Goal: Information Seeking & Learning: Learn about a topic

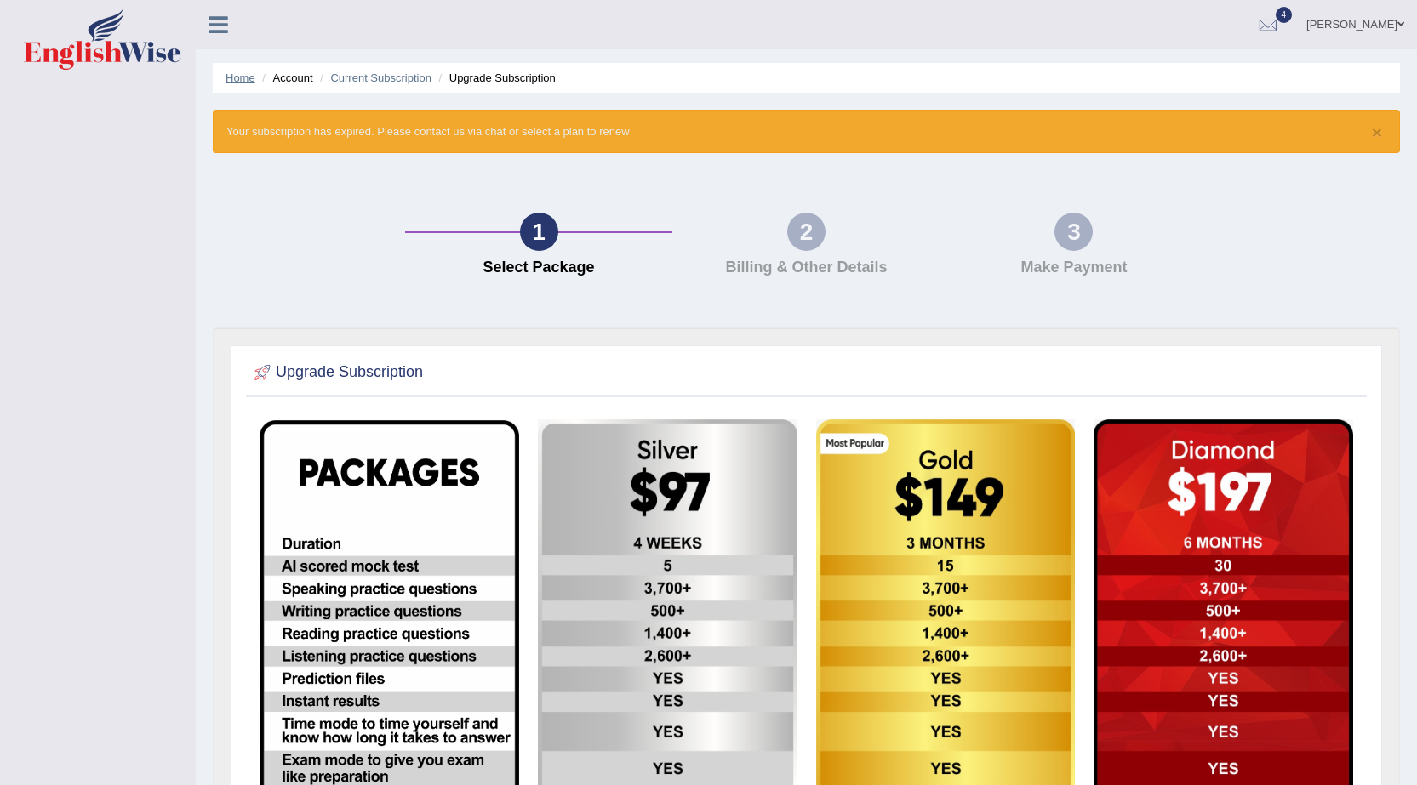
click at [244, 81] on link "Home" at bounding box center [240, 77] width 30 height 13
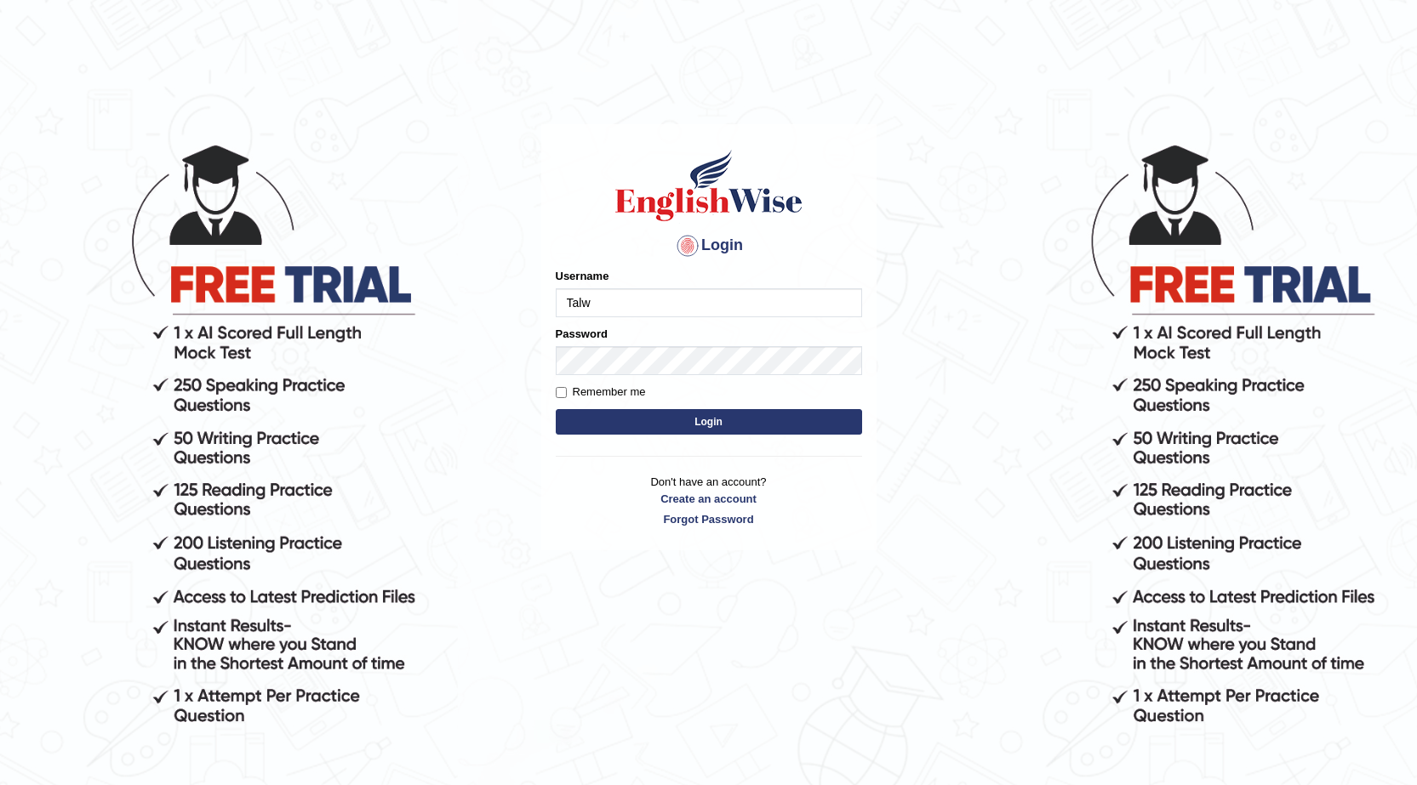
type input "talwinder123"
click at [771, 413] on button "Login" at bounding box center [709, 422] width 306 height 26
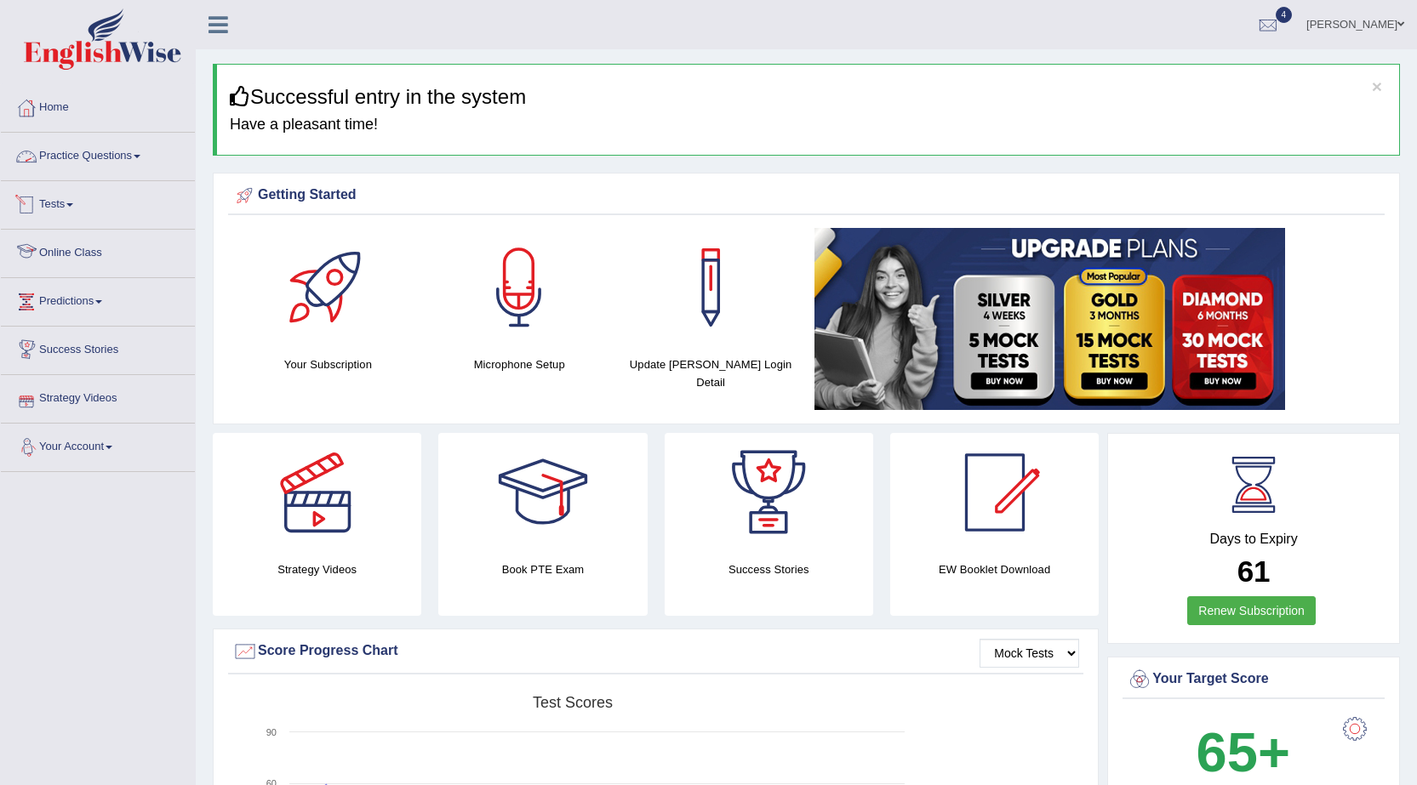
click at [173, 140] on link "Practice Questions" at bounding box center [98, 154] width 194 height 43
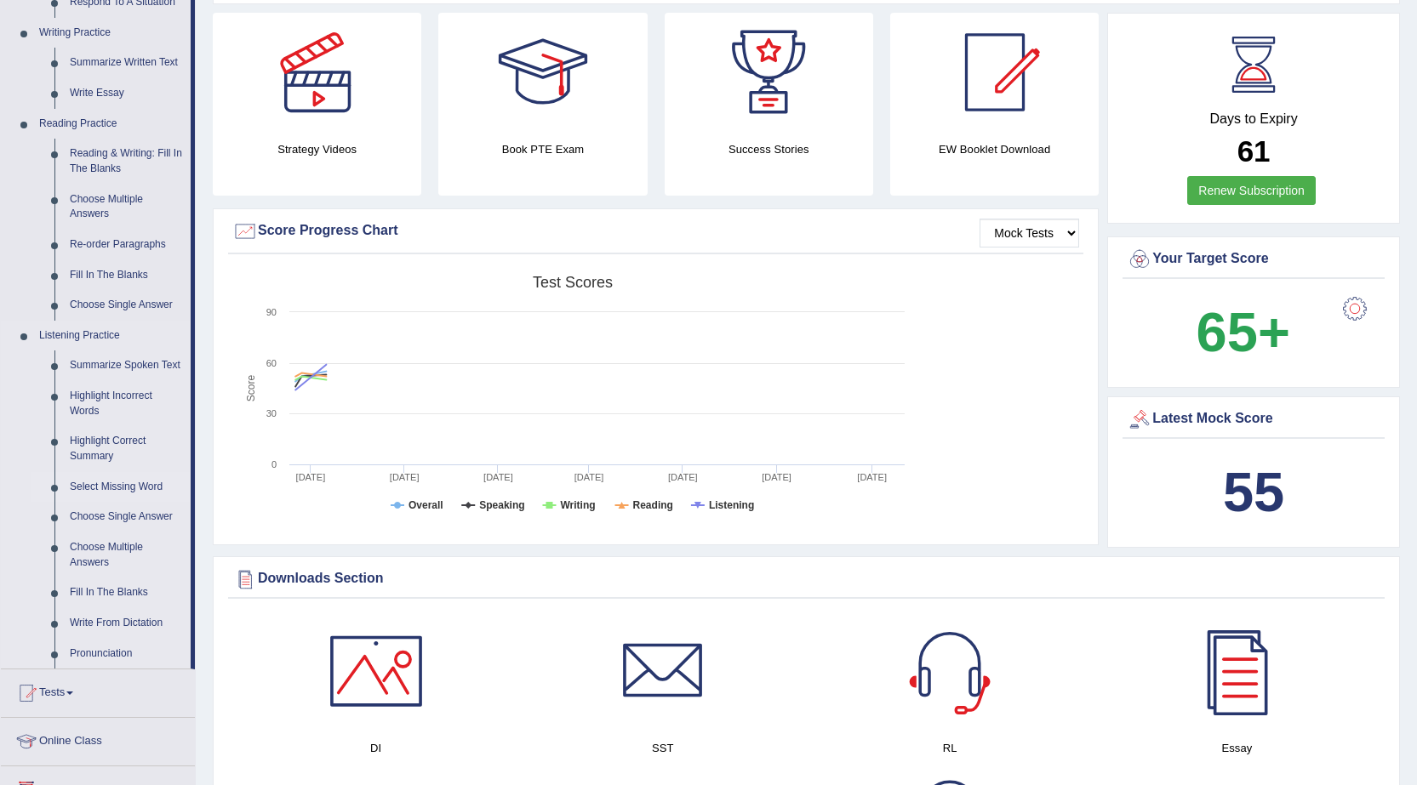
scroll to position [425, 0]
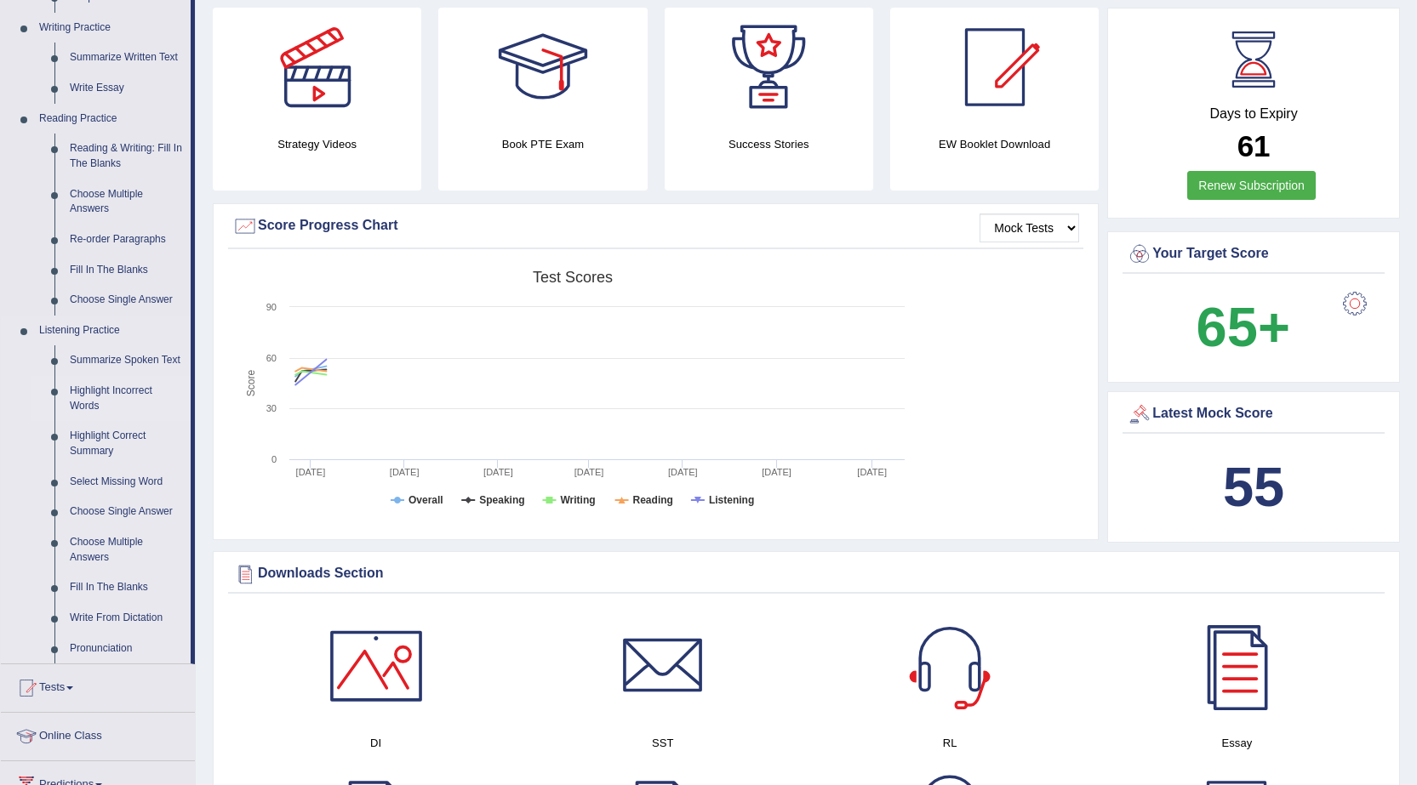
click at [104, 392] on link "Highlight Incorrect Words" at bounding box center [126, 398] width 128 height 45
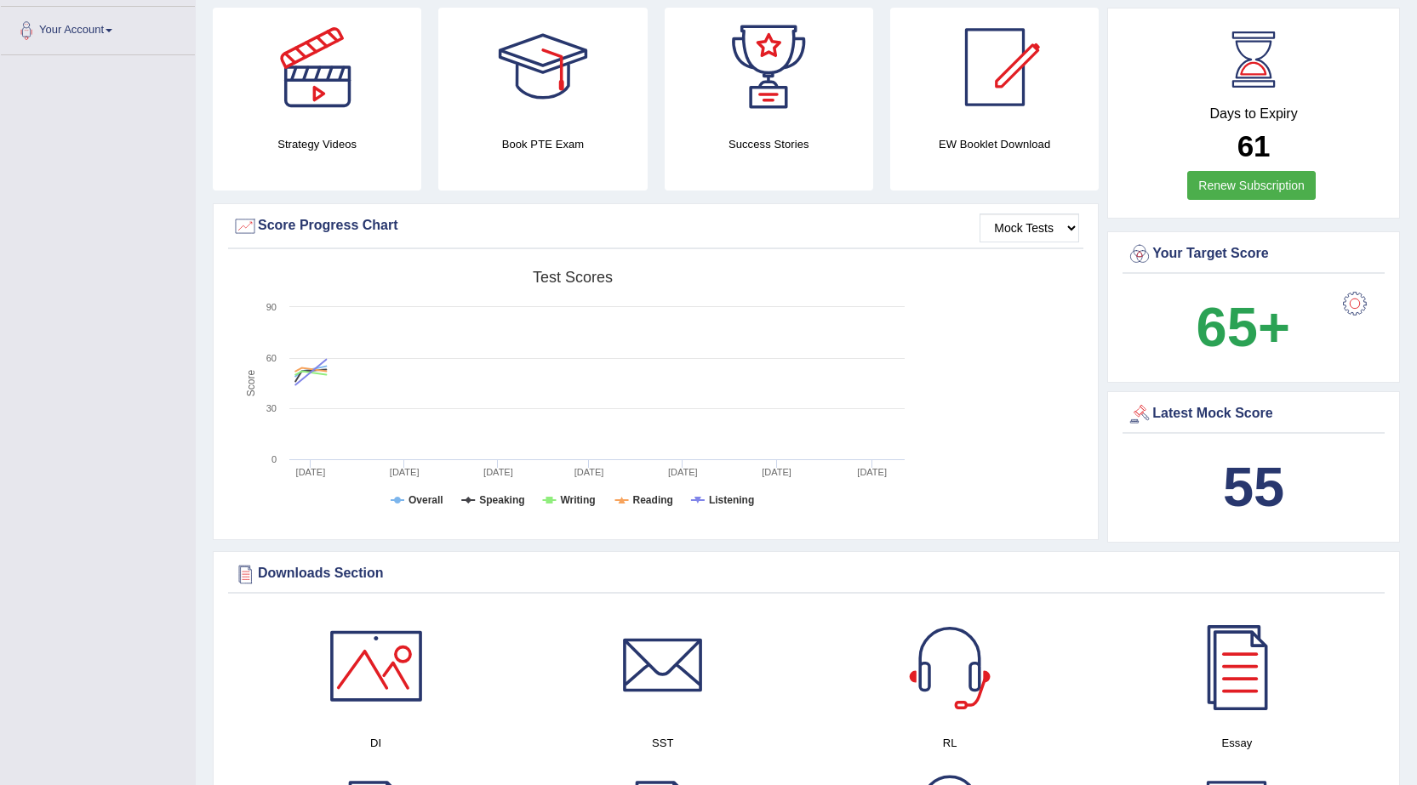
scroll to position [577, 0]
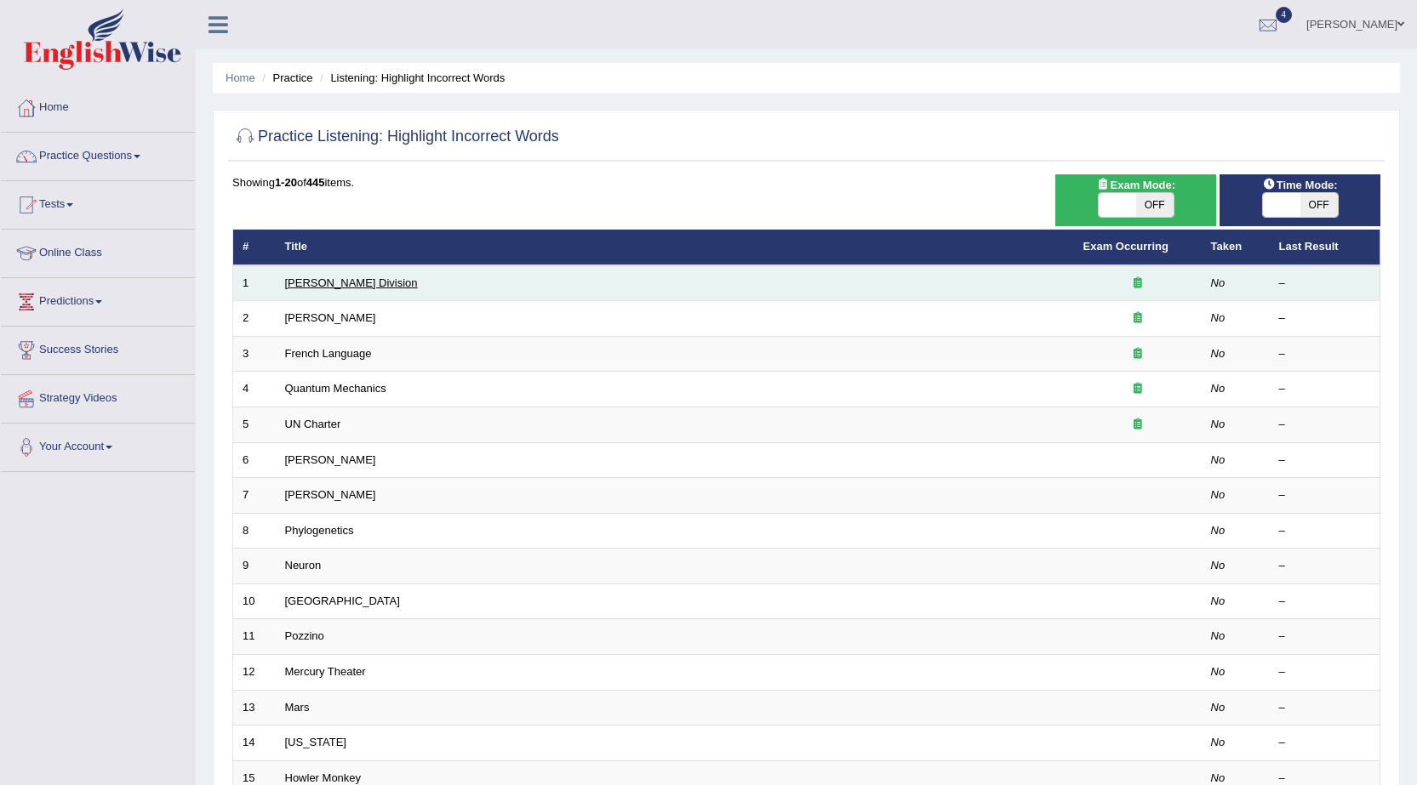
click at [327, 280] on link "[PERSON_NAME] Division" at bounding box center [351, 283] width 133 height 13
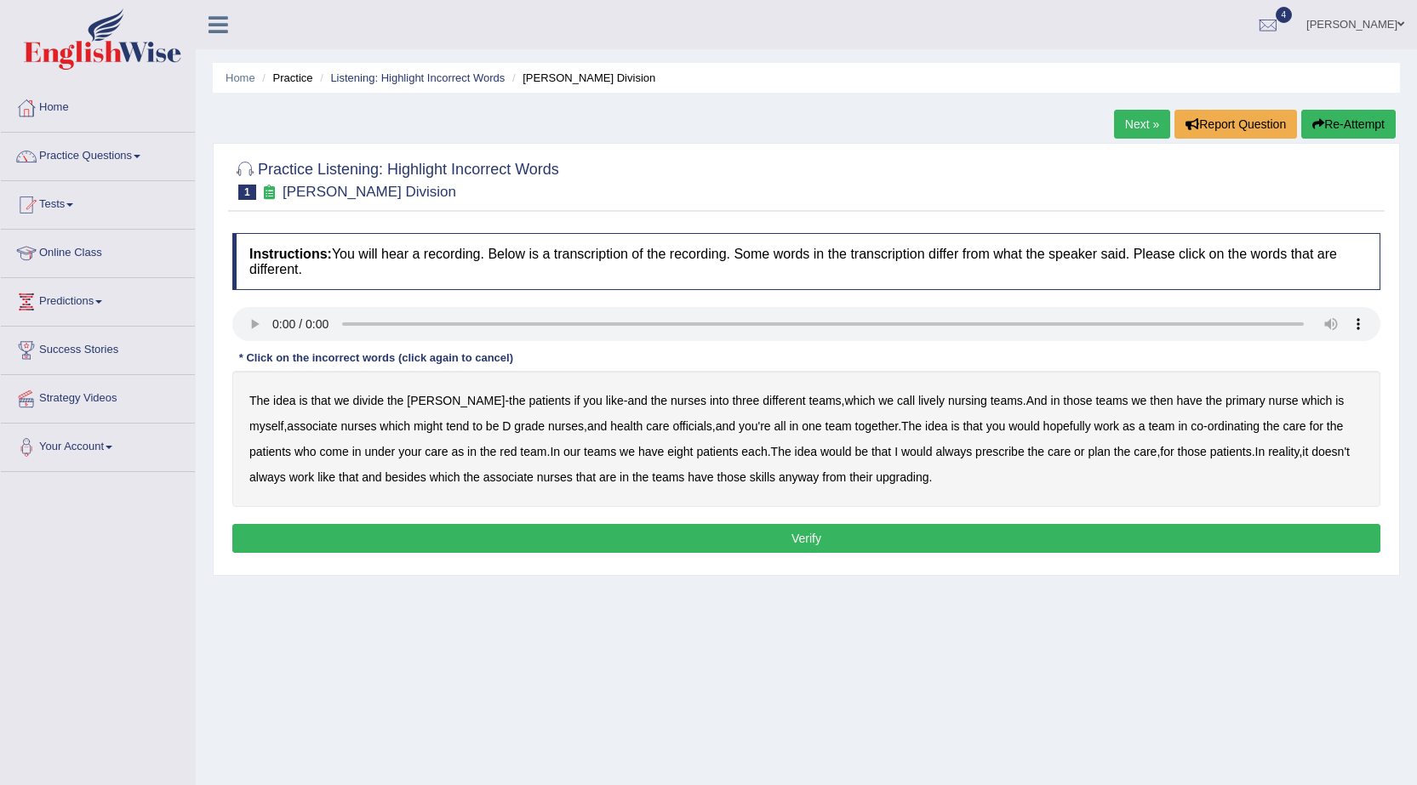
click at [918, 399] on b "lively" at bounding box center [931, 401] width 26 height 14
click at [413, 421] on b "might" at bounding box center [427, 426] width 29 height 14
click at [672, 426] on b "officials" at bounding box center [691, 426] width 39 height 14
click at [950, 453] on b "always" at bounding box center [953, 452] width 37 height 14
click at [928, 476] on b "upgrading" at bounding box center [901, 477] width 53 height 14
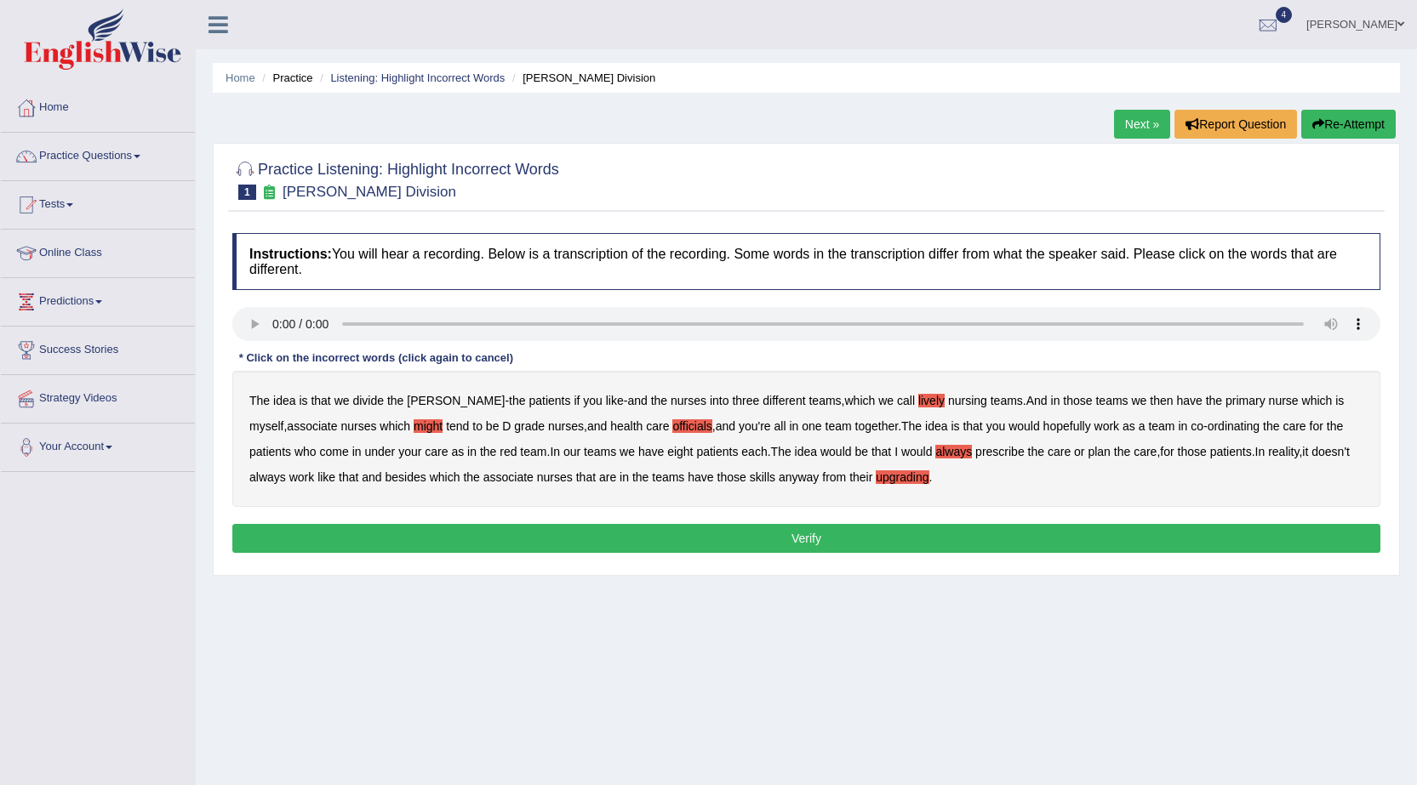
click at [927, 528] on button "Verify" at bounding box center [806, 538] width 1148 height 29
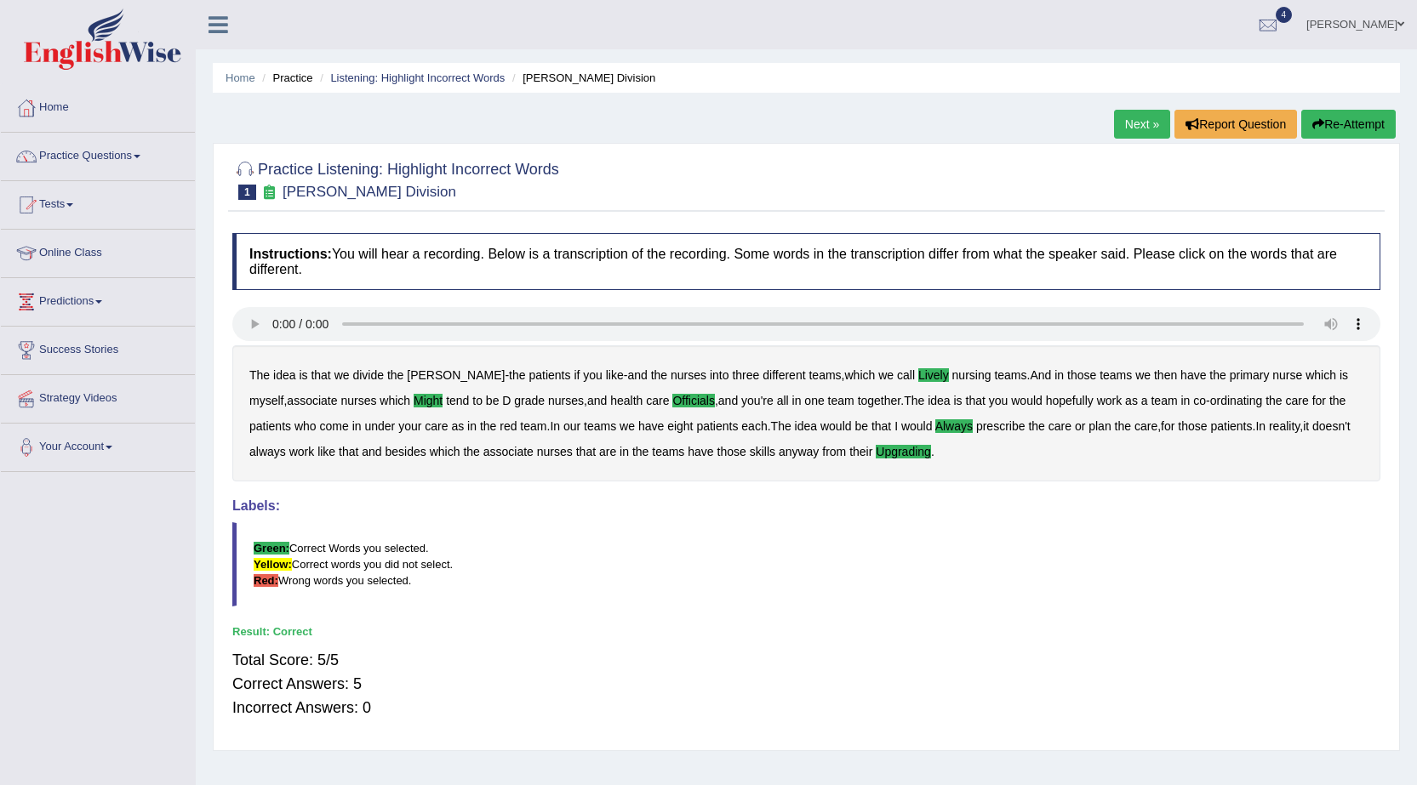
click at [1155, 127] on link "Next »" at bounding box center [1142, 124] width 56 height 29
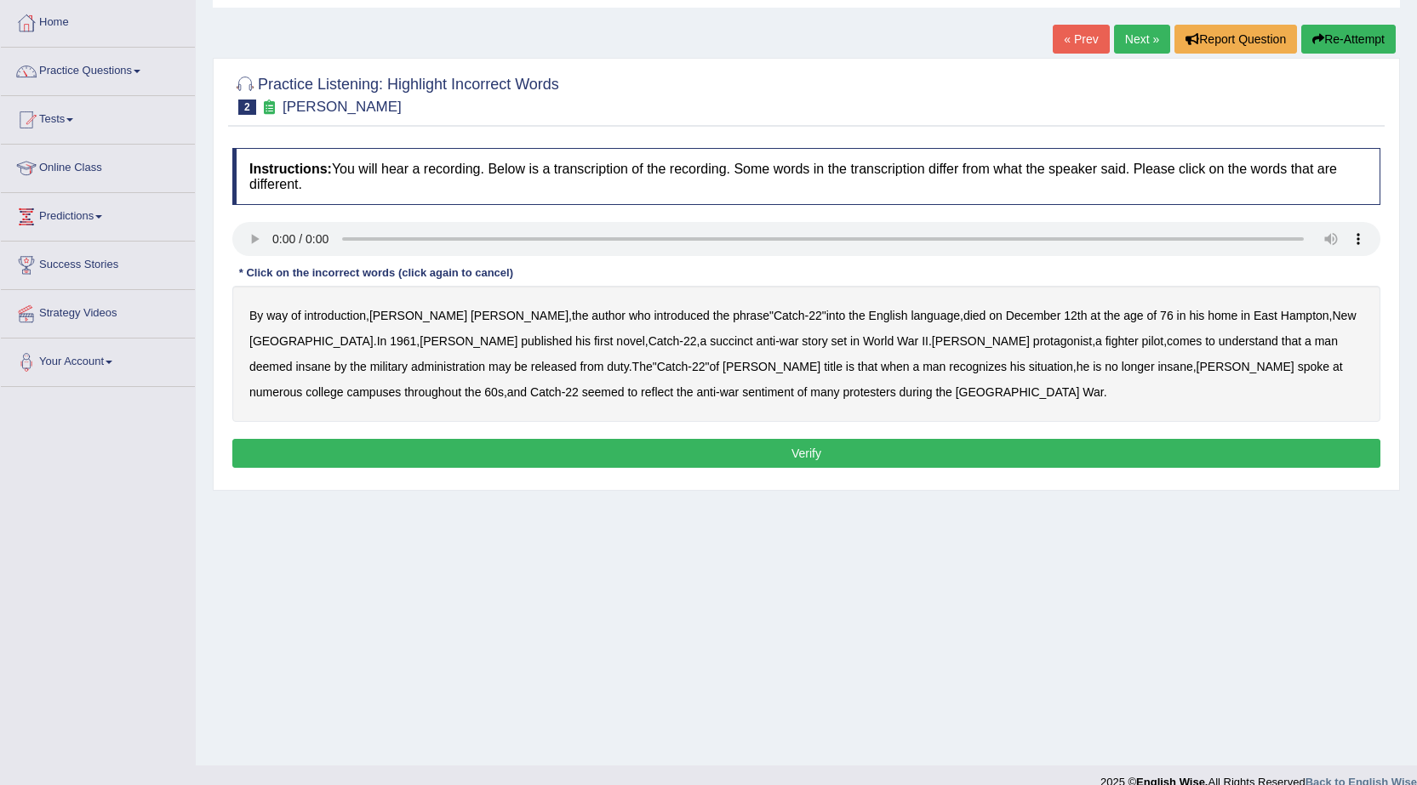
click at [710, 337] on b "succinct" at bounding box center [731, 341] width 43 height 14
click at [485, 360] on b "administration" at bounding box center [448, 367] width 74 height 14
click at [1029, 364] on b "situation" at bounding box center [1051, 367] width 44 height 14
click at [673, 385] on b "reflect" at bounding box center [657, 392] width 32 height 14
click at [774, 449] on button "Verify" at bounding box center [806, 453] width 1148 height 29
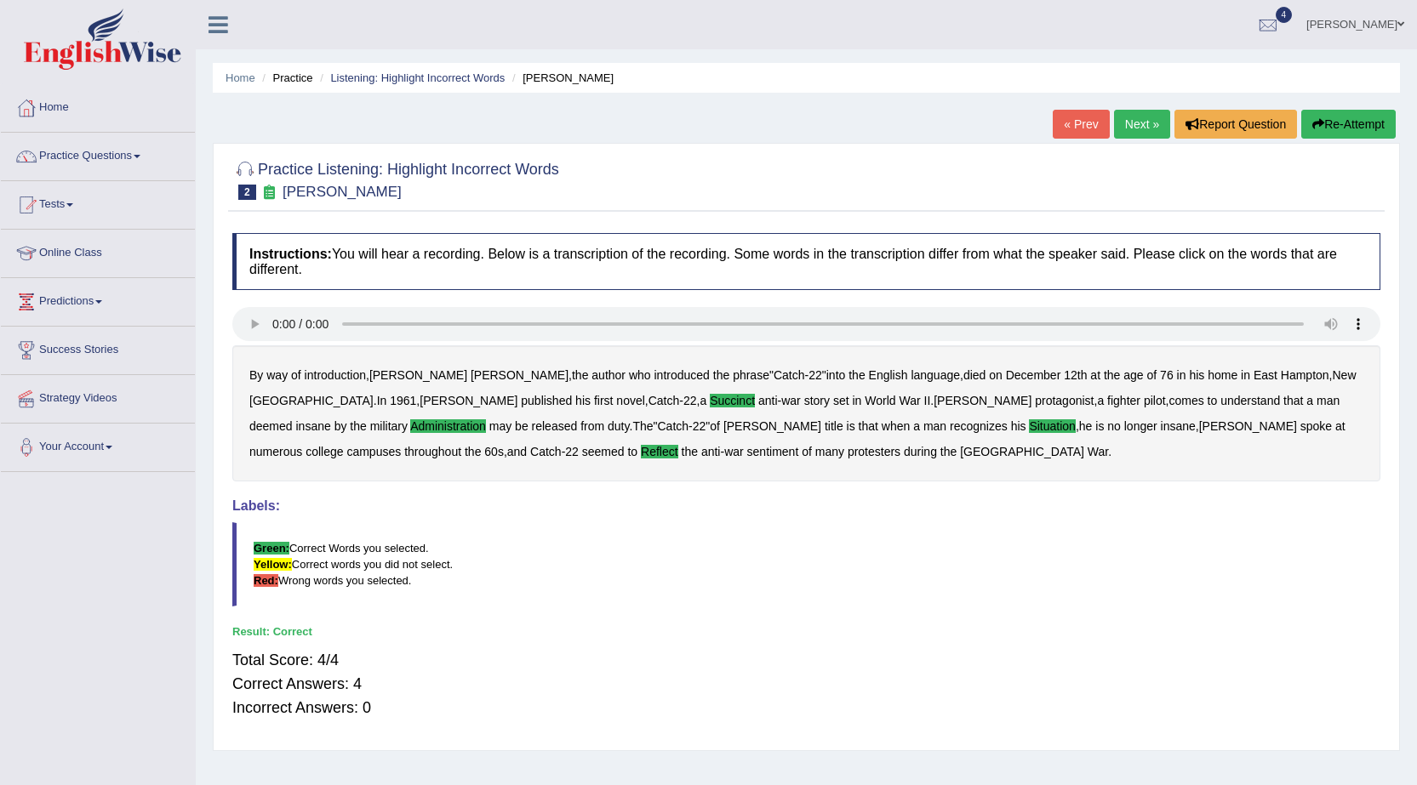
click at [1130, 127] on link "Next »" at bounding box center [1142, 124] width 56 height 29
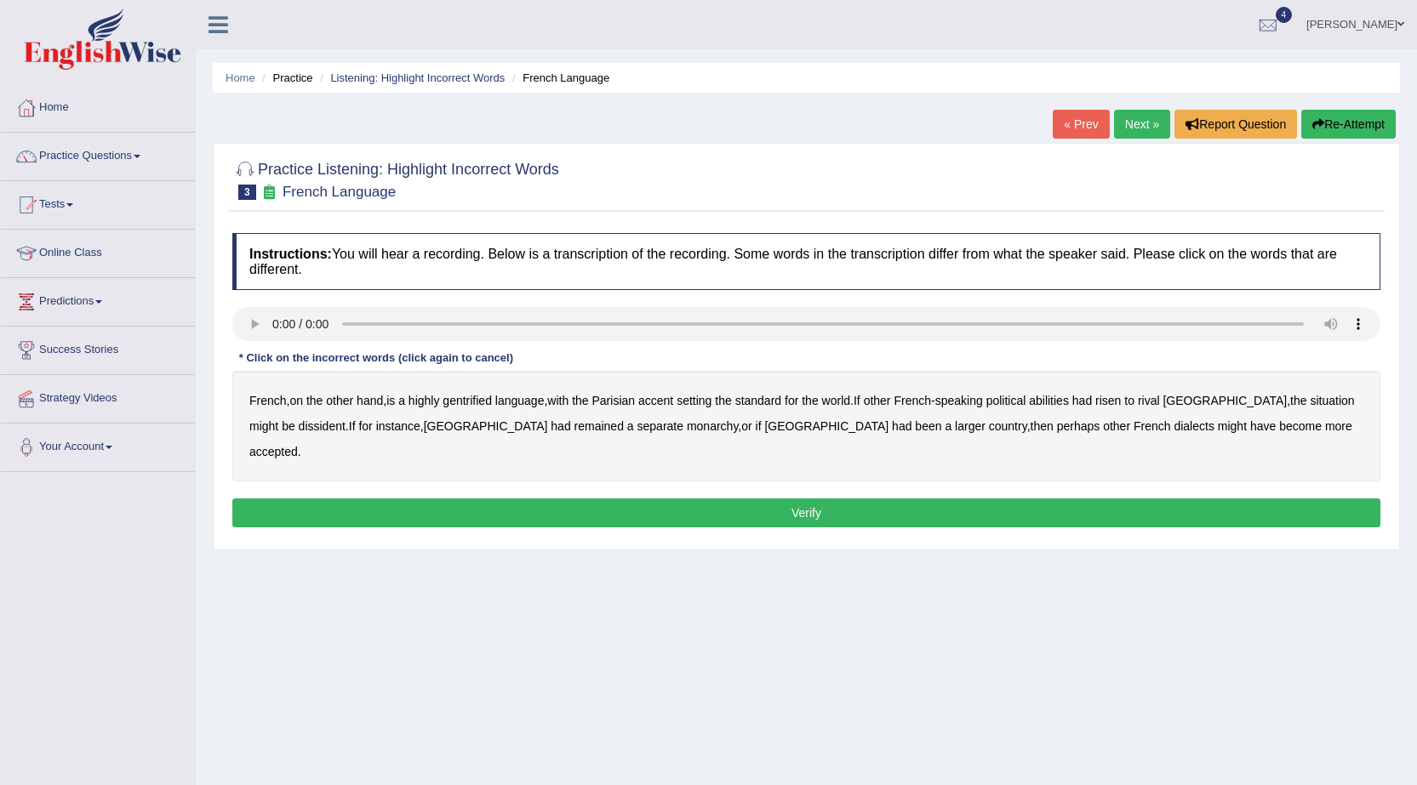
click at [486, 397] on b "gentrified" at bounding box center [466, 401] width 49 height 14
click at [299, 428] on b "dissident" at bounding box center [322, 426] width 47 height 14
click at [687, 427] on b "monarchy" at bounding box center [712, 426] width 51 height 14
click at [1160, 499] on button "Verify" at bounding box center [806, 513] width 1148 height 29
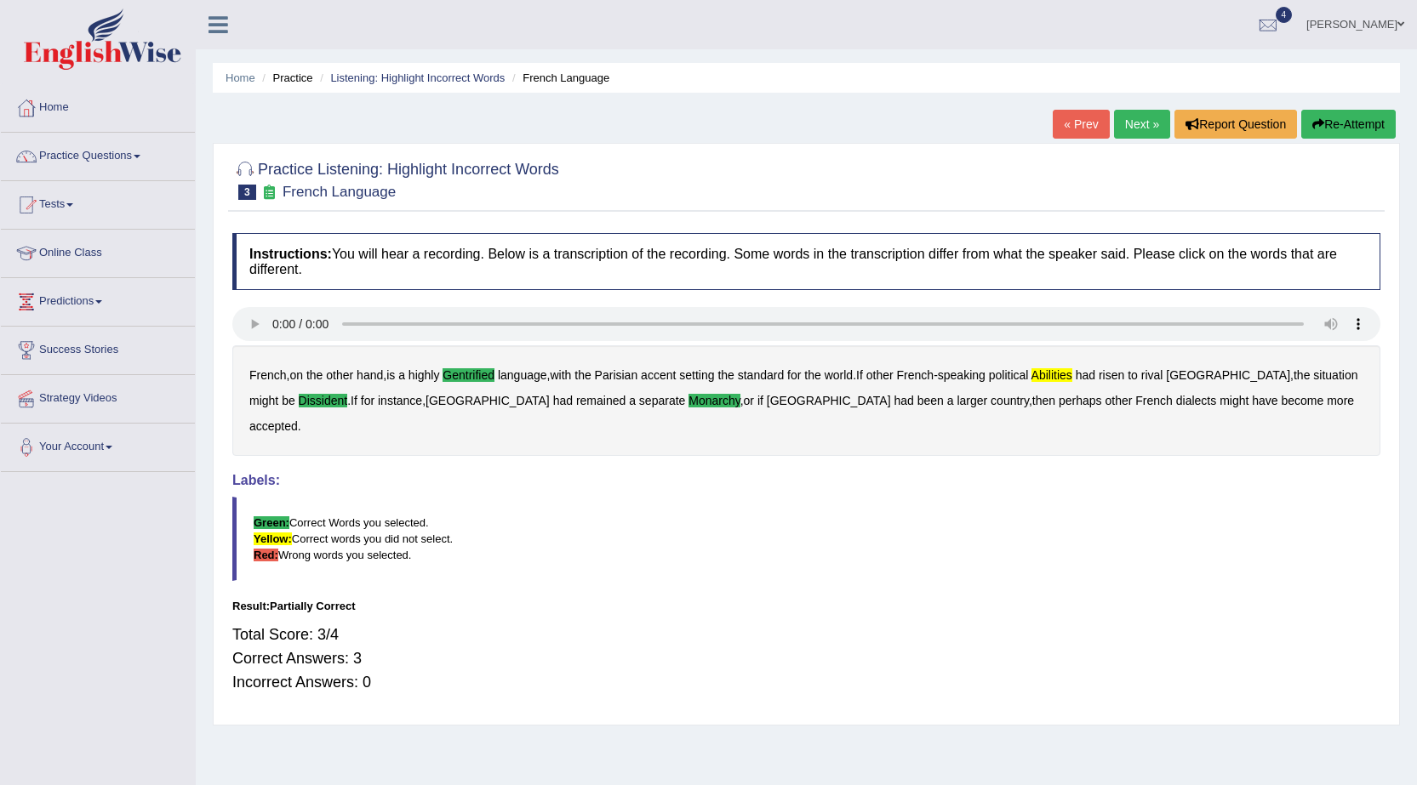
click at [1132, 128] on link "Next »" at bounding box center [1142, 124] width 56 height 29
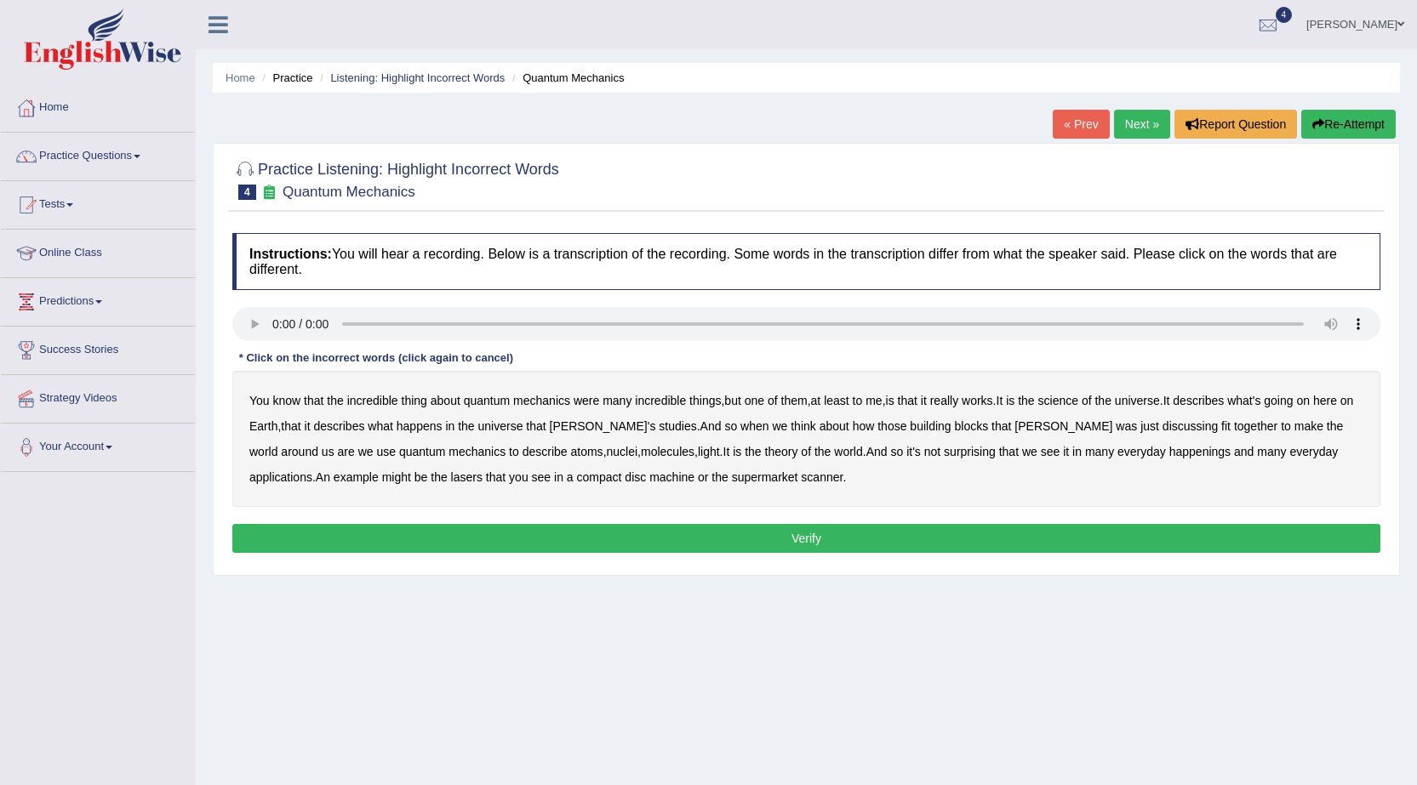
click at [1056, 399] on b "science" at bounding box center [1058, 401] width 40 height 14
click at [1162, 429] on b "discussing" at bounding box center [1189, 426] width 55 height 14
click at [1076, 461] on div "You know that the incredible thing about quantum mechanics were many incredible…" at bounding box center [806, 439] width 1148 height 136
click at [1169, 447] on b "happenings" at bounding box center [1199, 452] width 61 height 14
click at [649, 476] on b "machine" at bounding box center [671, 477] width 45 height 14
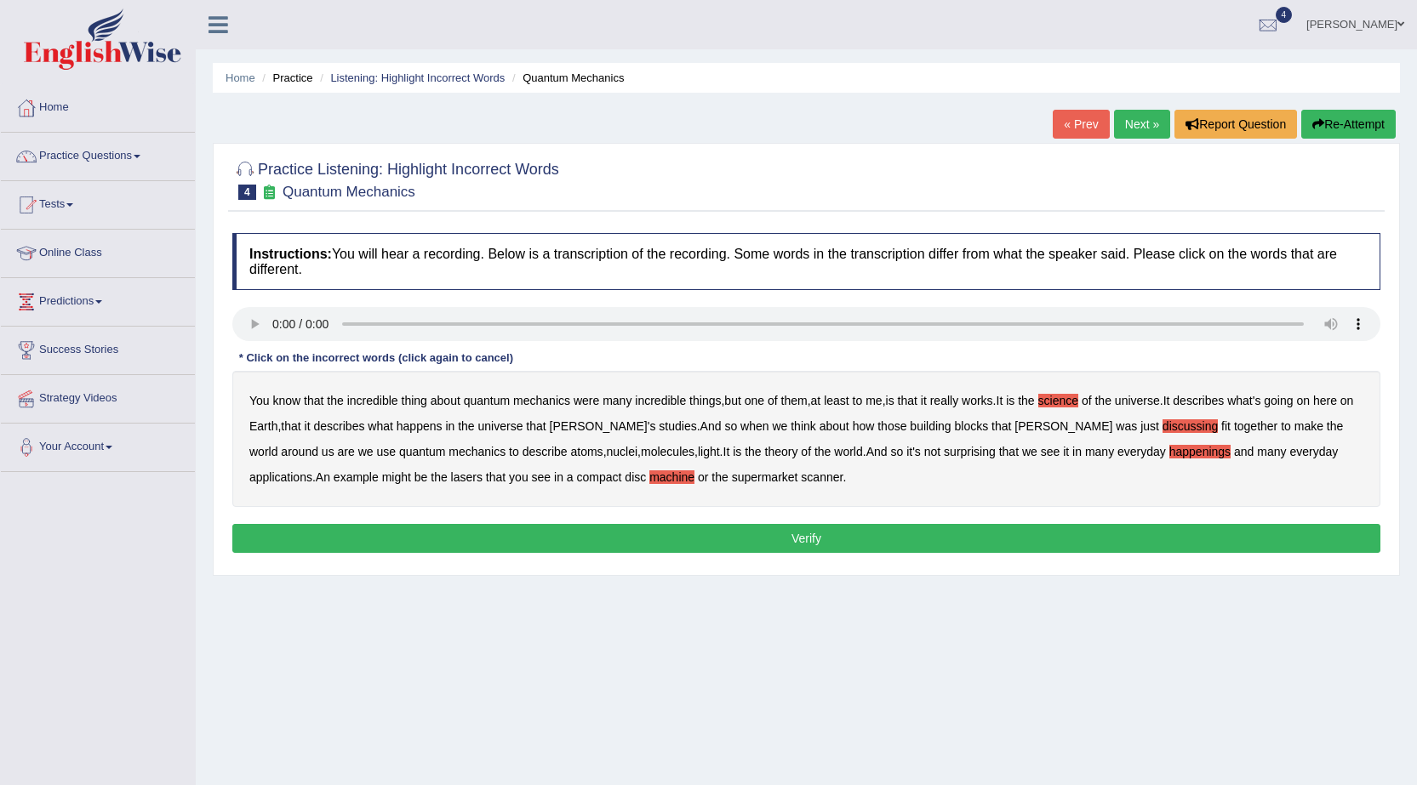
click at [601, 531] on button "Verify" at bounding box center [806, 538] width 1148 height 29
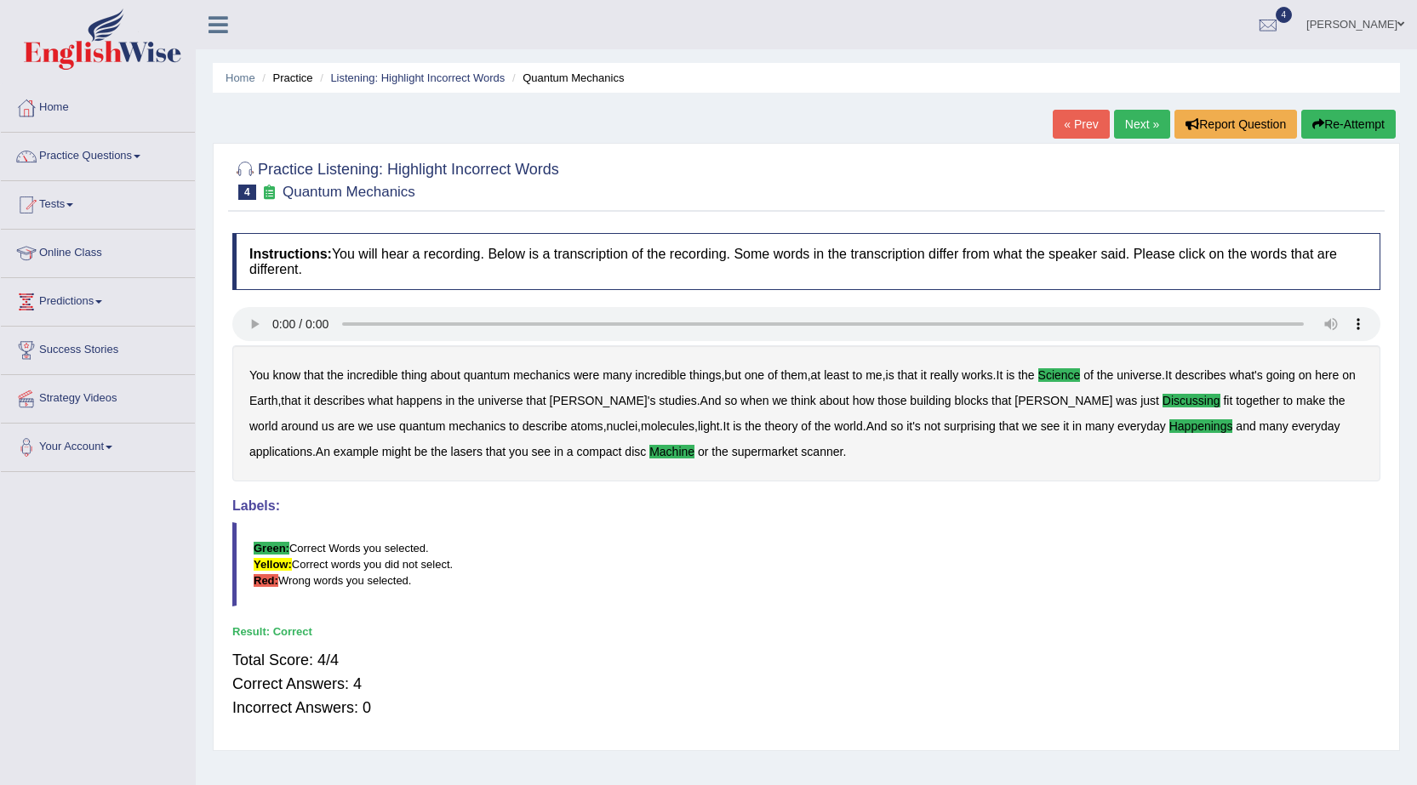
click at [1152, 128] on link "Next »" at bounding box center [1142, 124] width 56 height 29
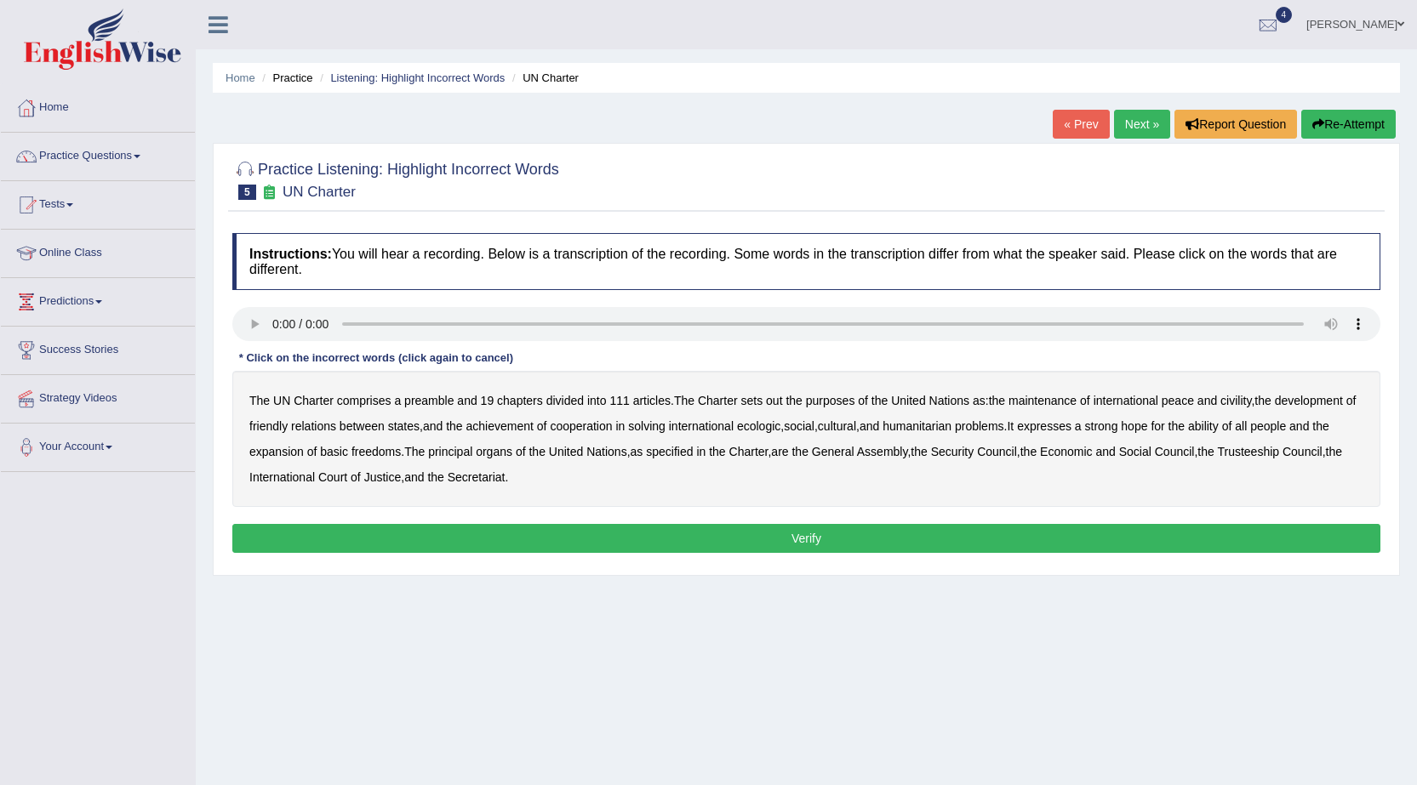
click at [778, 397] on b "out" at bounding box center [774, 401] width 16 height 14
click at [1226, 396] on b "civility" at bounding box center [1235, 401] width 31 height 14
click at [773, 428] on b "ecologic" at bounding box center [758, 426] width 43 height 14
click at [1218, 421] on b "ability" at bounding box center [1203, 426] width 31 height 14
click at [542, 532] on button "Verify" at bounding box center [806, 538] width 1148 height 29
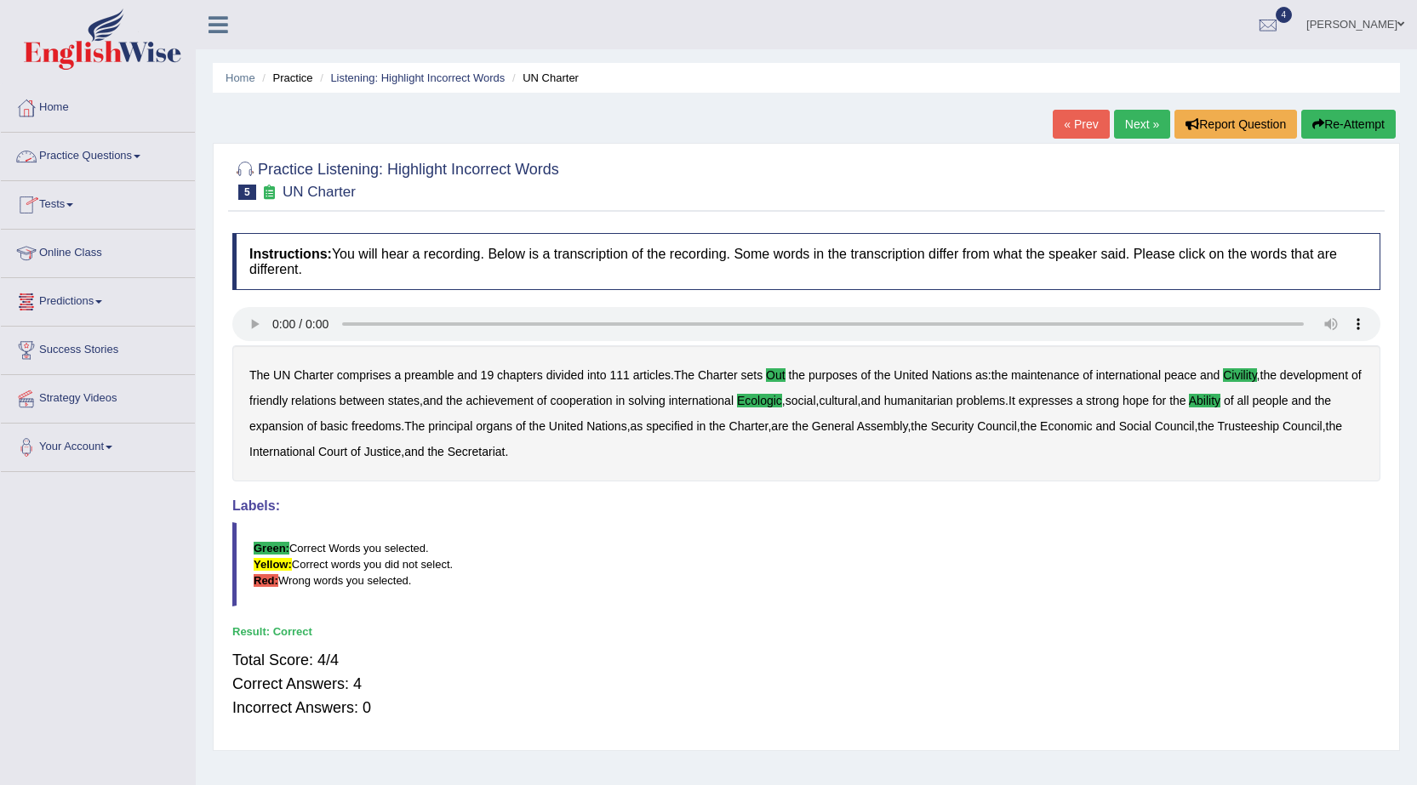
click at [137, 162] on link "Practice Questions" at bounding box center [98, 154] width 194 height 43
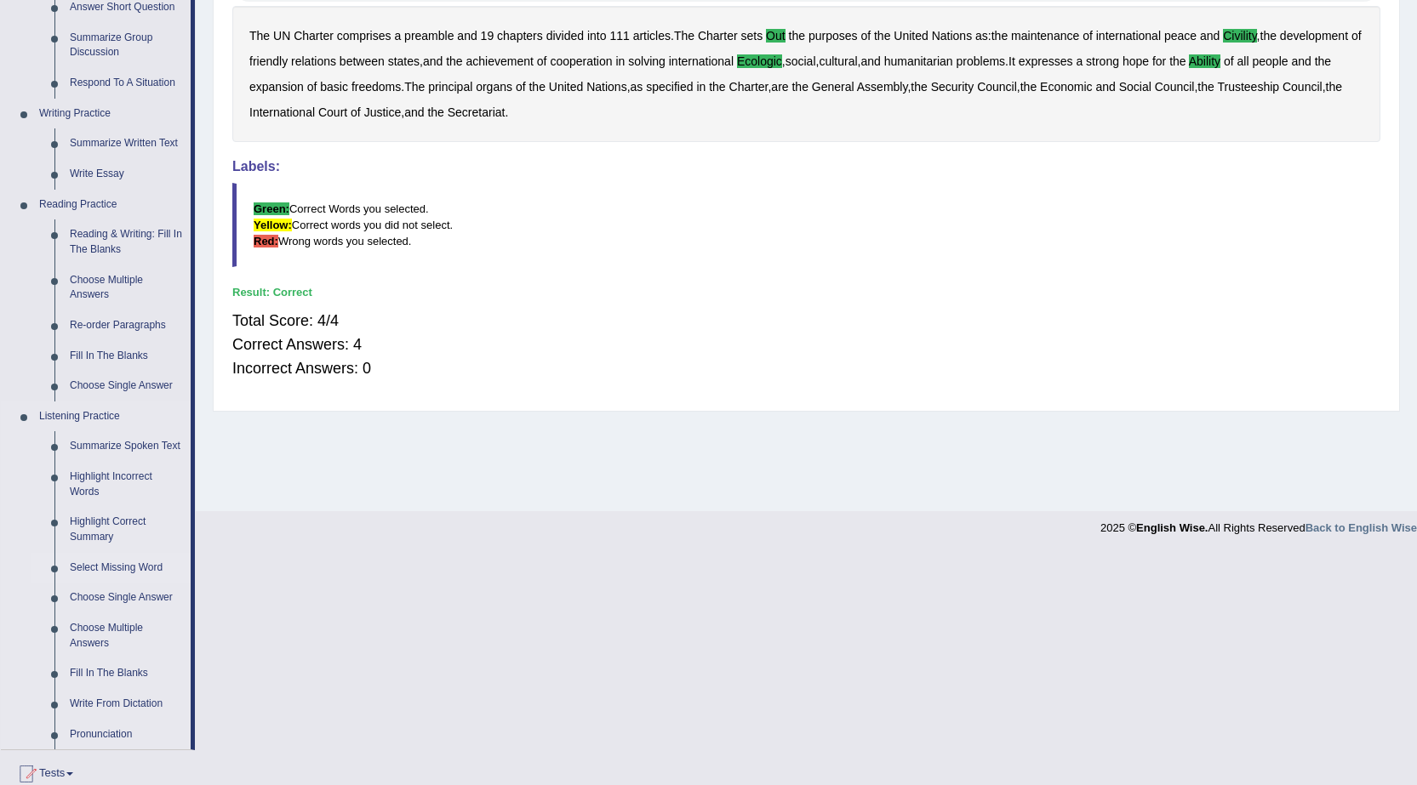
scroll to position [340, 0]
click at [140, 669] on link "Fill In The Blanks" at bounding box center [126, 673] width 128 height 31
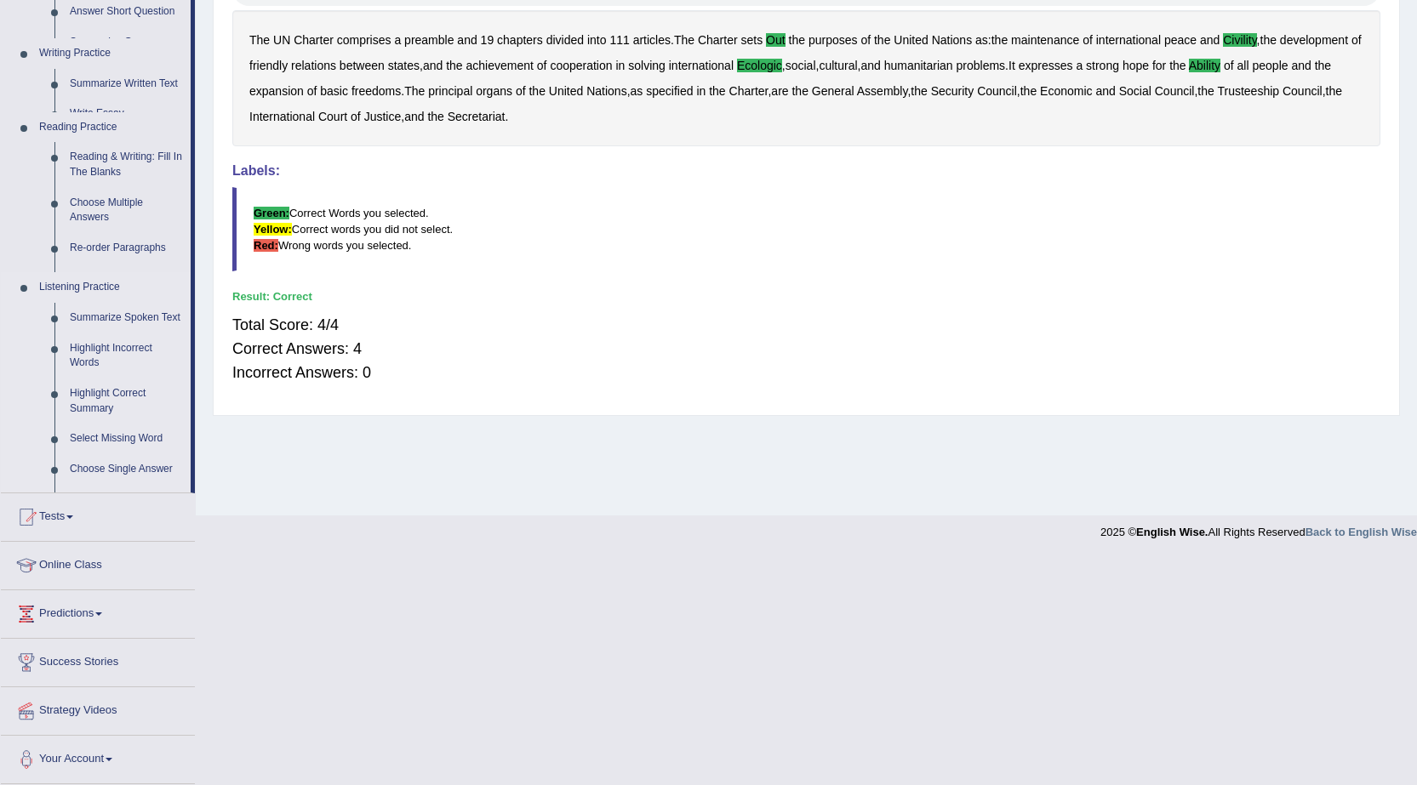
scroll to position [108, 0]
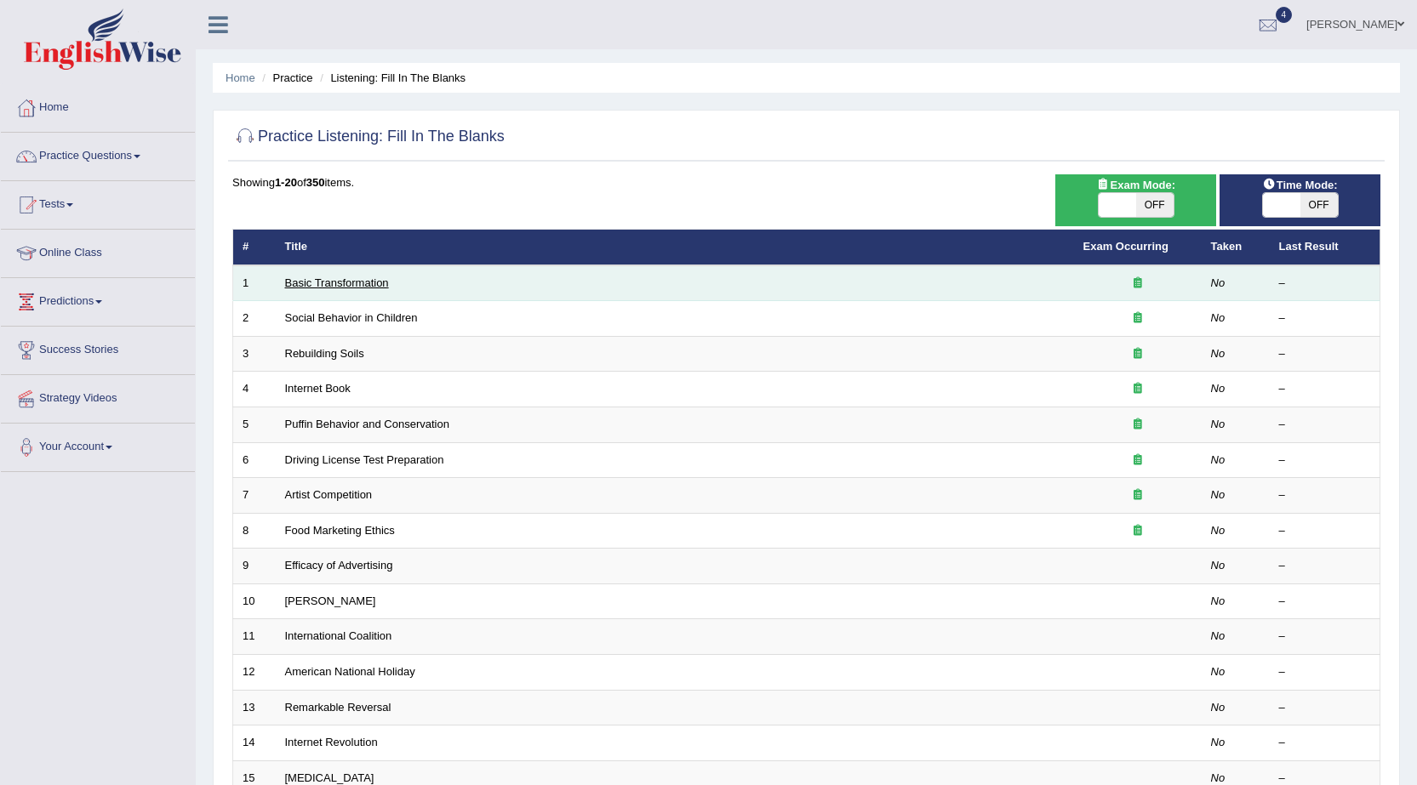
click at [368, 277] on link "Basic Transformation" at bounding box center [337, 283] width 104 height 13
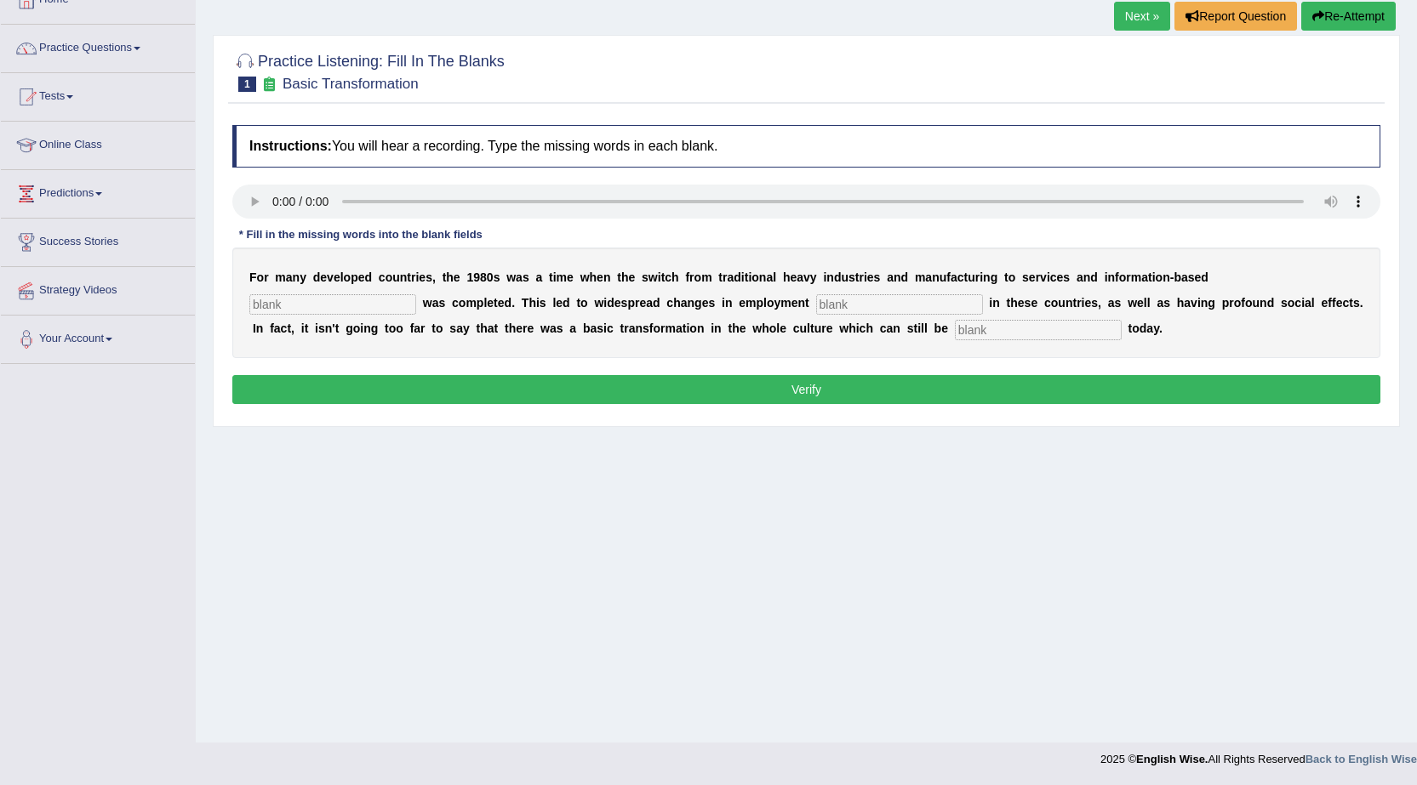
click at [338, 306] on input "text" at bounding box center [332, 304] width 167 height 20
click at [277, 303] on input "text" at bounding box center [332, 304] width 167 height 20
type input "interprice"
click at [898, 303] on input "text" at bounding box center [899, 304] width 167 height 20
type input "pattern"
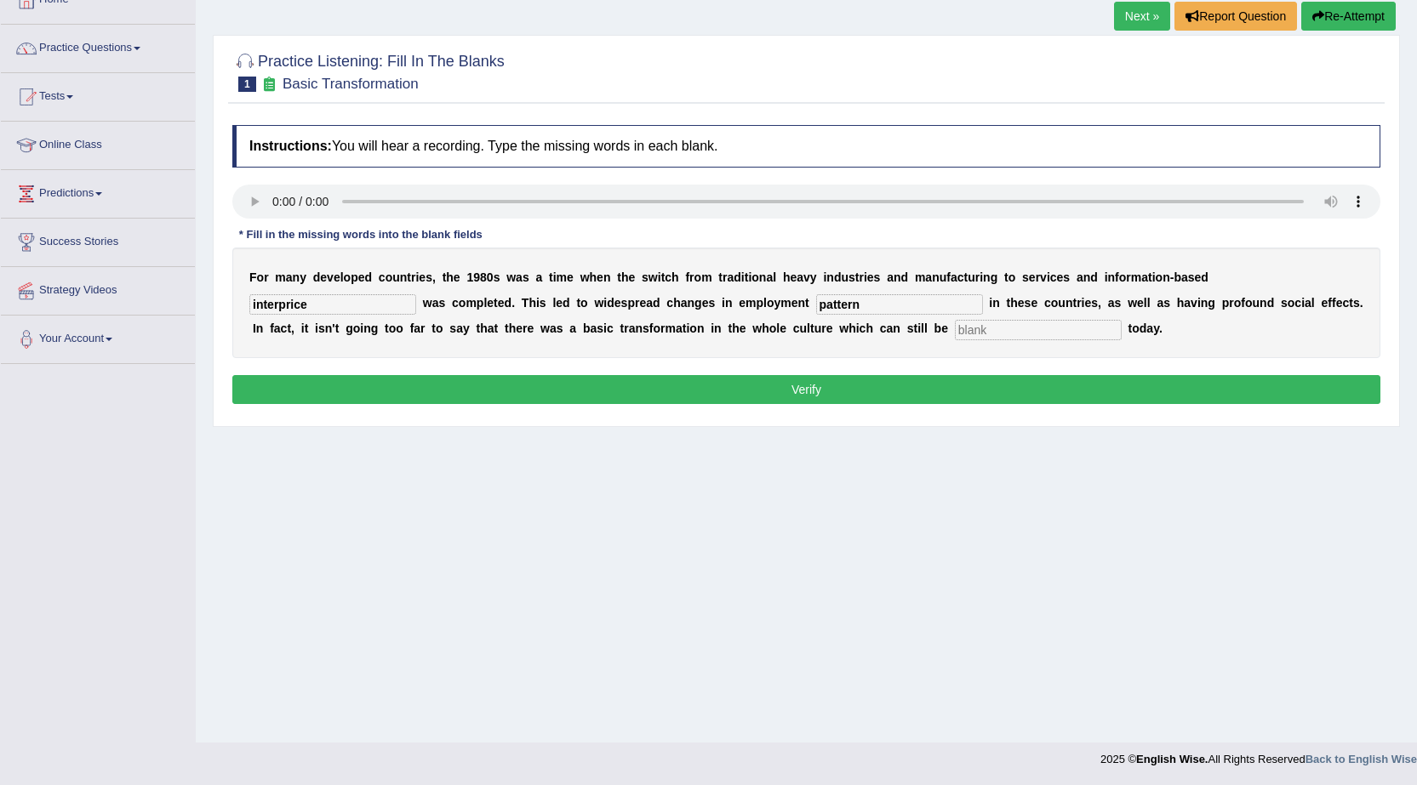
click at [1058, 338] on input "text" at bounding box center [1038, 330] width 167 height 20
type input "observed"
click at [1092, 386] on button "Verify" at bounding box center [806, 389] width 1148 height 29
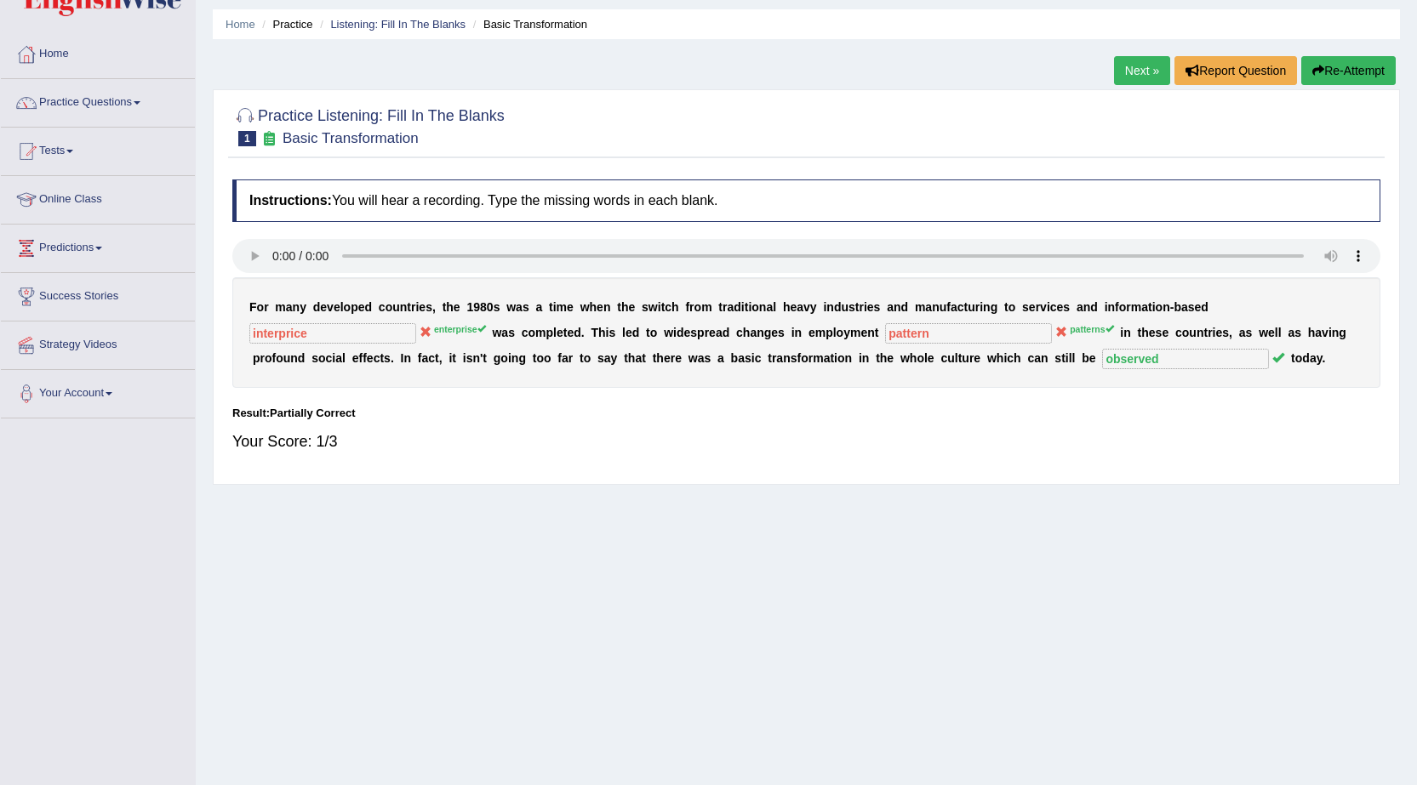
scroll to position [23, 0]
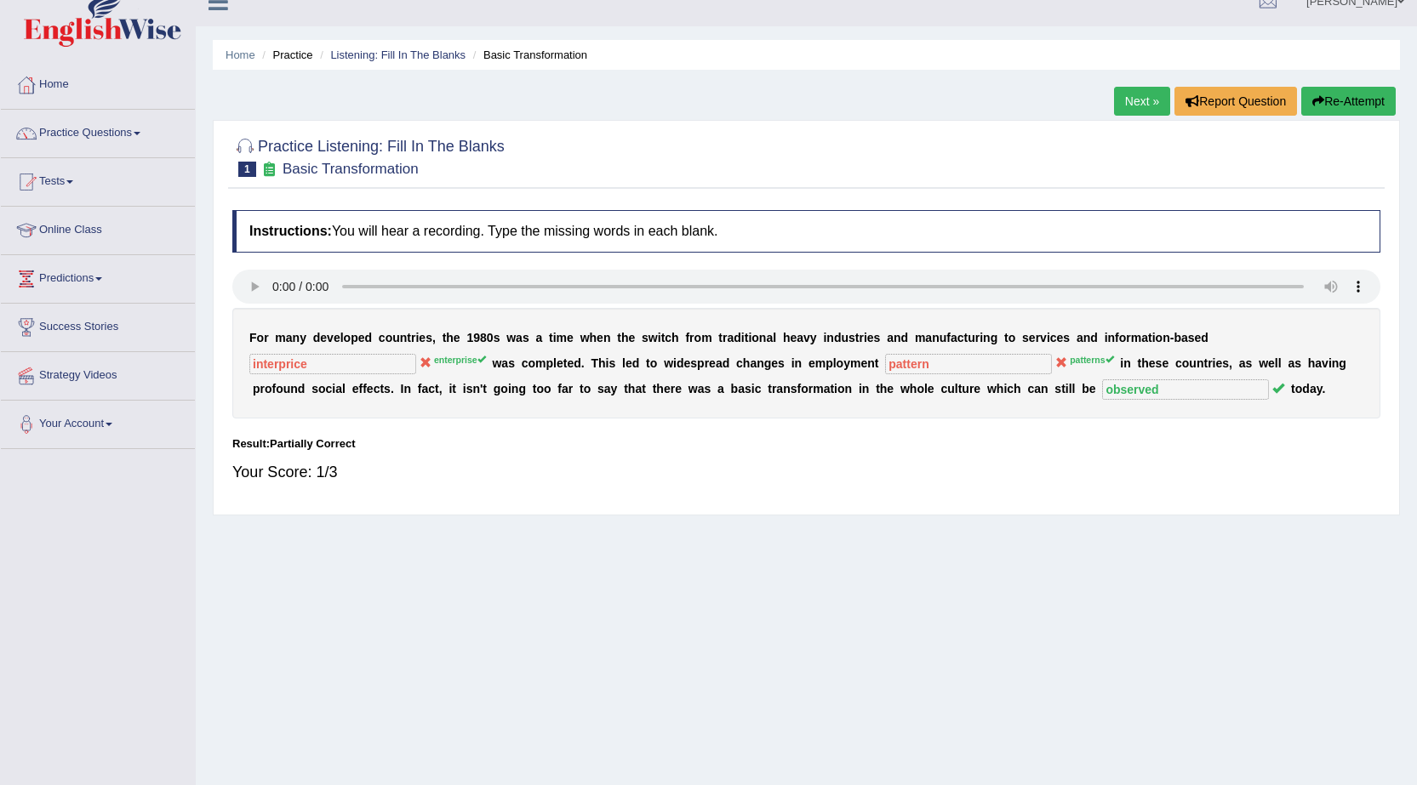
click at [1129, 101] on link "Next »" at bounding box center [1142, 101] width 56 height 29
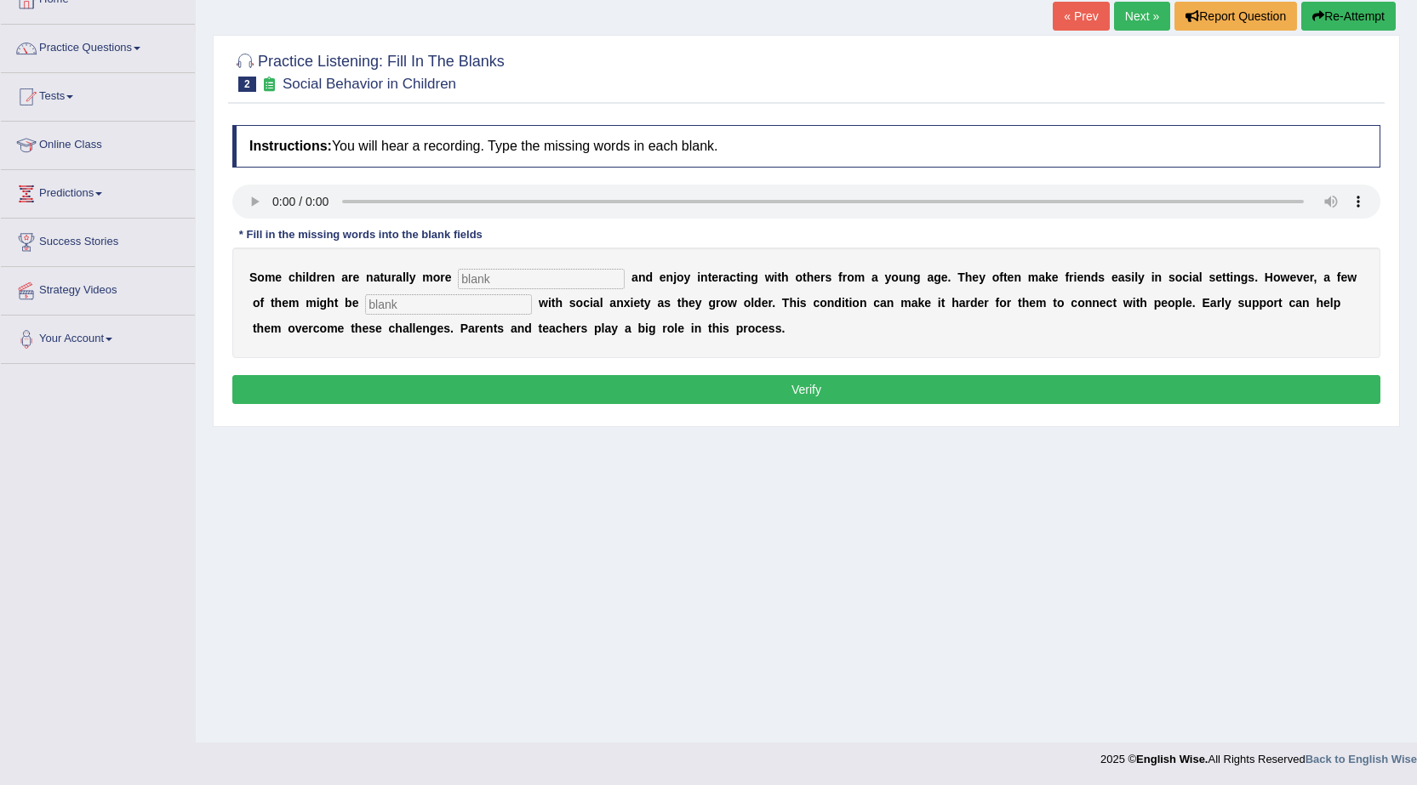
click at [495, 269] on input "text" at bounding box center [541, 279] width 167 height 20
click at [1155, 18] on link "Next »" at bounding box center [1142, 16] width 56 height 29
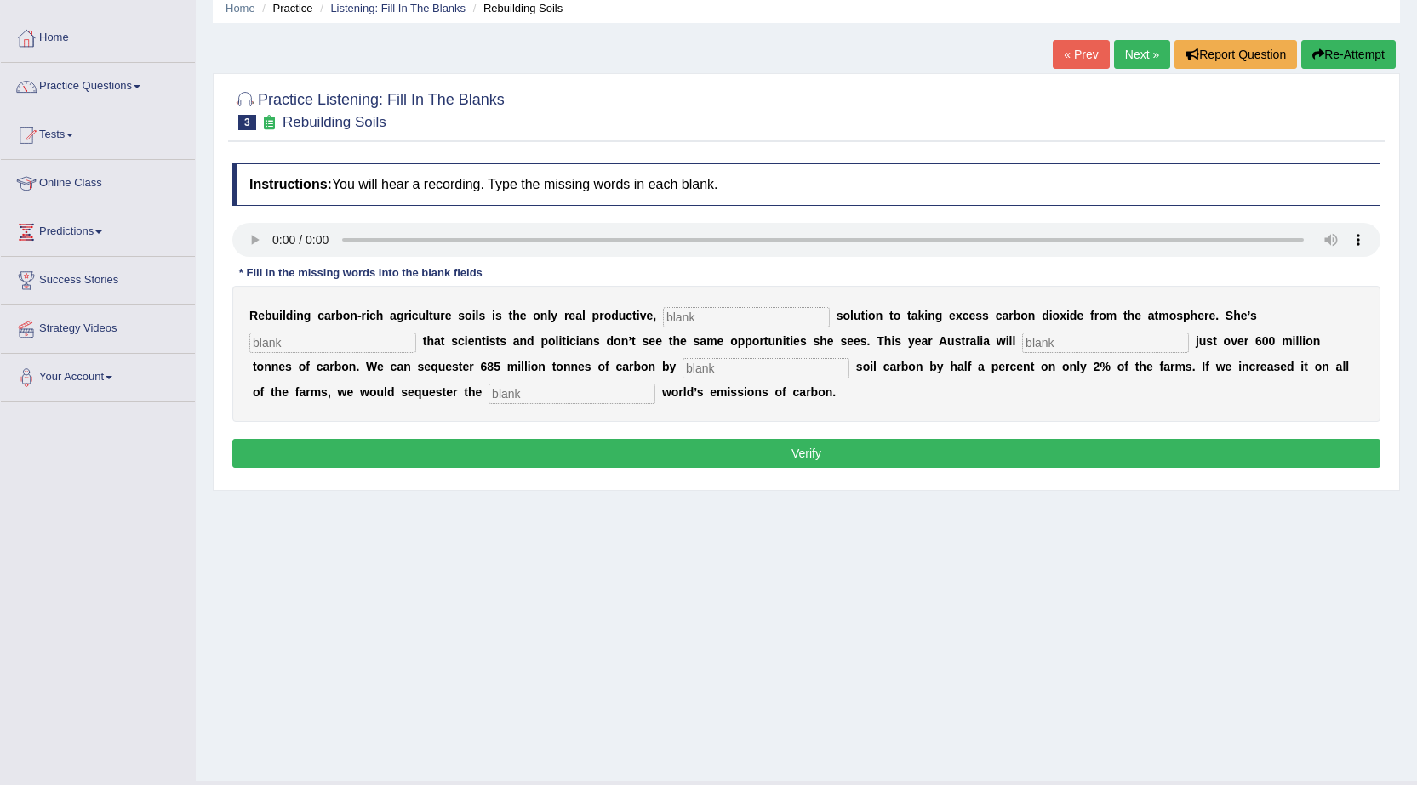
scroll to position [85, 0]
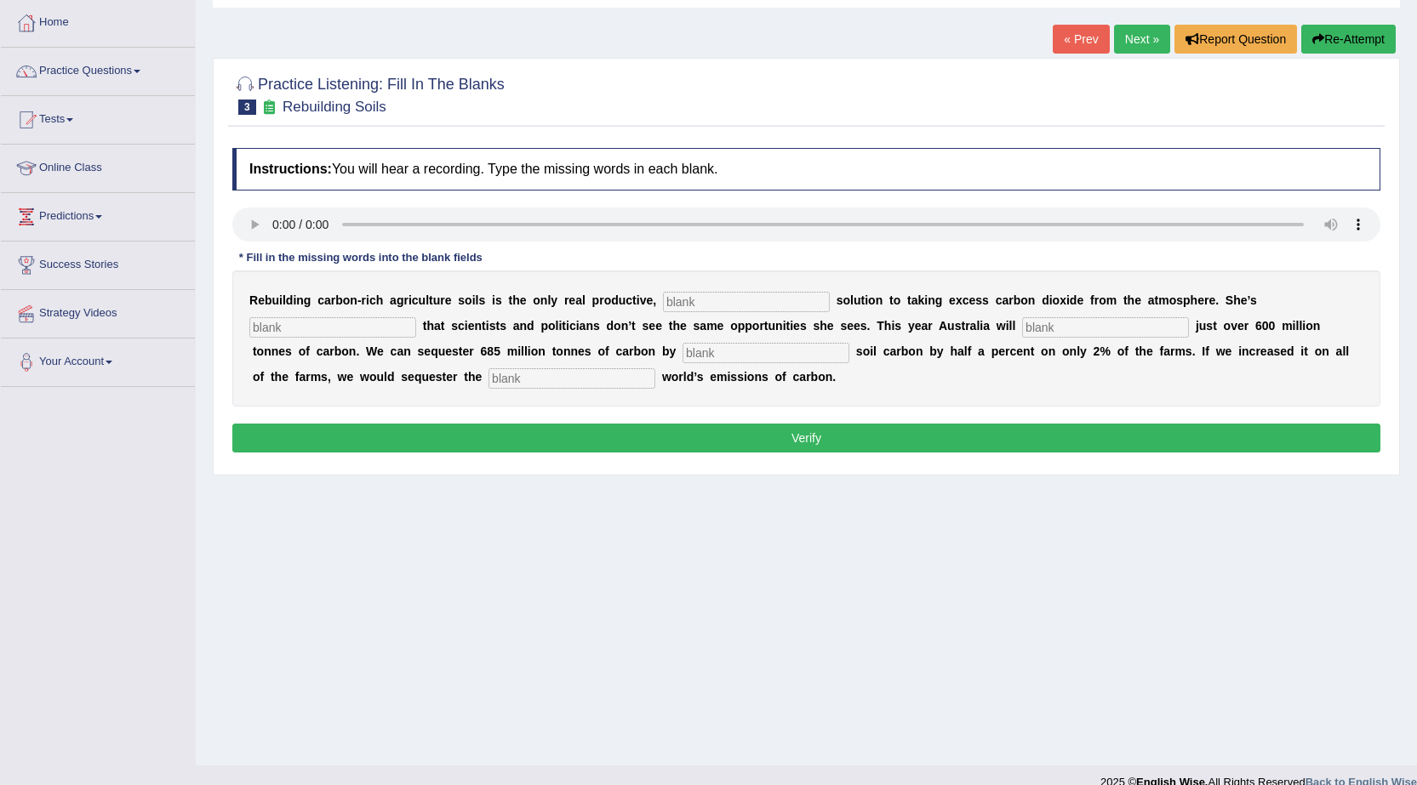
click at [735, 289] on div "R e b u i l d i n g c a r b o n - r i c h a g r i c u l t u r e s o i l s i s t…" at bounding box center [806, 339] width 1148 height 136
click at [578, 381] on input "text" at bounding box center [571, 378] width 167 height 20
type input "whole"
click at [790, 298] on input "text" at bounding box center [746, 302] width 167 height 20
type input "permit"
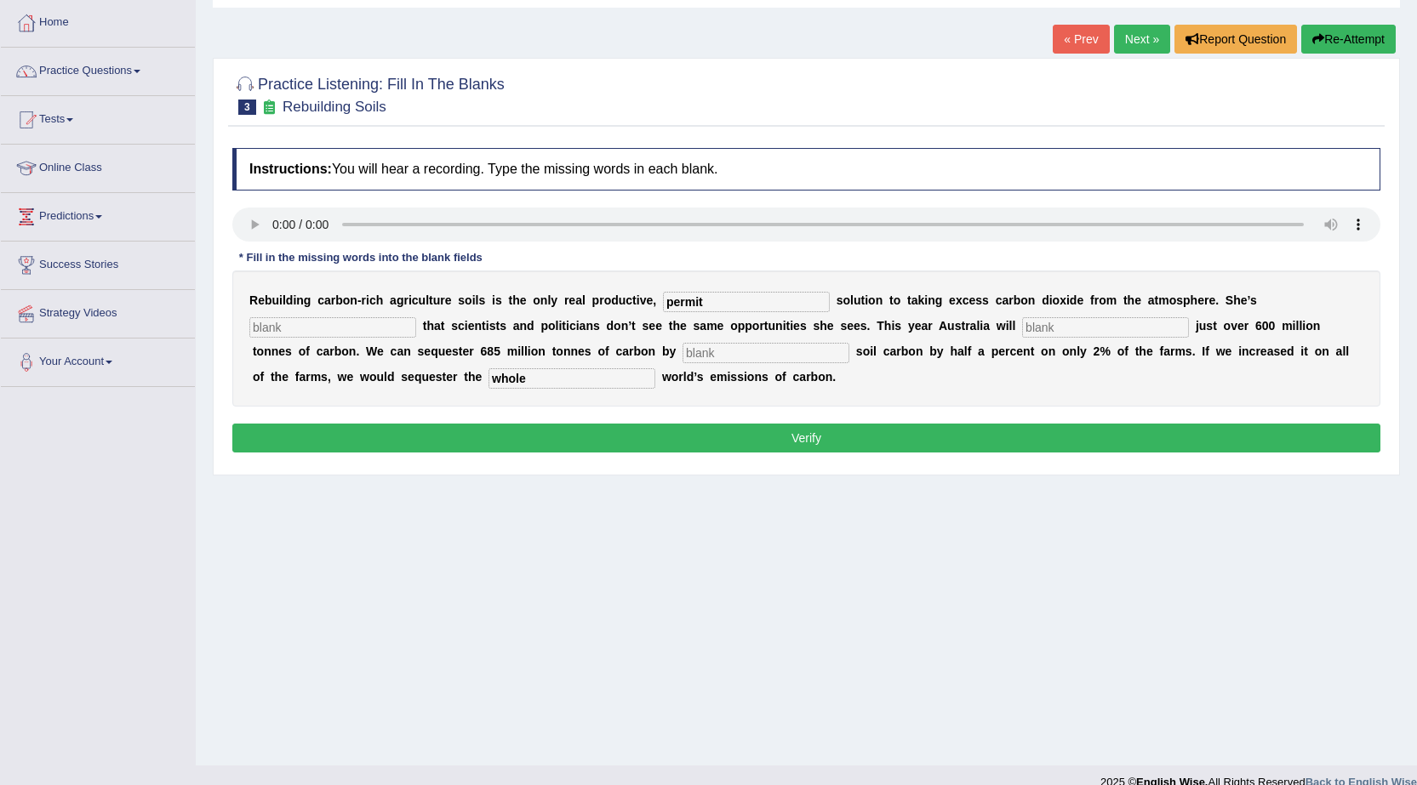
click at [334, 314] on div "R e b u i l d i n g c a r b o n - r i c h a g r i c u l t u r e s o i l s i s t…" at bounding box center [806, 339] width 1148 height 136
click at [336, 331] on input "text" at bounding box center [332, 327] width 167 height 20
type input "g"
type input "frustated"
click at [1038, 331] on input "text" at bounding box center [1105, 327] width 167 height 20
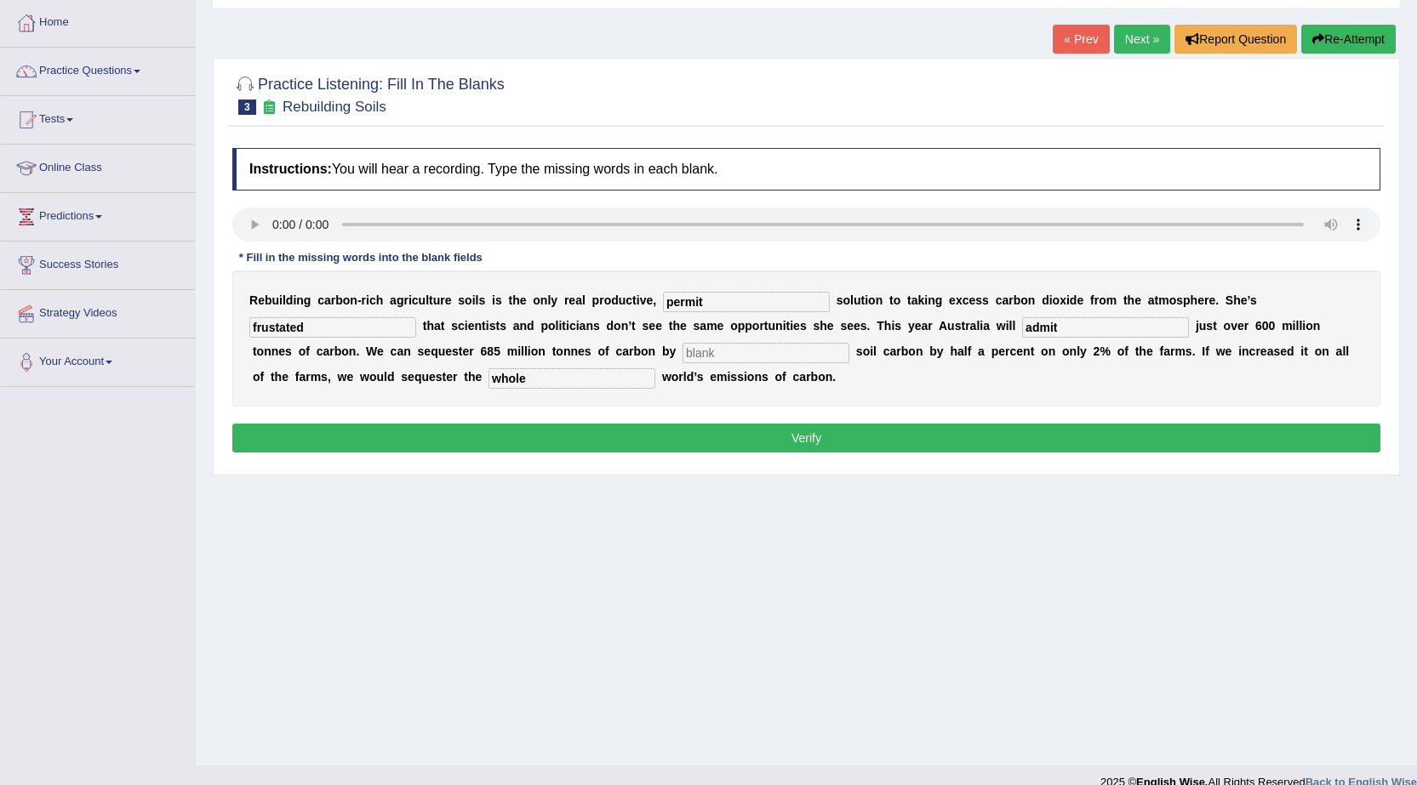
type input "admit"
click at [715, 356] on input "text" at bounding box center [765, 353] width 167 height 20
type input "increasing"
click at [715, 294] on input "permit" at bounding box center [746, 302] width 167 height 20
type input "permits"
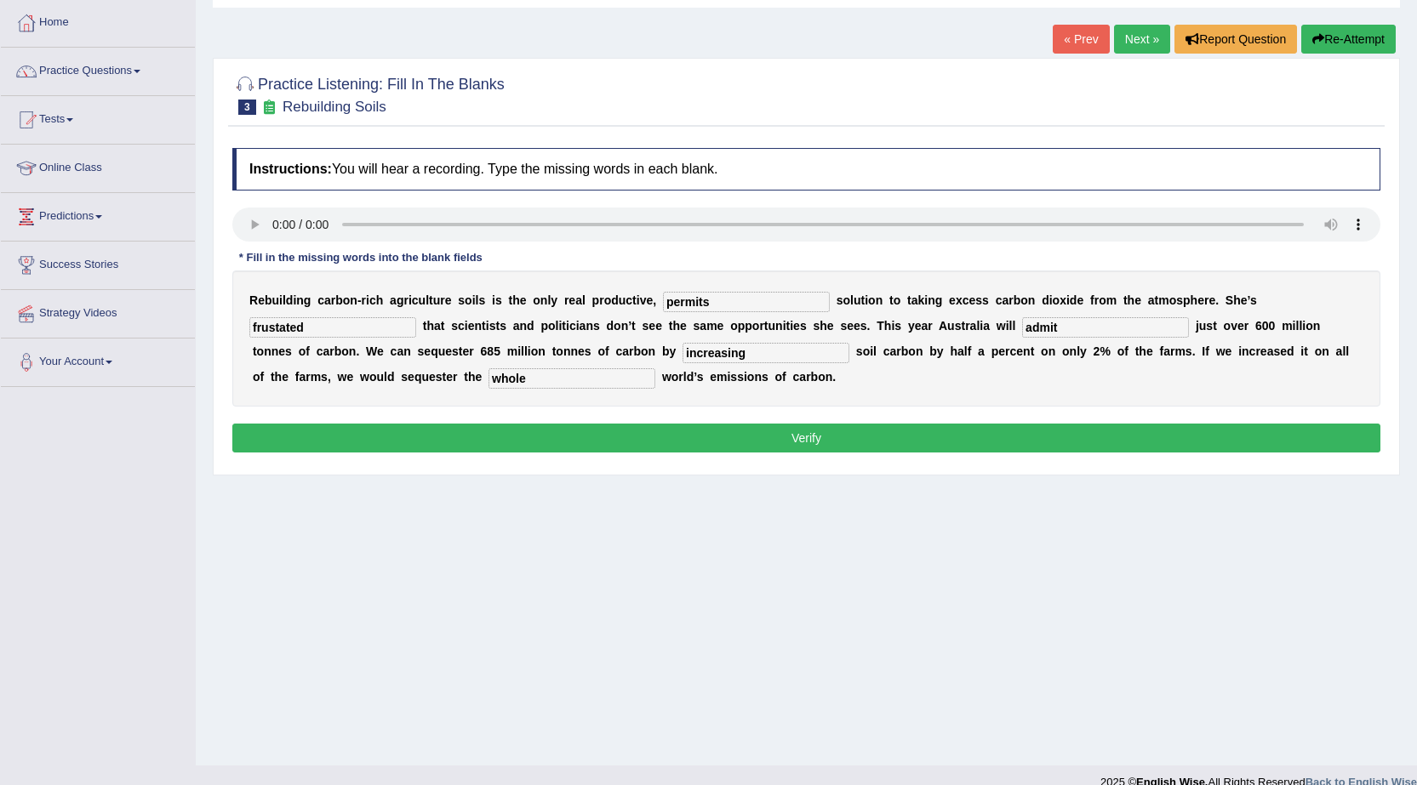
click at [586, 429] on button "Verify" at bounding box center [806, 438] width 1148 height 29
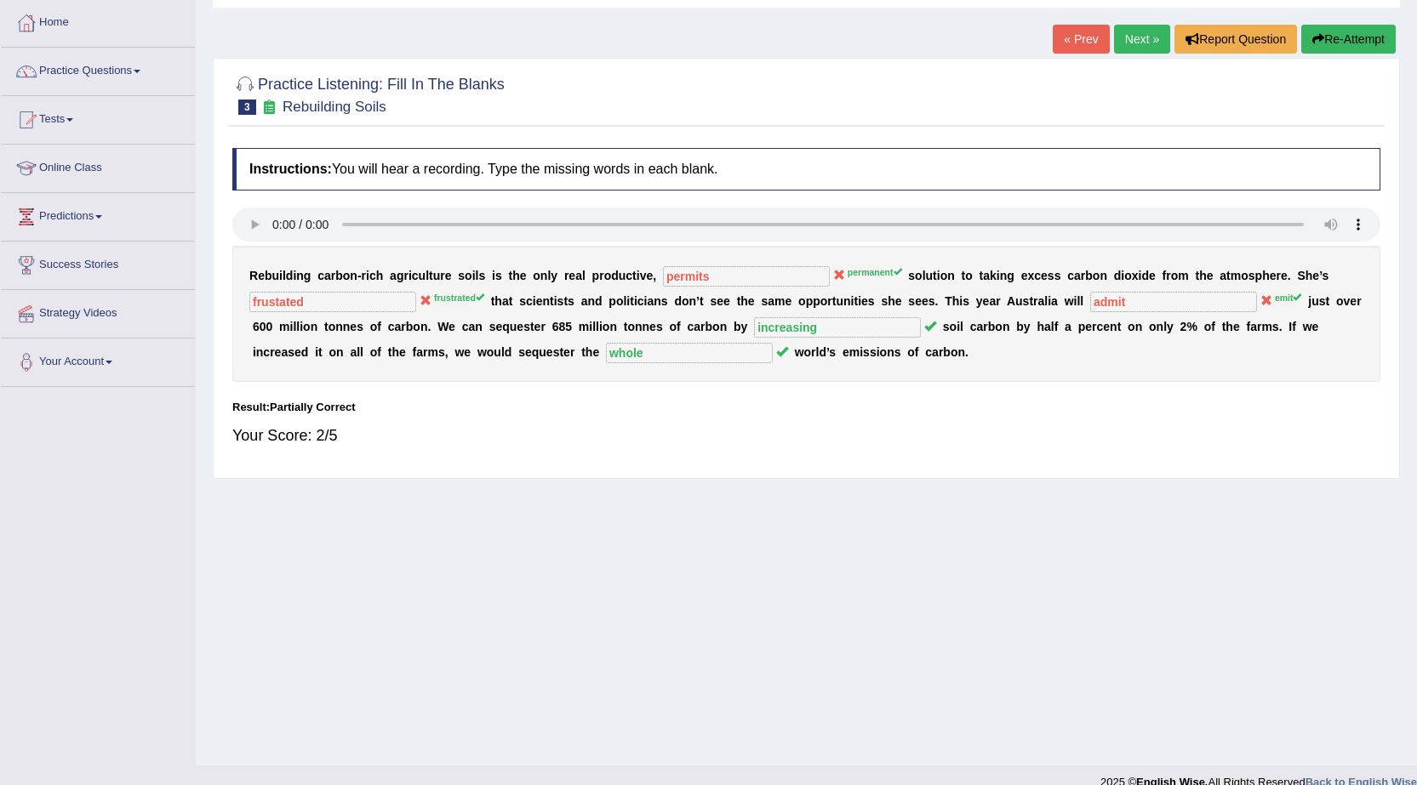
scroll to position [0, 0]
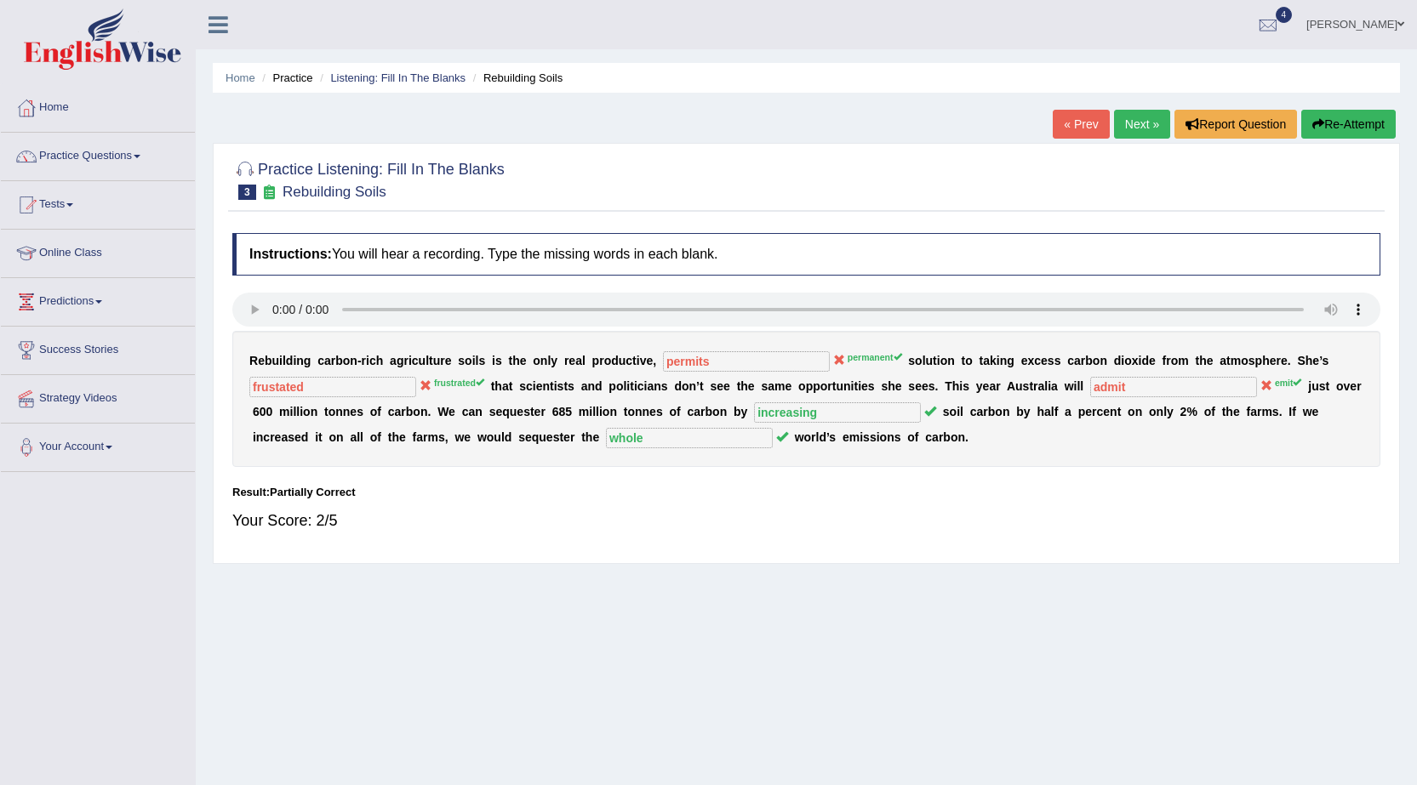
click at [1152, 126] on link "Next »" at bounding box center [1142, 124] width 56 height 29
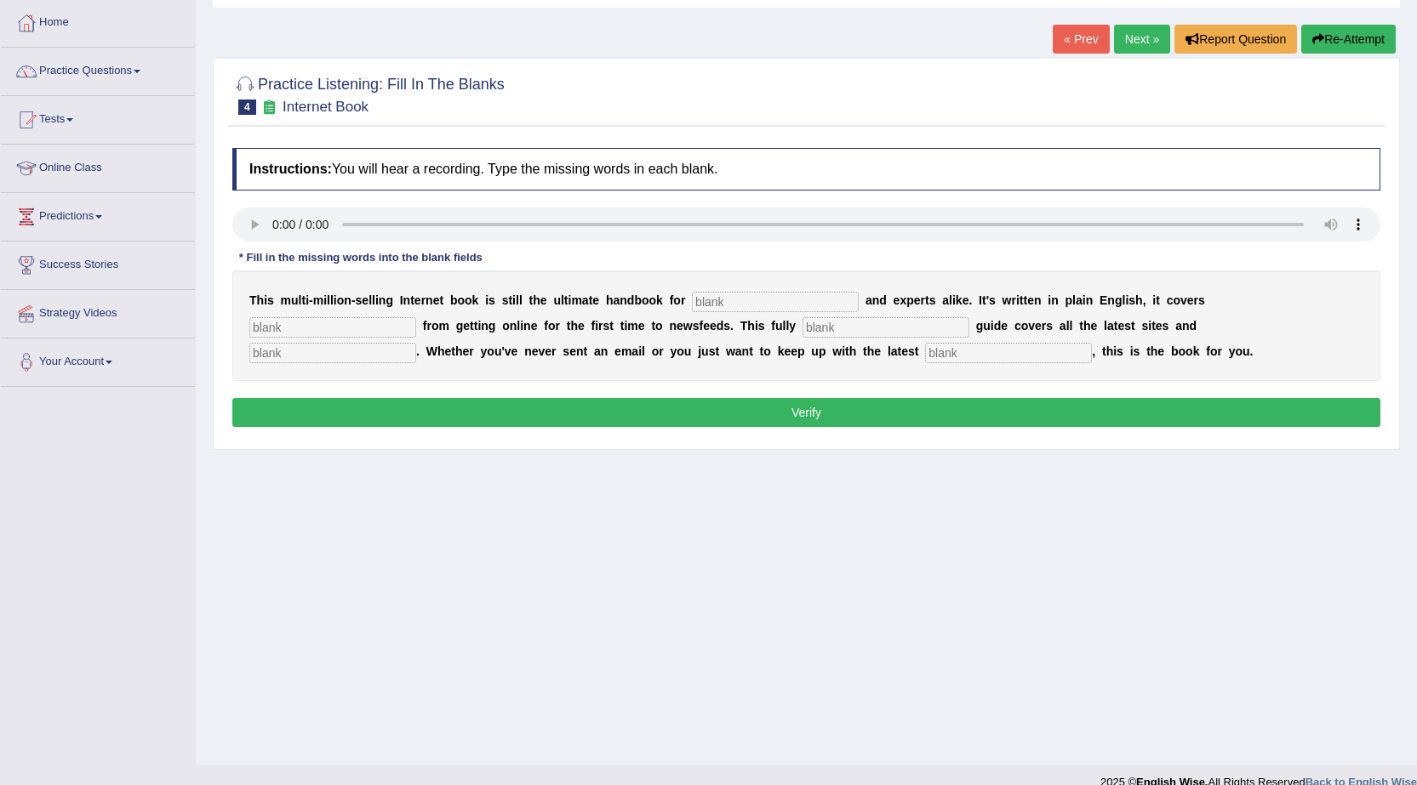
click at [818, 294] on input "text" at bounding box center [775, 302] width 167 height 20
type input "nobles"
click at [382, 320] on input "text" at bounding box center [332, 327] width 167 height 20
type input "everything"
click at [818, 325] on input "text" at bounding box center [885, 327] width 167 height 20
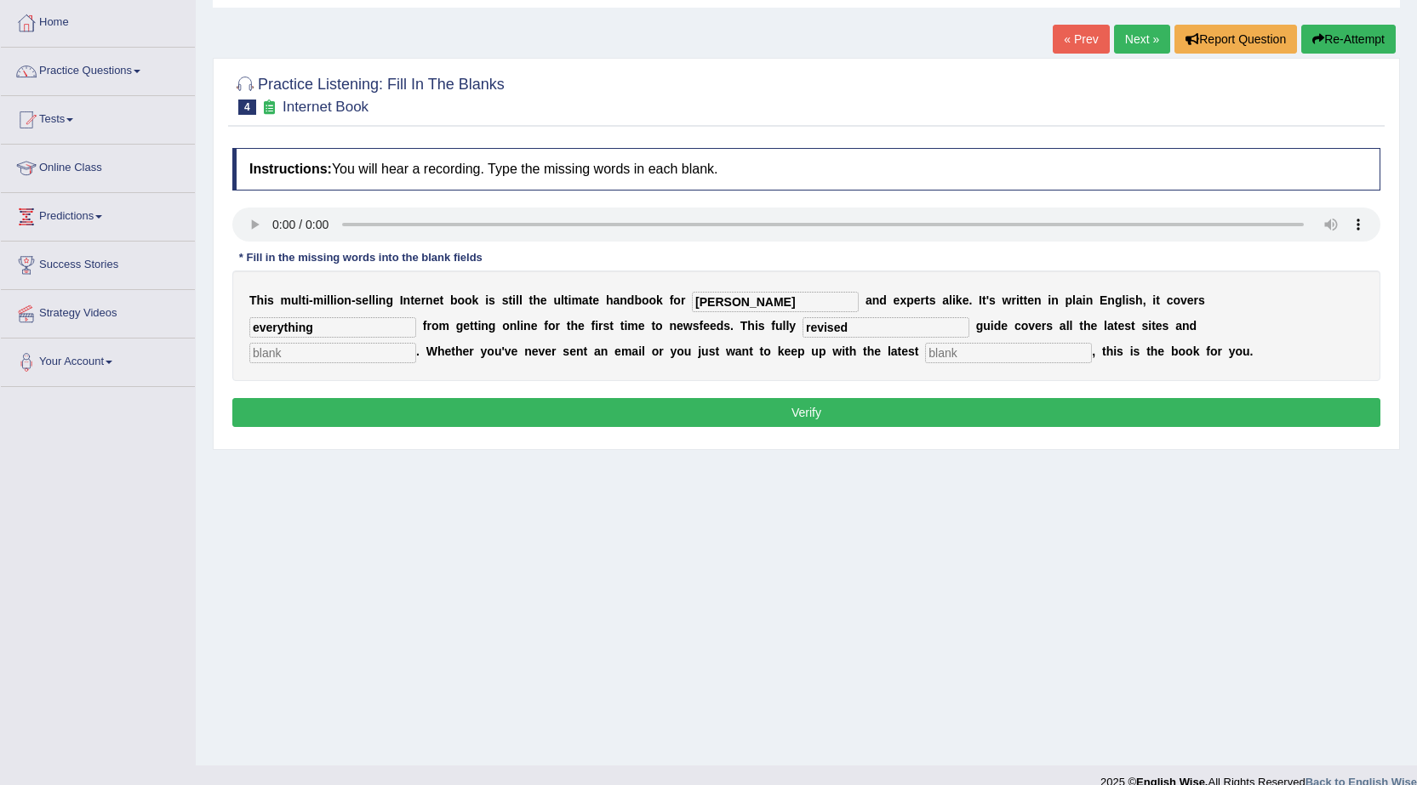
type input "revised"
click at [331, 360] on input "text" at bounding box center [332, 353] width 167 height 20
type input "developmemt"
click at [931, 356] on input "text" at bounding box center [1008, 353] width 167 height 20
type input "development"
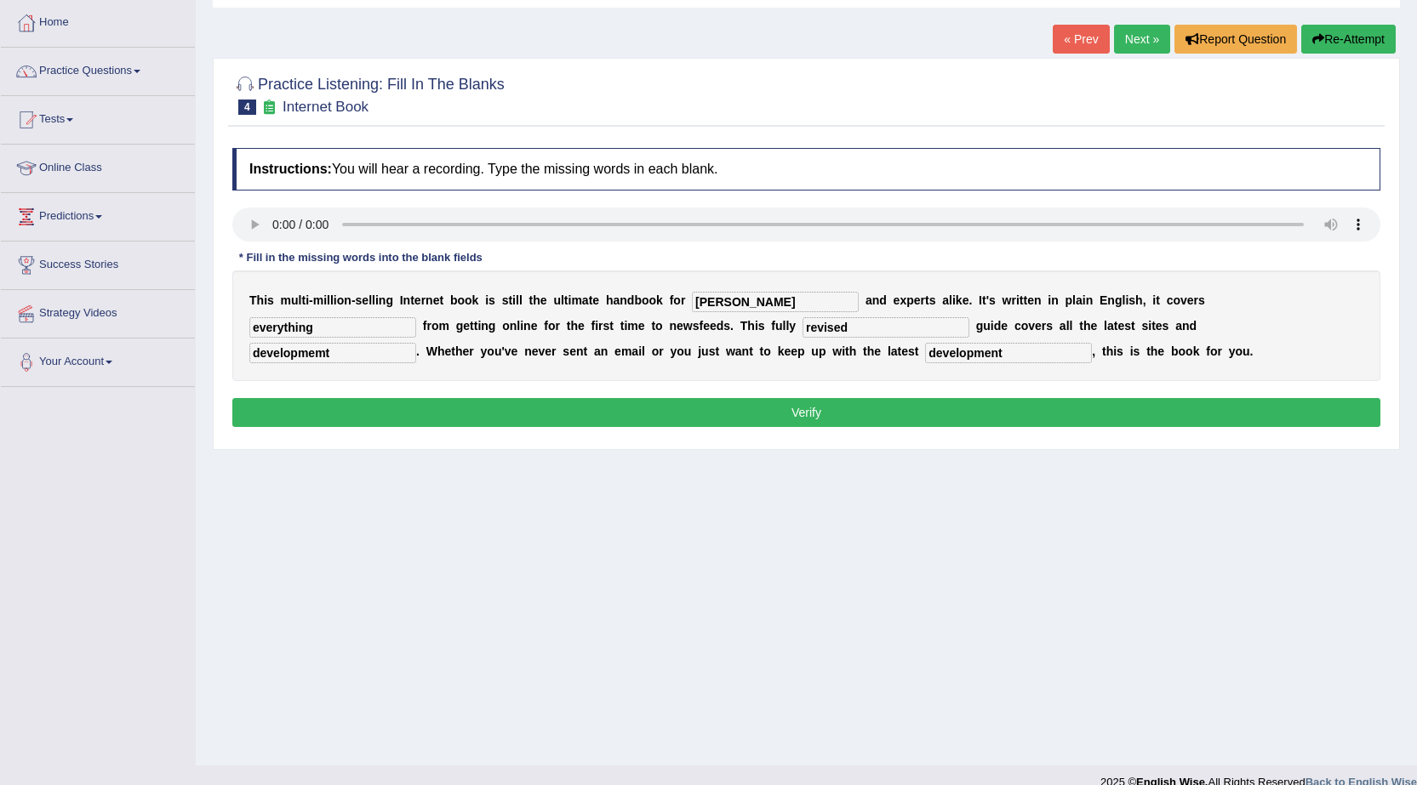
click at [408, 353] on input "developmemt" at bounding box center [332, 353] width 167 height 20
type input "d"
type input "creatures"
click at [502, 415] on button "Verify" at bounding box center [806, 412] width 1148 height 29
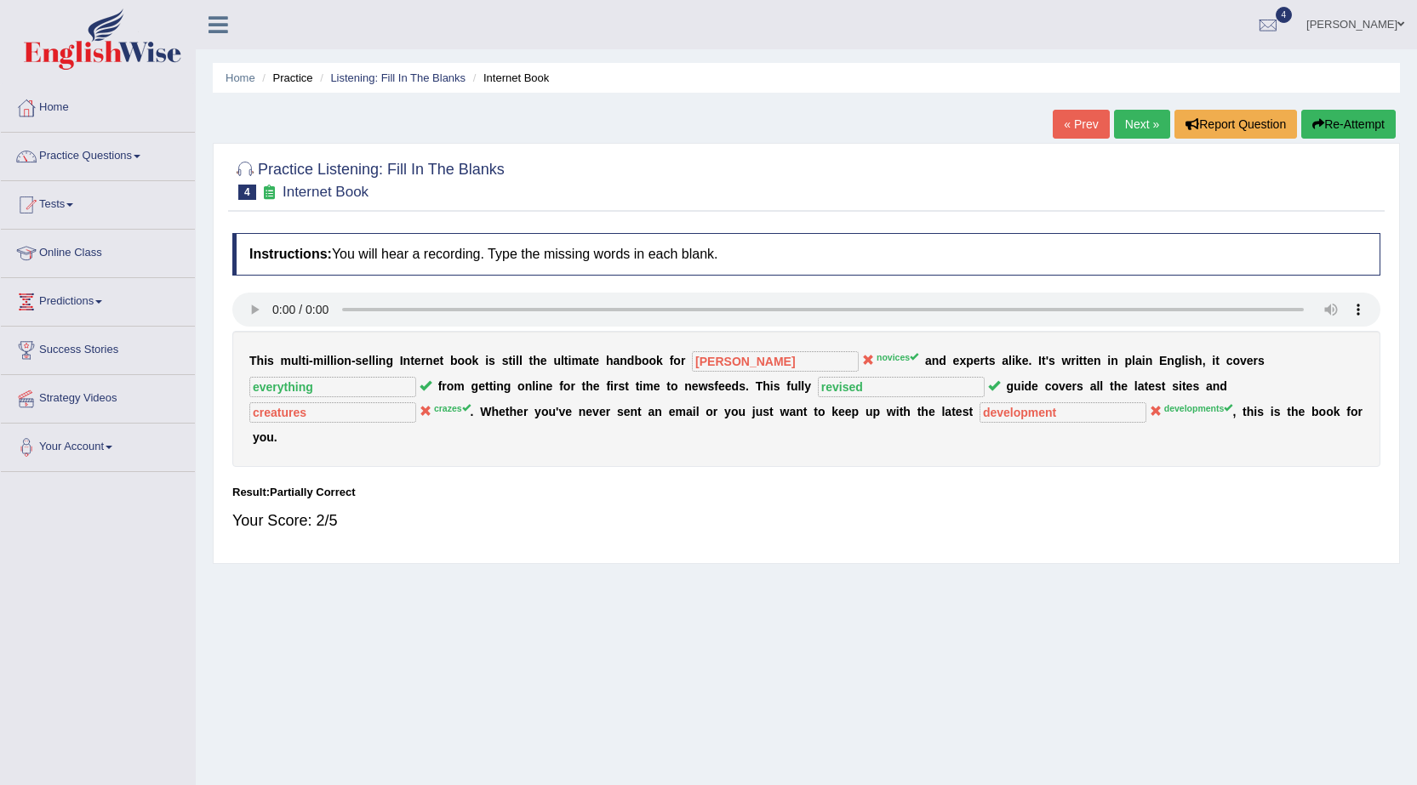
click at [1143, 123] on link "Next »" at bounding box center [1142, 124] width 56 height 29
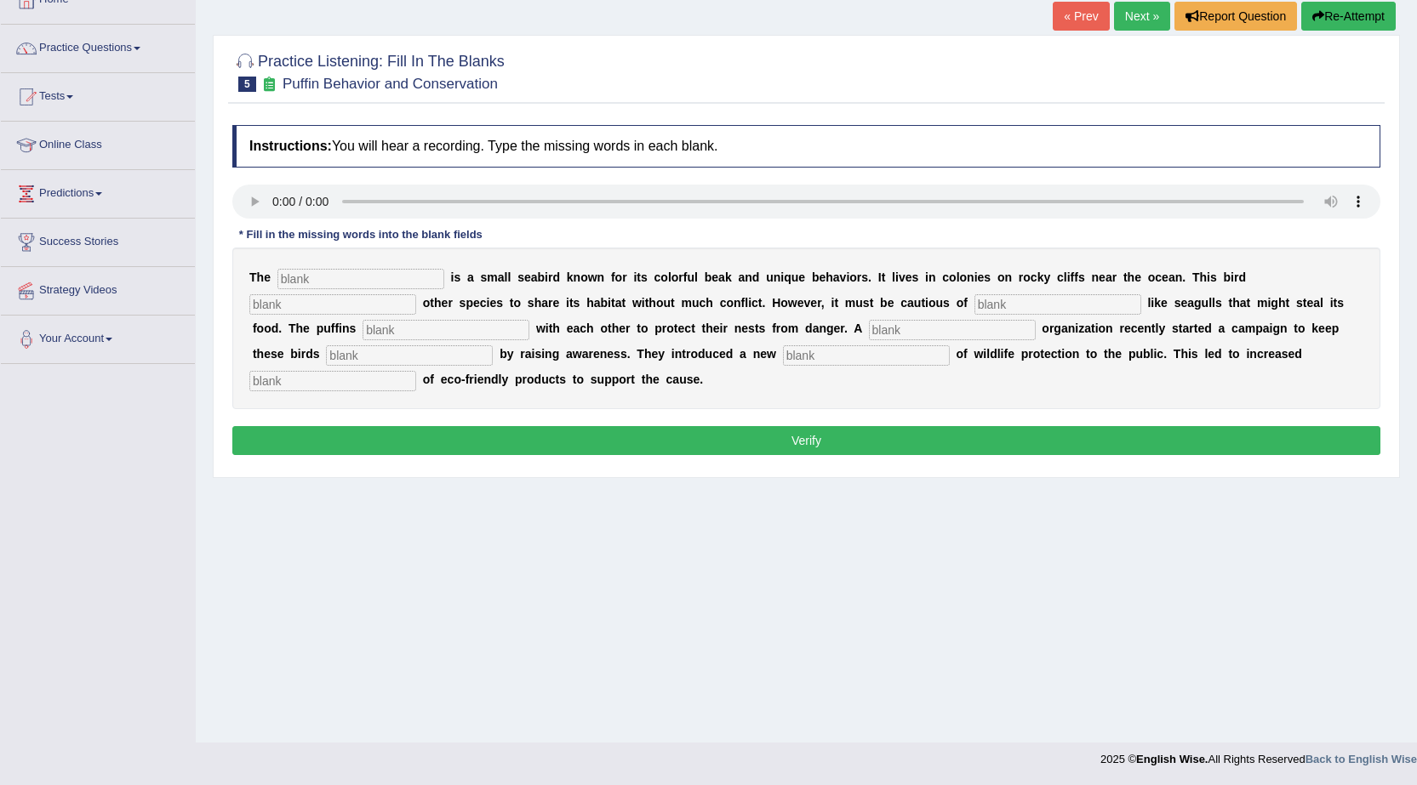
click at [1143, 28] on link "Next »" at bounding box center [1142, 16] width 56 height 29
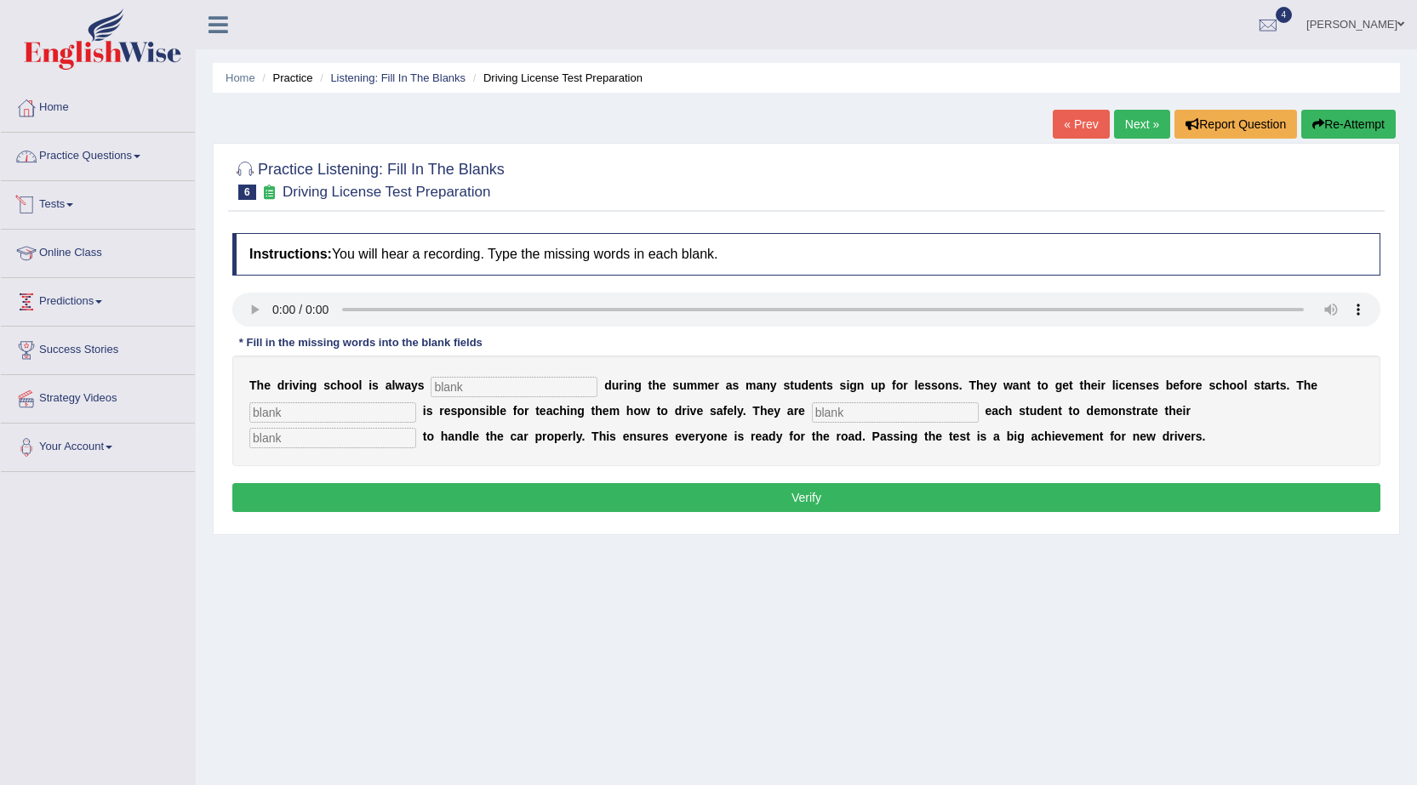
click at [111, 148] on link "Practice Questions" at bounding box center [98, 154] width 194 height 43
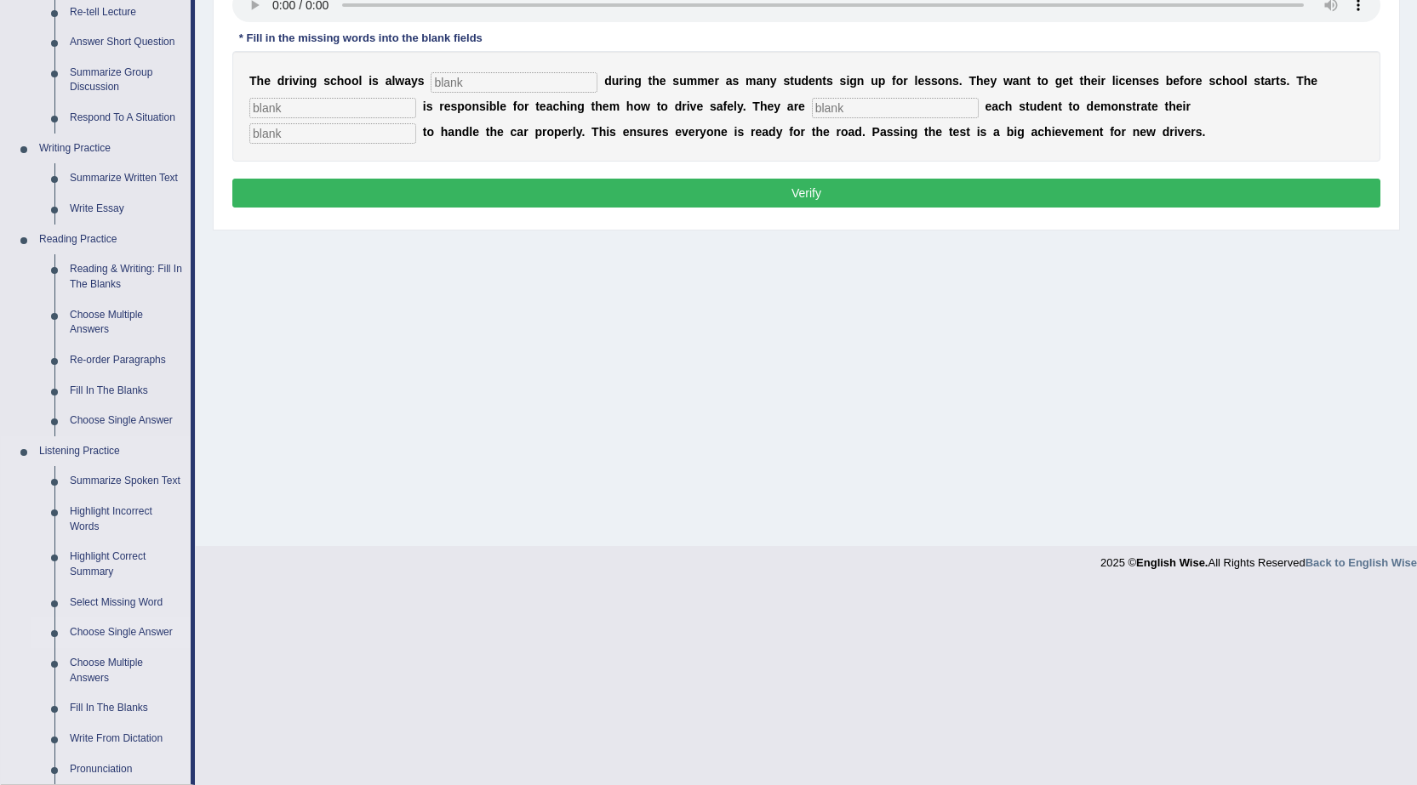
scroll to position [340, 0]
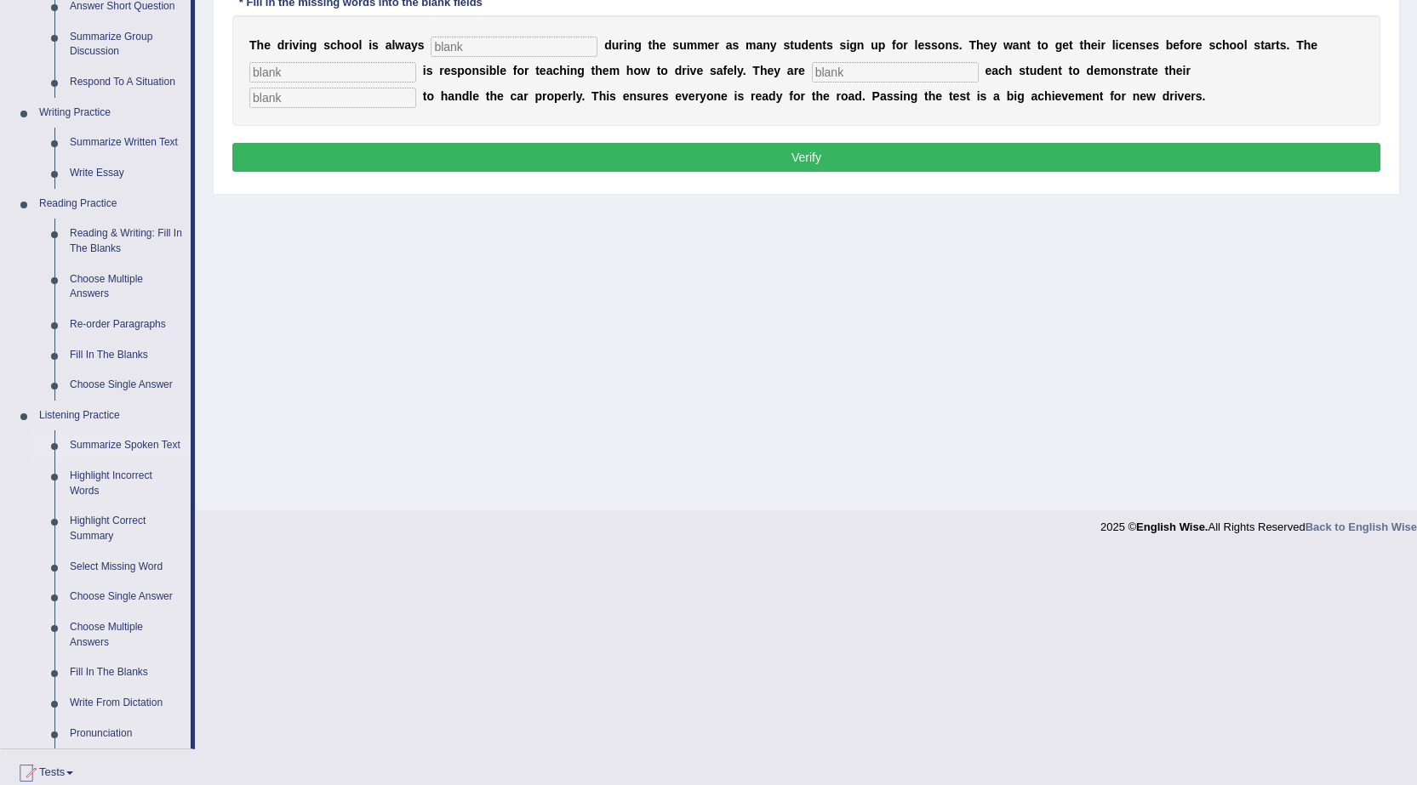
click at [156, 448] on link "Summarize Spoken Text" at bounding box center [126, 446] width 128 height 31
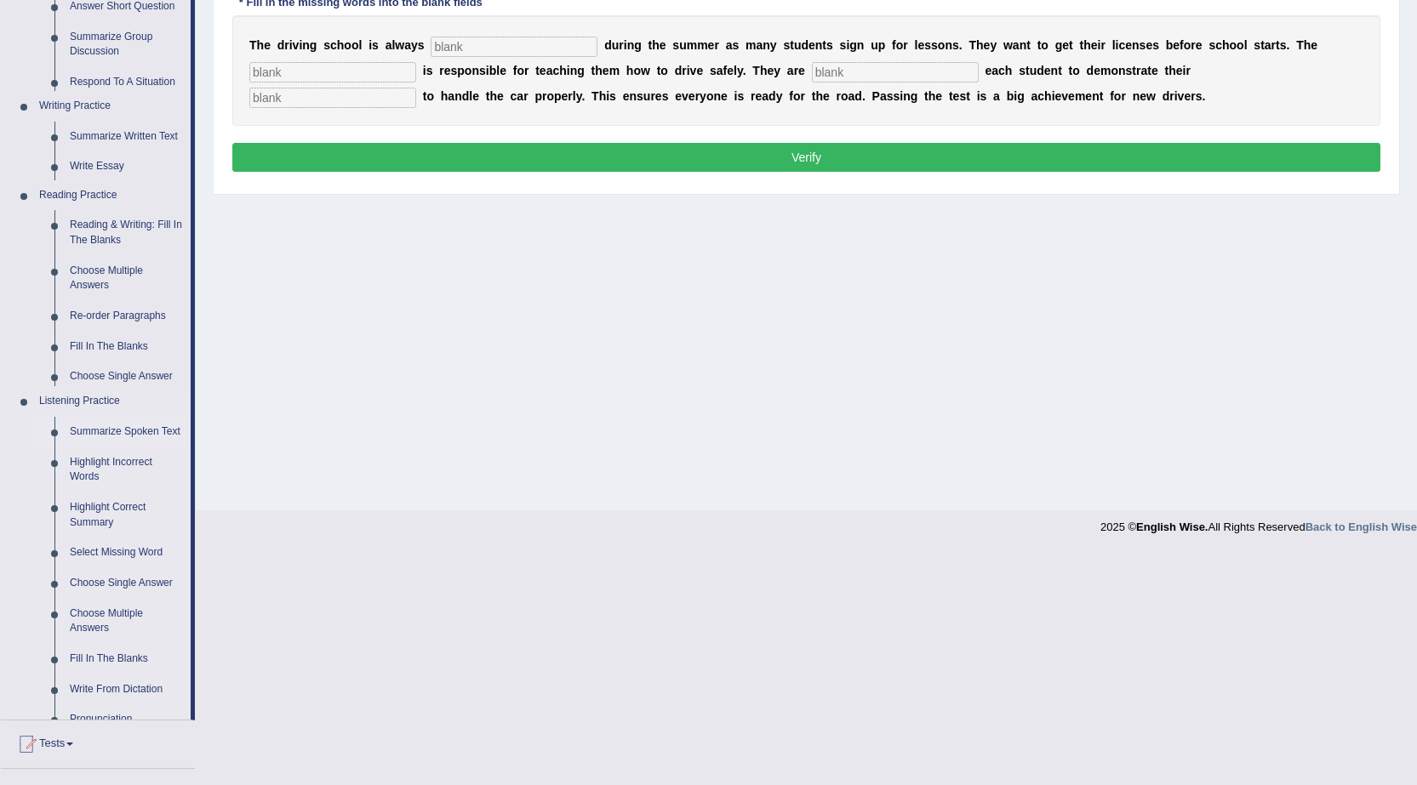
scroll to position [108, 0]
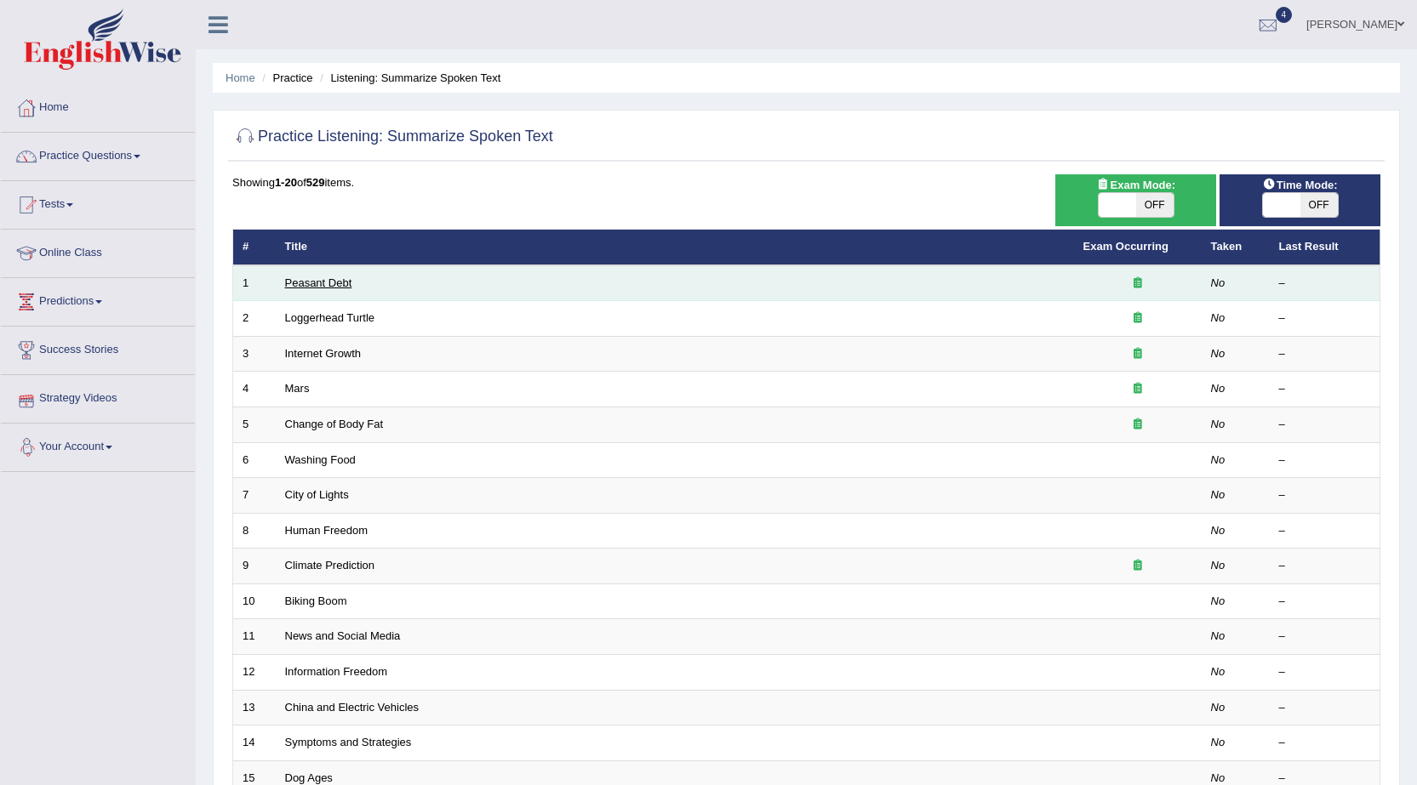
click at [342, 279] on link "Peasant Debt" at bounding box center [318, 283] width 67 height 13
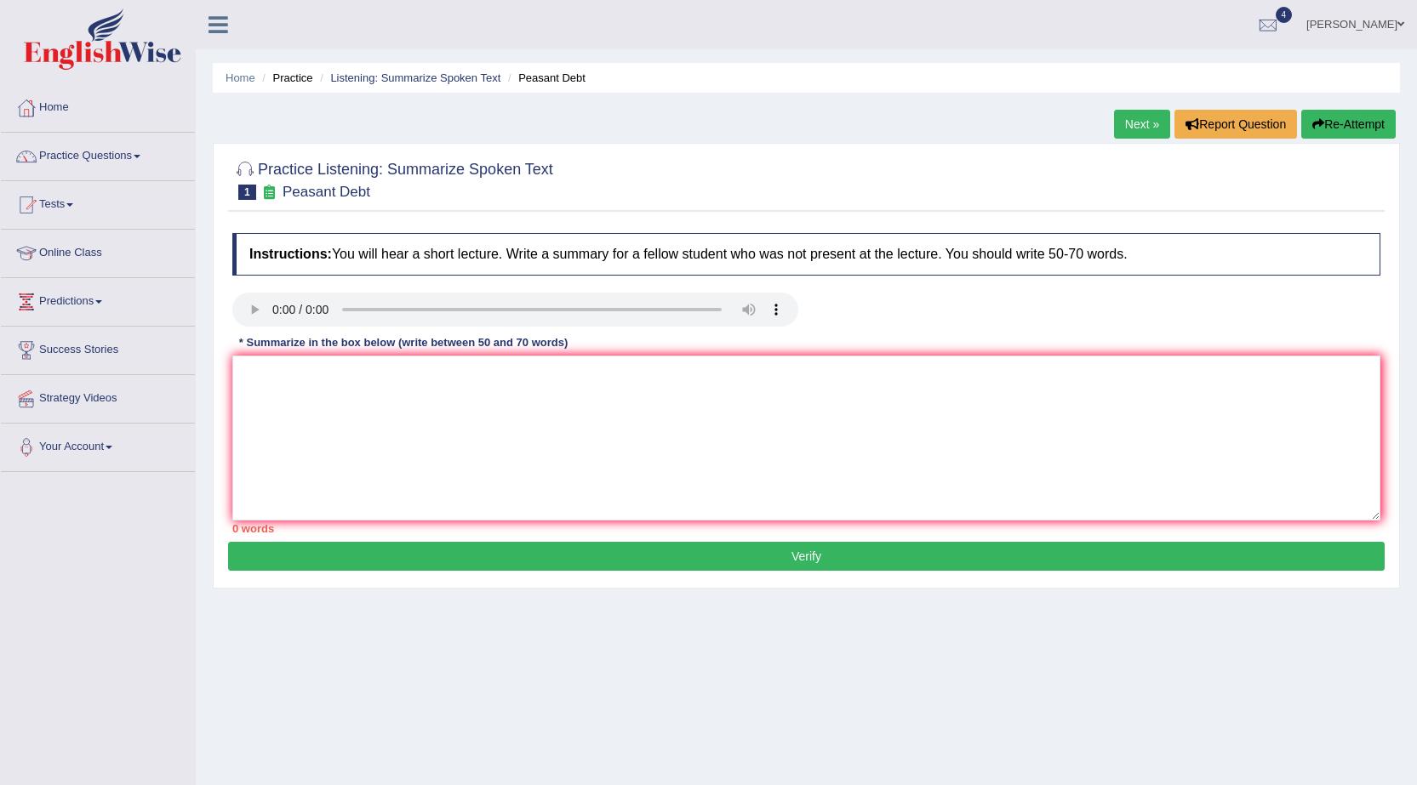
click at [1152, 130] on link "Next »" at bounding box center [1142, 124] width 56 height 29
click at [1152, 123] on link "Next »" at bounding box center [1142, 124] width 56 height 29
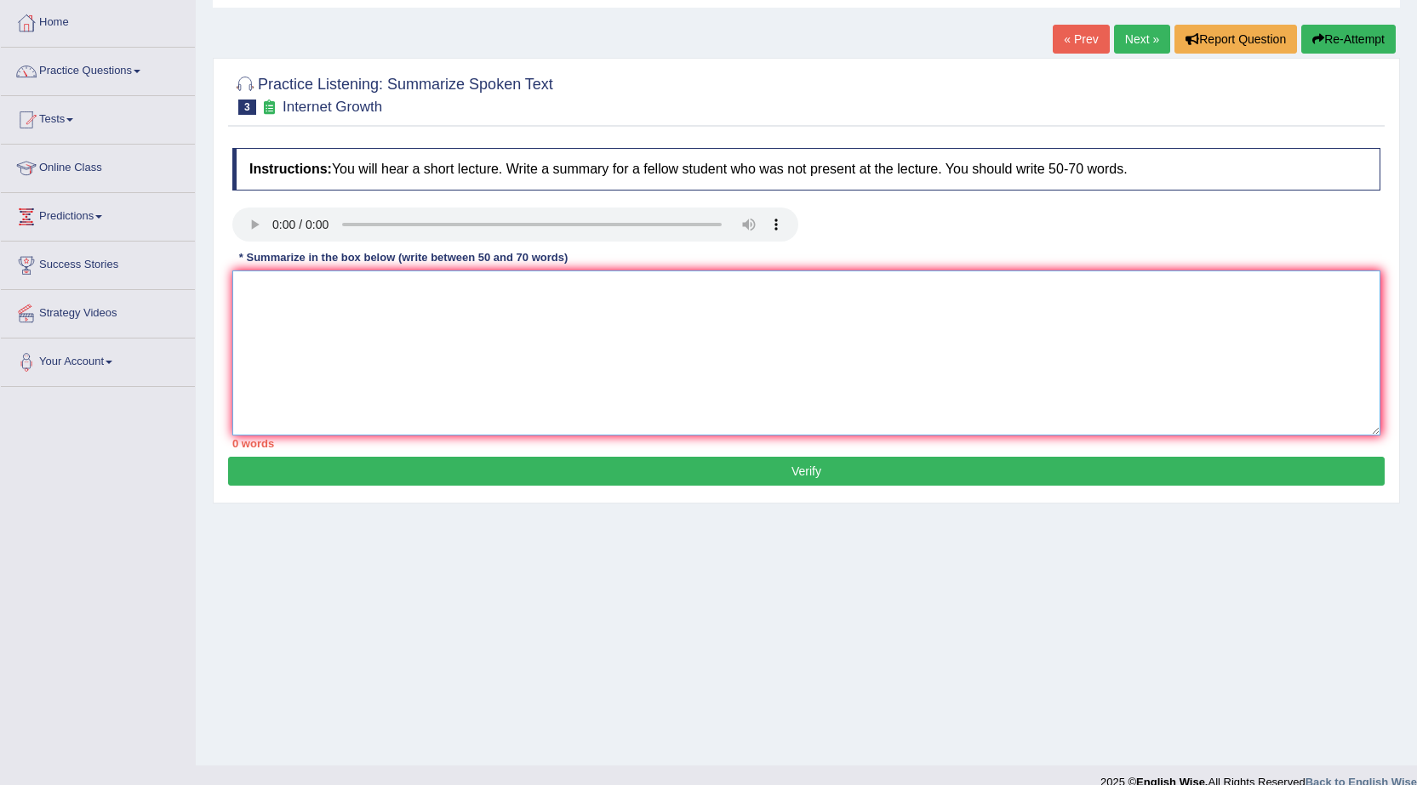
click at [355, 319] on textarea at bounding box center [806, 353] width 1148 height 165
type textarea "I"
click at [566, 290] on textarea "A noteworthy point revealed in the lecture was about internet. Online reserach …" at bounding box center [806, 353] width 1148 height 165
click at [594, 297] on textarea "A noteworthy point revealed in the lecture was about internet and Online resera…" at bounding box center [806, 353] width 1148 height 165
click at [887, 285] on textarea "A noteworthy point revealed in the lecture was about internet and online resera…" at bounding box center [806, 353] width 1148 height 165
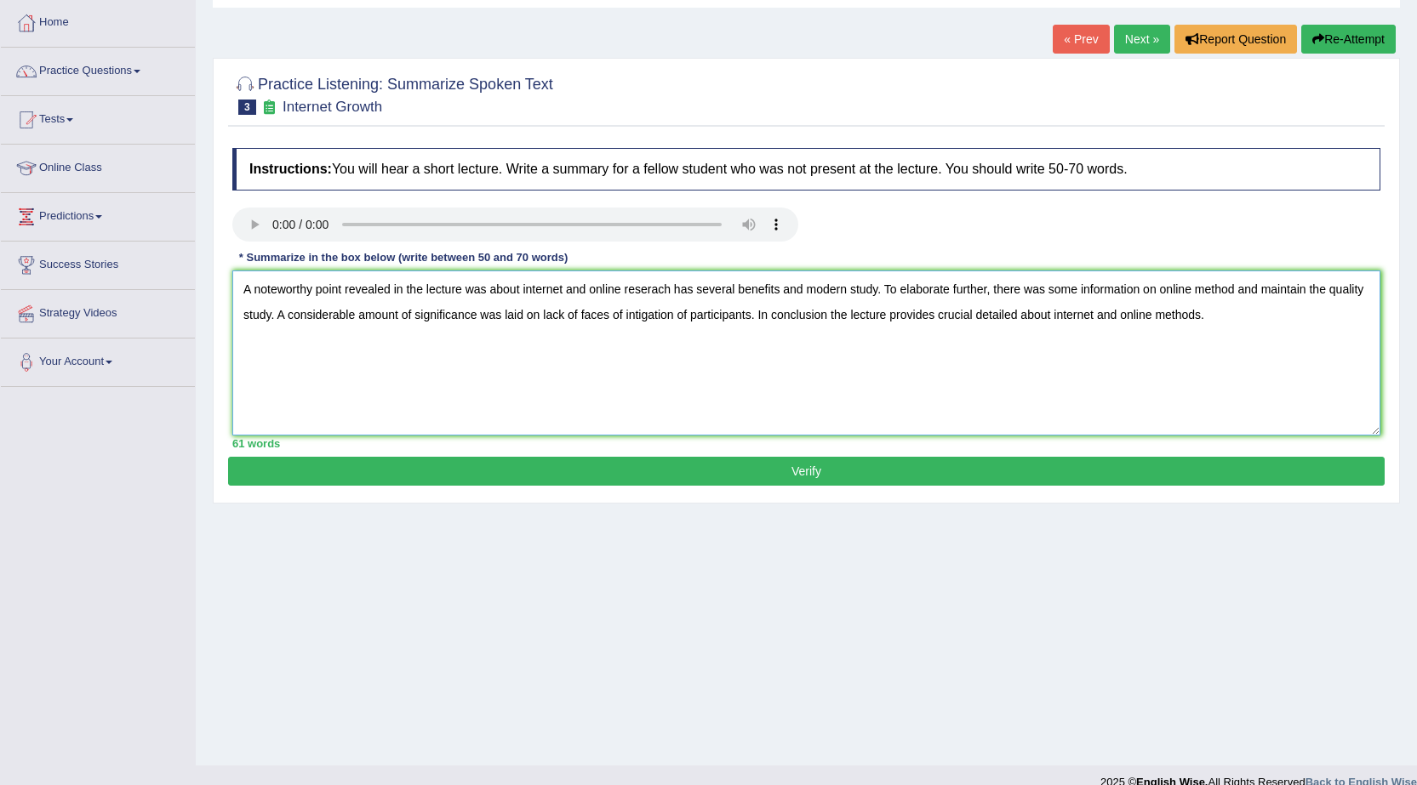
click at [805, 291] on textarea "A noteworthy point revealed in the lecture was about internet and online resera…" at bounding box center [806, 353] width 1148 height 165
click at [824, 316] on textarea "A noteworthy point revealed in the lecture was about internet and online resera…" at bounding box center [806, 353] width 1148 height 165
type textarea "A noteworthy point revealed in the lecture was about internet and online resera…"
click at [825, 462] on button "Verify" at bounding box center [806, 471] width 1156 height 29
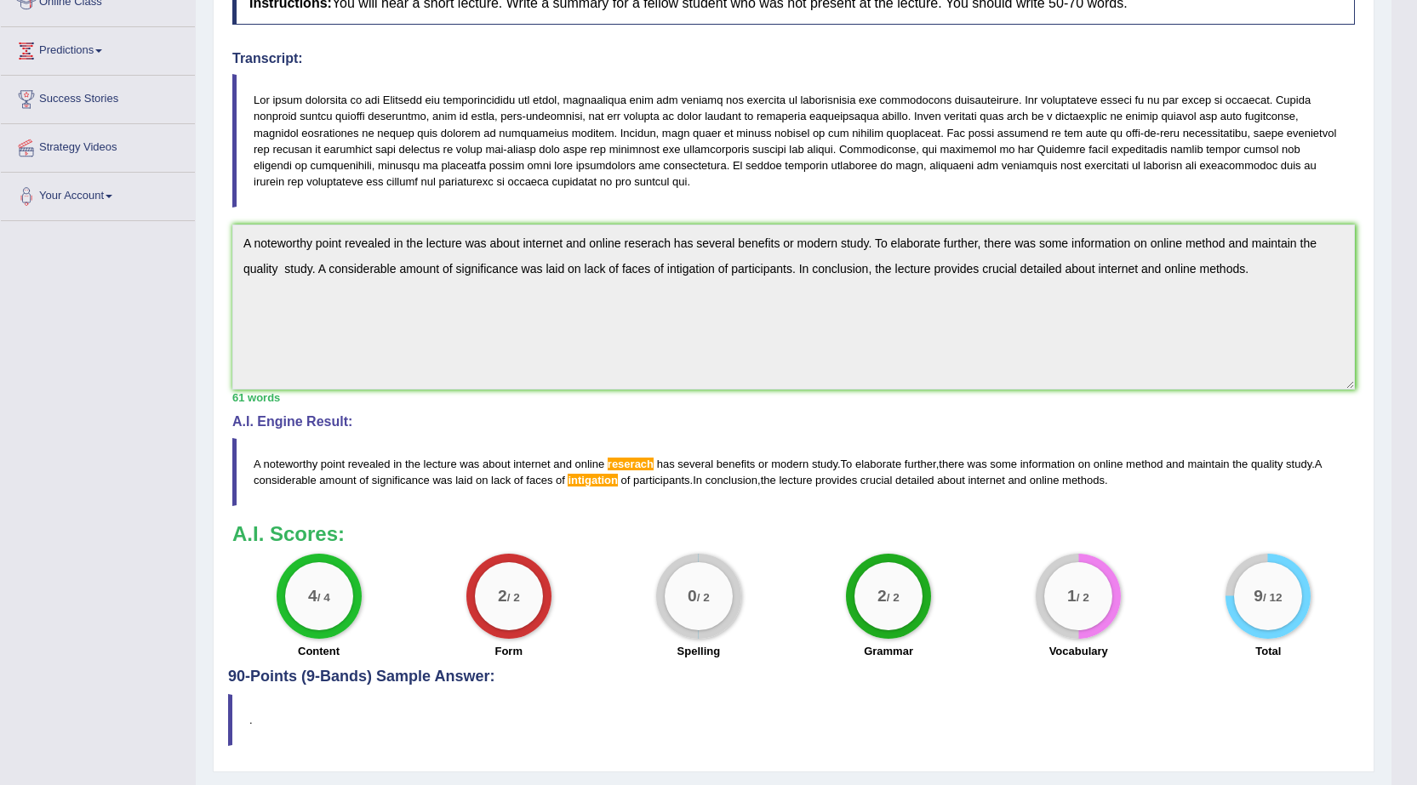
scroll to position [294, 0]
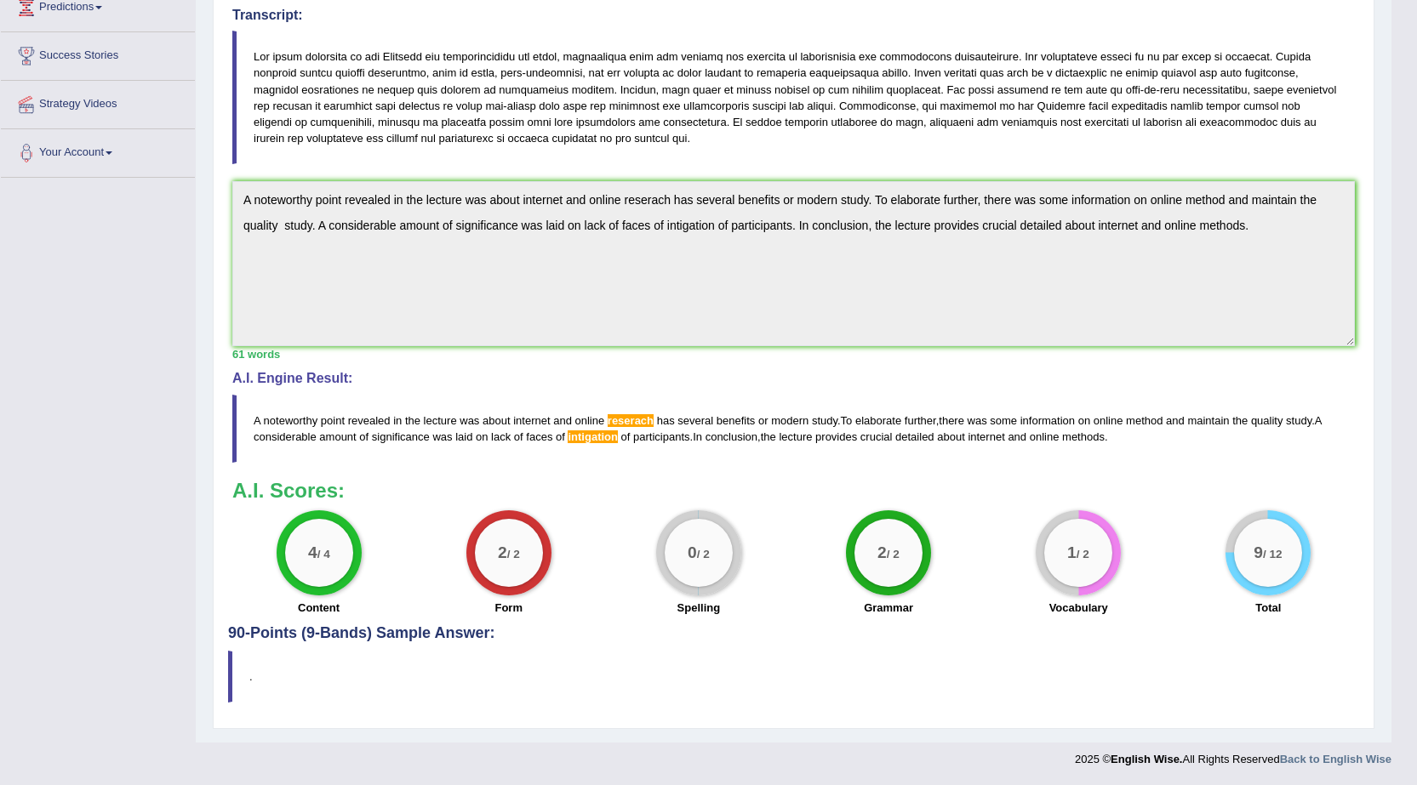
click at [587, 438] on span "intigation" at bounding box center [592, 437] width 50 height 13
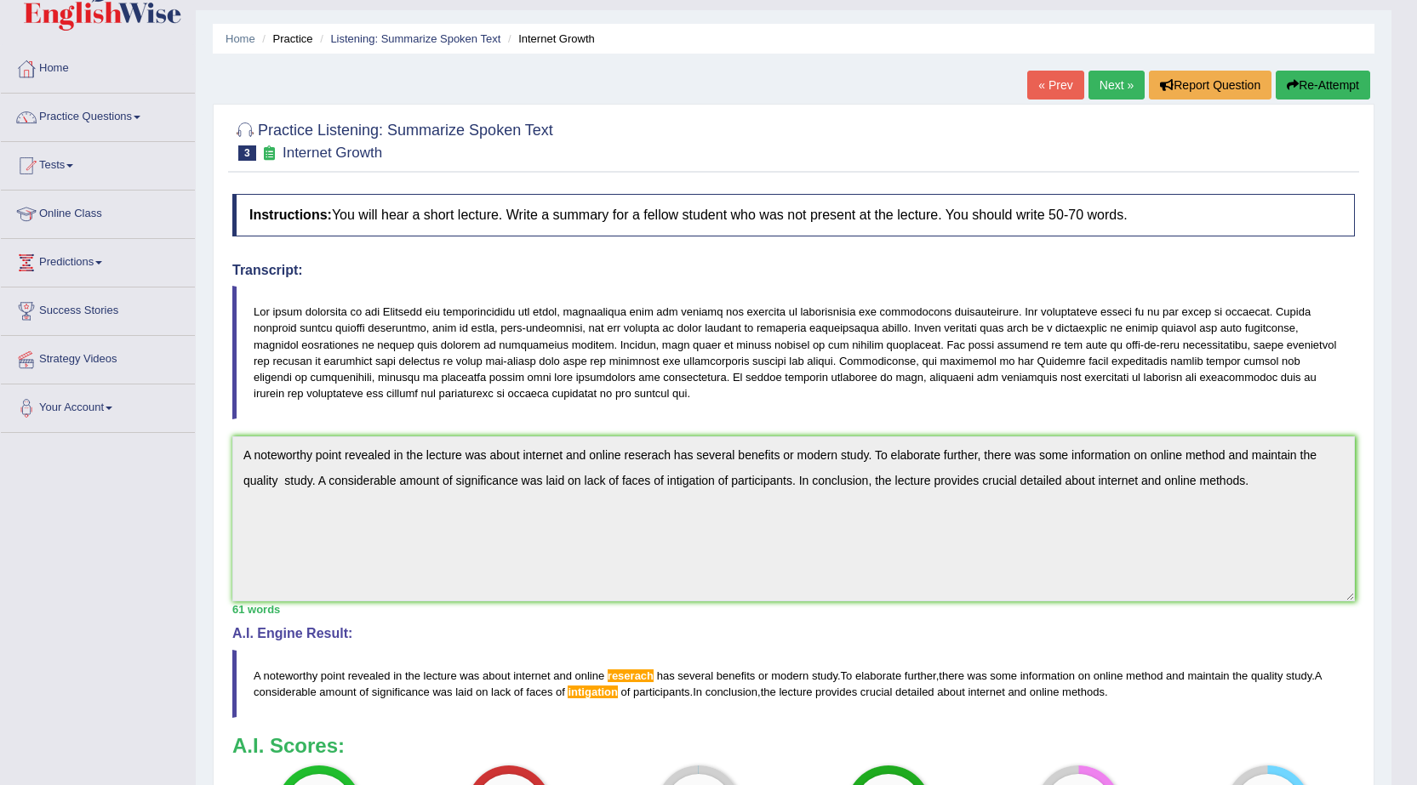
scroll to position [0, 0]
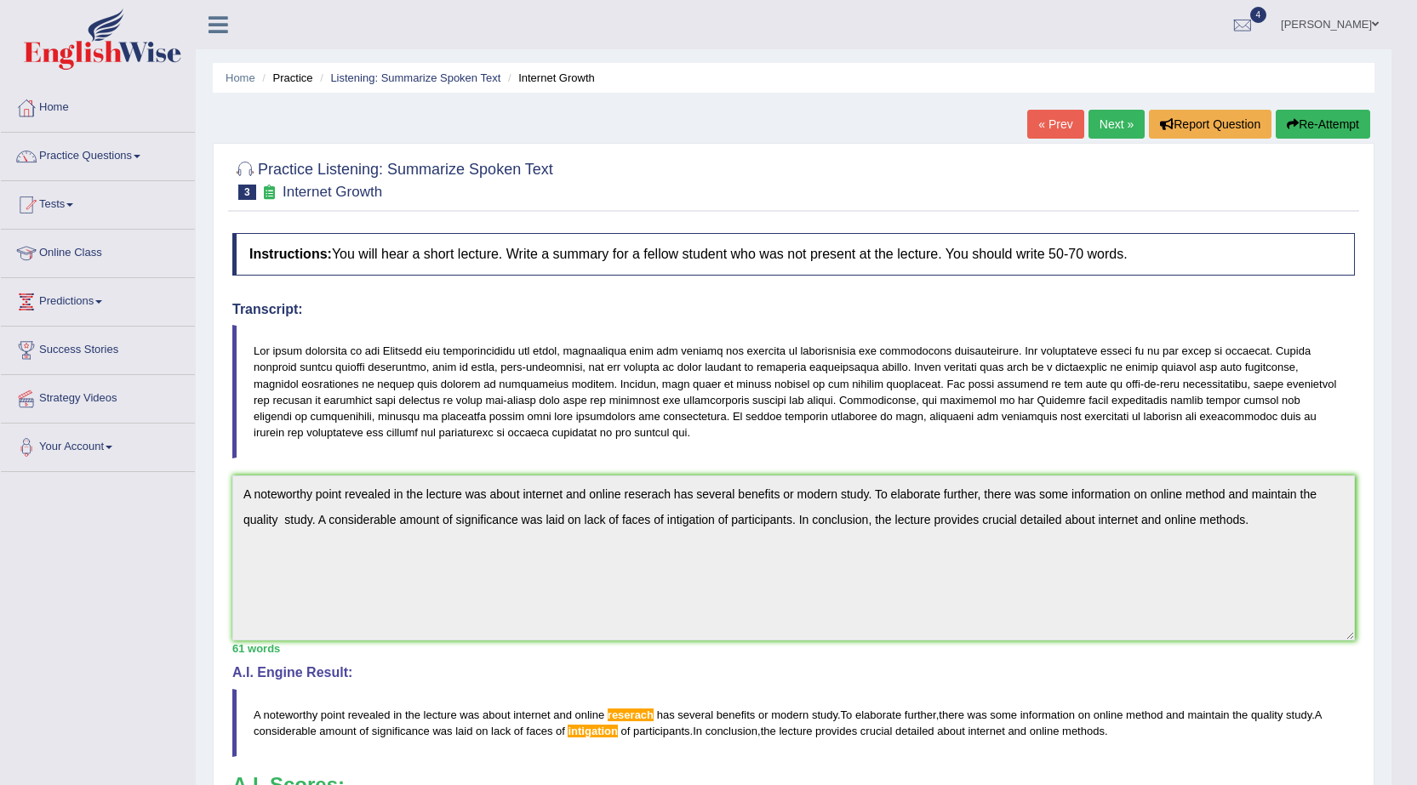
click at [1118, 130] on link "Next »" at bounding box center [1116, 124] width 56 height 29
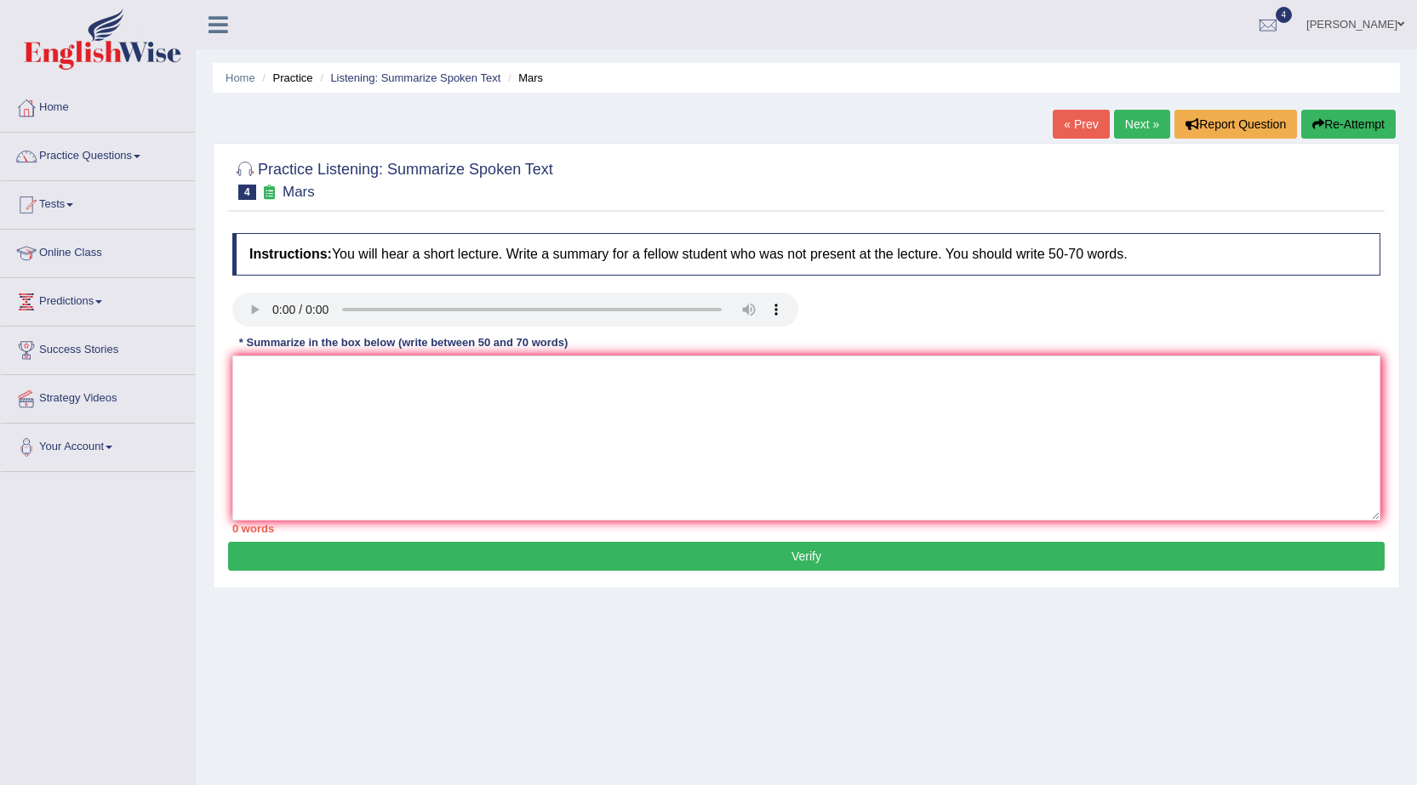
click at [1142, 123] on link "Next »" at bounding box center [1142, 124] width 56 height 29
click at [1141, 131] on link "Next »" at bounding box center [1142, 124] width 56 height 29
click at [1139, 117] on link "Next »" at bounding box center [1142, 124] width 56 height 29
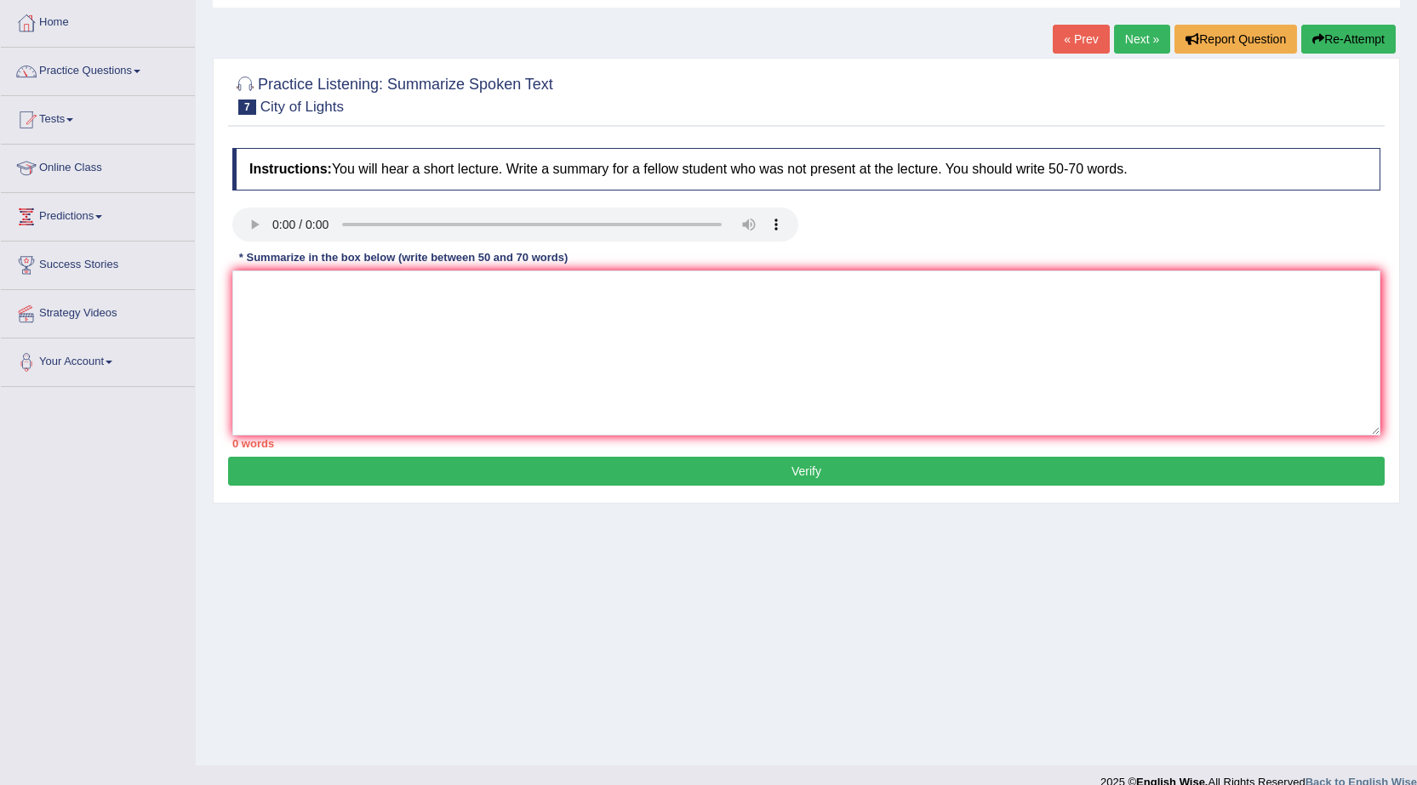
scroll to position [85, 0]
click at [1155, 43] on link "Next »" at bounding box center [1142, 39] width 56 height 29
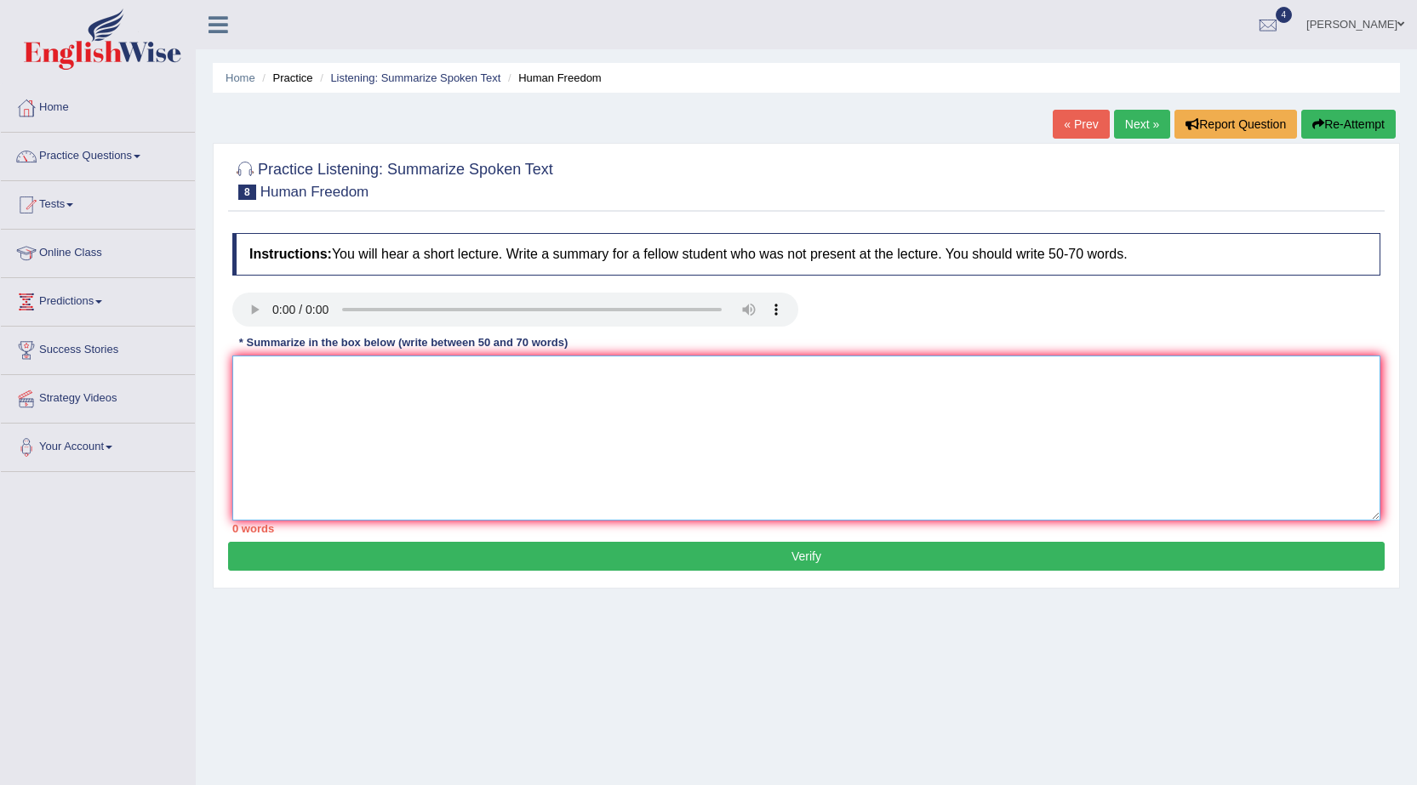
drag, startPoint x: 392, startPoint y: 440, endPoint x: 436, endPoint y: 411, distance: 52.9
click at [401, 436] on textarea at bounding box center [806, 438] width 1148 height 165
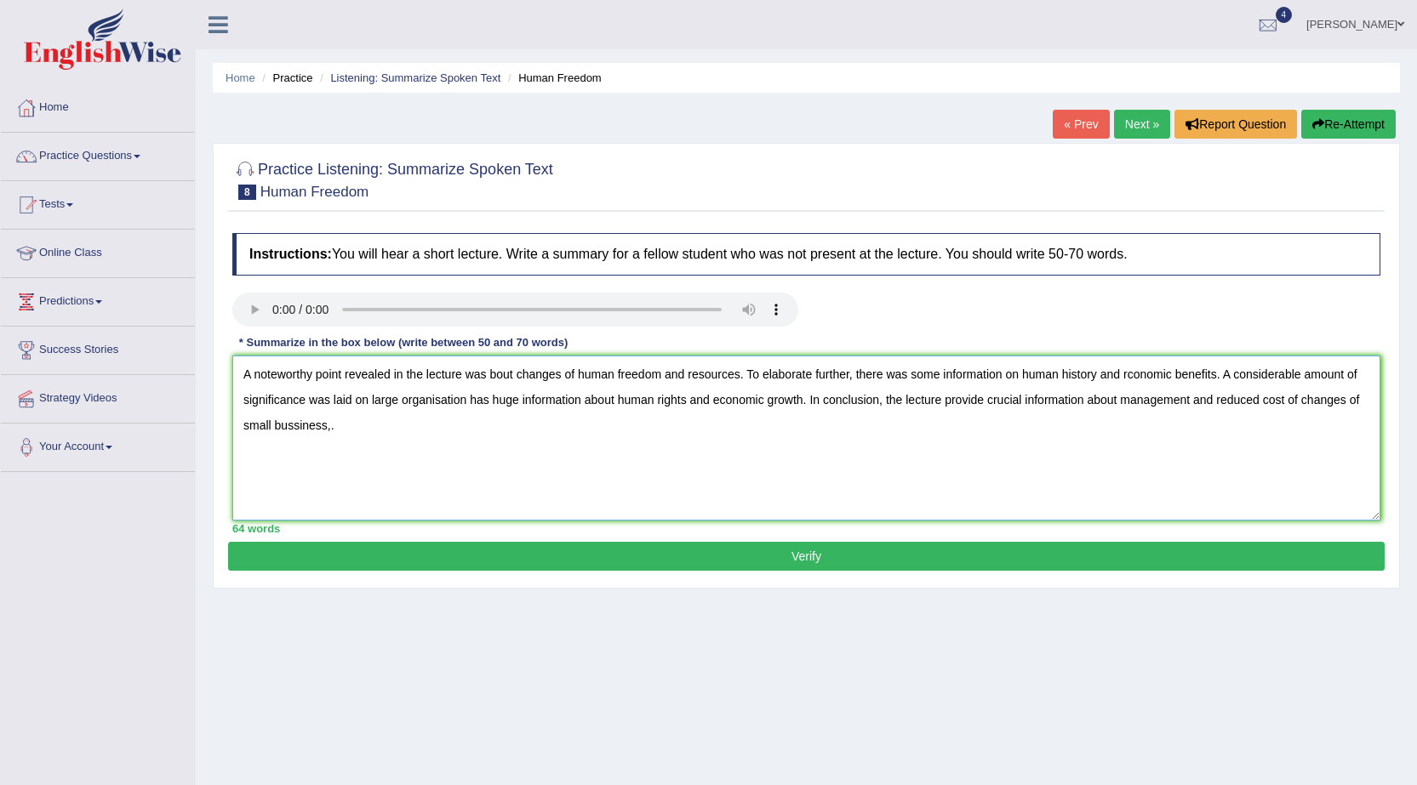
click at [488, 370] on textarea "A noteworthy point revealed in the lecture was bout changes of human freedom an…" at bounding box center [806, 438] width 1148 height 165
click at [1133, 378] on textarea "A noteworthy point revealed in the lecture was about changes of human freedom a…" at bounding box center [806, 438] width 1148 height 165
drag, startPoint x: 982, startPoint y: 399, endPoint x: 997, endPoint y: 512, distance: 114.2
click at [983, 399] on textarea "A noteworthy point revealed in the lecture was about changes of human freedom a…" at bounding box center [806, 438] width 1148 height 165
click at [1368, 402] on textarea "A noteworthy point revealed in the lecture was about changes of human freedom a…" at bounding box center [806, 438] width 1148 height 165
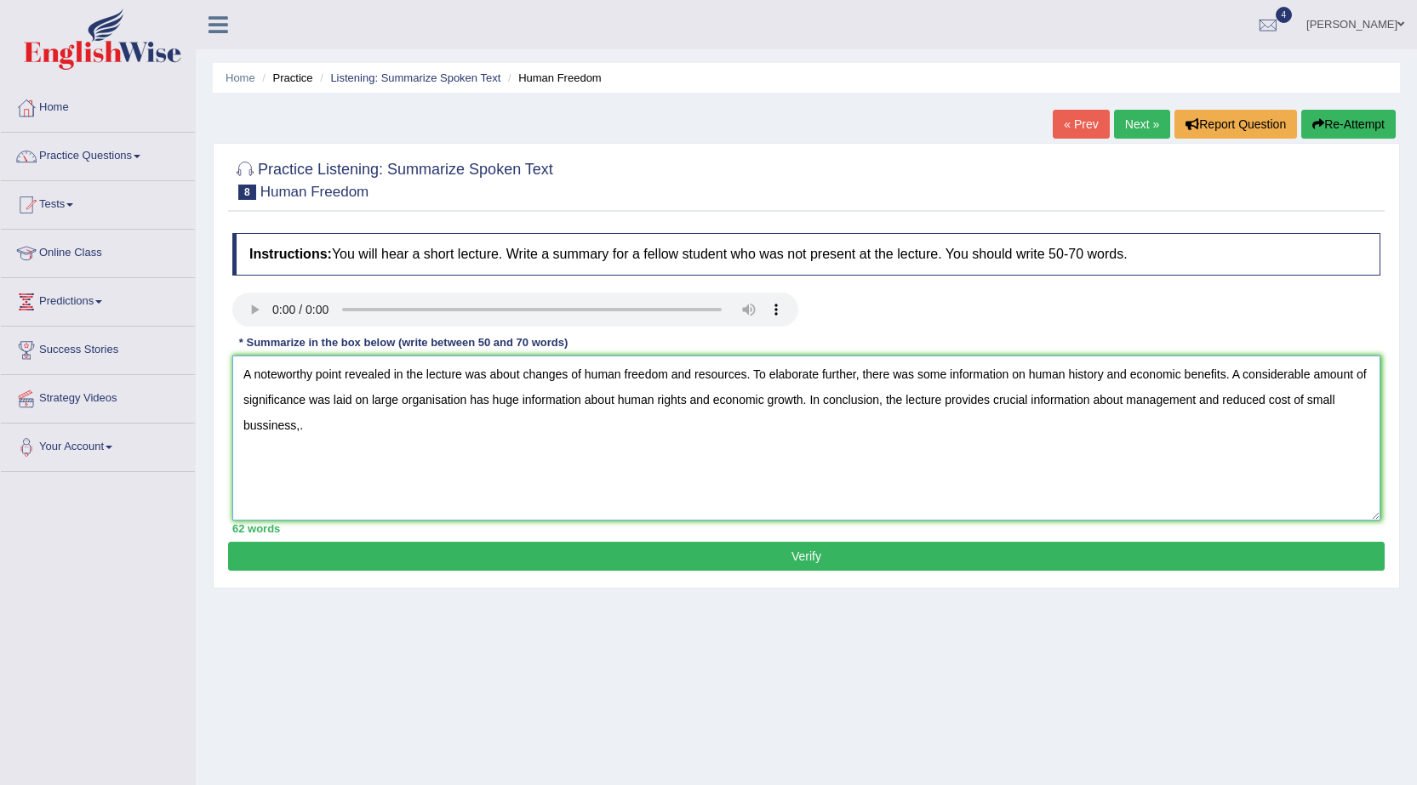
type textarea "A noteworthy point revealed in the lecture was about changes of human freedom a…"
click at [1056, 550] on button "Verify" at bounding box center [806, 556] width 1156 height 29
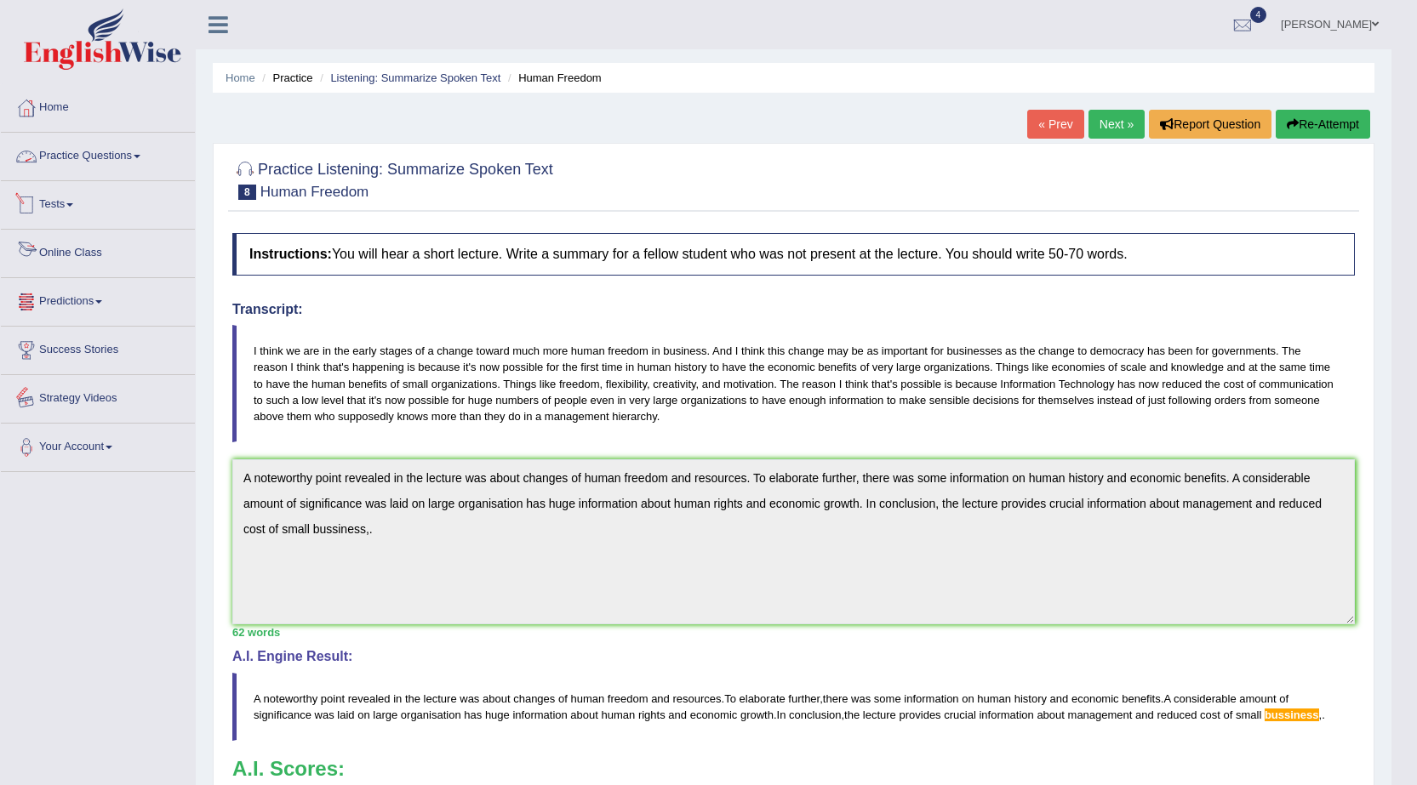
click at [100, 145] on link "Practice Questions" at bounding box center [98, 154] width 194 height 43
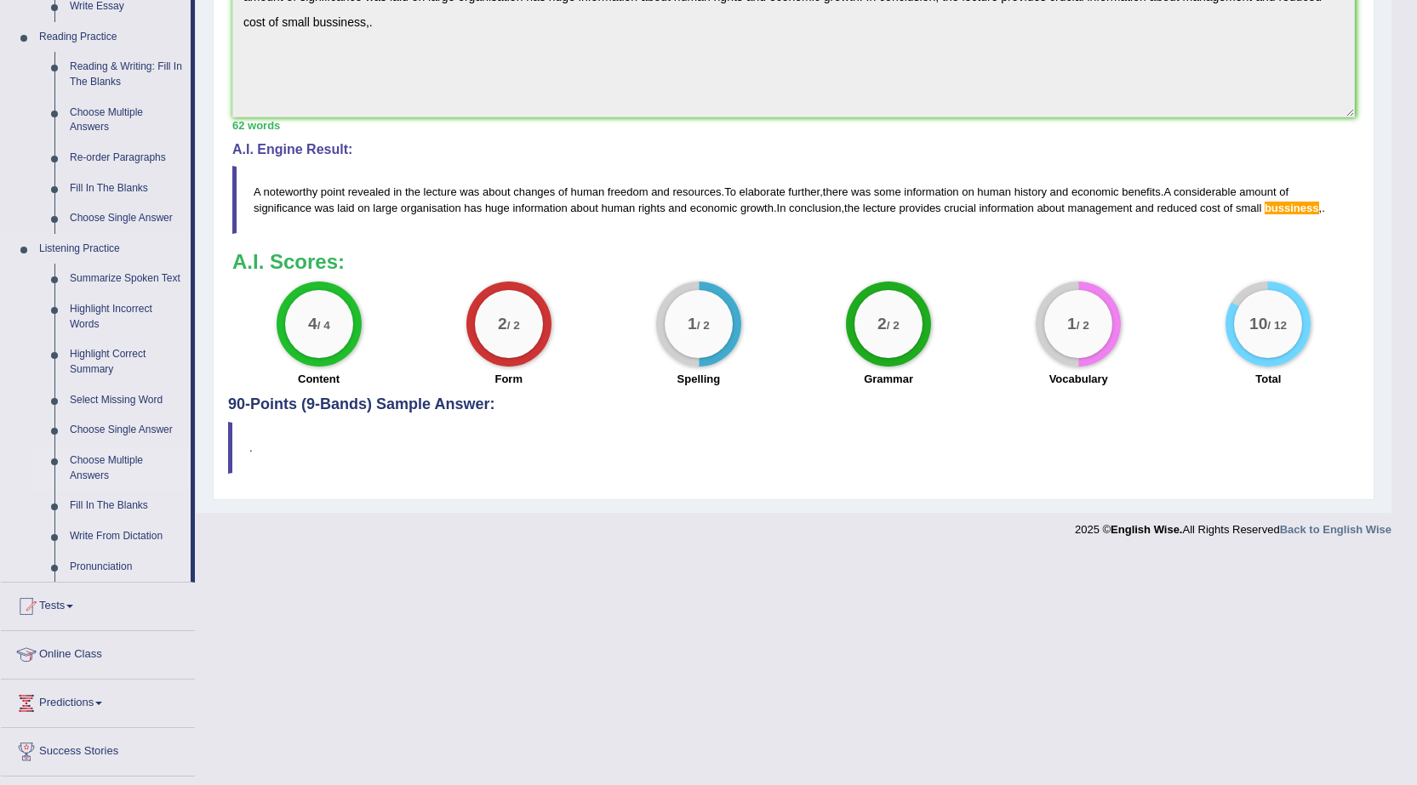
scroll to position [510, 0]
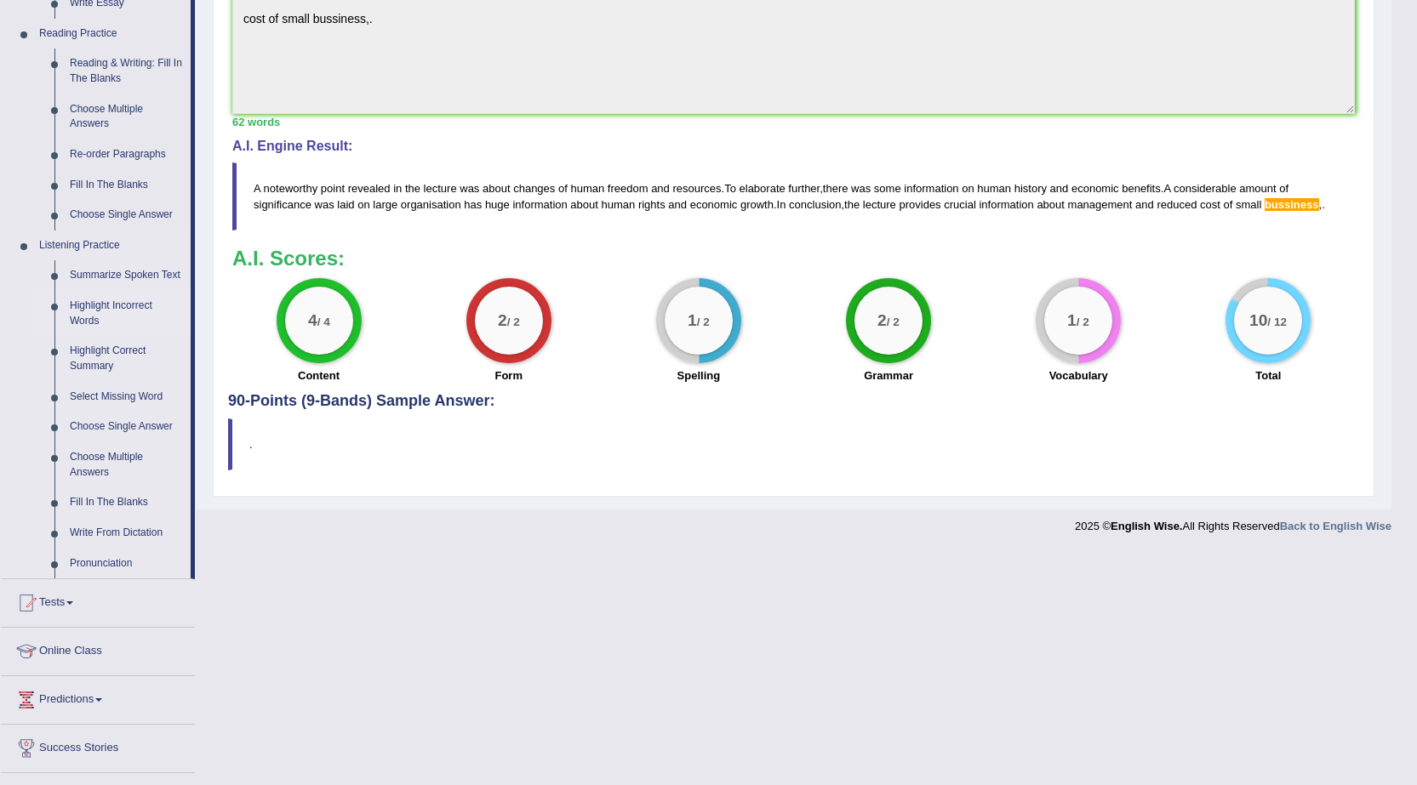
click at [100, 310] on link "Highlight Incorrect Words" at bounding box center [126, 313] width 128 height 45
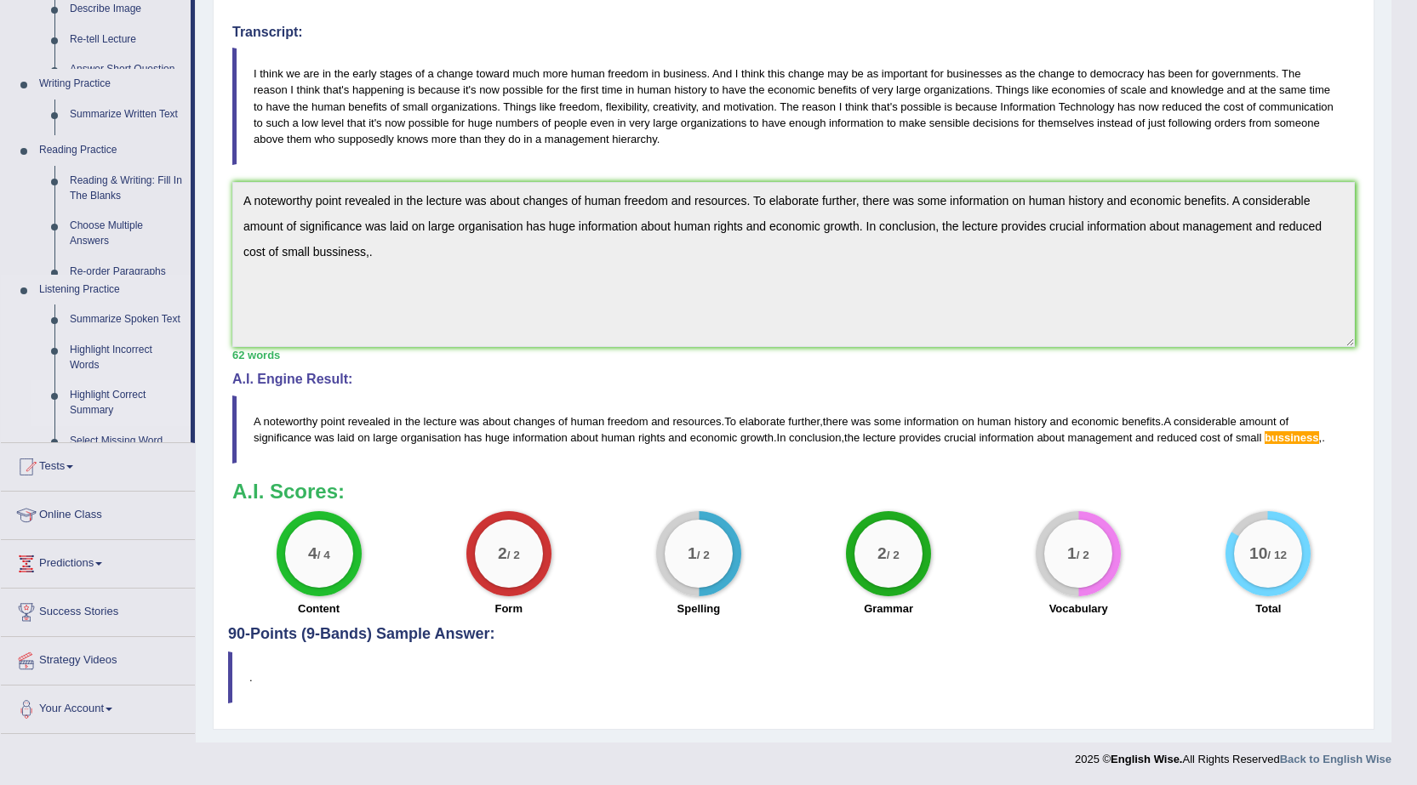
scroll to position [277, 0]
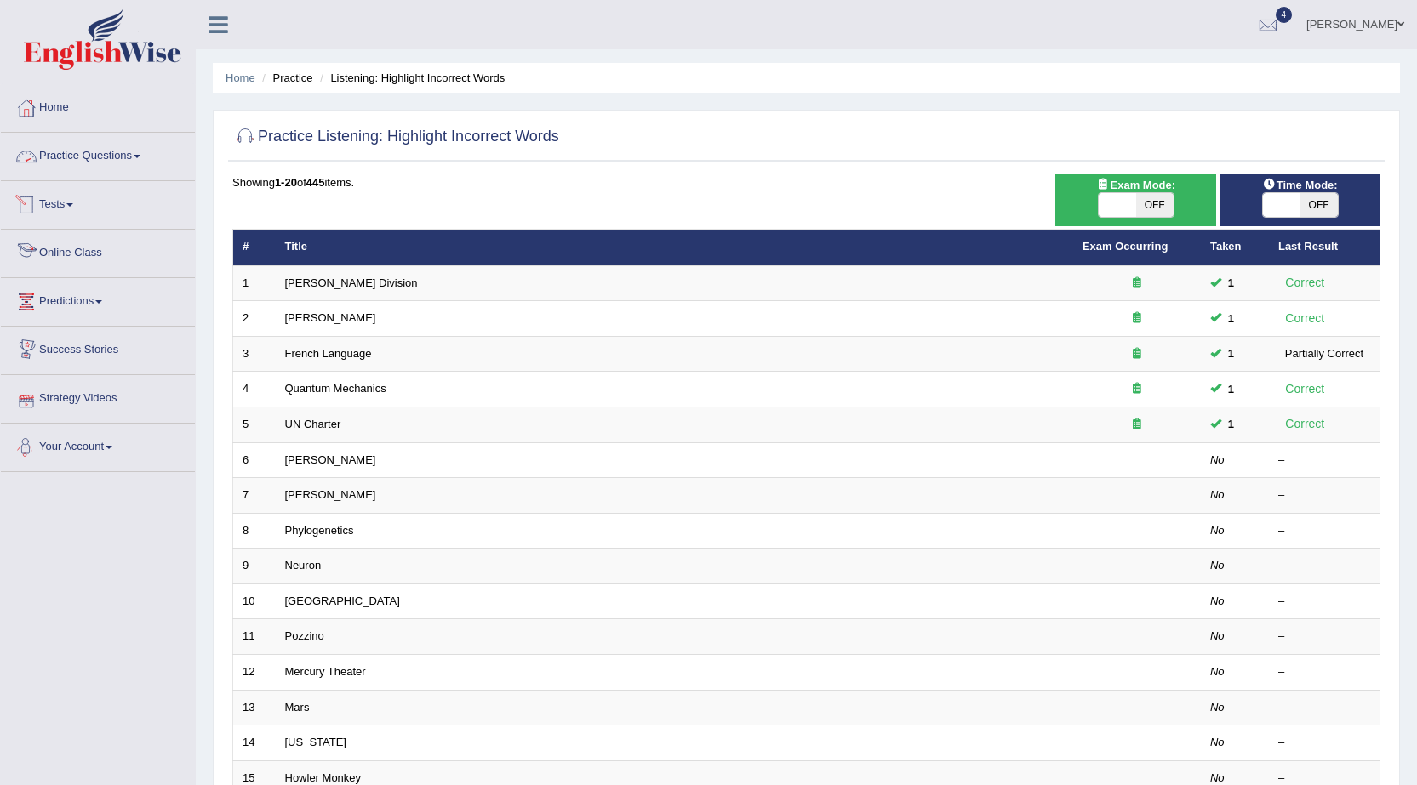
click at [125, 161] on link "Practice Questions" at bounding box center [98, 154] width 194 height 43
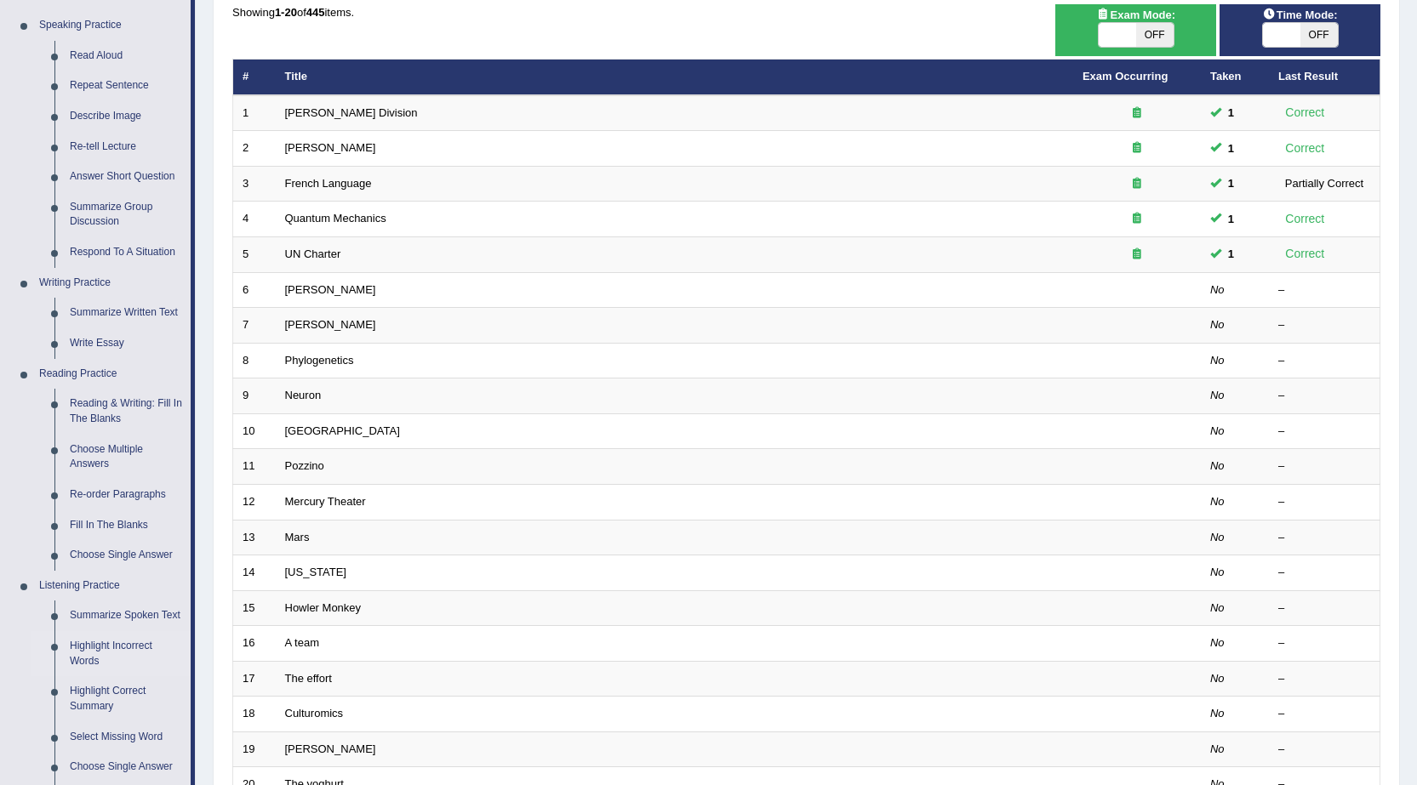
scroll to position [425, 0]
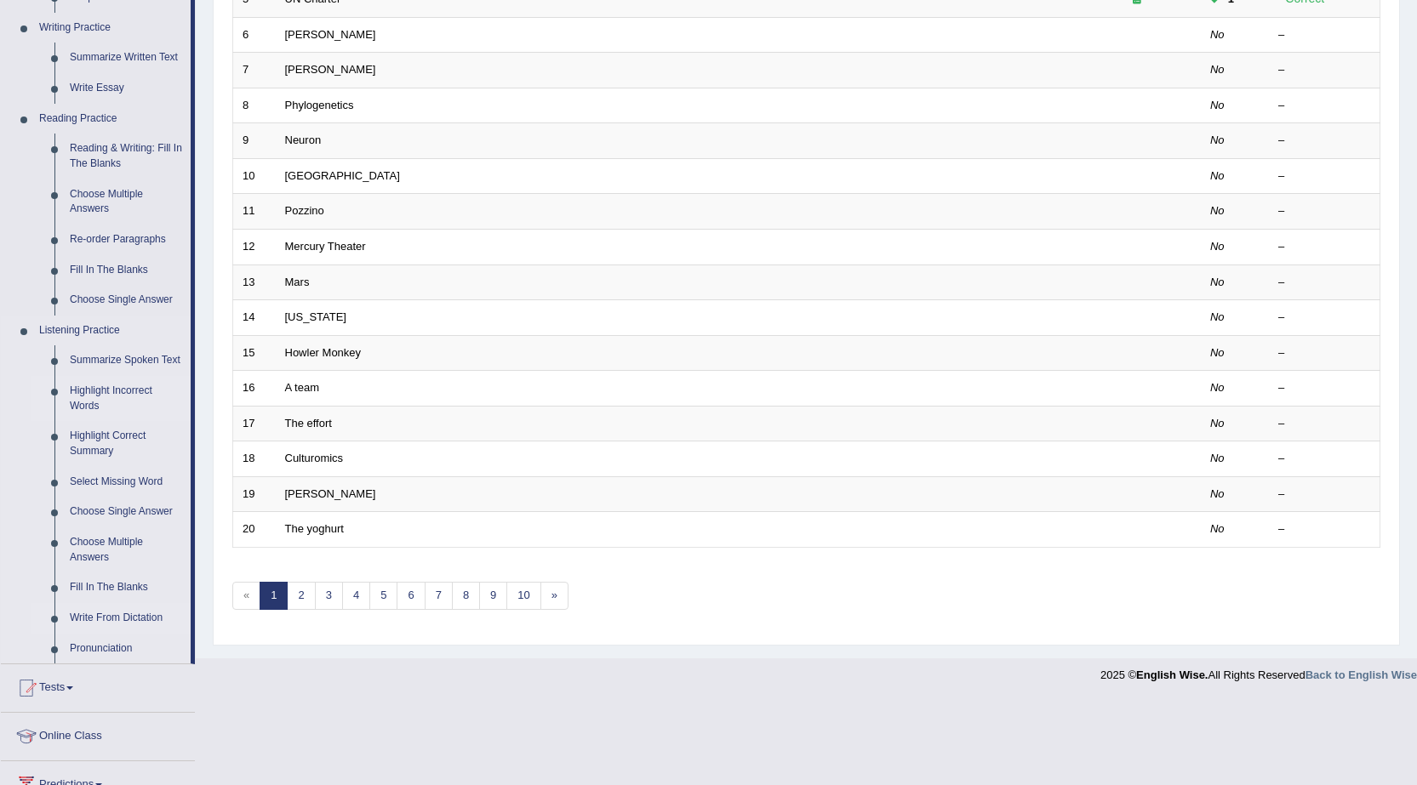
click at [140, 616] on link "Write From Dictation" at bounding box center [126, 618] width 128 height 31
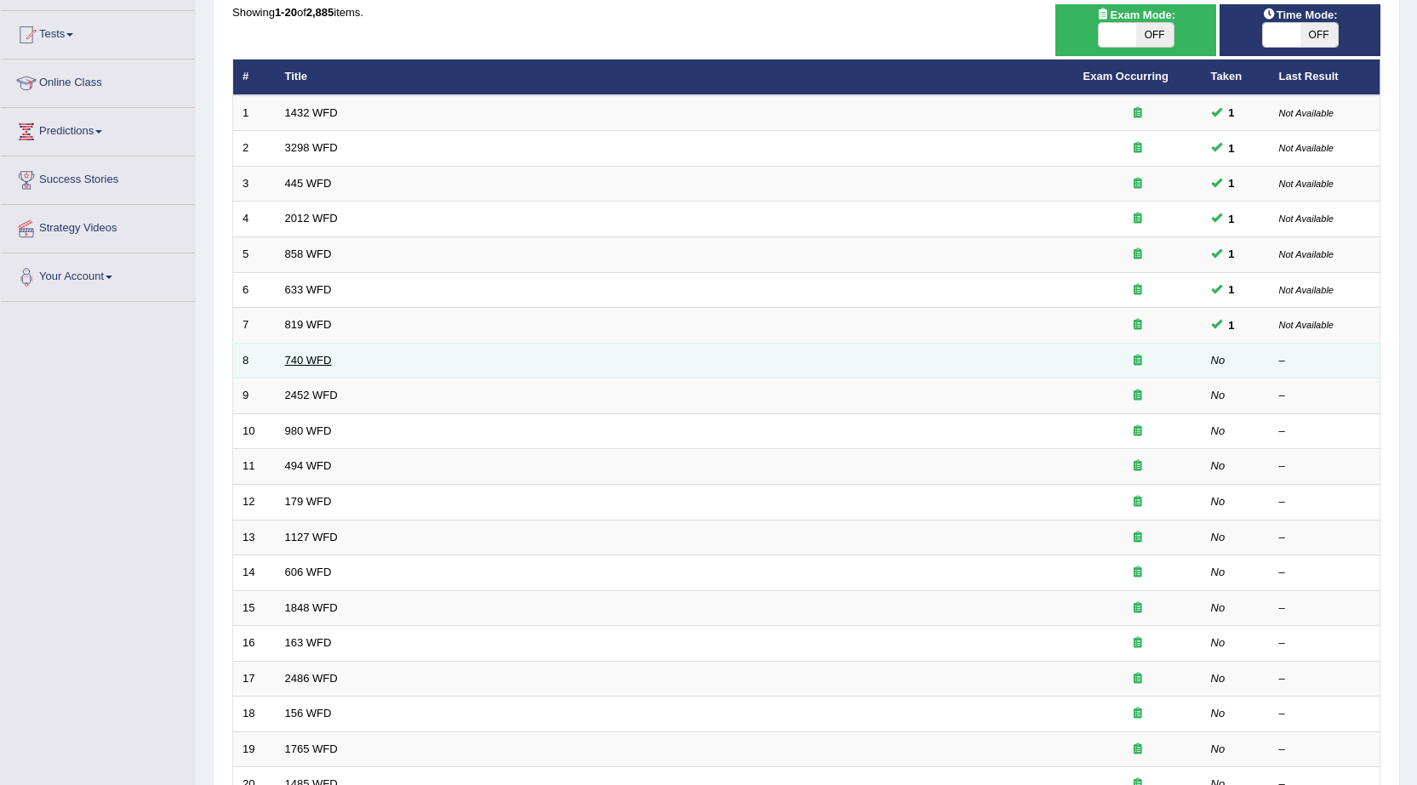
click at [310, 363] on link "740 WFD" at bounding box center [308, 360] width 47 height 13
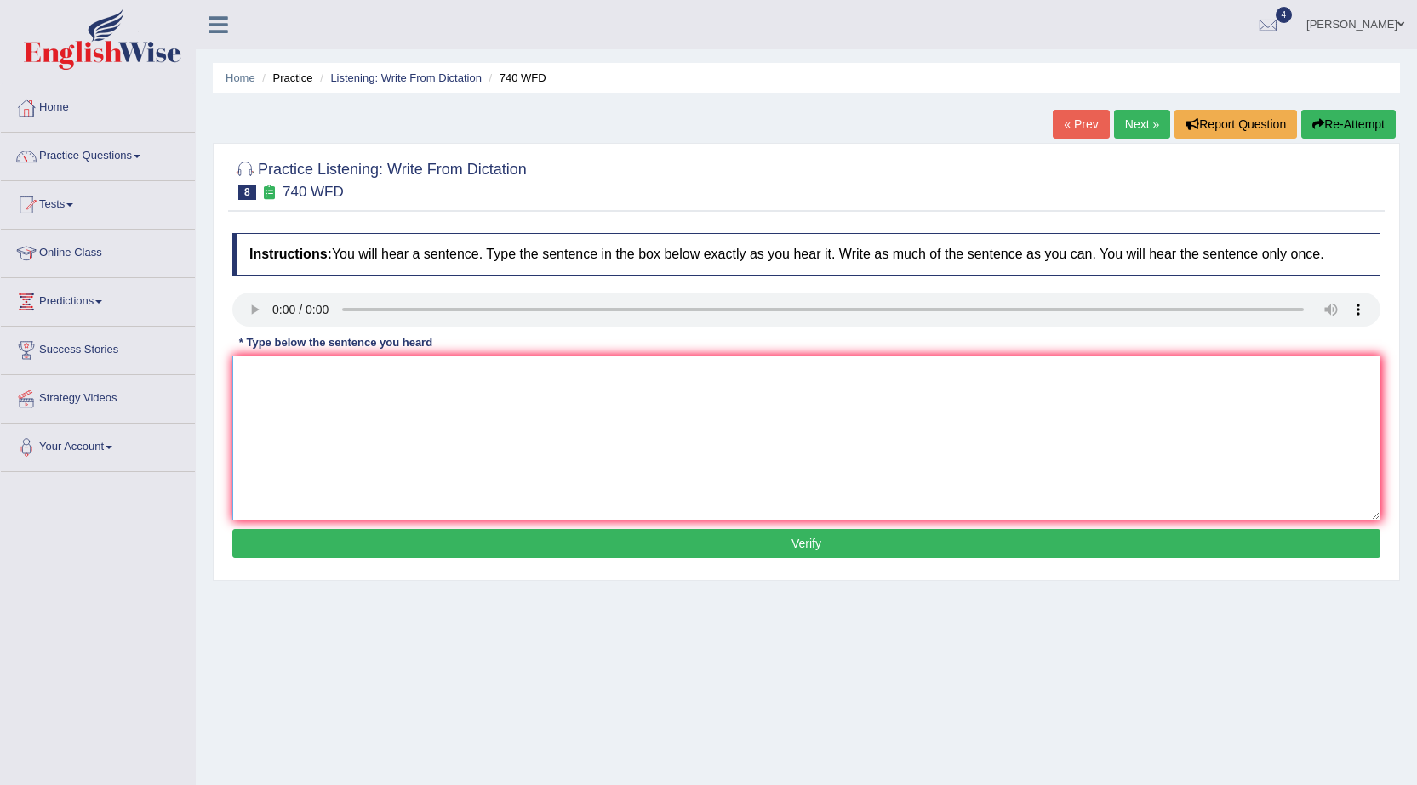
click at [331, 411] on textarea at bounding box center [806, 438] width 1148 height 165
click at [401, 385] on textarea "The series of observation was carried out classroom." at bounding box center [806, 438] width 1148 height 165
click at [472, 380] on textarea "The series of observation was a carried out classroom." at bounding box center [806, 438] width 1148 height 165
type textarea "The series of observation was a carried out of the classroom."
click at [565, 545] on button "Verify" at bounding box center [806, 543] width 1148 height 29
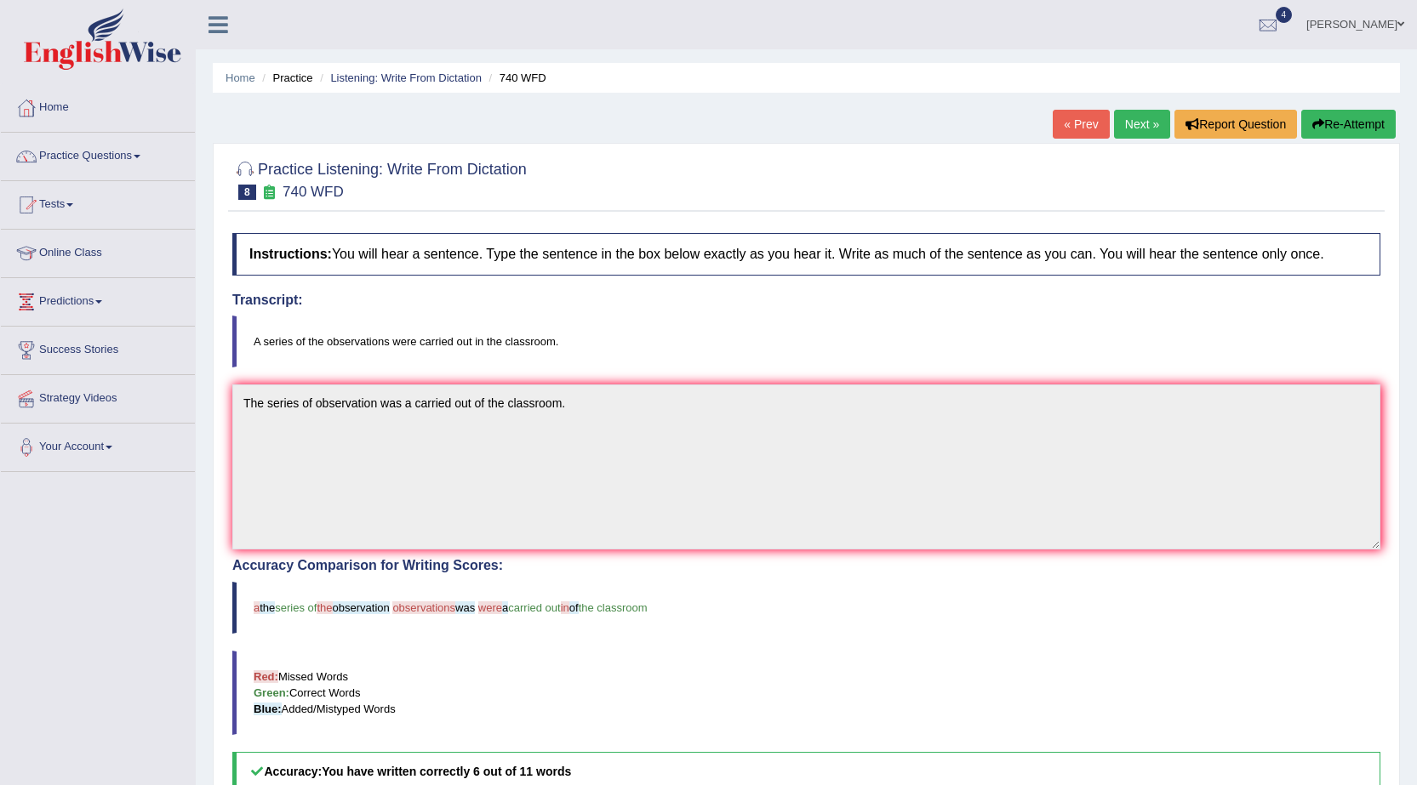
click at [1128, 133] on link "Next »" at bounding box center [1142, 124] width 56 height 29
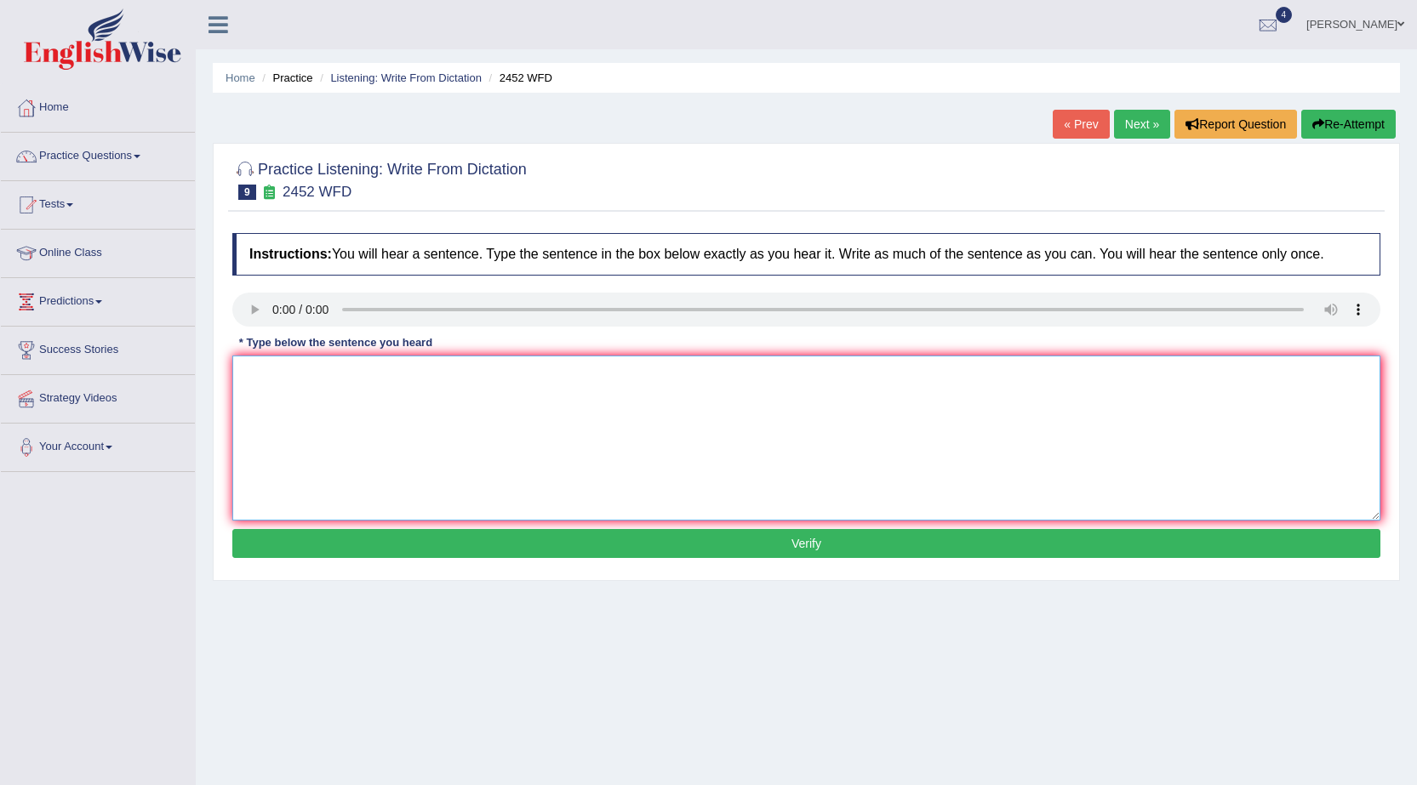
click at [278, 380] on textarea at bounding box center [806, 438] width 1148 height 165
click at [350, 375] on textarea "It is a debates debte of the value about th knowledge knowledges." at bounding box center [806, 438] width 1148 height 165
drag, startPoint x: 529, startPoint y: 377, endPoint x: 556, endPoint y: 474, distance: 100.7
click at [529, 379] on textarea "It is a debates debtate debatiable of the value about th knowledge knowledges." at bounding box center [806, 438] width 1148 height 165
type textarea "It is a debates debtate debatiable of the value about the knowledge knowledges."
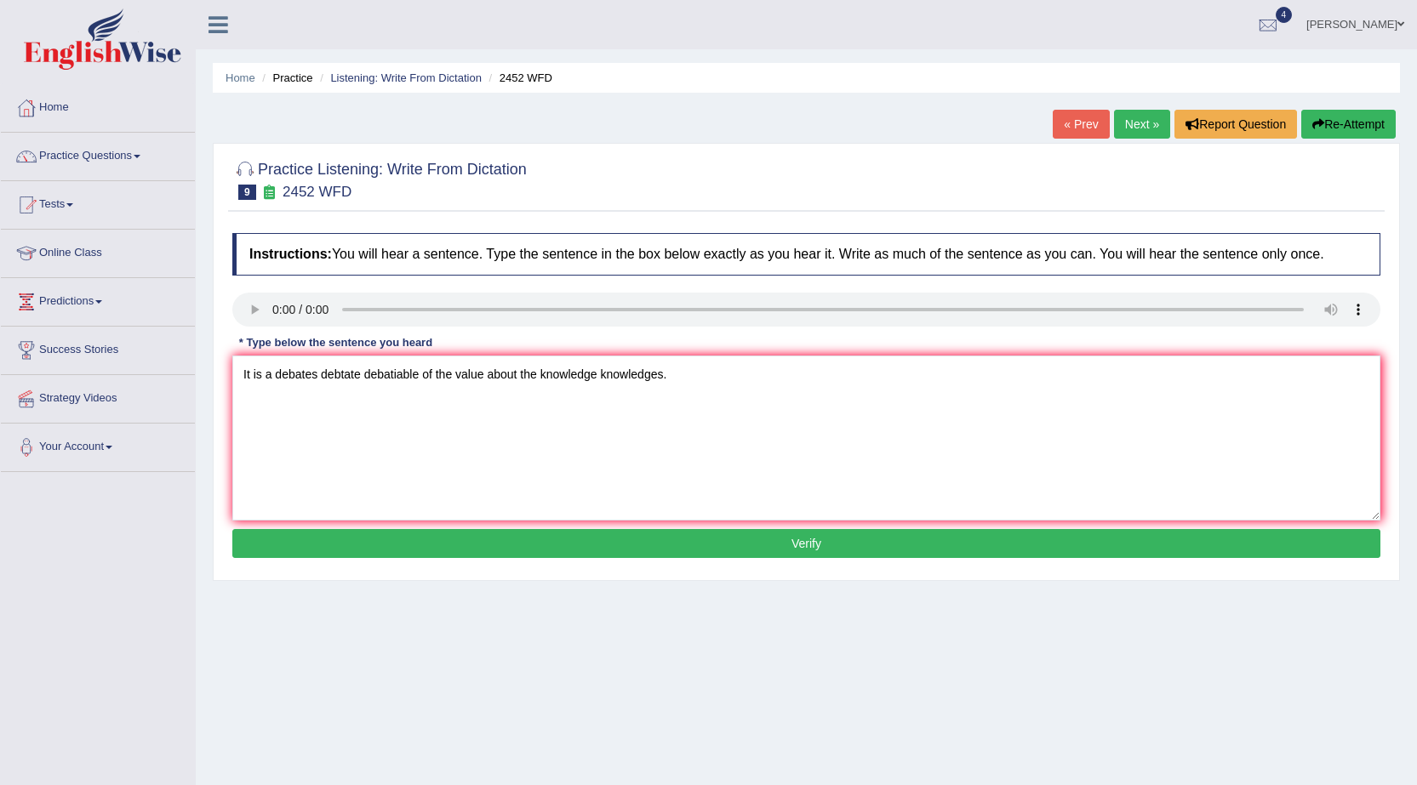
click at [621, 536] on button "Verify" at bounding box center [806, 543] width 1148 height 29
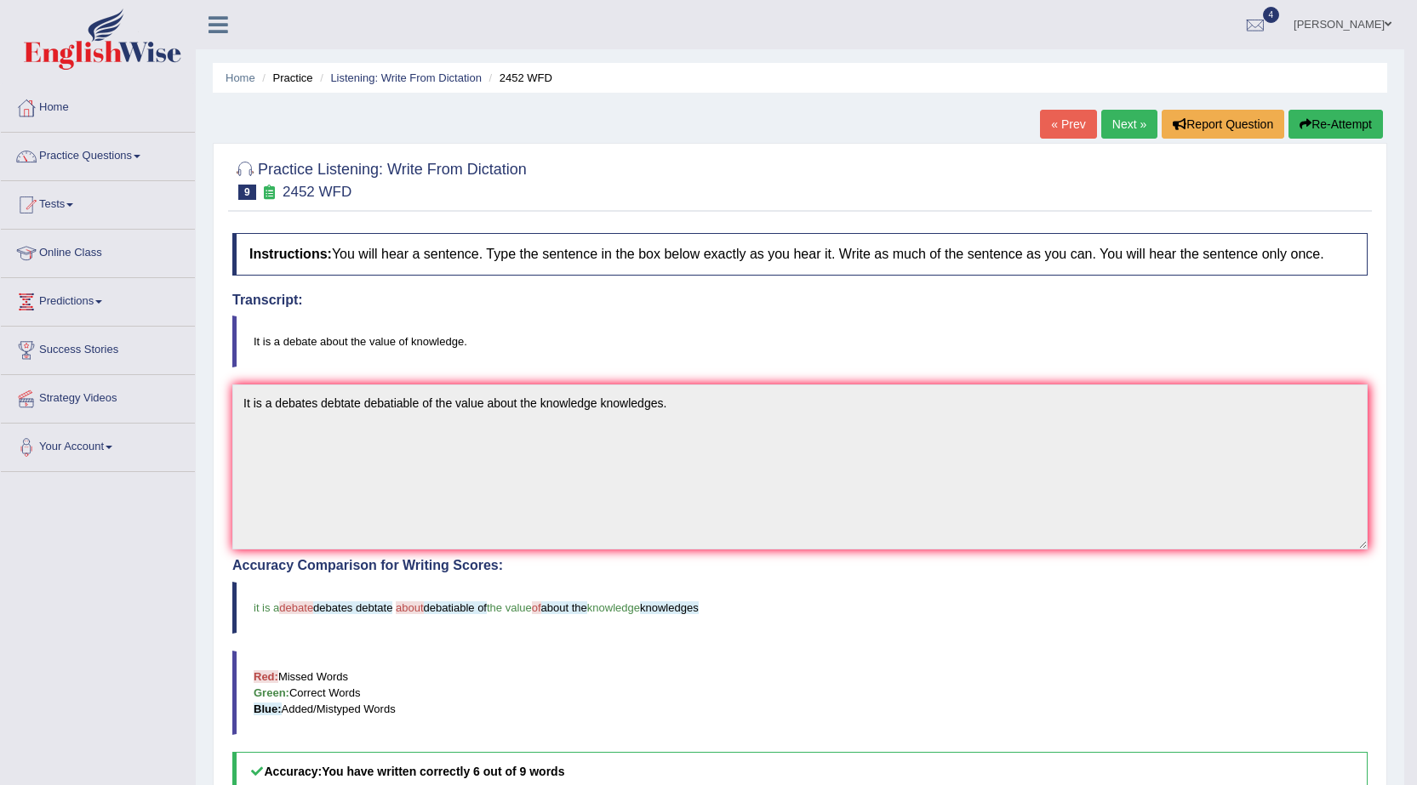
click at [1130, 131] on link "Next »" at bounding box center [1129, 124] width 56 height 29
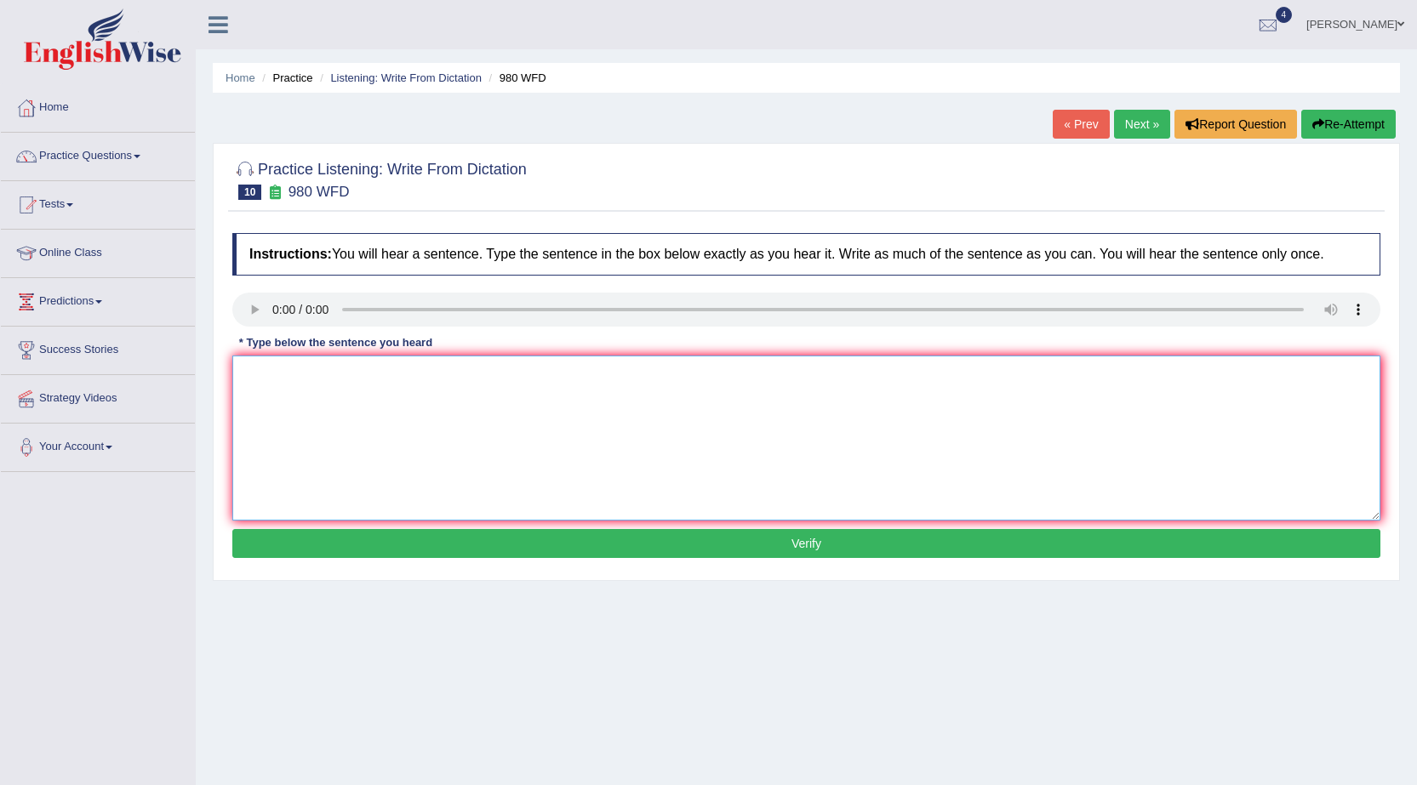
click at [305, 421] on textarea at bounding box center [806, 438] width 1148 height 165
click at [382, 379] on textarea "Your ideas ideas has been discussed and" at bounding box center [806, 438] width 1148 height 165
click at [475, 376] on textarea "Your ideas ideas has been discussed and" at bounding box center [806, 438] width 1148 height 165
click at [385, 376] on textarea "Your ideas ideas has been discussed in the seminar in the turioals turiol." at bounding box center [806, 438] width 1148 height 165
click at [500, 380] on textarea "Your ideas ideas has been discovered and the discussed in the seminar in the tu…" at bounding box center [806, 438] width 1148 height 165
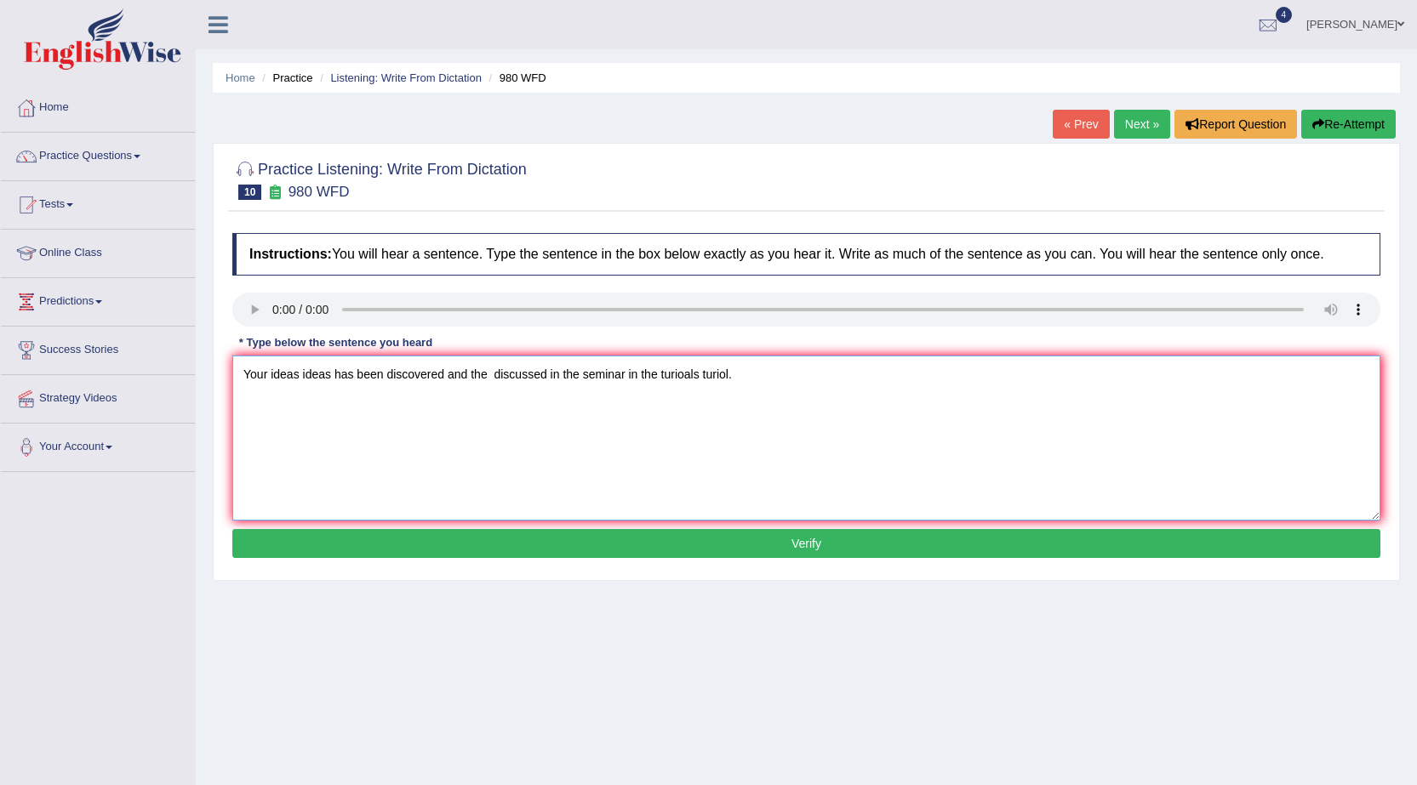
click at [493, 381] on textarea "Your ideas ideas has been discovered and the discussed in the seminar in the tu…" at bounding box center [806, 438] width 1148 height 165
type textarea "Your ideas ideas has been discovered and the discussed in the seminar in the tu…"
click at [589, 539] on button "Verify" at bounding box center [806, 543] width 1148 height 29
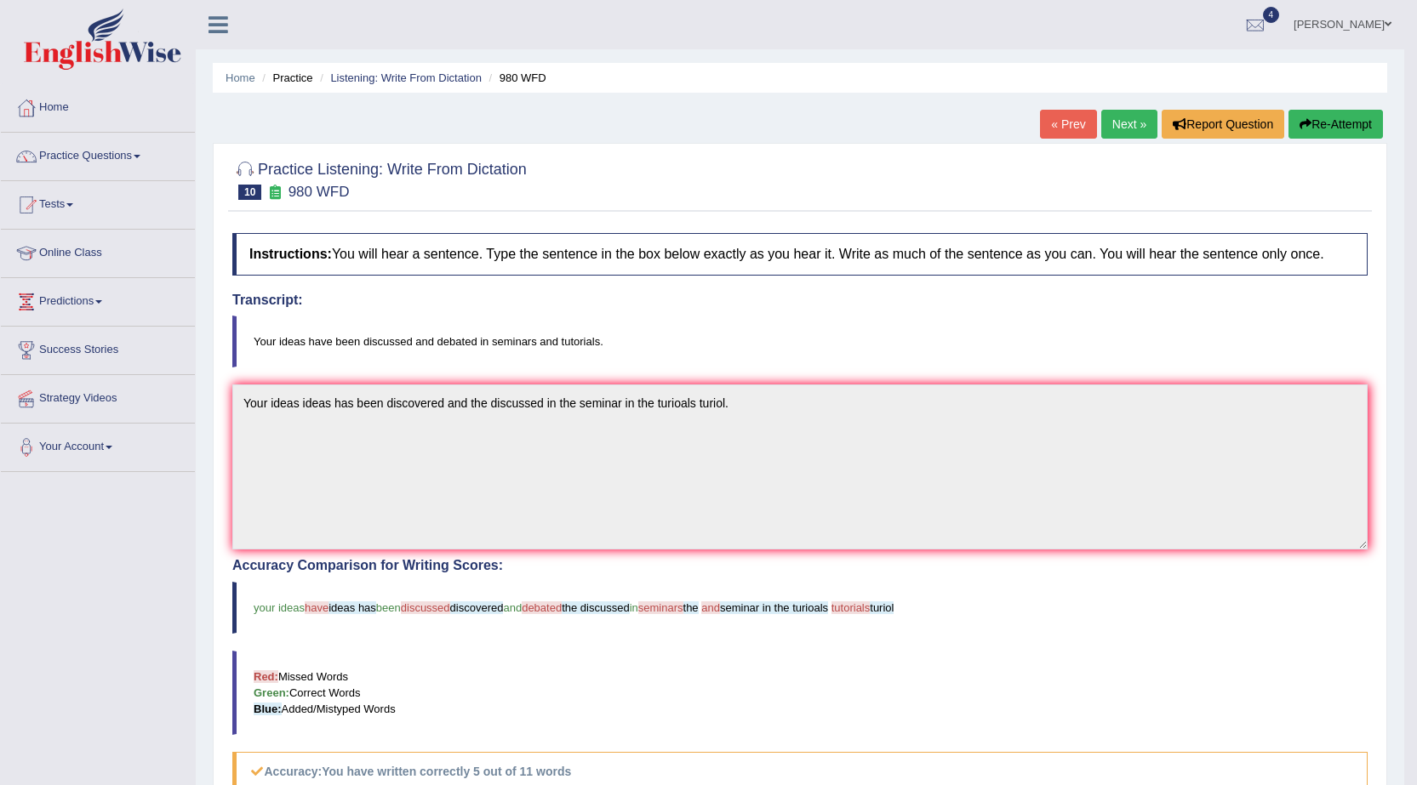
click at [1109, 118] on link "Next »" at bounding box center [1129, 124] width 56 height 29
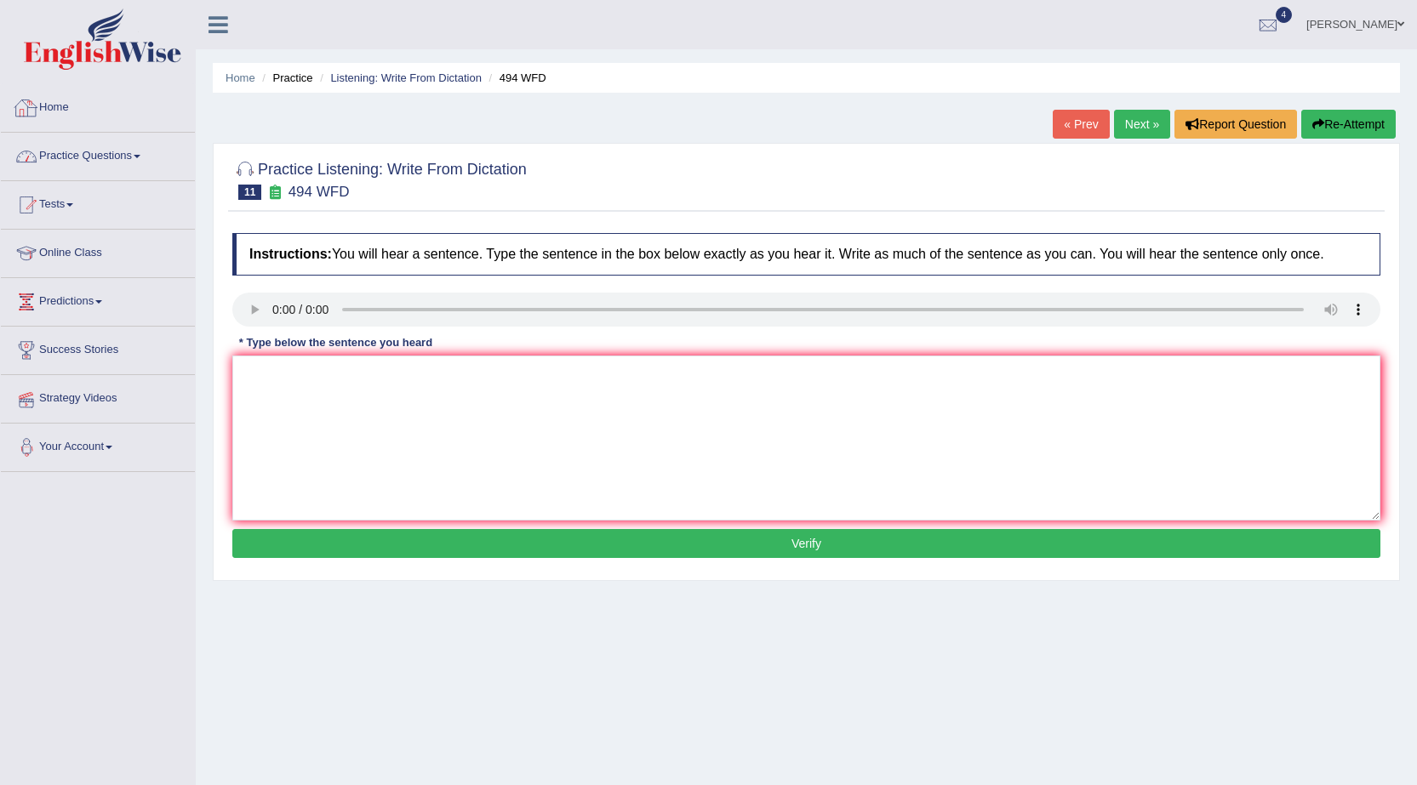
click at [140, 157] on span at bounding box center [137, 156] width 7 height 3
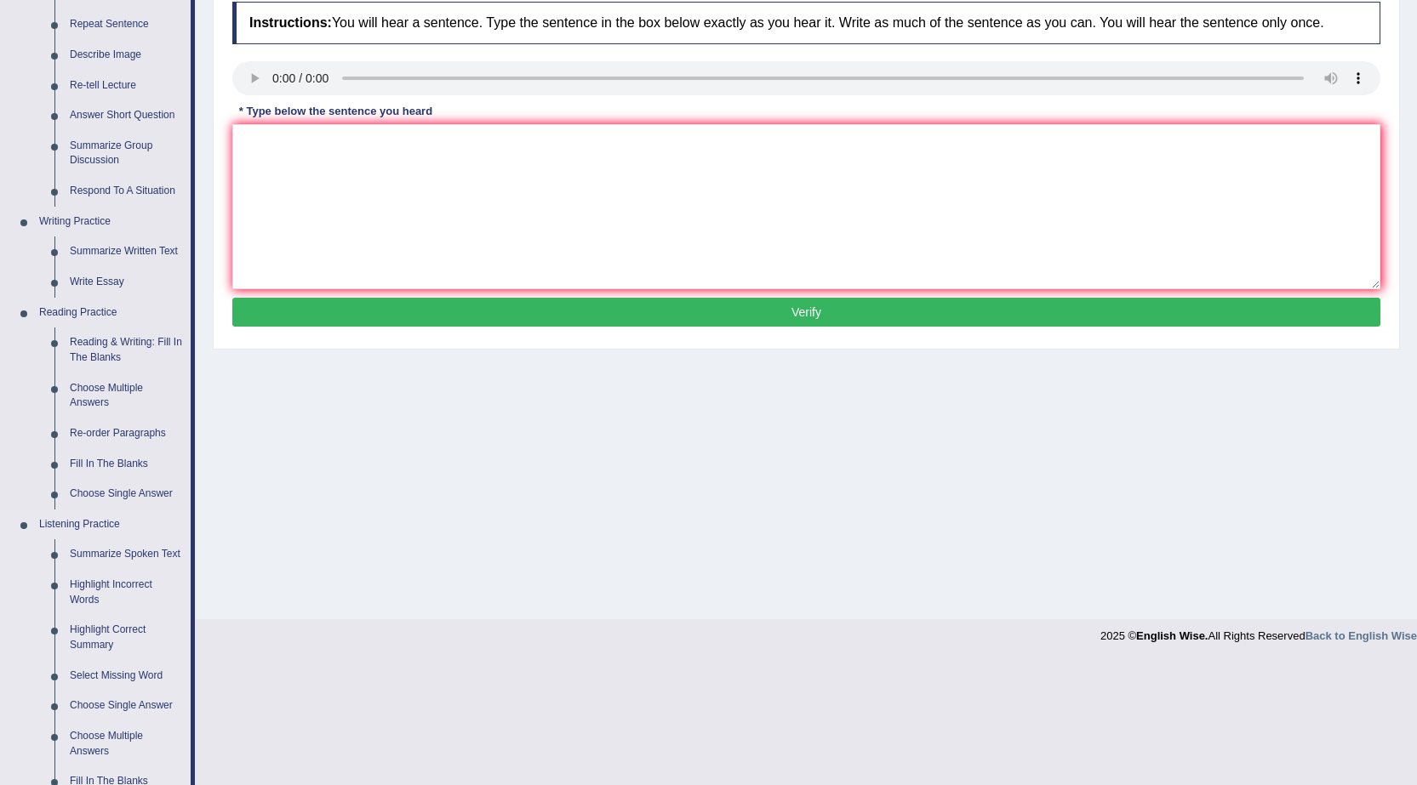
scroll to position [255, 0]
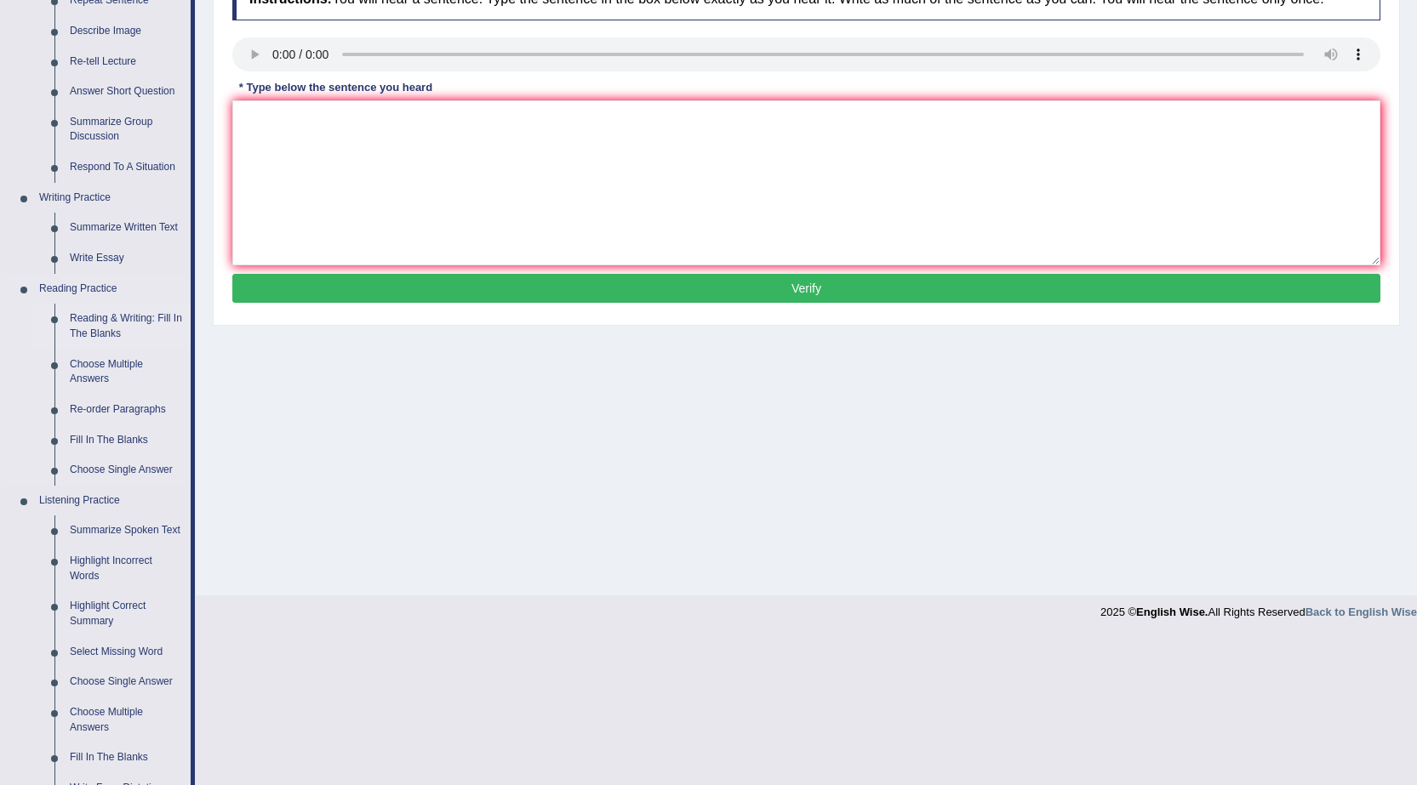
click at [120, 318] on link "Reading & Writing: Fill In The Blanks" at bounding box center [126, 326] width 128 height 45
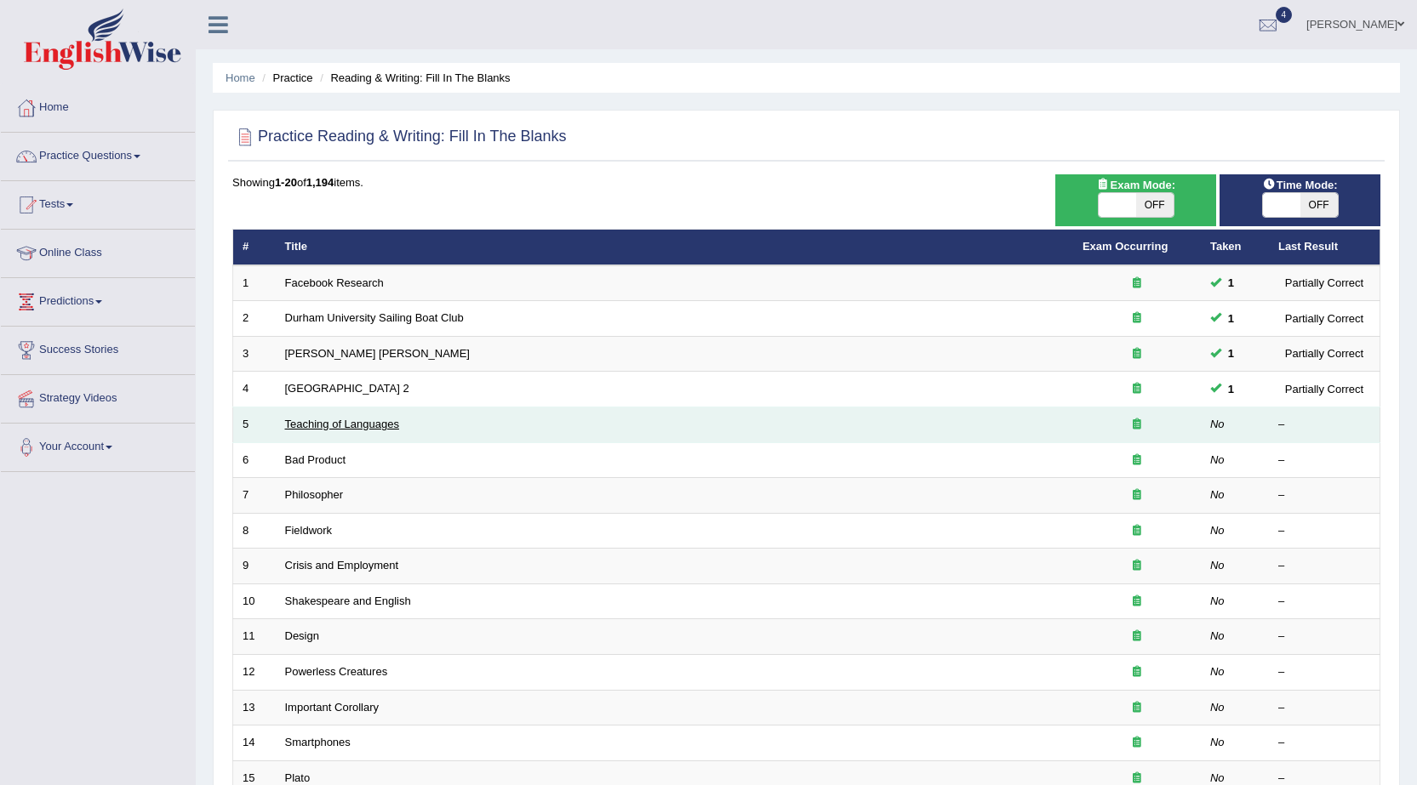
click at [370, 424] on link "Teaching of Languages" at bounding box center [342, 424] width 114 height 13
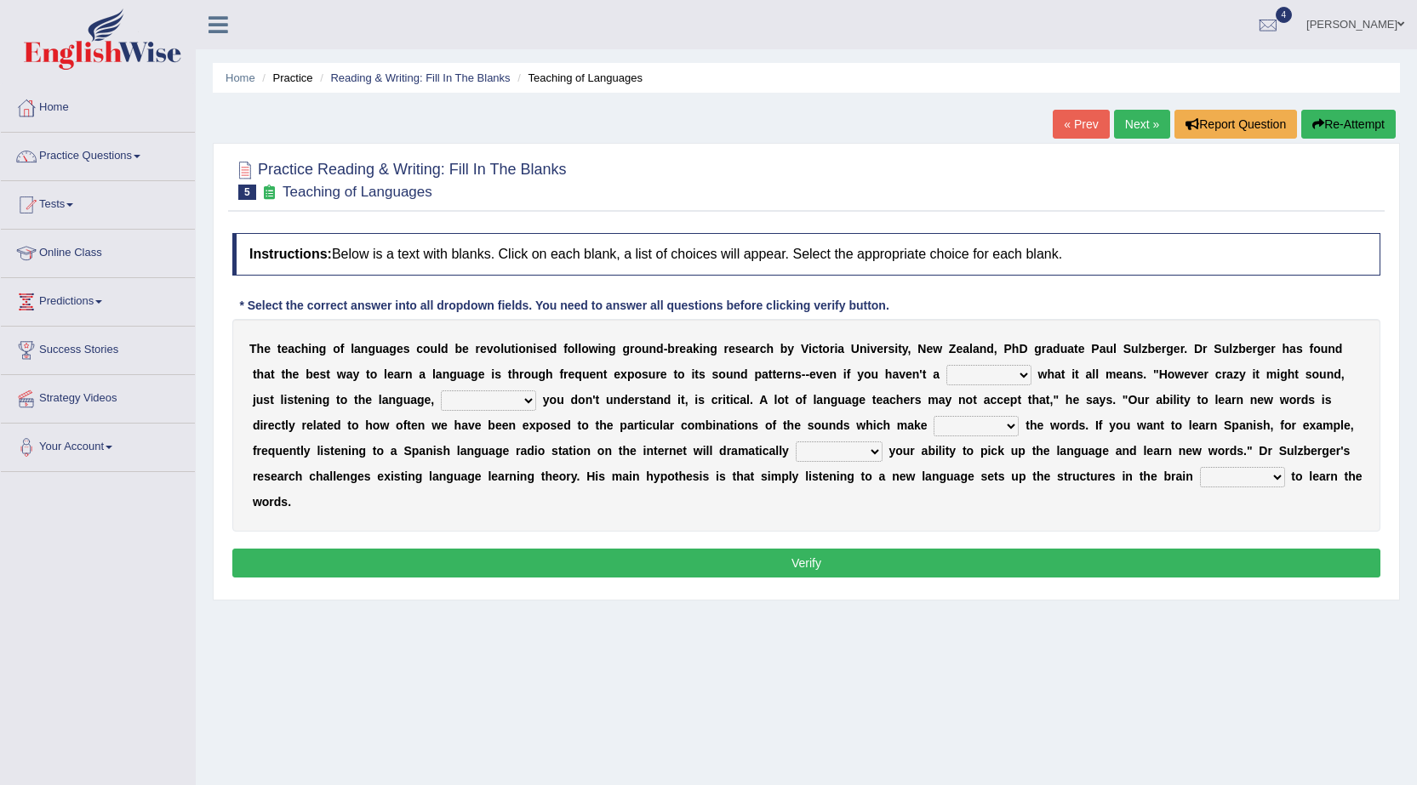
scroll to position [85, 0]
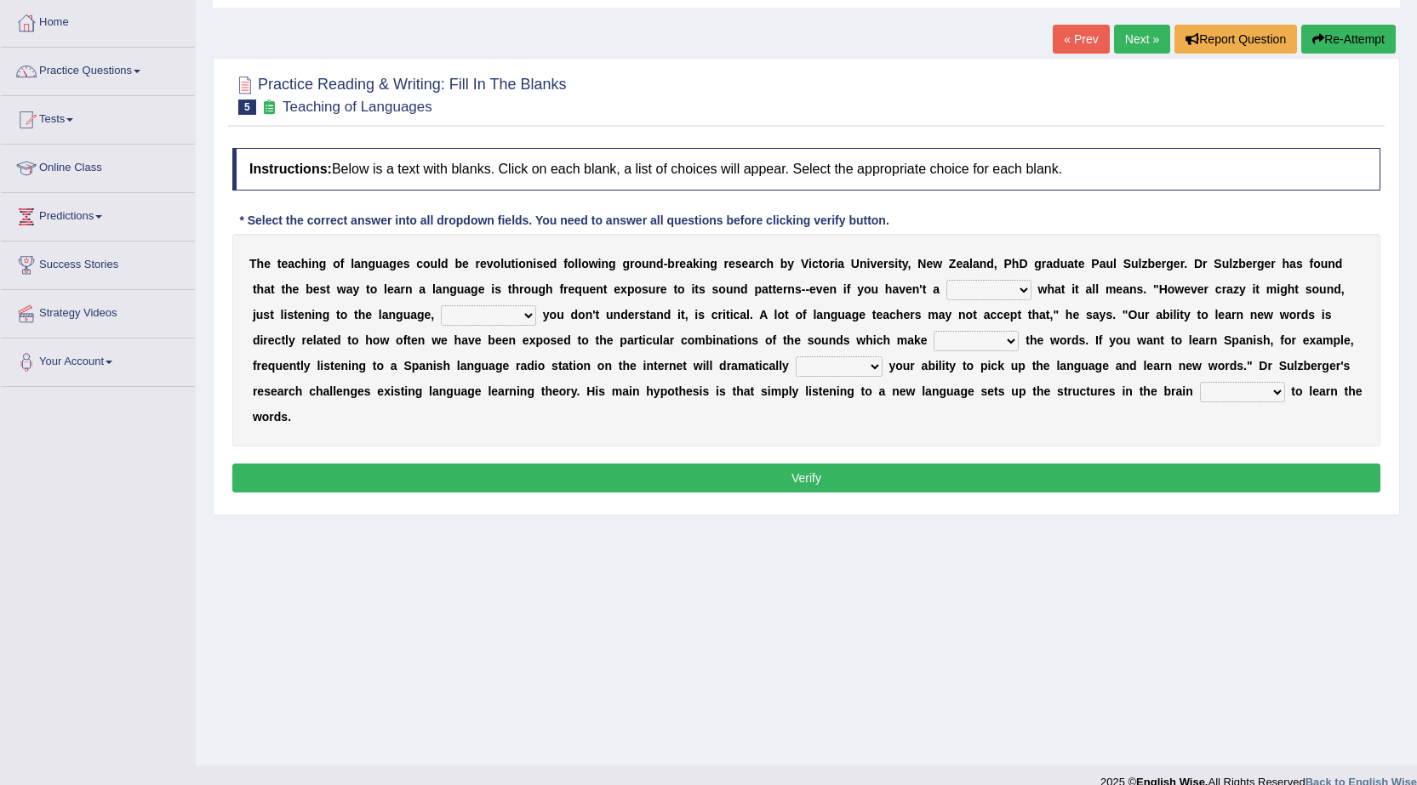
click at [1128, 44] on link "Next »" at bounding box center [1142, 39] width 56 height 29
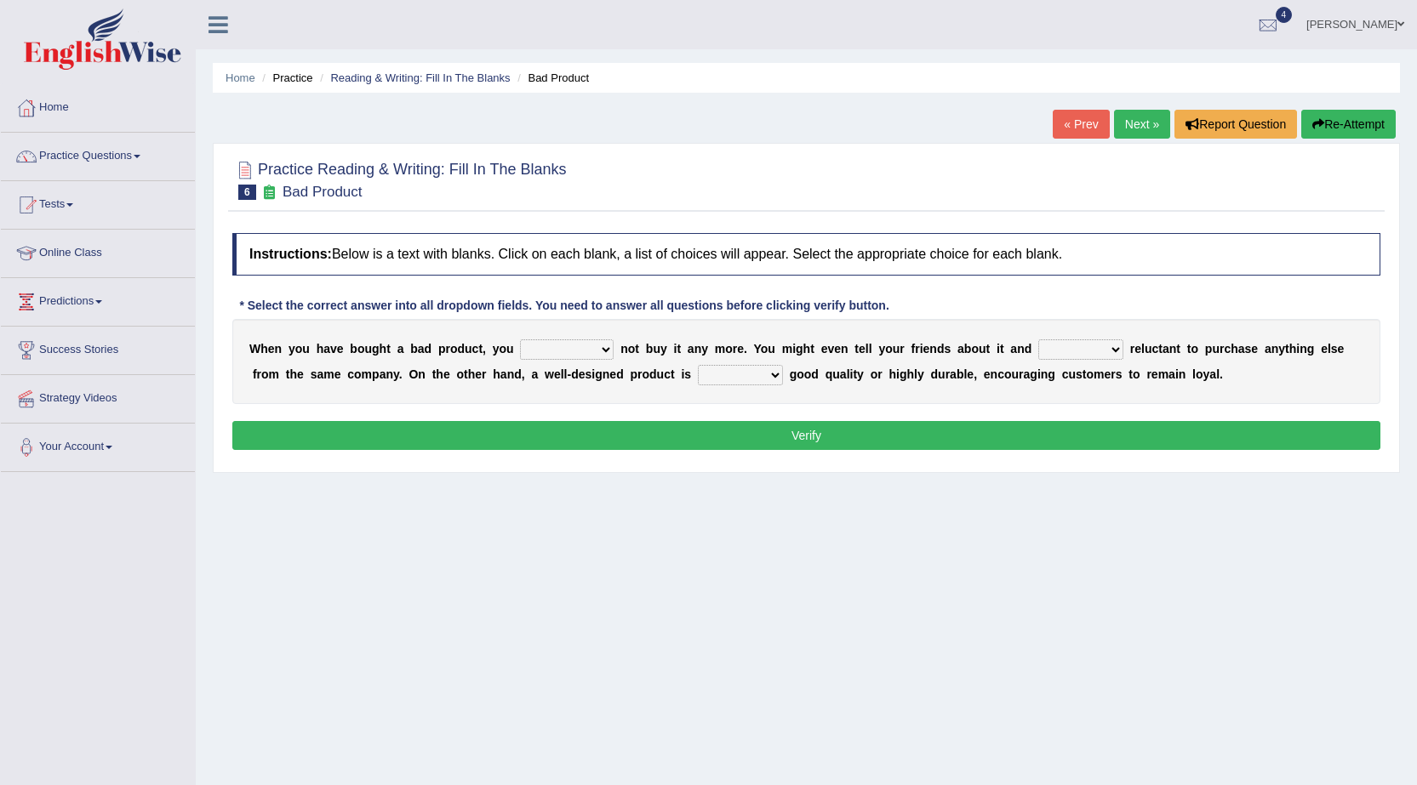
click at [556, 351] on select "would have should have should" at bounding box center [567, 349] width 94 height 20
select select "would"
click at [520, 339] on select "would have should have should" at bounding box center [567, 349] width 94 height 20
click at [1058, 349] on select "is are be being" at bounding box center [1080, 349] width 85 height 20
select select "being"
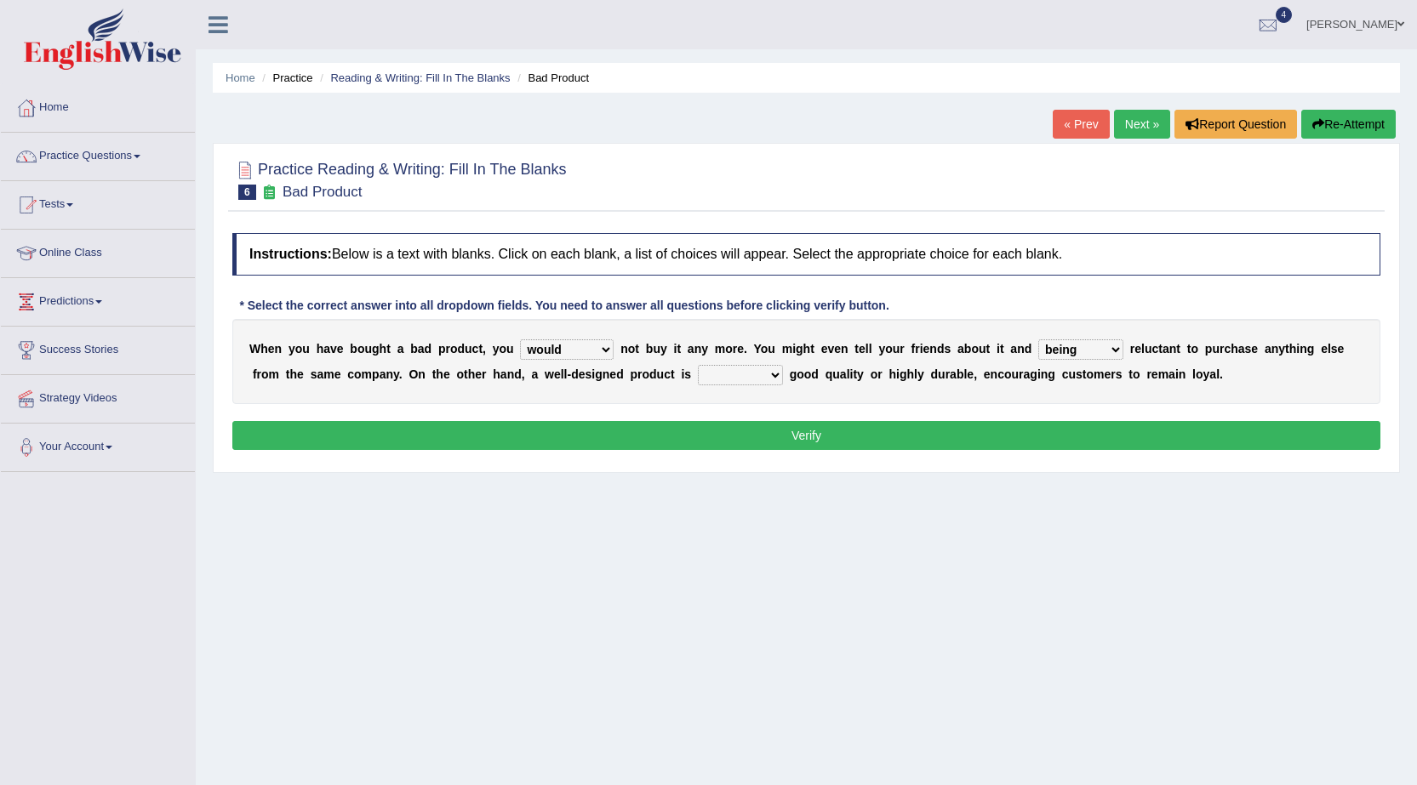
click at [1038, 339] on select "is are be being" at bounding box center [1080, 349] width 85 height 20
click at [727, 375] on select "both also neither either" at bounding box center [740, 375] width 85 height 20
select select "also"
click at [698, 365] on select "both also neither either" at bounding box center [740, 375] width 85 height 20
click at [672, 428] on button "Verify" at bounding box center [806, 435] width 1148 height 29
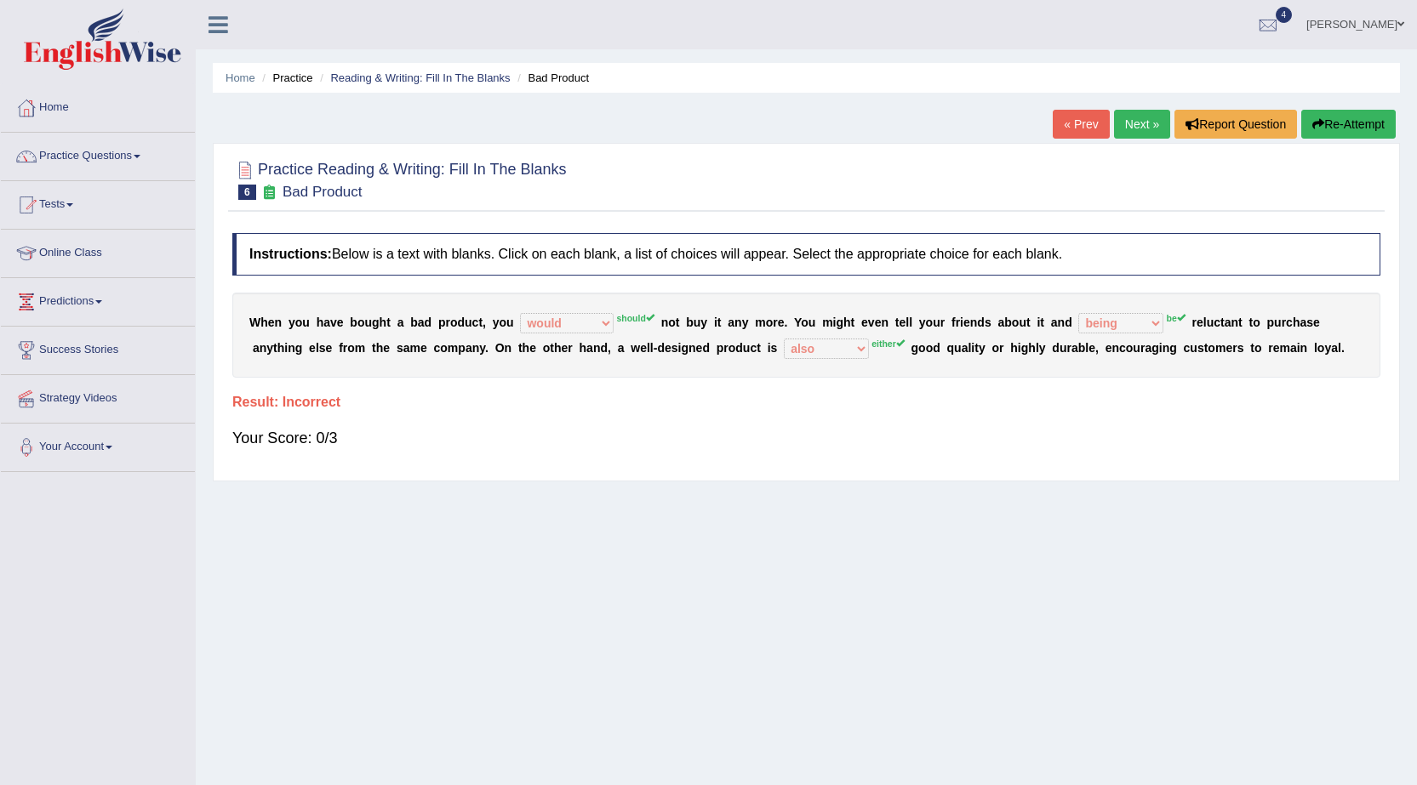
click at [1118, 124] on link "Next »" at bounding box center [1142, 124] width 56 height 29
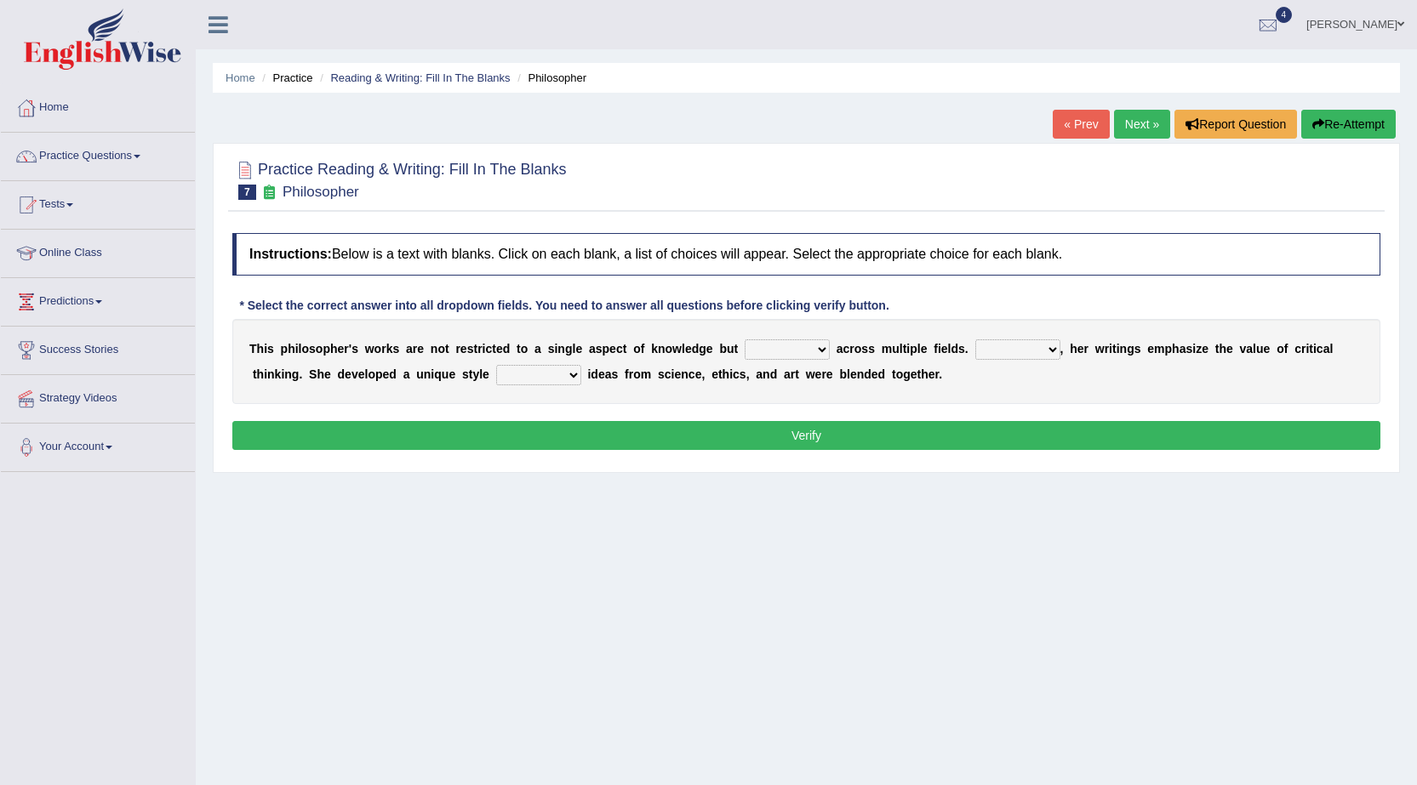
click at [766, 351] on select "constrain contain assemble extend" at bounding box center [786, 349] width 85 height 20
click at [744, 339] on select "constrain contain assemble extend" at bounding box center [786, 349] width 85 height 20
click at [790, 354] on select "constrain contain assemble extend" at bounding box center [786, 349] width 85 height 20
select select "contain"
click at [744, 339] on select "constrain contain assemble extend" at bounding box center [786, 349] width 85 height 20
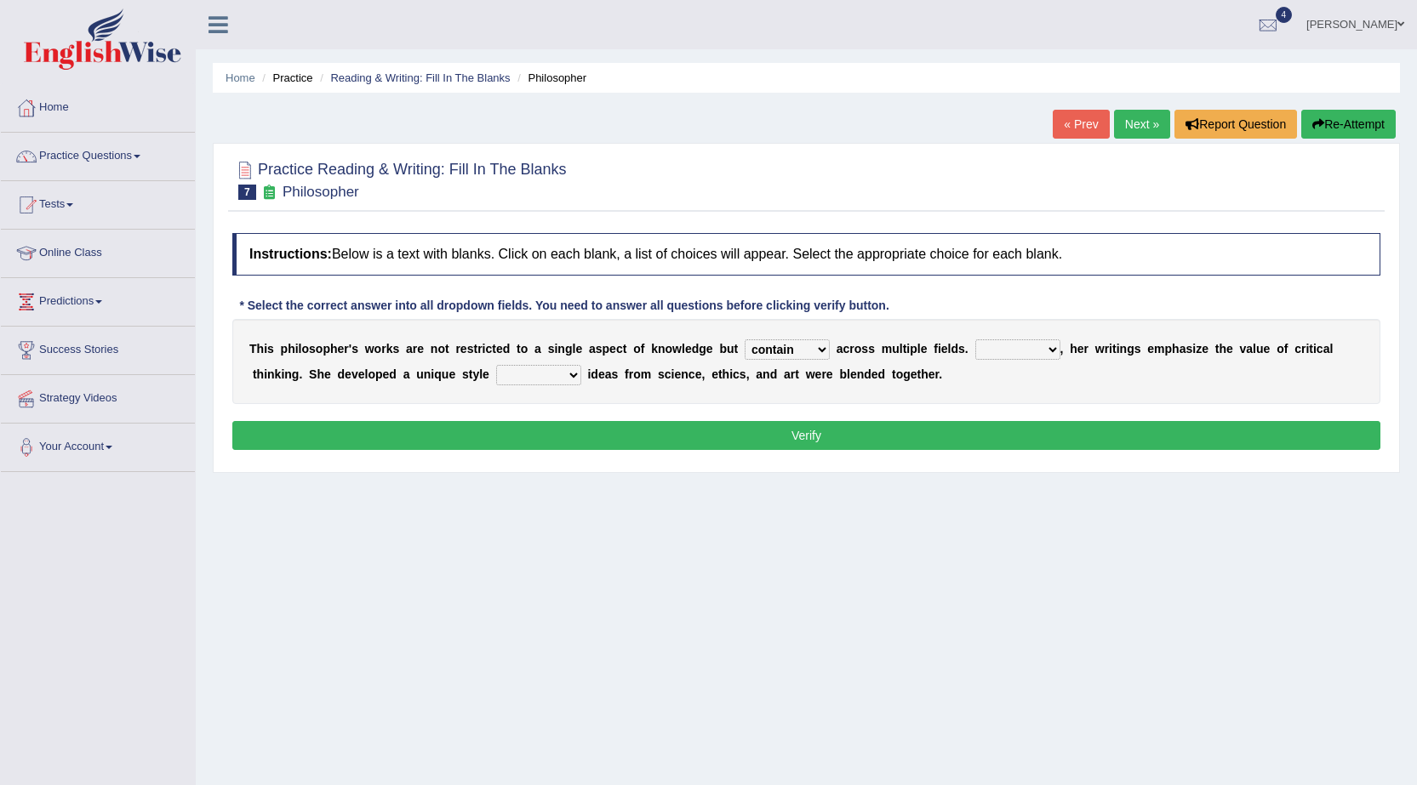
click at [990, 347] on select "Rather So Moreover Likely" at bounding box center [1017, 349] width 85 height 20
select select "Rather"
click at [975, 339] on select "Rather So Moreover Likely" at bounding box center [1017, 349] width 85 height 20
click at [515, 379] on select "in that that which in which" at bounding box center [538, 375] width 85 height 20
select select "in that"
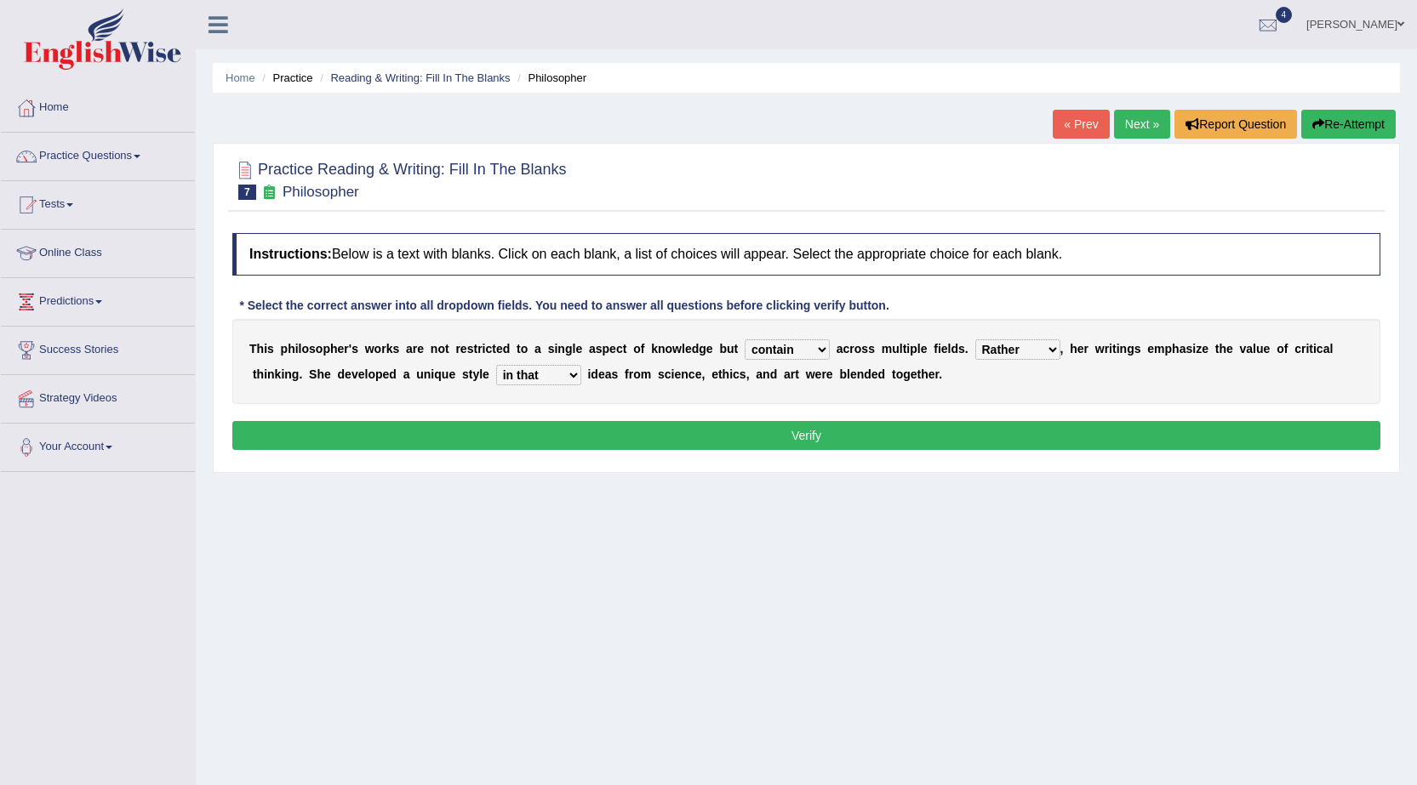
click at [496, 365] on select "in that that which in which" at bounding box center [538, 375] width 85 height 20
click at [556, 423] on button "Verify" at bounding box center [806, 435] width 1148 height 29
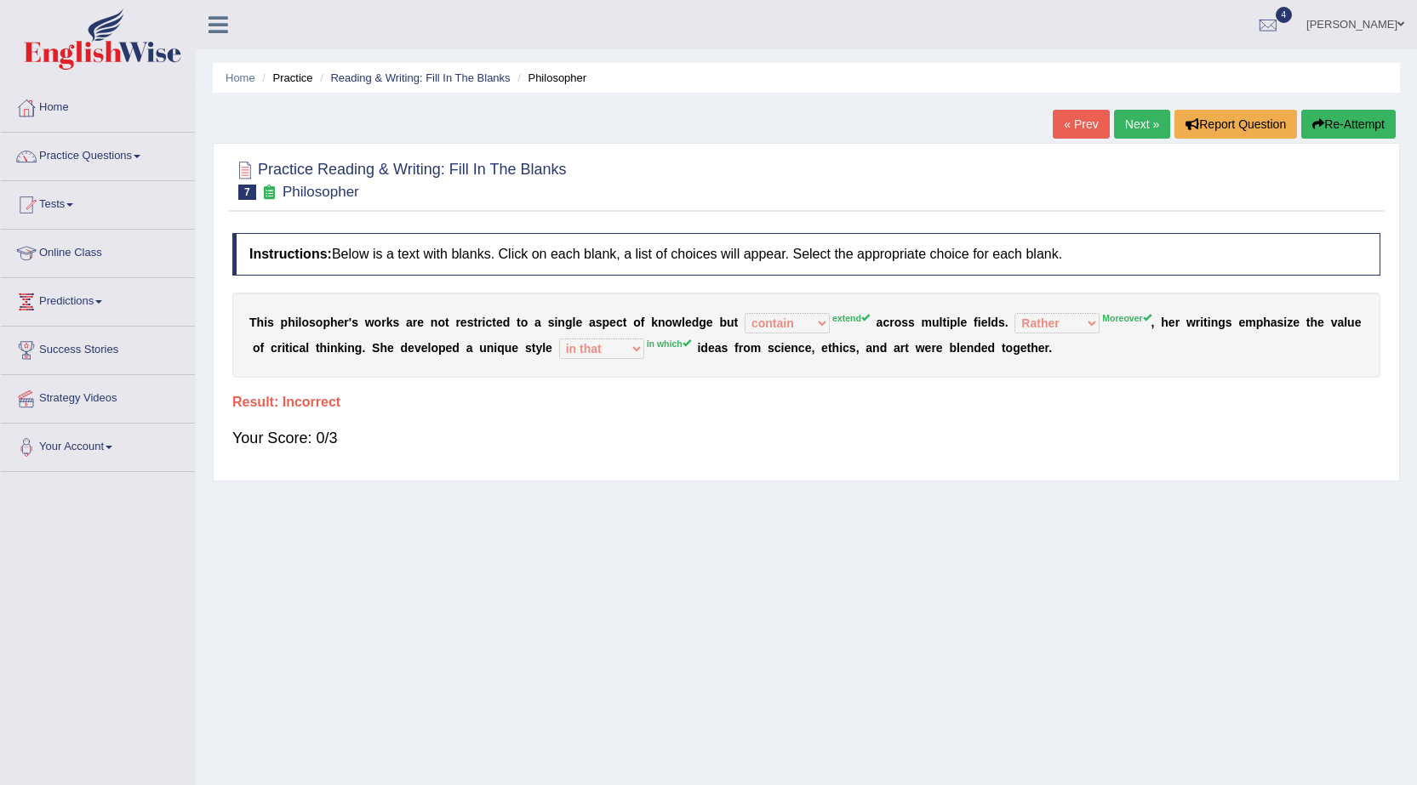
click at [1142, 130] on link "Next »" at bounding box center [1142, 124] width 56 height 29
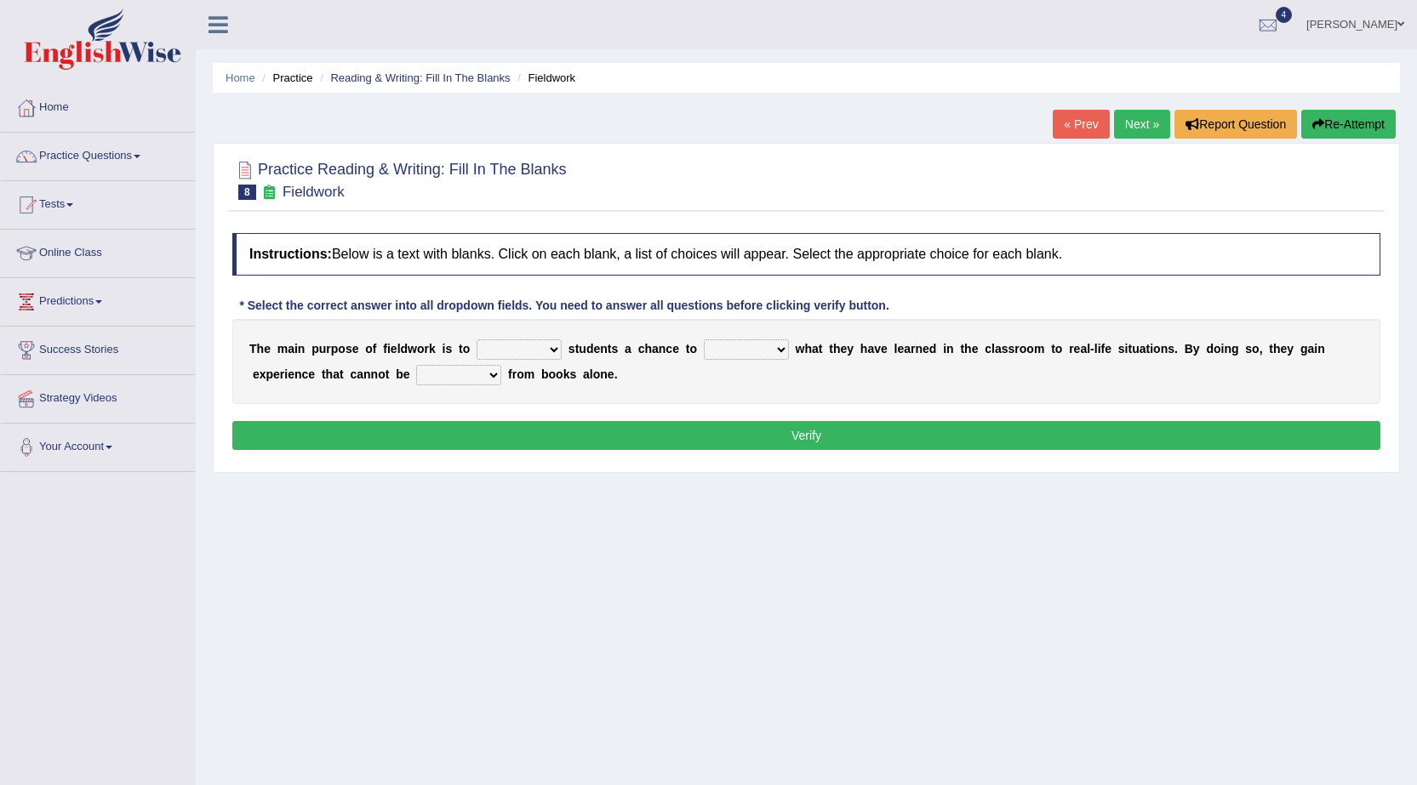
click at [513, 344] on select "resemble stow rave offer" at bounding box center [518, 349] width 85 height 20
select select "offer"
click at [476, 339] on select "resemble stow rave offer" at bounding box center [518, 349] width 85 height 20
click at [727, 344] on select "compare align apply dismount" at bounding box center [746, 349] width 85 height 20
select select "align"
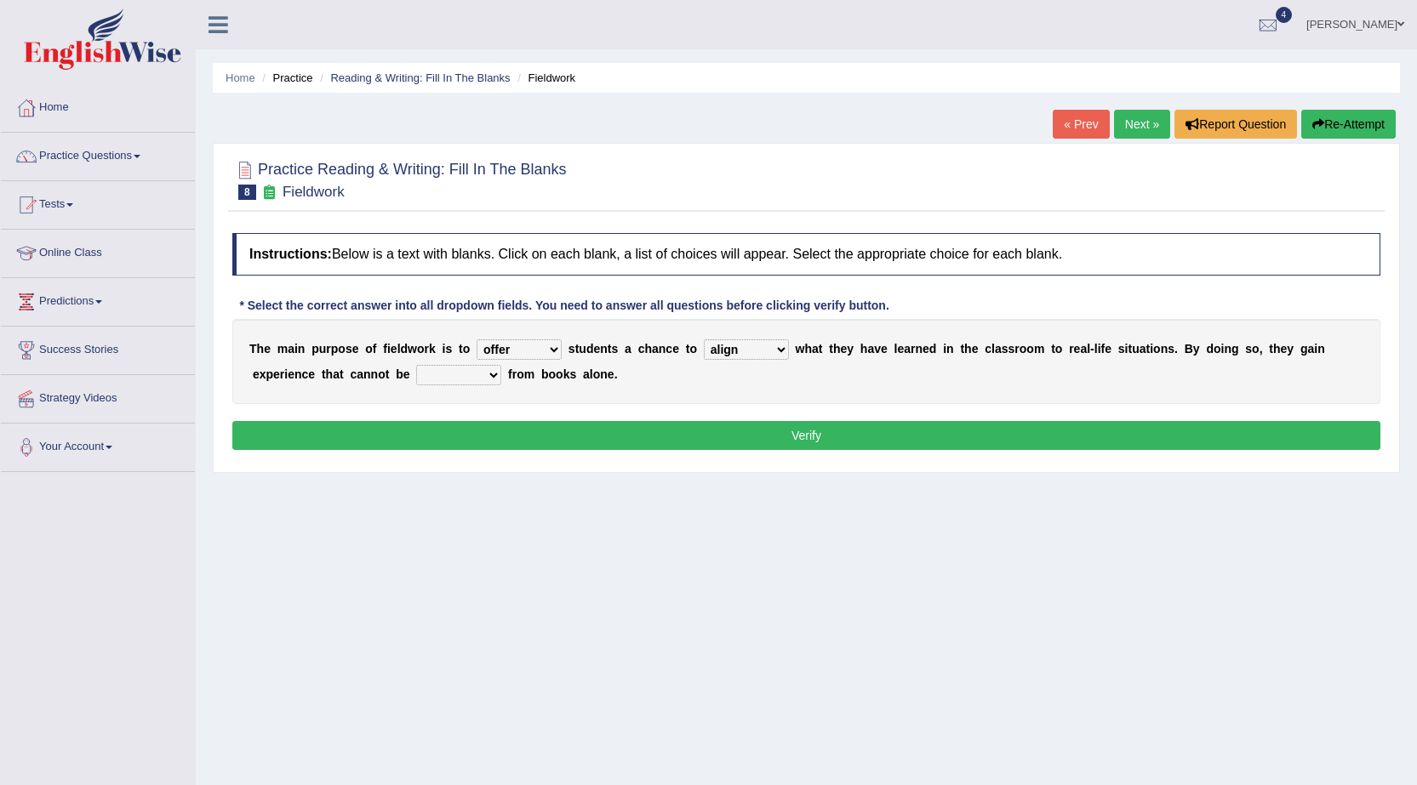
click at [704, 339] on select "compare align apply dismount" at bounding box center [746, 349] width 85 height 20
click at [494, 369] on select "originated prepared obtained touted" at bounding box center [458, 375] width 85 height 20
select select "prepared"
click at [416, 365] on select "originated prepared obtained touted" at bounding box center [458, 375] width 85 height 20
click at [455, 442] on button "Verify" at bounding box center [806, 435] width 1148 height 29
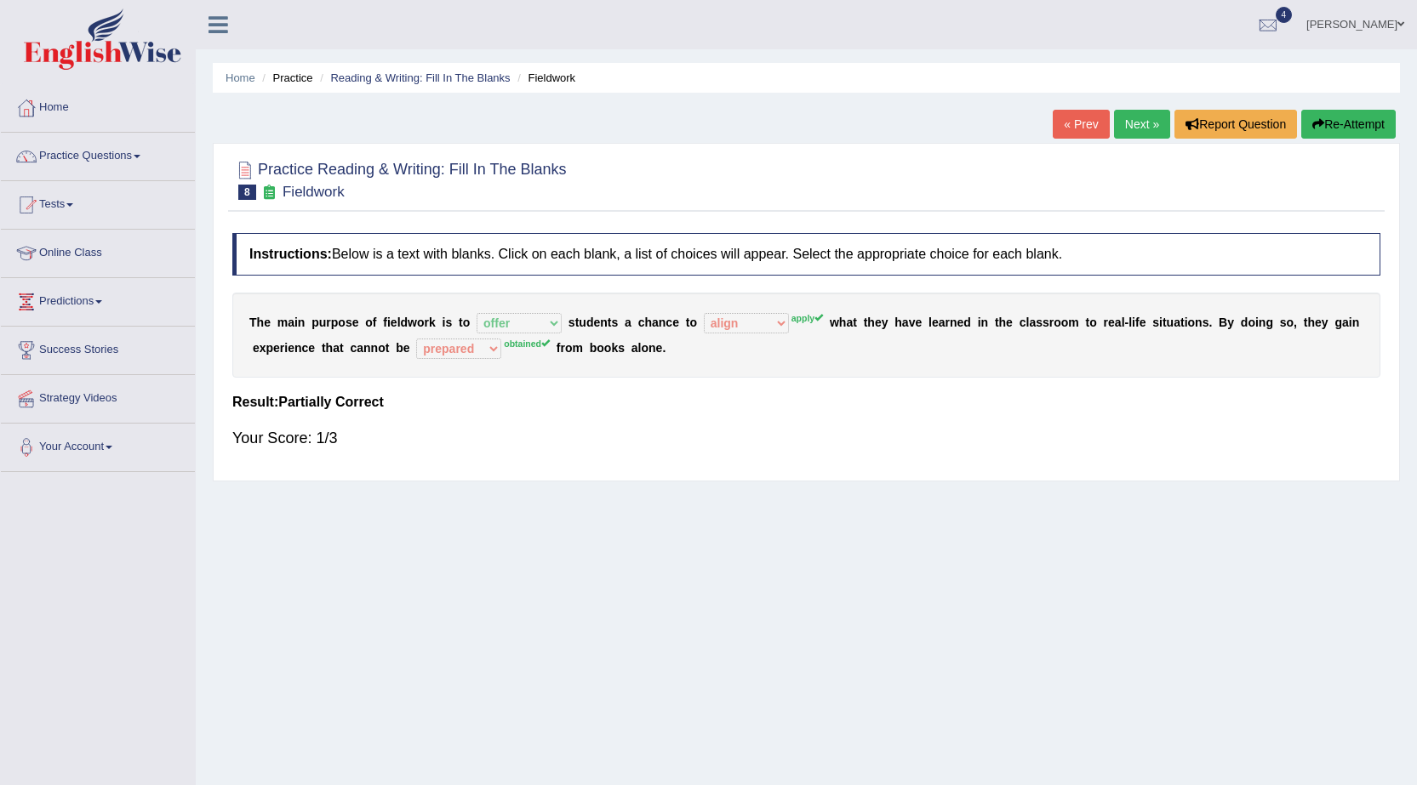
click at [1128, 119] on link "Next »" at bounding box center [1142, 124] width 56 height 29
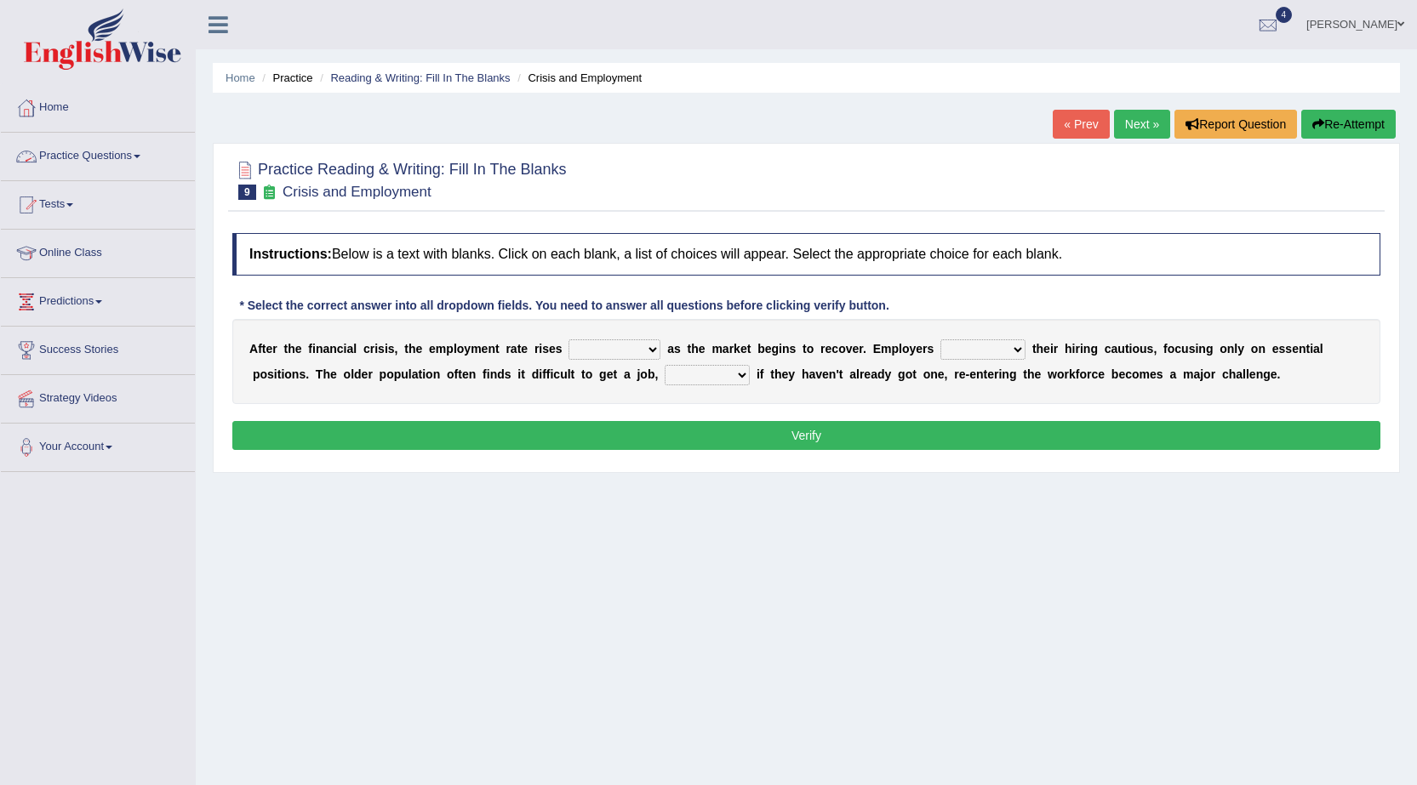
click at [111, 163] on link "Practice Questions" at bounding box center [98, 154] width 194 height 43
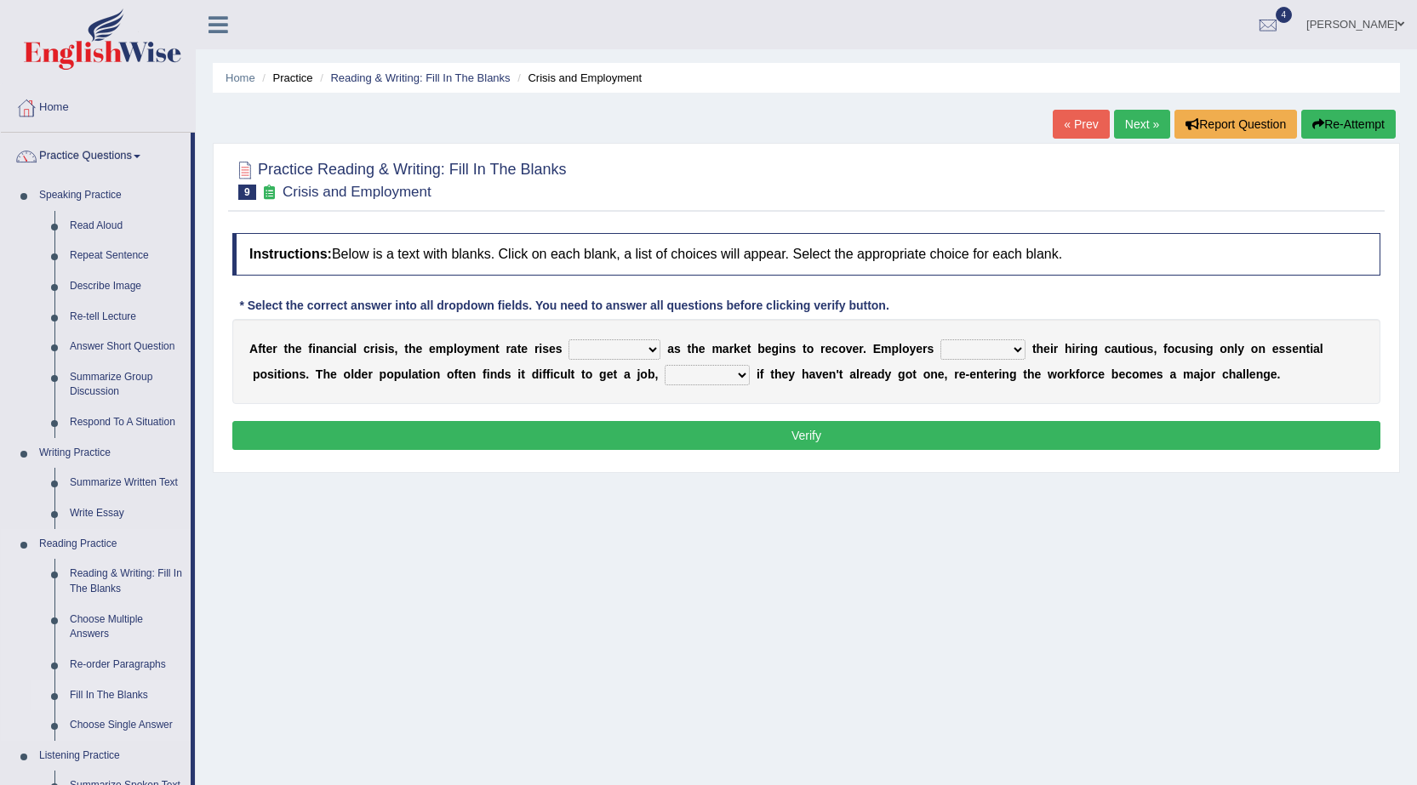
click at [122, 688] on link "Fill In The Blanks" at bounding box center [126, 696] width 128 height 31
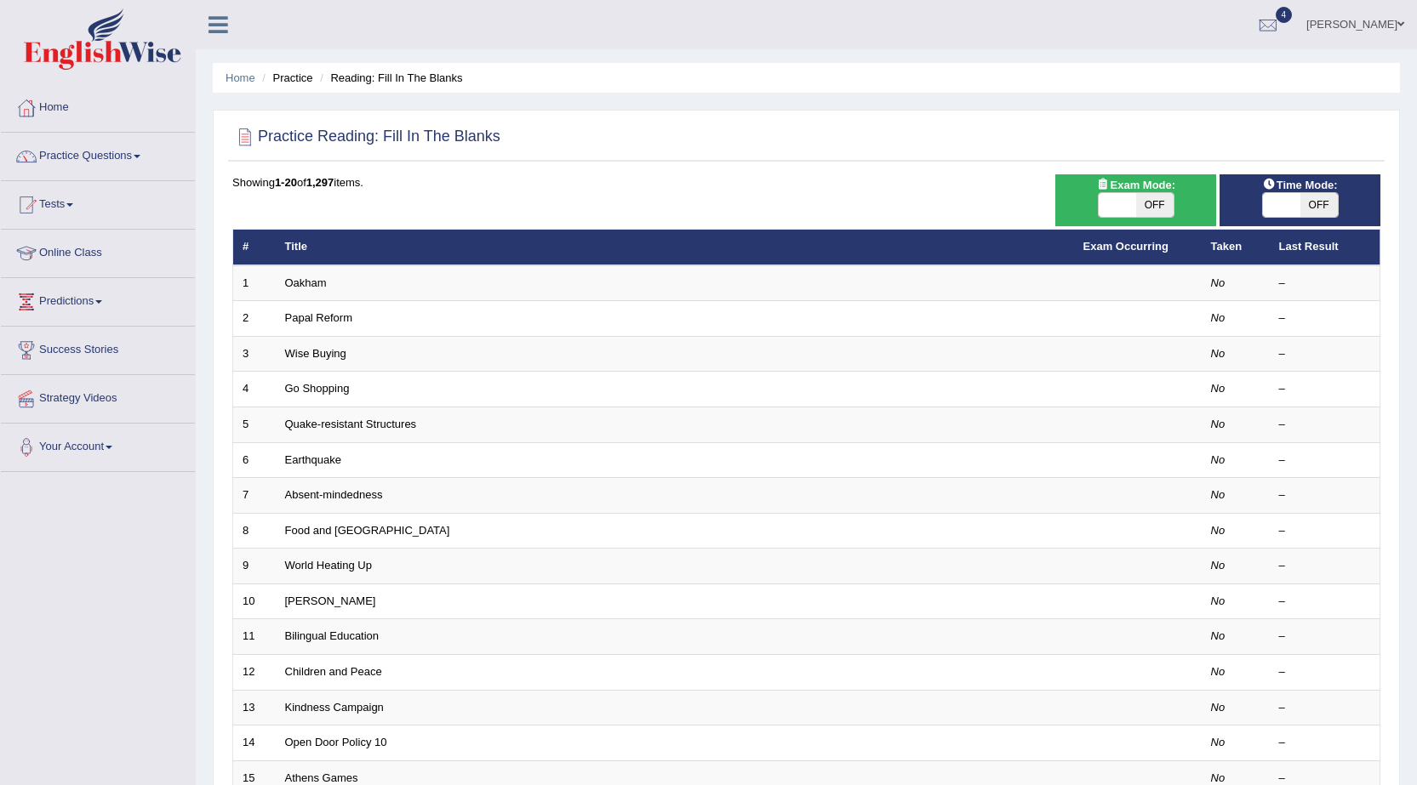
click at [328, 285] on td "Oakham" at bounding box center [675, 283] width 798 height 36
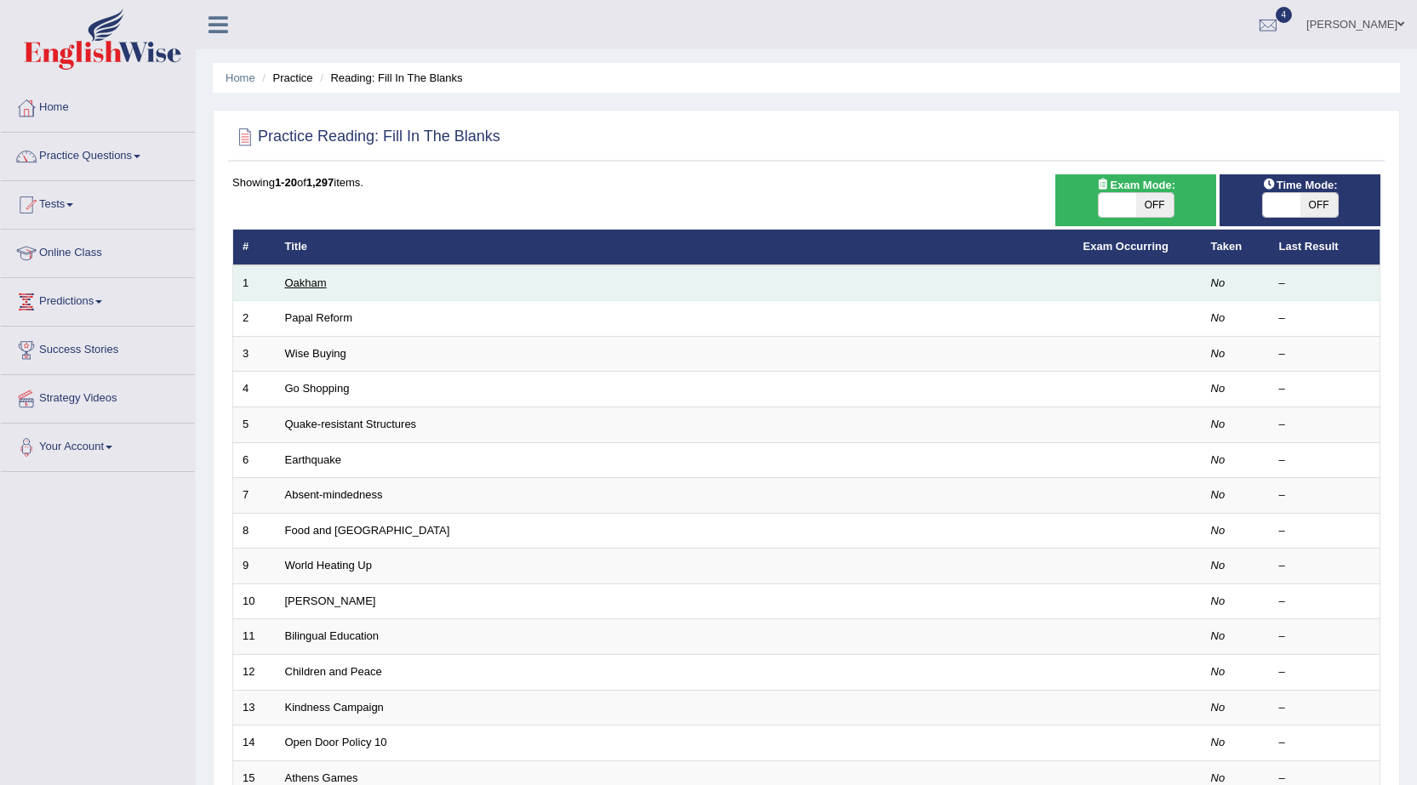
click at [313, 285] on link "Oakham" at bounding box center [306, 283] width 42 height 13
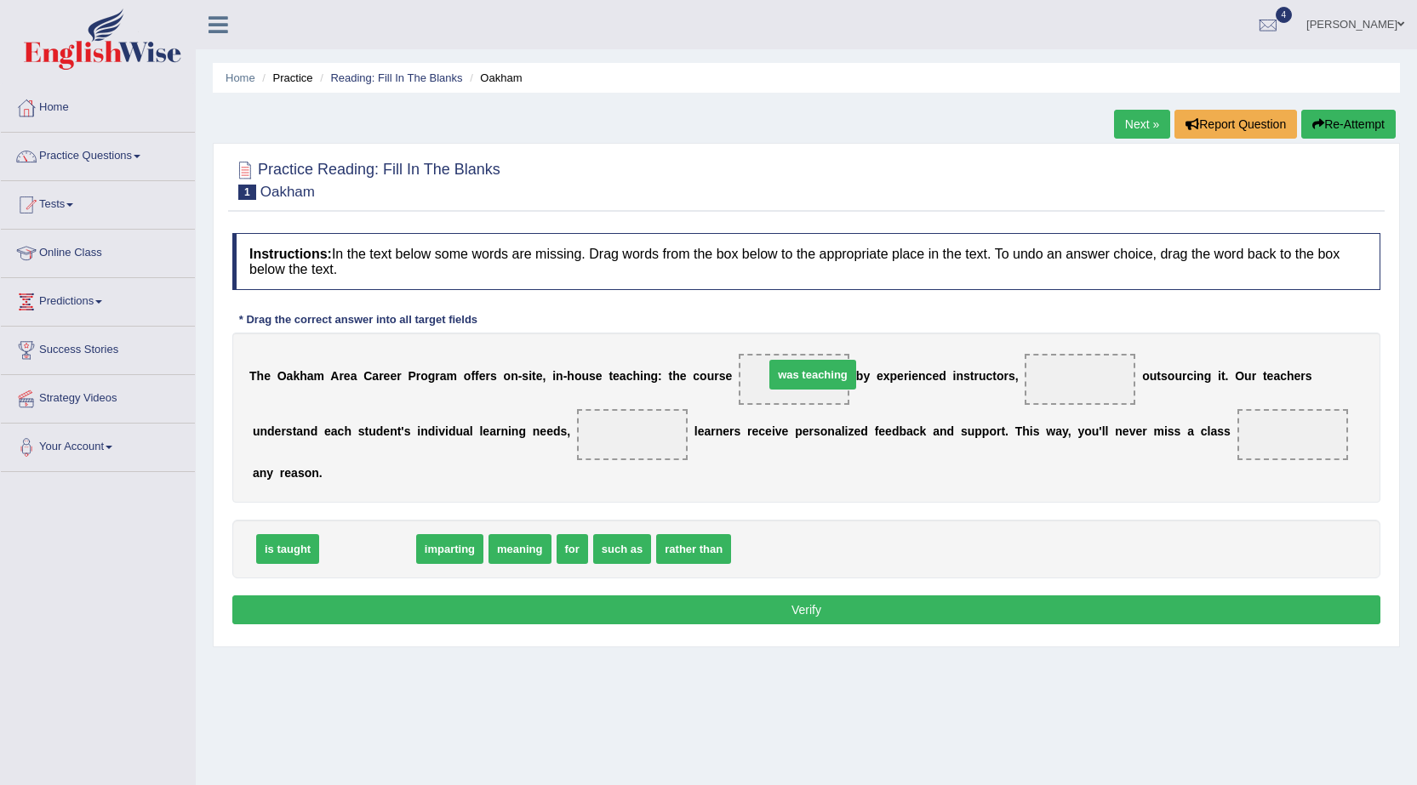
drag, startPoint x: 361, startPoint y: 557, endPoint x: 805, endPoint y: 383, distance: 477.1
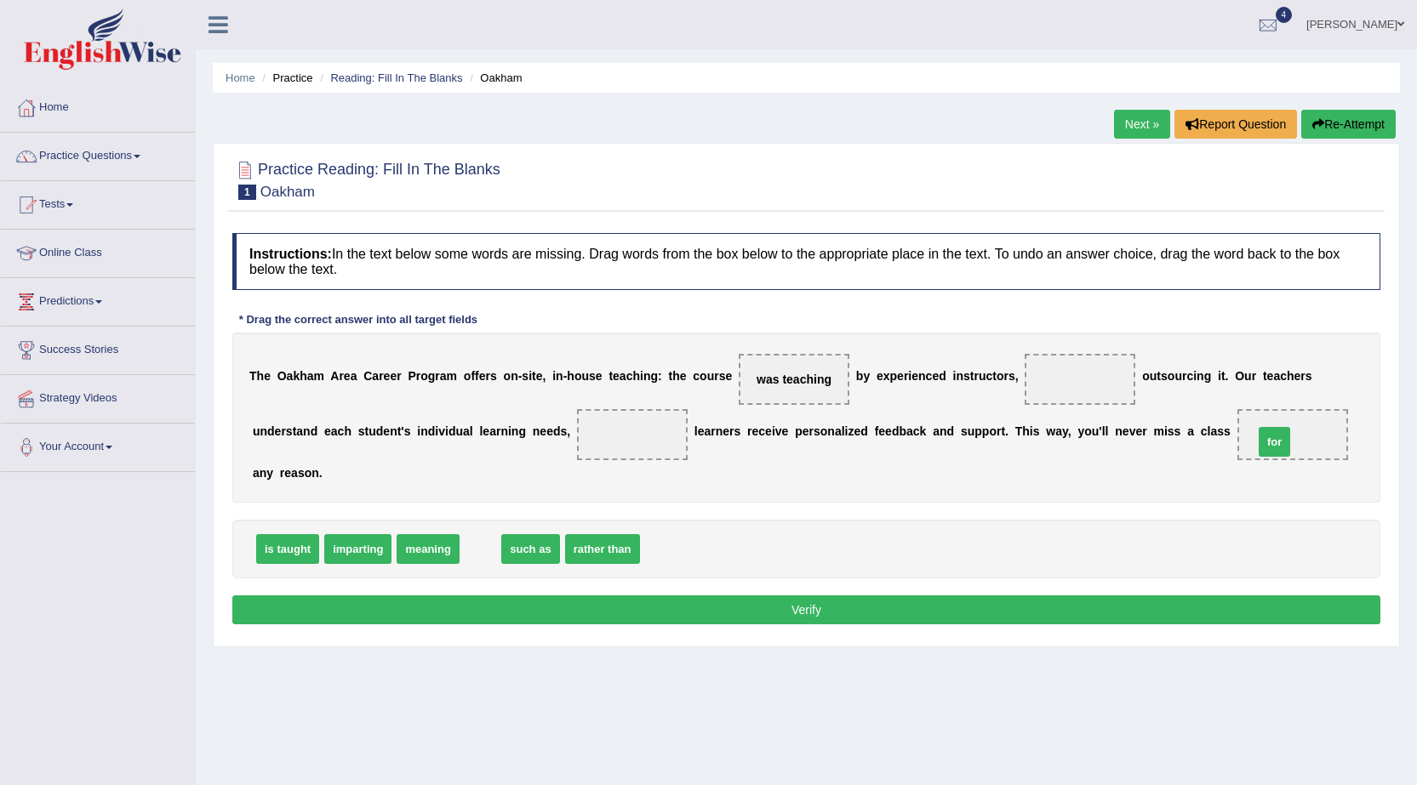
drag, startPoint x: 484, startPoint y: 545, endPoint x: 1279, endPoint y: 436, distance: 802.1
drag, startPoint x: 485, startPoint y: 550, endPoint x: 1081, endPoint y: 368, distance: 622.8
drag, startPoint x: 510, startPoint y: 552, endPoint x: 615, endPoint y: 439, distance: 154.7
click at [598, 619] on button "Verify" at bounding box center [806, 610] width 1148 height 29
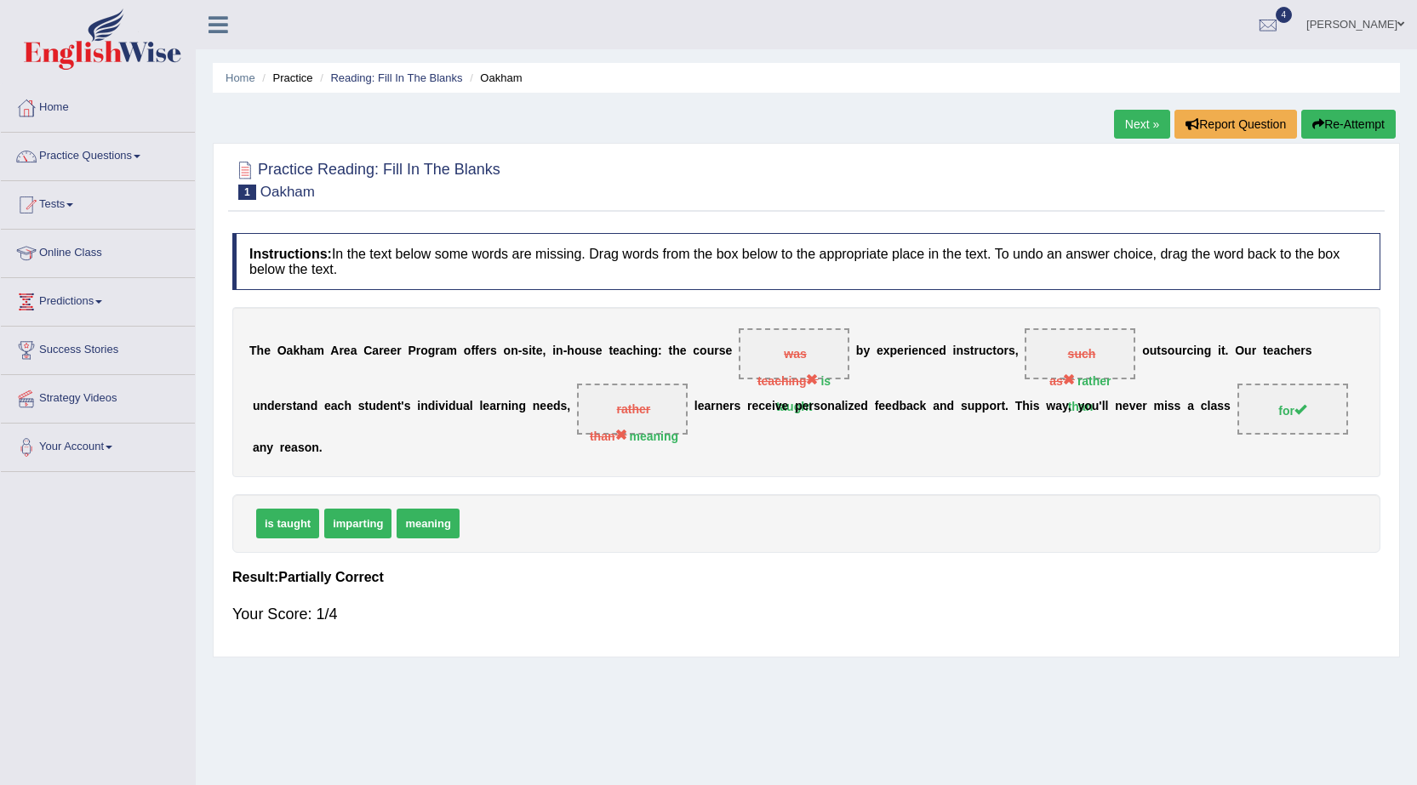
click at [818, 368] on span "was teaching is taught" at bounding box center [793, 353] width 111 height 51
click at [1148, 123] on link "Next »" at bounding box center [1142, 124] width 56 height 29
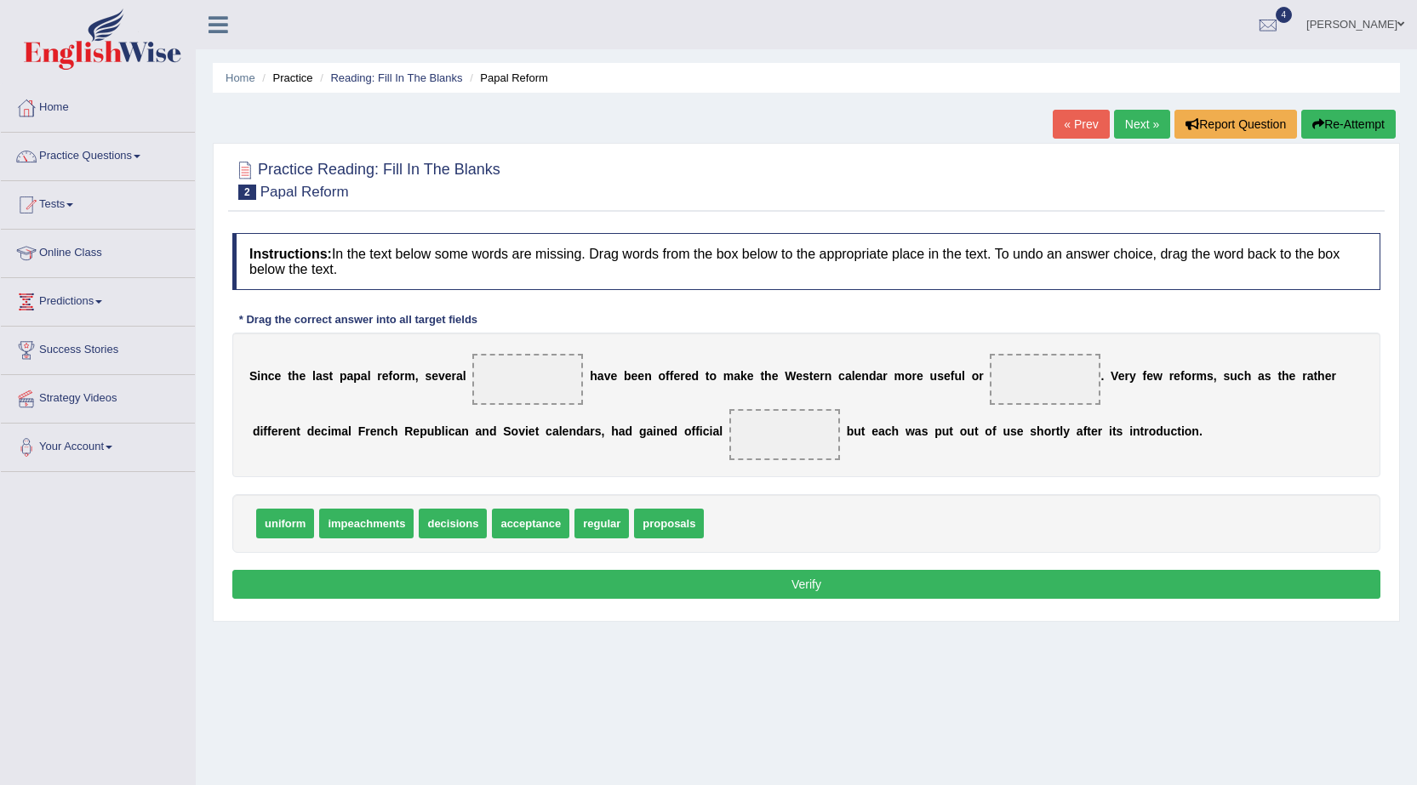
click at [1089, 108] on div "Home Practice Reading: Fill In The Blanks Papal Reform « Prev Next » Report Que…" at bounding box center [806, 425] width 1221 height 851
click at [1075, 116] on link "« Prev" at bounding box center [1080, 124] width 56 height 29
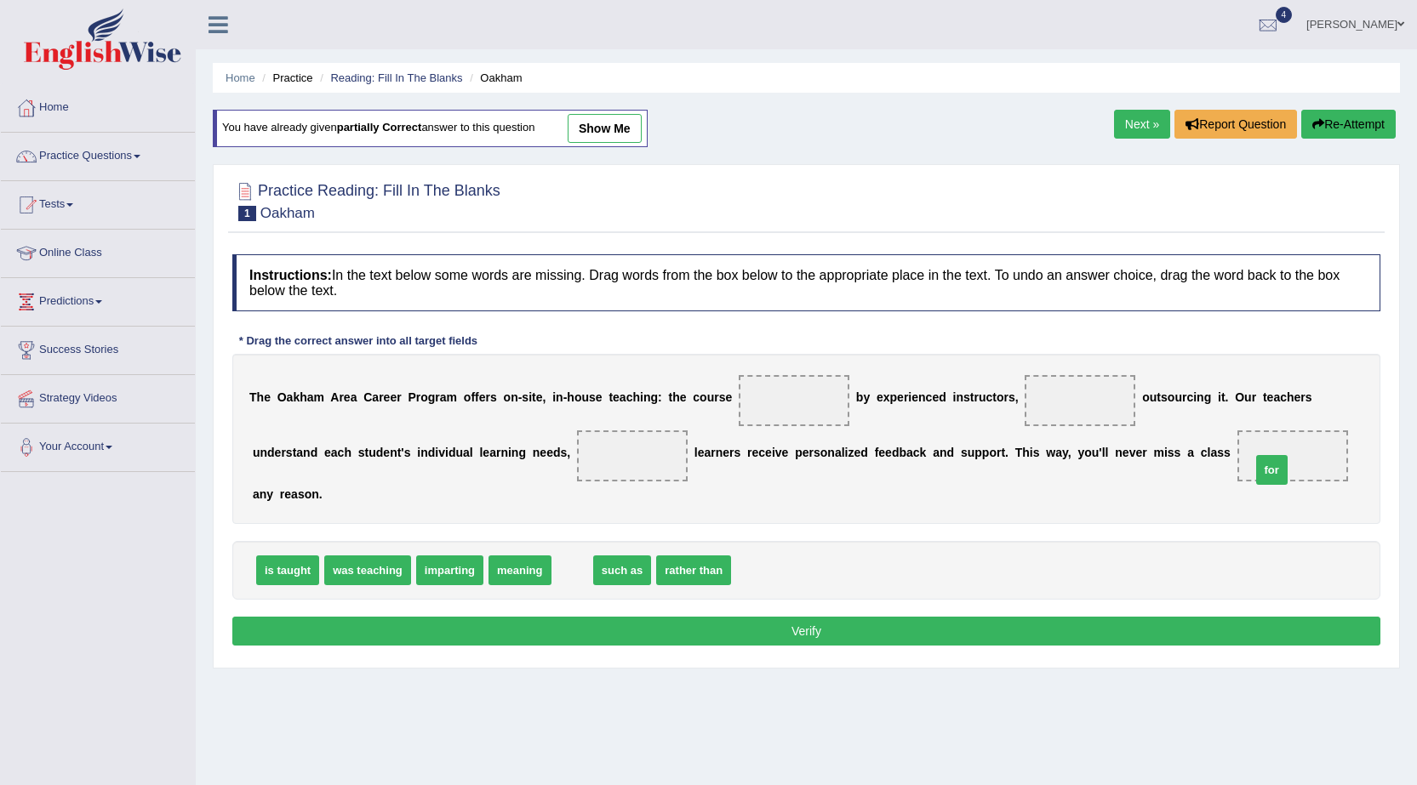
drag, startPoint x: 570, startPoint y: 570, endPoint x: 1269, endPoint y: 469, distance: 706.6
drag, startPoint x: 638, startPoint y: 576, endPoint x: 1040, endPoint y: 414, distance: 432.9
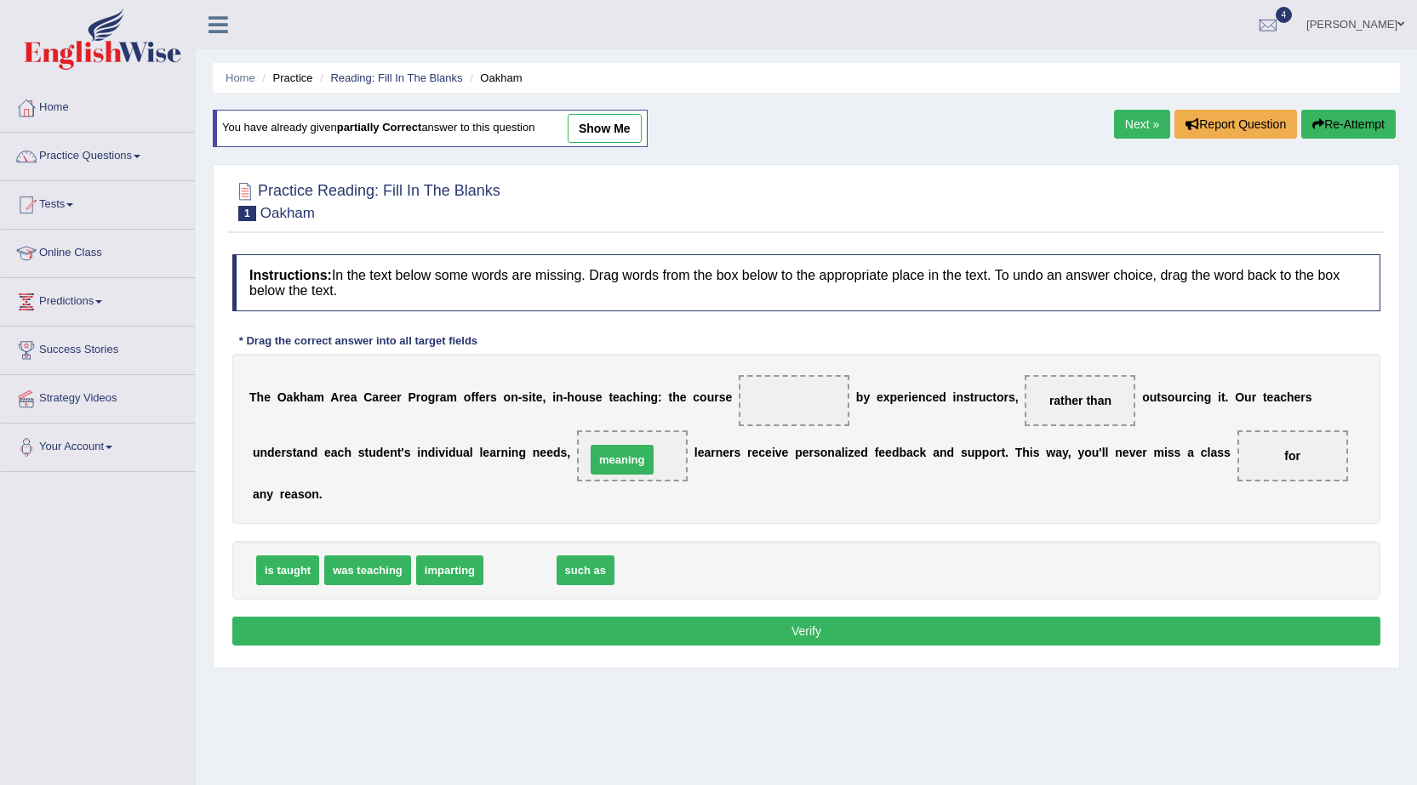
drag, startPoint x: 519, startPoint y: 564, endPoint x: 619, endPoint y: 453, distance: 149.4
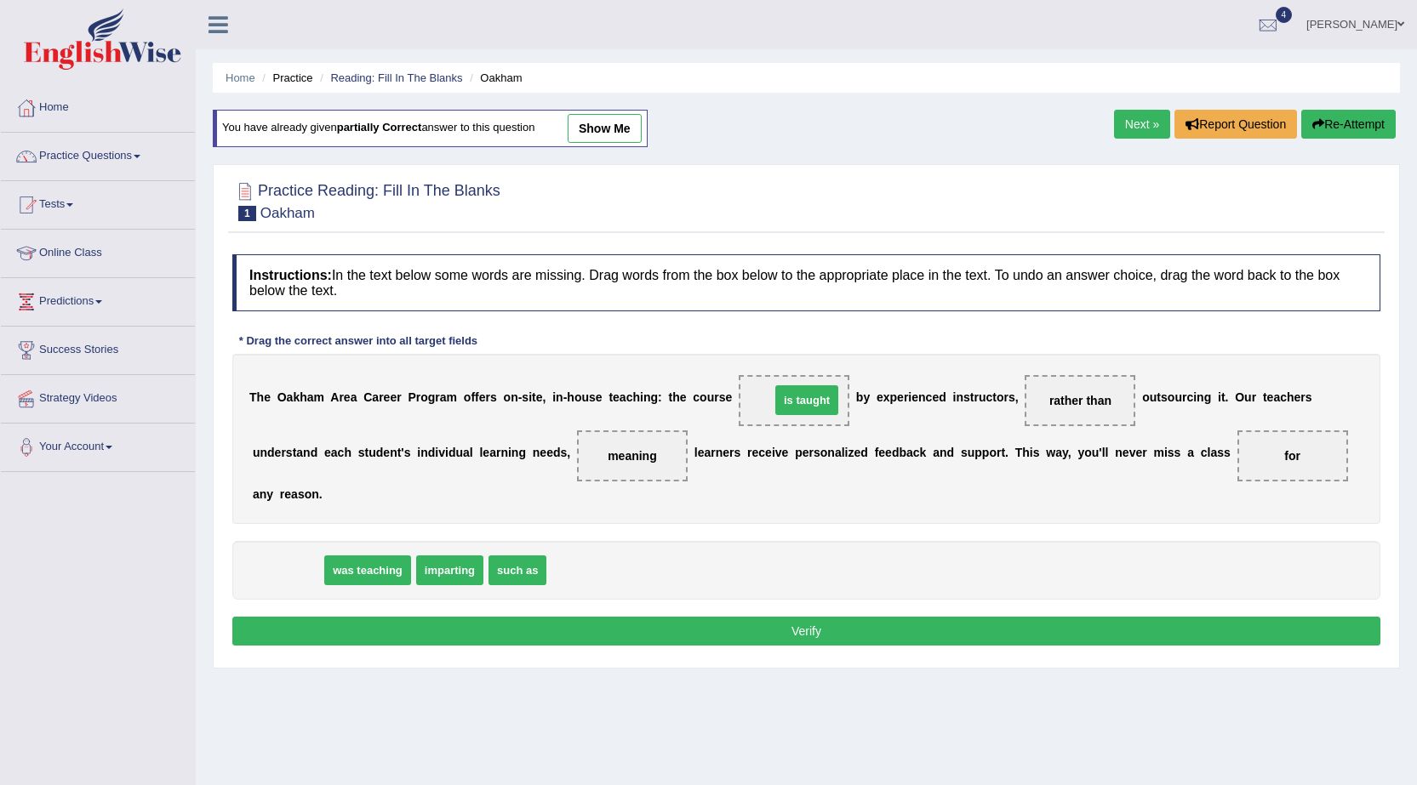
drag, startPoint x: 305, startPoint y: 561, endPoint x: 823, endPoint y: 391, distance: 544.3
click at [624, 630] on button "Verify" at bounding box center [806, 631] width 1148 height 29
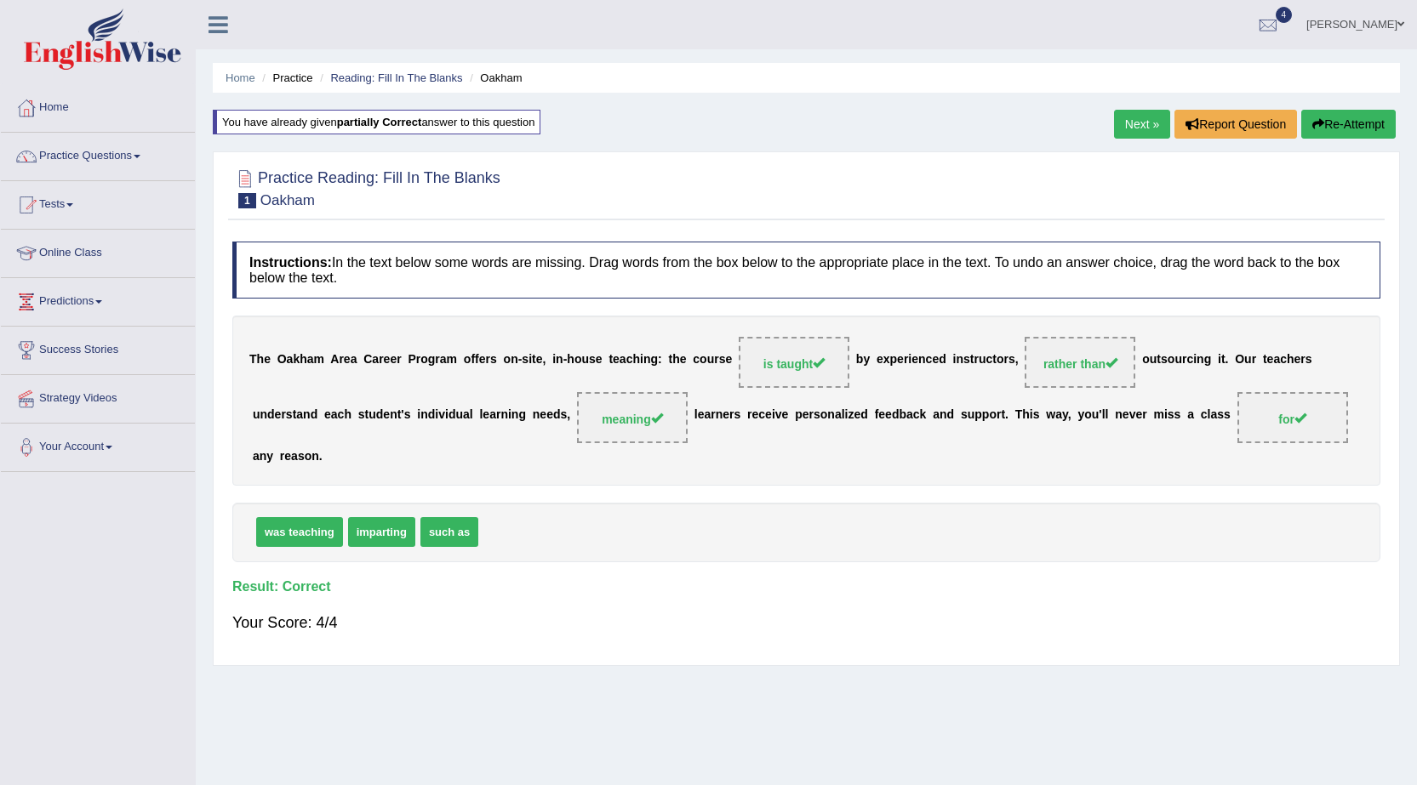
click at [1155, 116] on link "Next »" at bounding box center [1142, 124] width 56 height 29
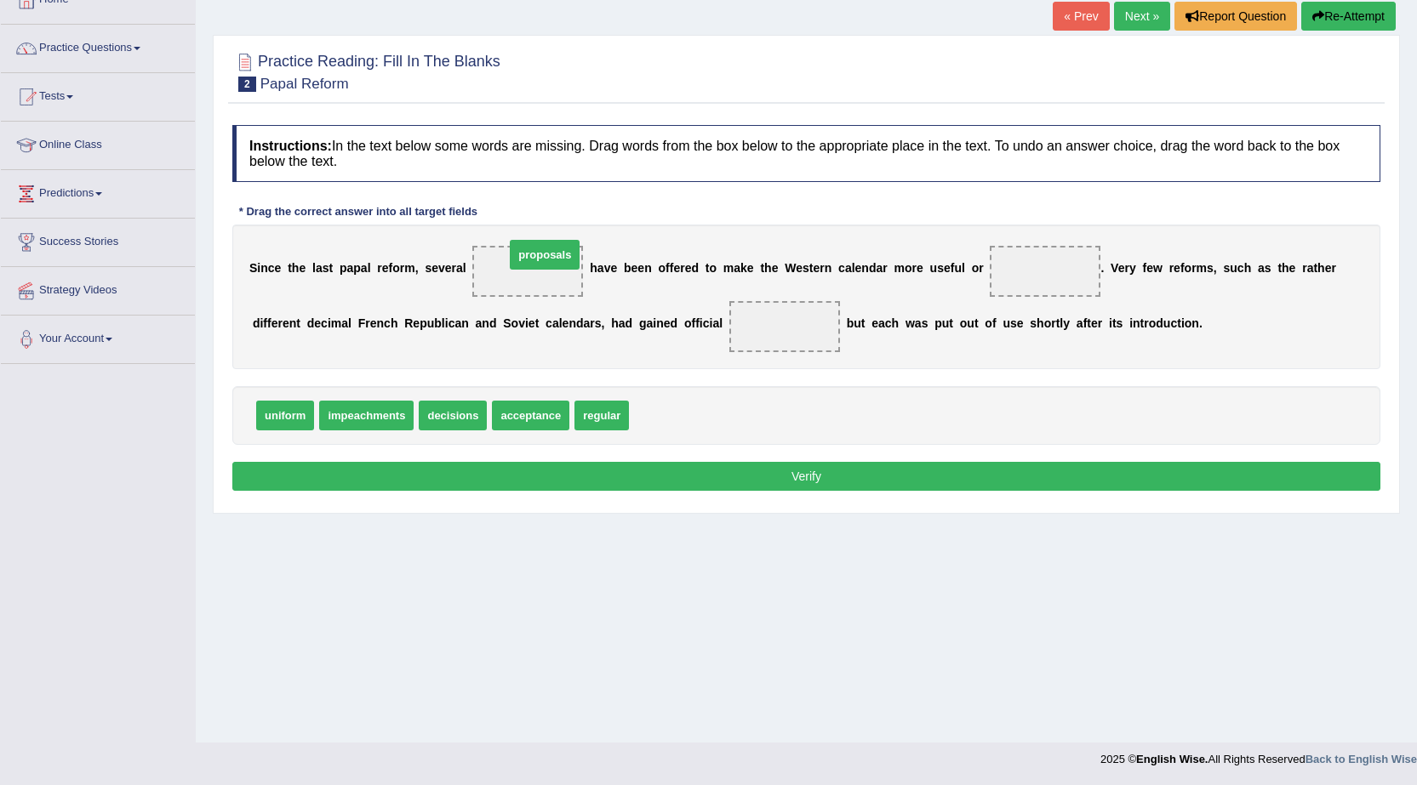
drag, startPoint x: 642, startPoint y: 413, endPoint x: 512, endPoint y: 254, distance: 205.0
drag, startPoint x: 470, startPoint y: 417, endPoint x: 811, endPoint y: 401, distance: 341.6
drag, startPoint x: 267, startPoint y: 425, endPoint x: 1012, endPoint y: 280, distance: 759.2
drag, startPoint x: 1063, startPoint y: 270, endPoint x: 822, endPoint y: 318, distance: 246.4
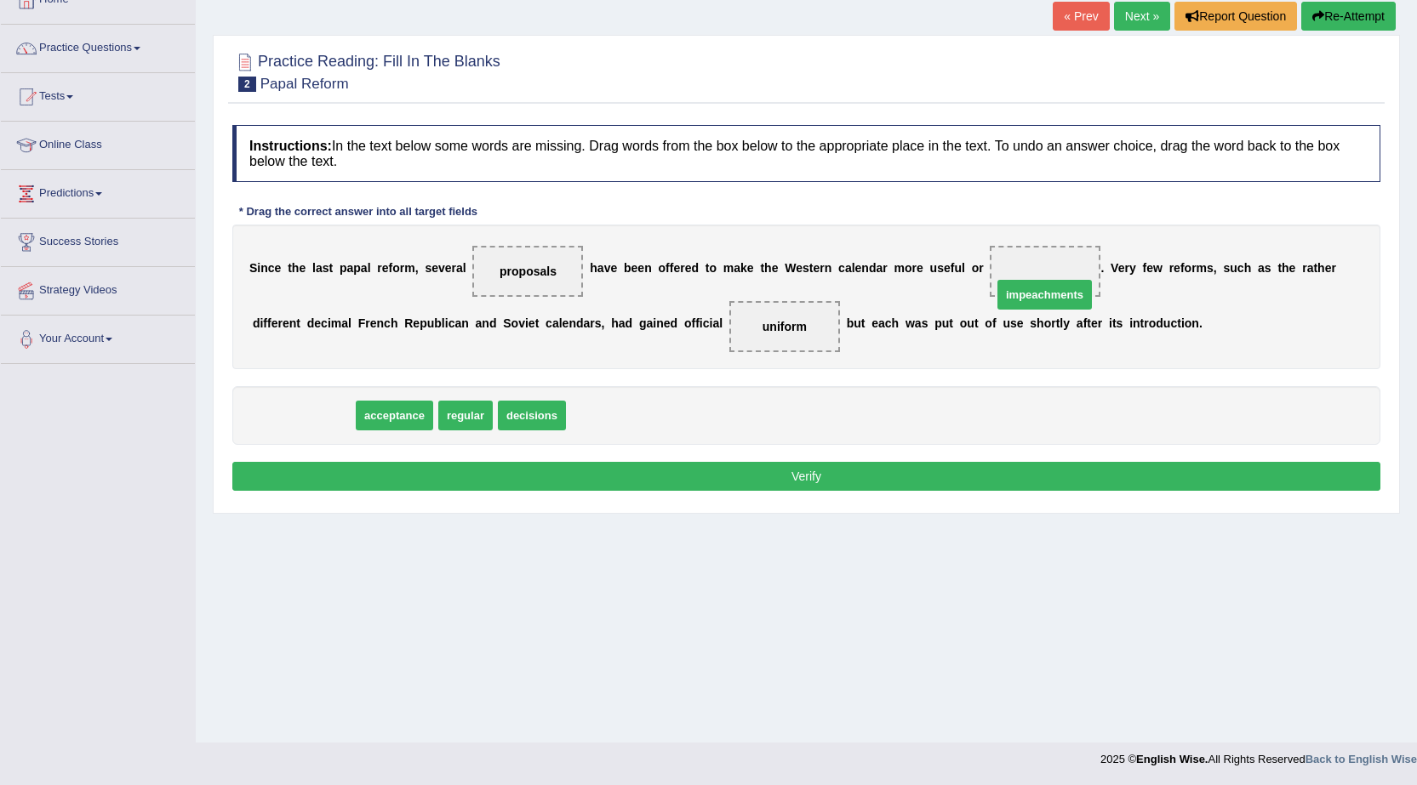
drag, startPoint x: 338, startPoint y: 419, endPoint x: 1072, endPoint y: 300, distance: 743.7
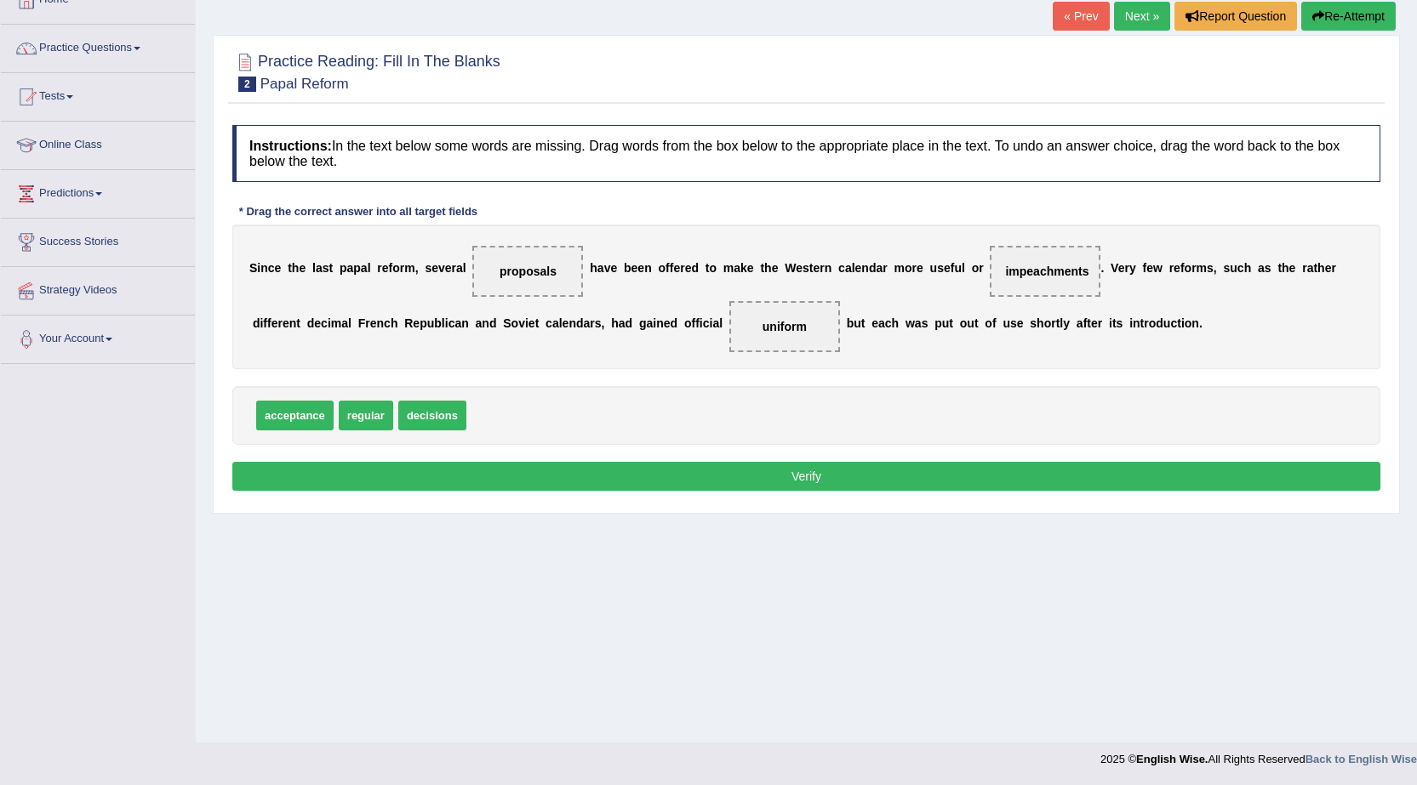
click at [1046, 470] on button "Verify" at bounding box center [806, 476] width 1148 height 29
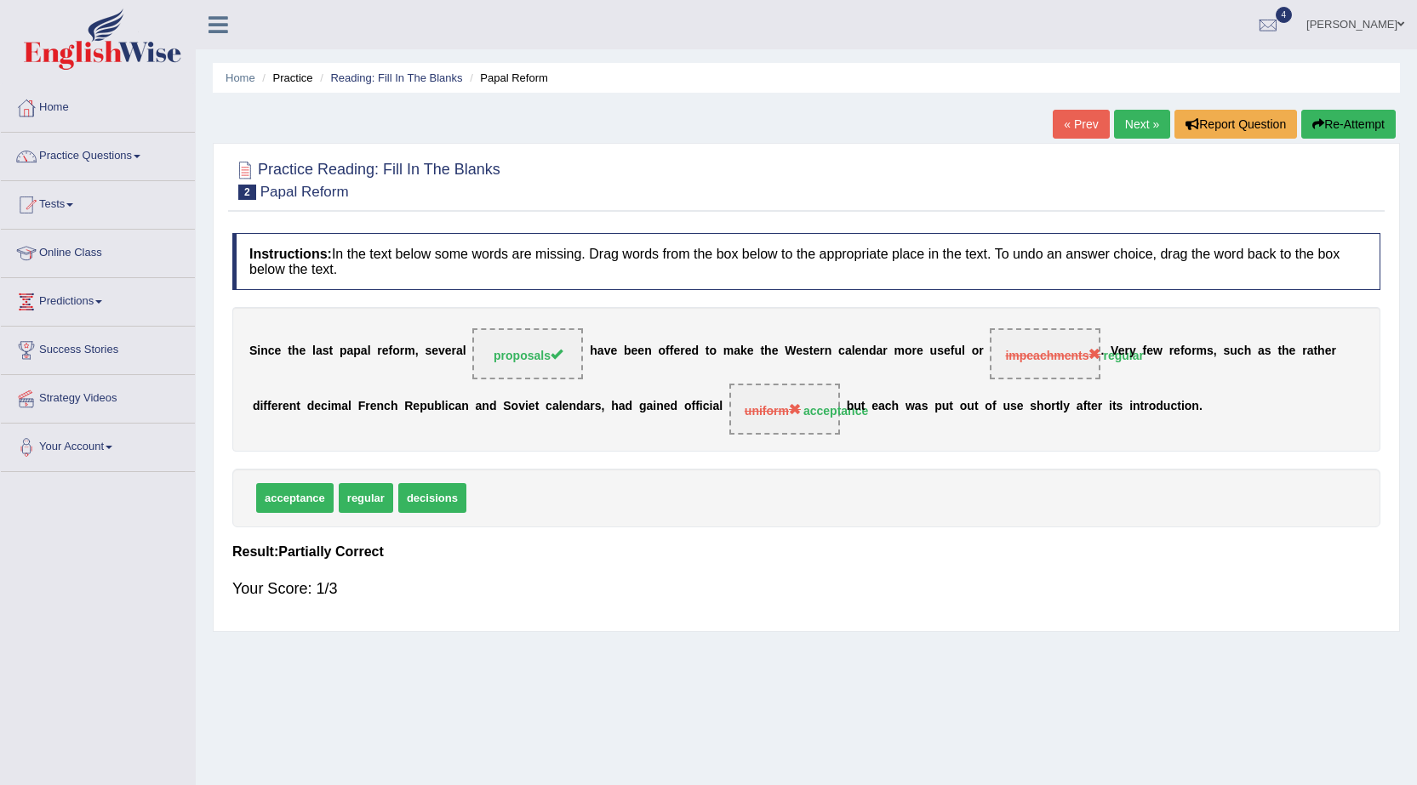
click at [1143, 115] on link "Next »" at bounding box center [1142, 124] width 56 height 29
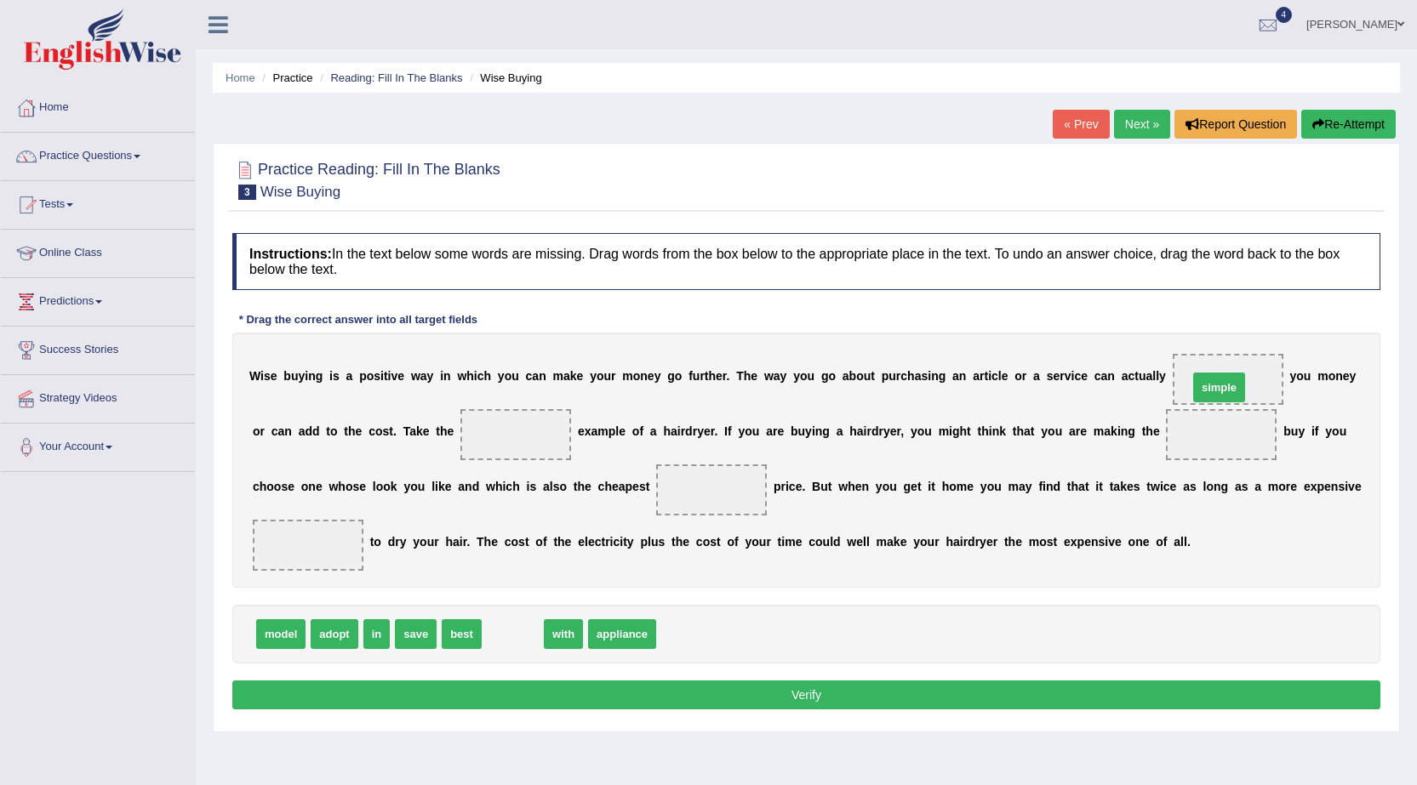
drag, startPoint x: 524, startPoint y: 629, endPoint x: 1224, endPoint y: 383, distance: 742.1
drag, startPoint x: 1229, startPoint y: 379, endPoint x: 508, endPoint y: 436, distance: 722.9
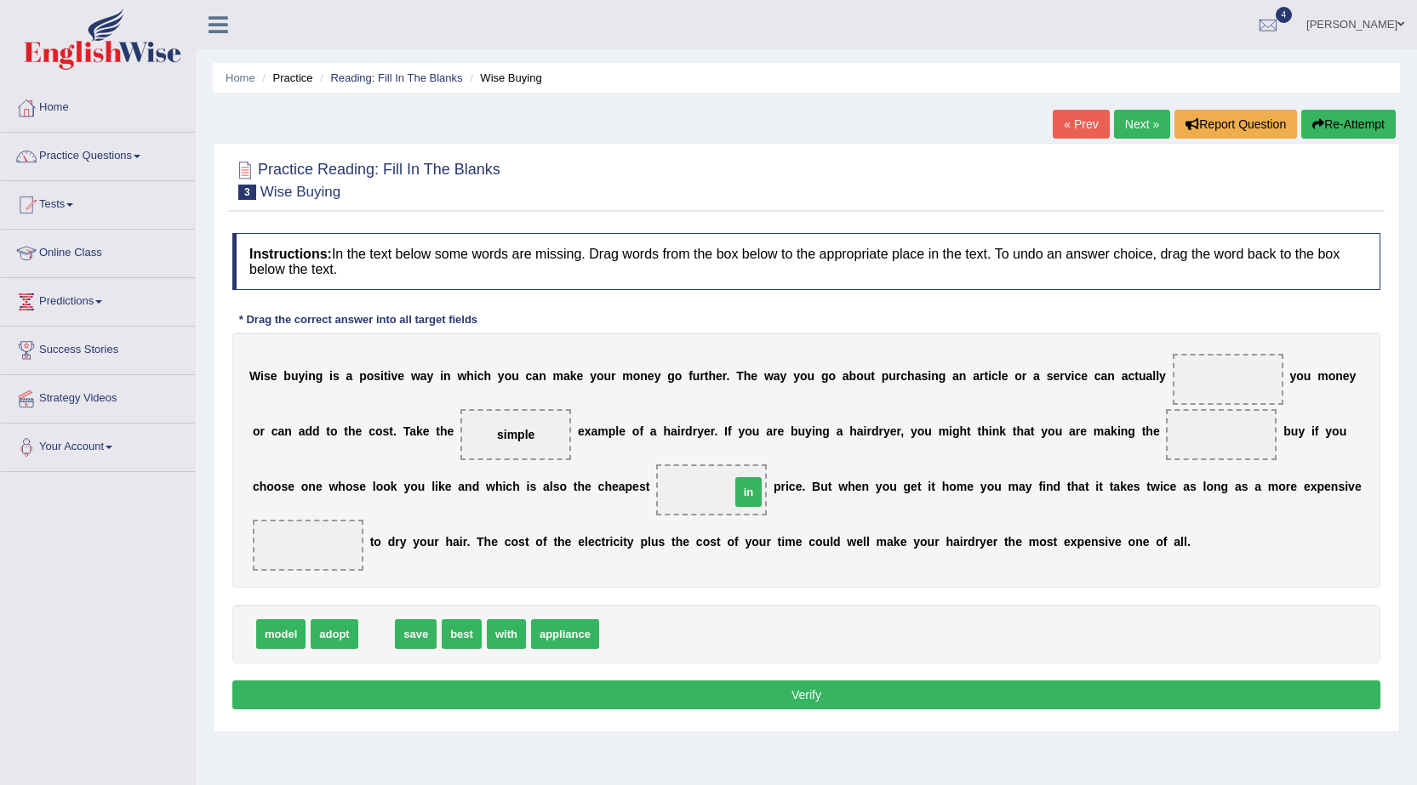
drag, startPoint x: 372, startPoint y: 636, endPoint x: 744, endPoint y: 494, distance: 398.0
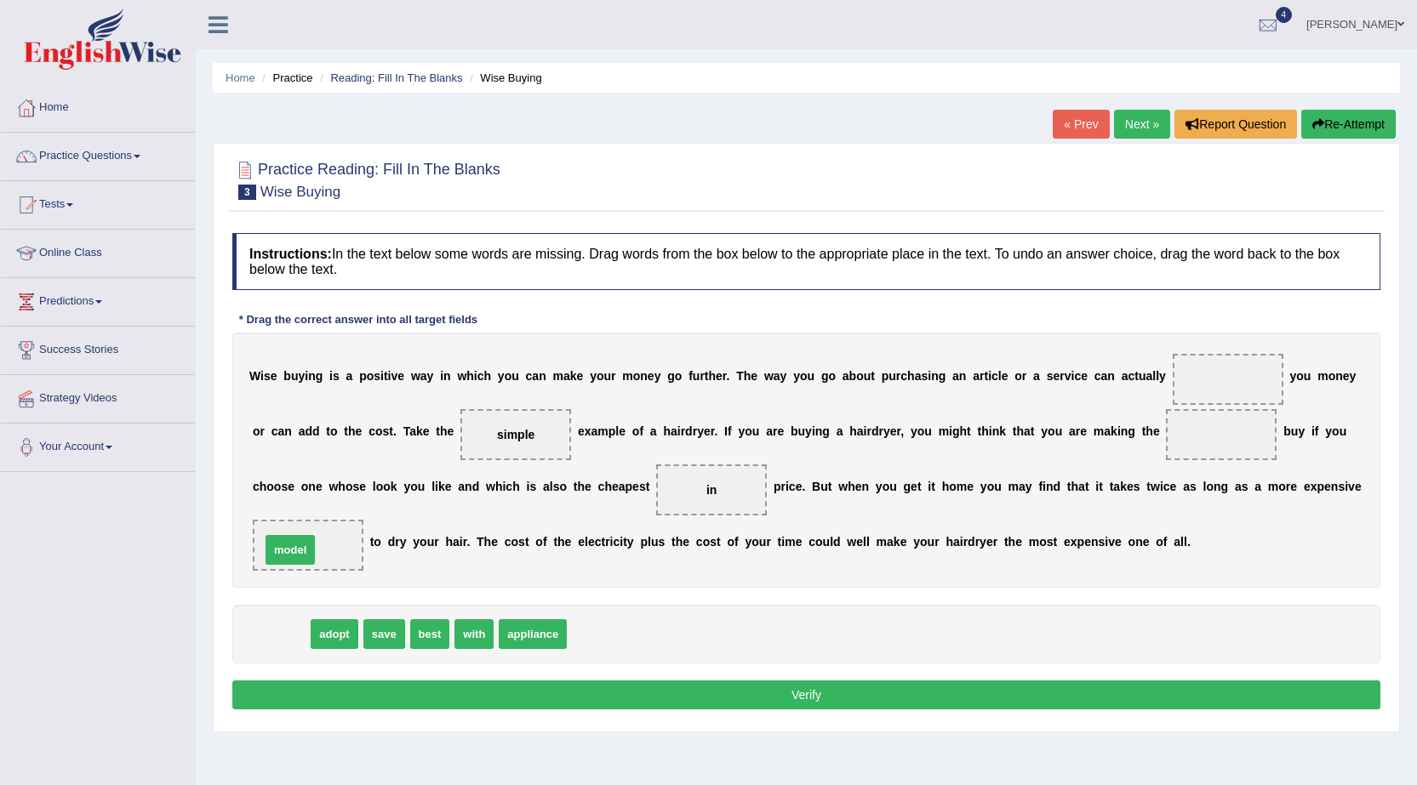
drag, startPoint x: 295, startPoint y: 643, endPoint x: 315, endPoint y: 555, distance: 90.6
drag, startPoint x: 272, startPoint y: 634, endPoint x: 1242, endPoint y: 387, distance: 1000.8
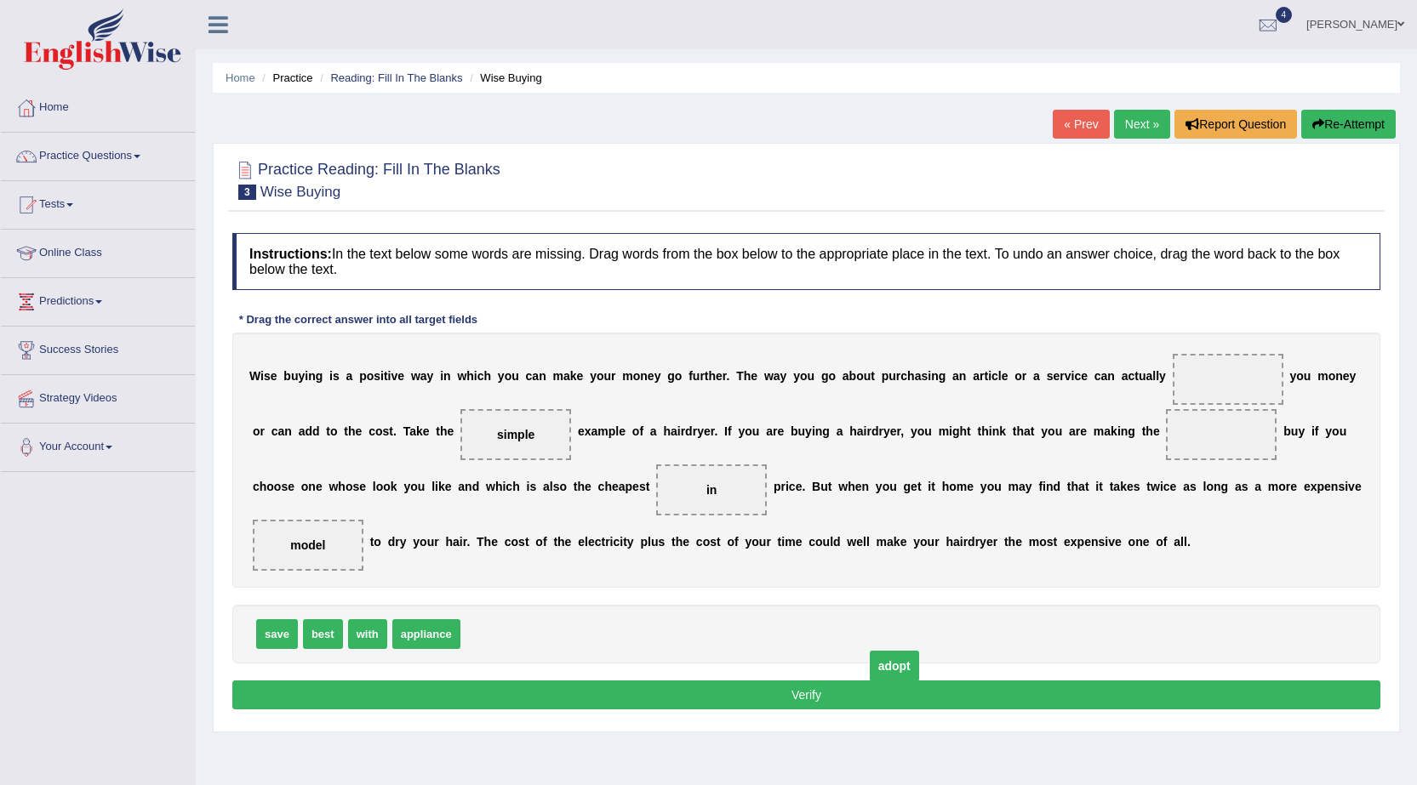
drag, startPoint x: 1218, startPoint y: 375, endPoint x: 885, endPoint y: 662, distance: 439.8
drag, startPoint x: 283, startPoint y: 640, endPoint x: 1201, endPoint y: 370, distance: 956.8
drag, startPoint x: 288, startPoint y: 638, endPoint x: 1216, endPoint y: 430, distance: 950.5
click at [1197, 696] on button "Verify" at bounding box center [806, 695] width 1148 height 29
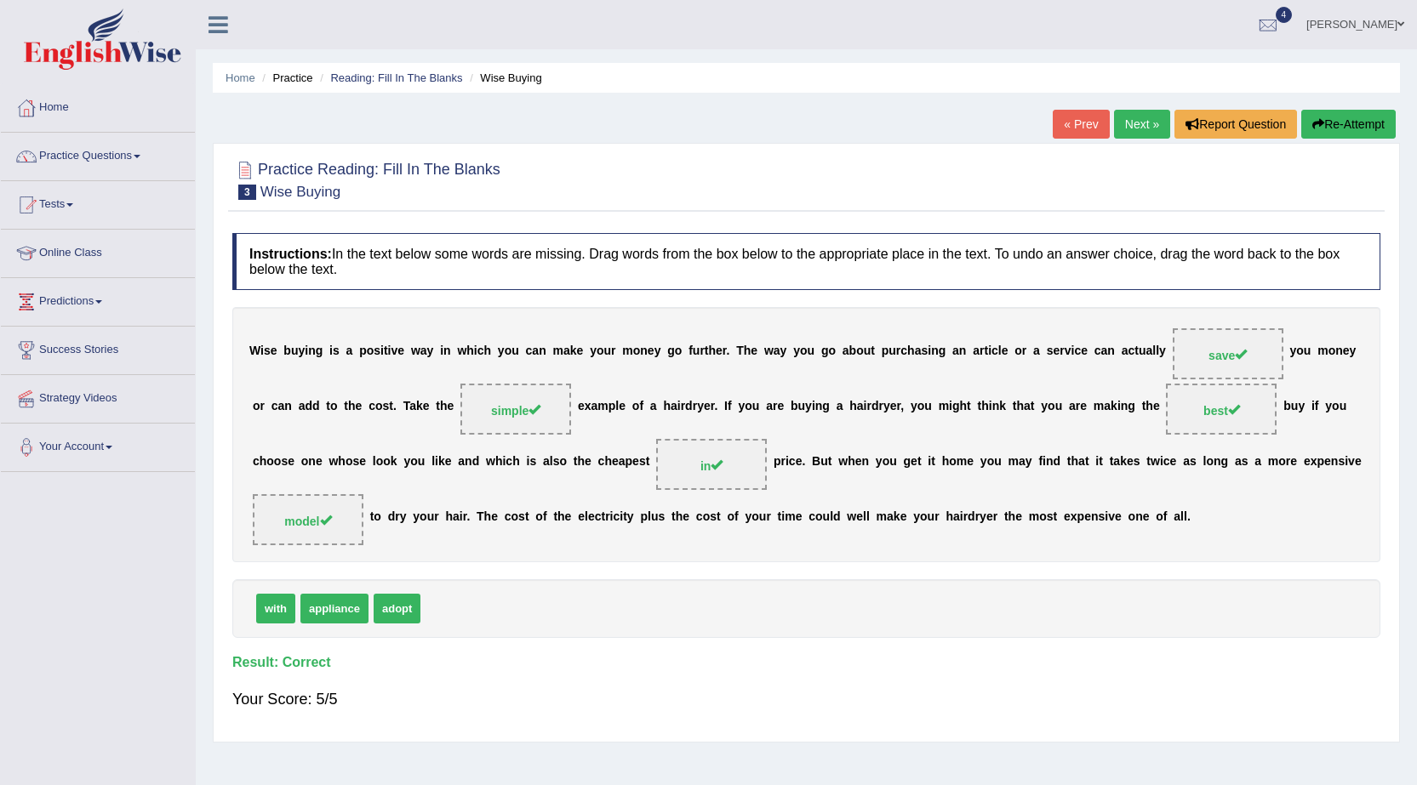
drag, startPoint x: 1149, startPoint y: 127, endPoint x: 1128, endPoint y: 144, distance: 27.2
click at [1149, 126] on link "Next »" at bounding box center [1142, 124] width 56 height 29
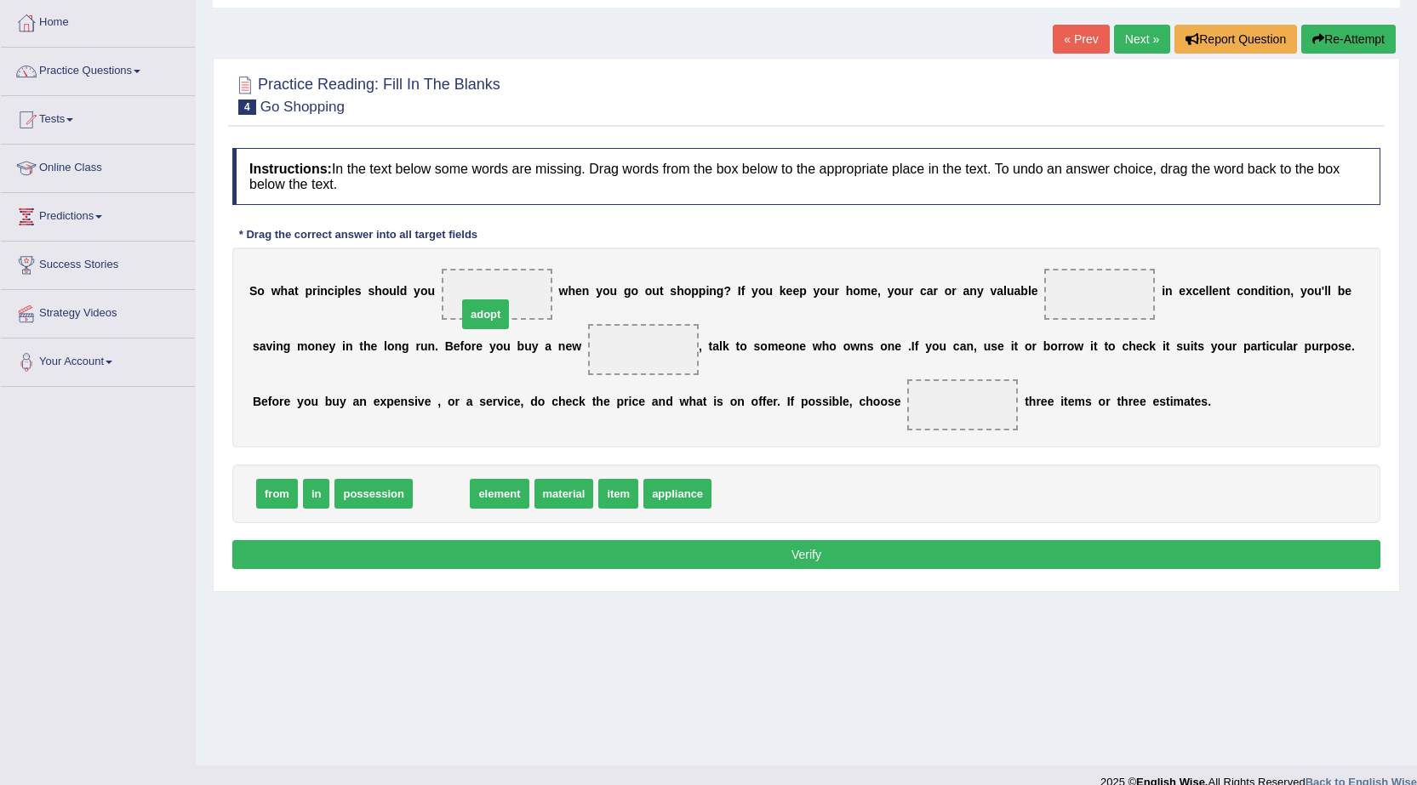
drag, startPoint x: 421, startPoint y: 492, endPoint x: 465, endPoint y: 312, distance: 184.9
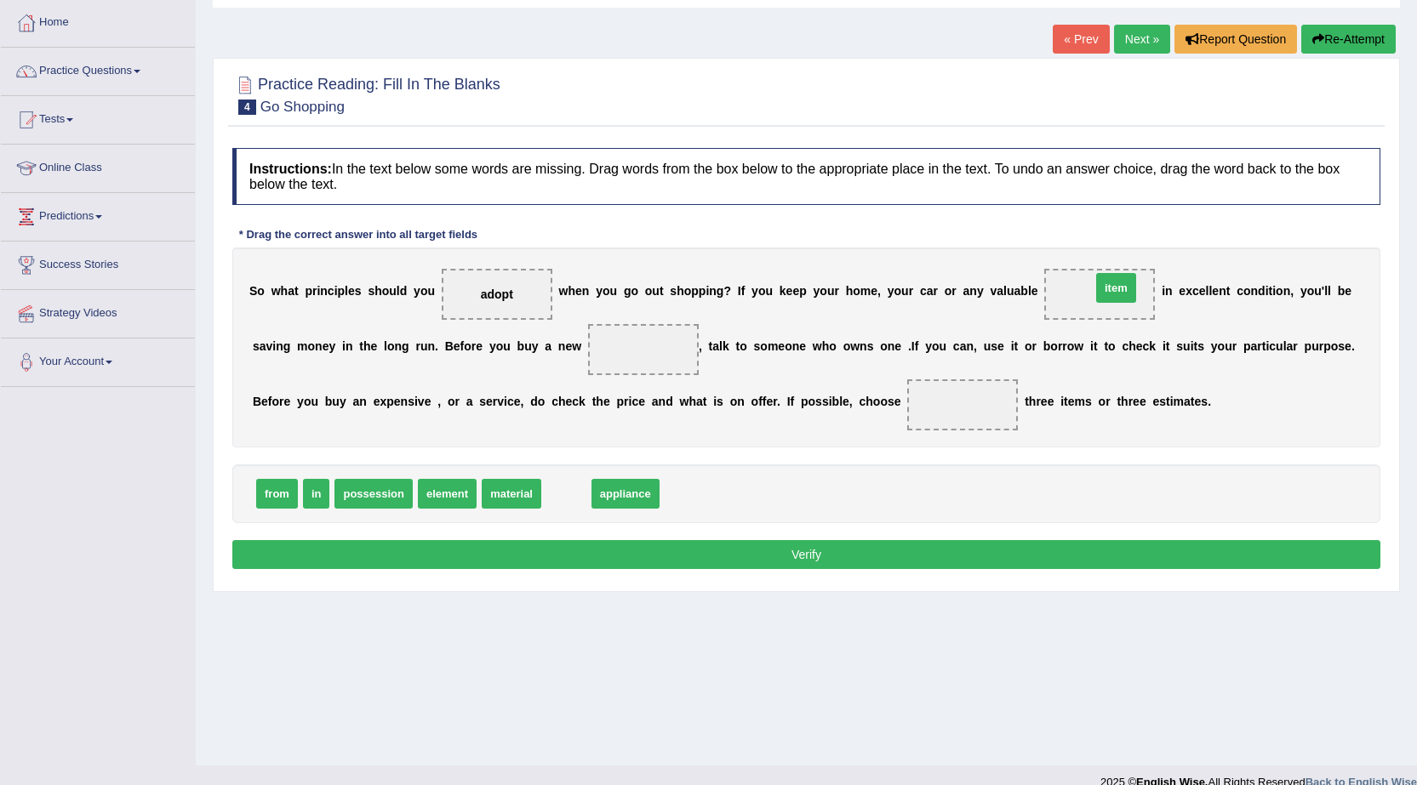
drag, startPoint x: 576, startPoint y: 488, endPoint x: 1111, endPoint y: 286, distance: 572.2
drag, startPoint x: 510, startPoint y: 494, endPoint x: 658, endPoint y: 348, distance: 208.2
drag, startPoint x: 624, startPoint y: 354, endPoint x: 670, endPoint y: 528, distance: 180.6
drag, startPoint x: 1119, startPoint y: 298, endPoint x: 1113, endPoint y: 309, distance: 12.6
click at [1109, 310] on span "item" at bounding box center [1099, 294] width 111 height 51
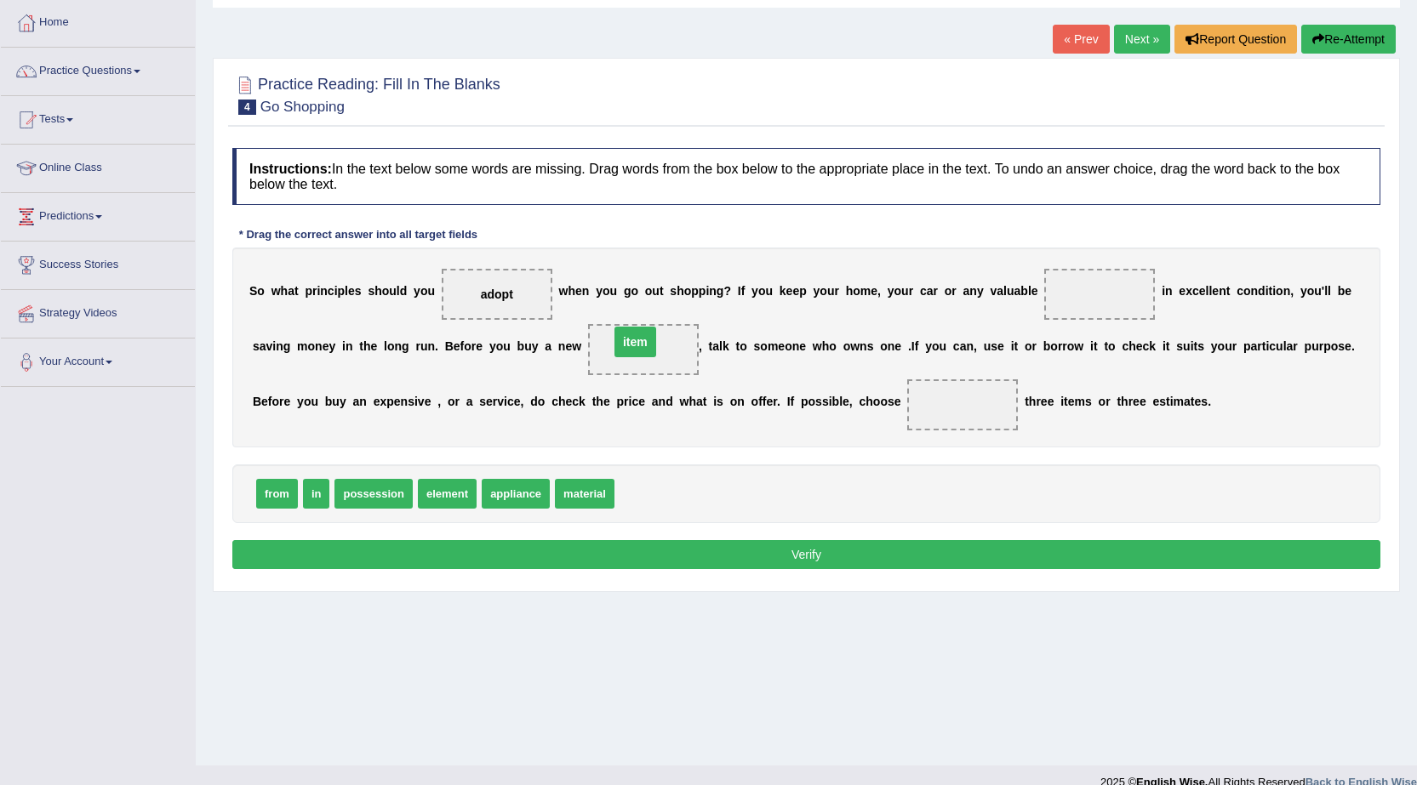
drag, startPoint x: 1096, startPoint y: 288, endPoint x: 631, endPoint y: 336, distance: 467.0
drag, startPoint x: 604, startPoint y: 500, endPoint x: 1121, endPoint y: 303, distance: 552.9
drag, startPoint x: 276, startPoint y: 496, endPoint x: 954, endPoint y: 411, distance: 683.4
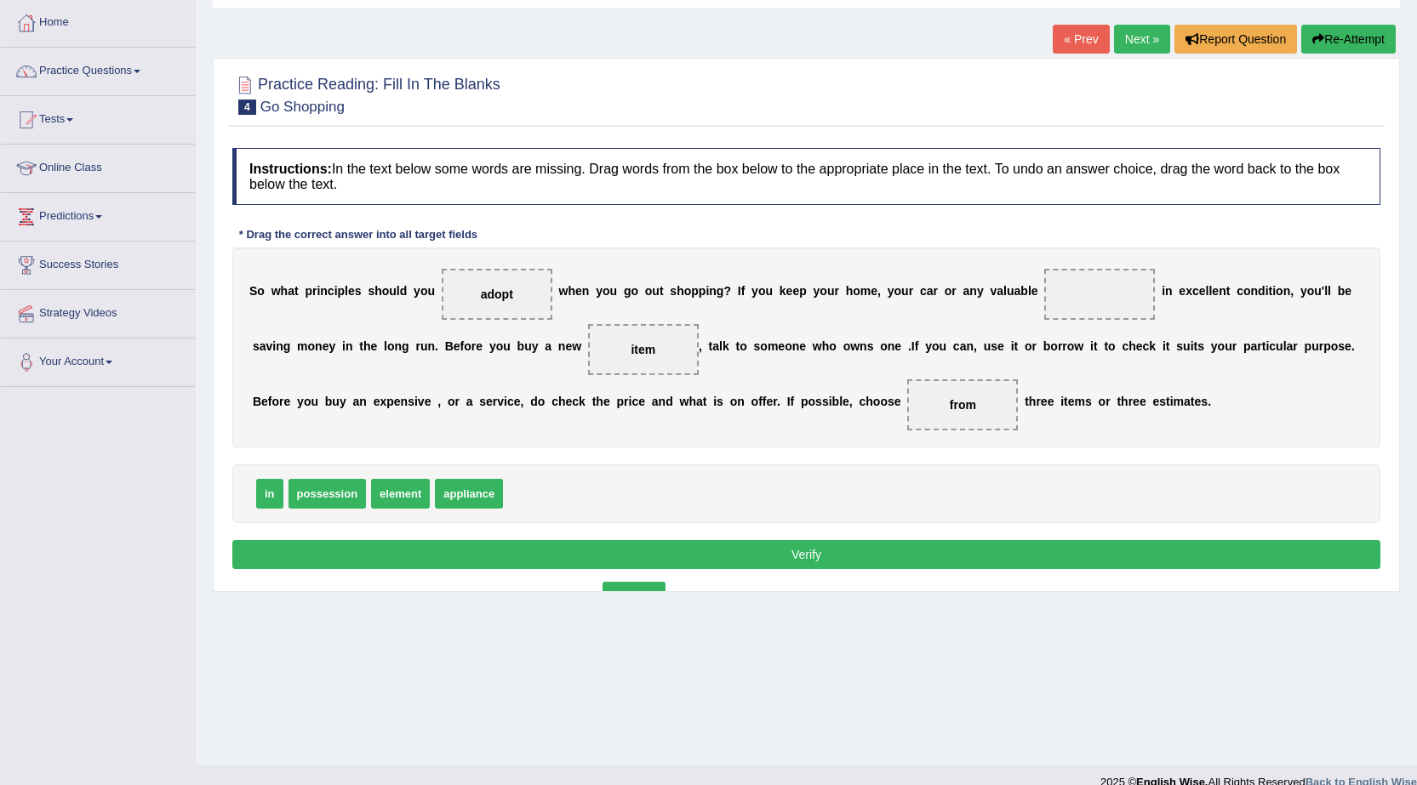
drag, startPoint x: 1109, startPoint y: 288, endPoint x: 647, endPoint y: 466, distance: 495.0
click at [643, 591] on div "Practice Reading: Fill In The Blanks 4 Go Shopping Instructions: In the text be…" at bounding box center [806, 325] width 1187 height 534
drag, startPoint x: 1109, startPoint y: 289, endPoint x: 551, endPoint y: 456, distance: 582.5
drag, startPoint x: 640, startPoint y: 357, endPoint x: 828, endPoint y: 340, distance: 188.8
click at [1013, 298] on div "S o w h a t p r i n c i p l e s s h o u l d y o u adopt w h e n y o u g o o u t…" at bounding box center [806, 348] width 1148 height 200
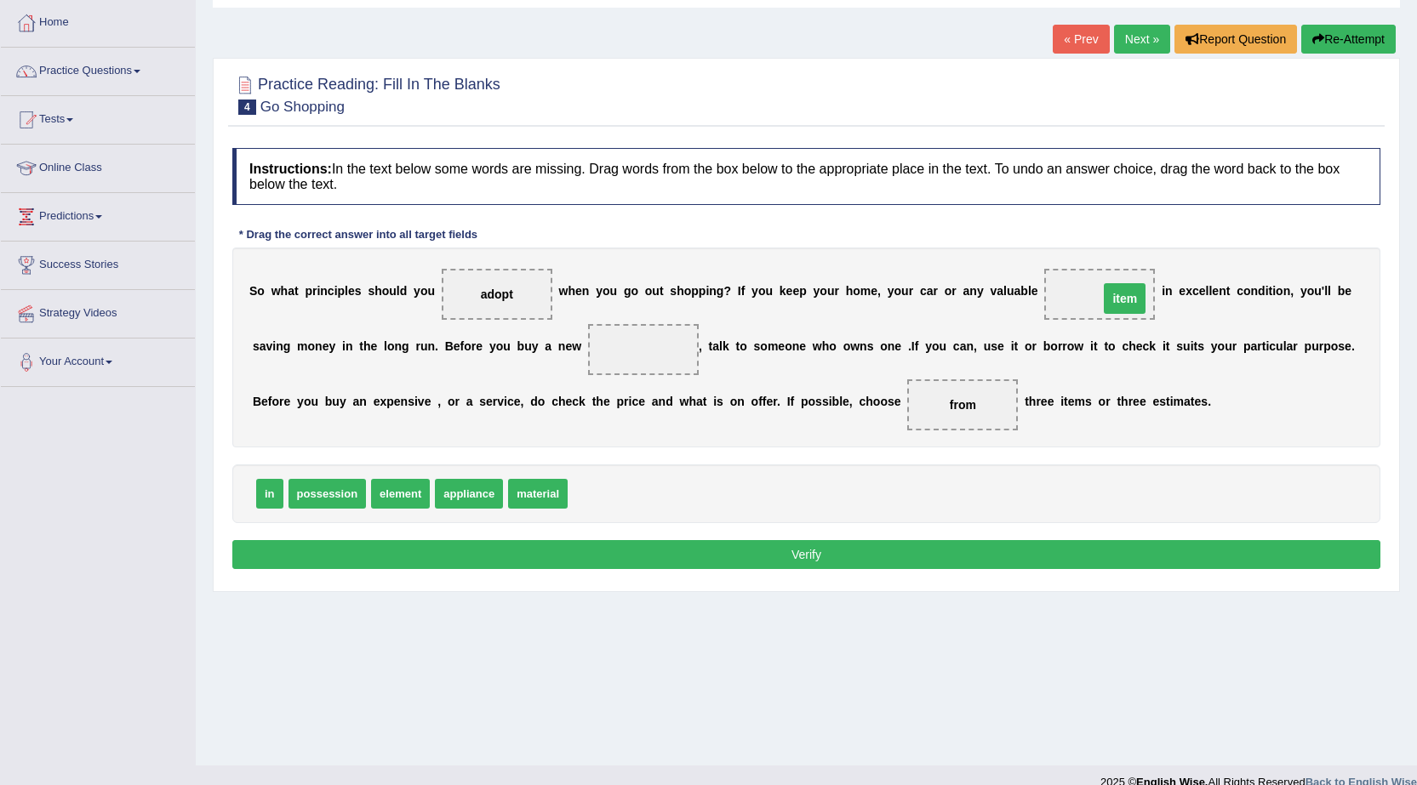
drag, startPoint x: 647, startPoint y: 354, endPoint x: 1120, endPoint y: 271, distance: 479.4
drag, startPoint x: 564, startPoint y: 498, endPoint x: 647, endPoint y: 343, distance: 175.9
click at [670, 545] on button "Verify" at bounding box center [806, 554] width 1148 height 29
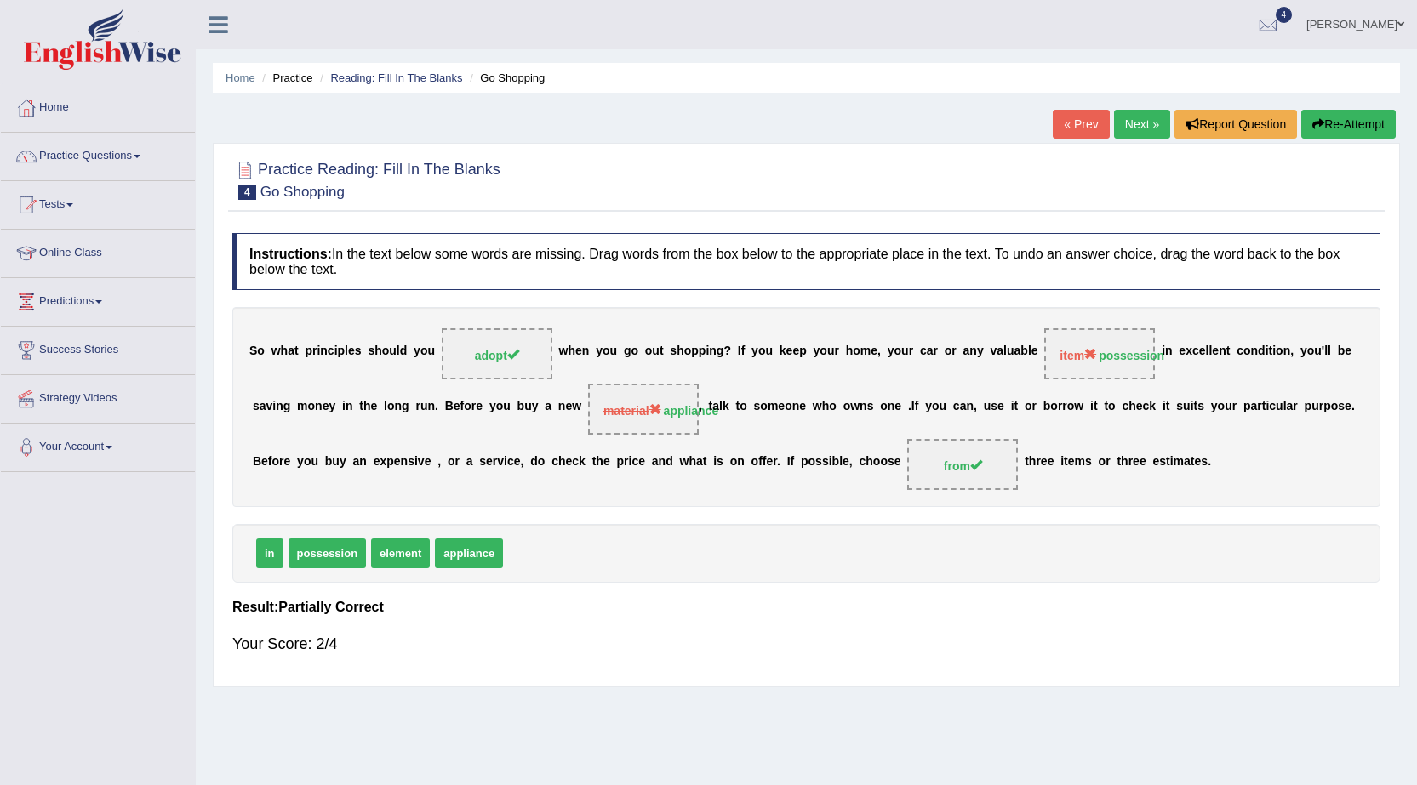
click at [1139, 121] on link "Next »" at bounding box center [1142, 124] width 56 height 29
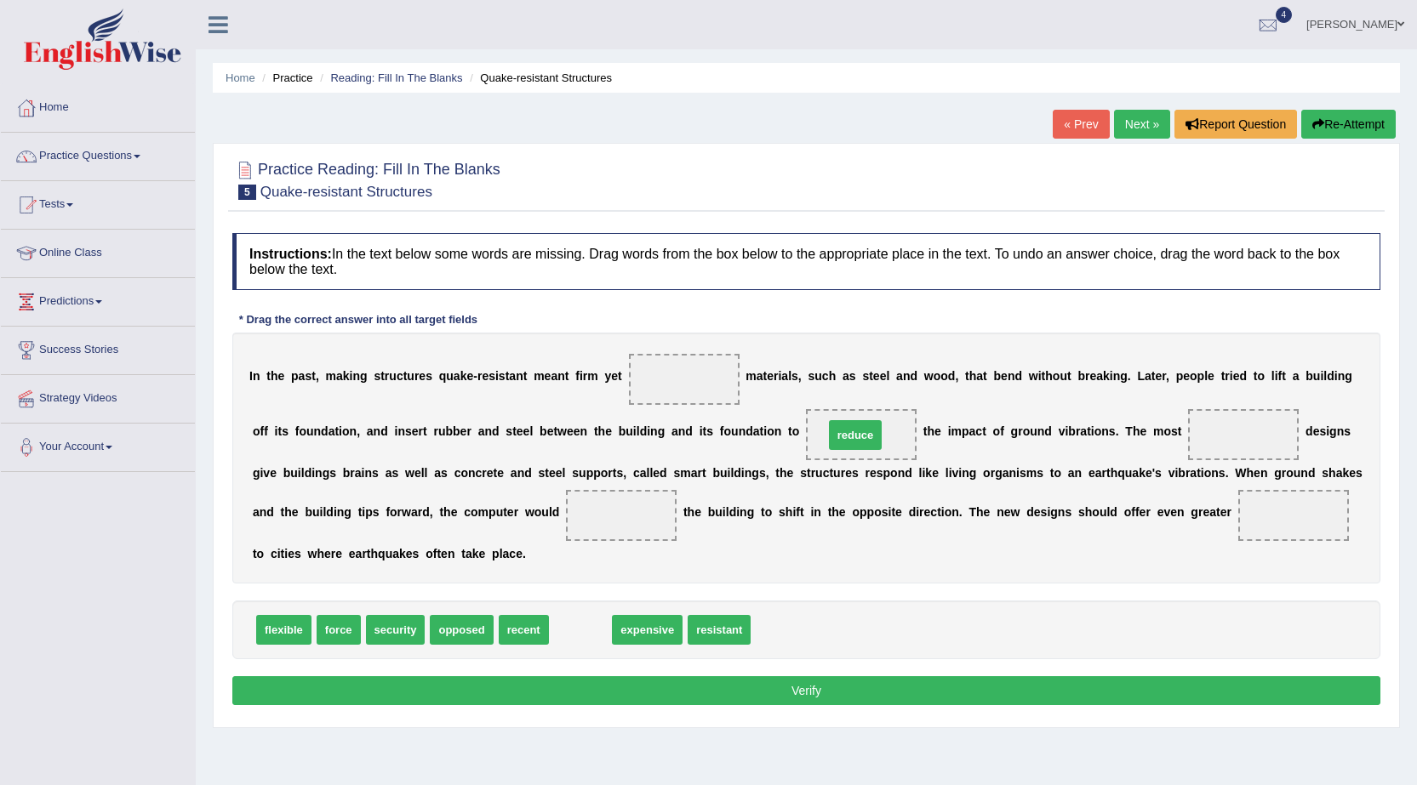
drag, startPoint x: 581, startPoint y: 619, endPoint x: 856, endPoint y: 425, distance: 336.9
drag, startPoint x: 345, startPoint y: 639, endPoint x: 647, endPoint y: 518, distance: 325.3
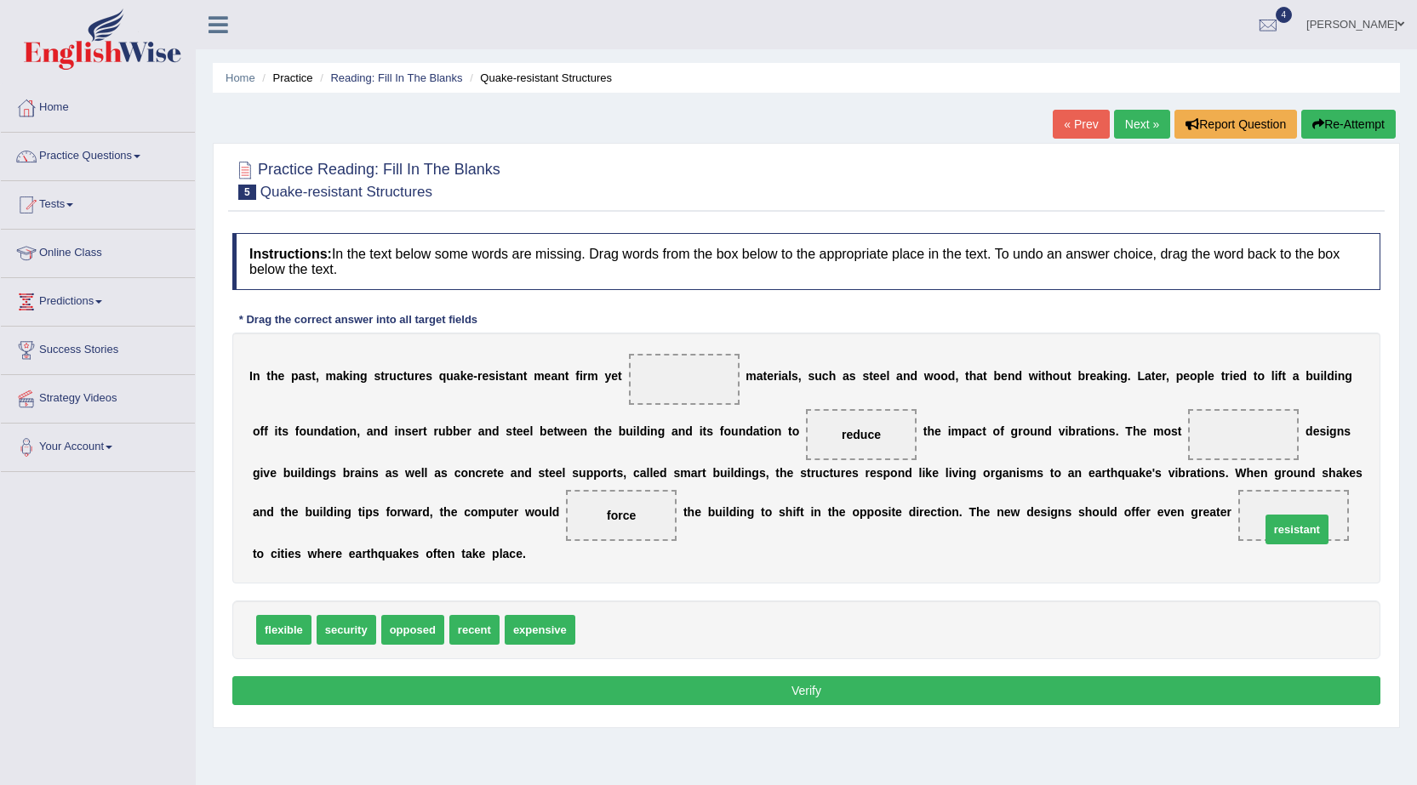
drag, startPoint x: 607, startPoint y: 638, endPoint x: 1292, endPoint y: 538, distance: 692.2
drag, startPoint x: 300, startPoint y: 613, endPoint x: 350, endPoint y: 699, distance: 99.1
click at [383, 702] on div "Instructions: In the text below some words are missing. Drag words from the box…" at bounding box center [806, 472] width 1156 height 494
drag, startPoint x: 274, startPoint y: 633, endPoint x: 1226, endPoint y: 433, distance: 972.8
drag, startPoint x: 399, startPoint y: 628, endPoint x: 648, endPoint y: 386, distance: 347.2
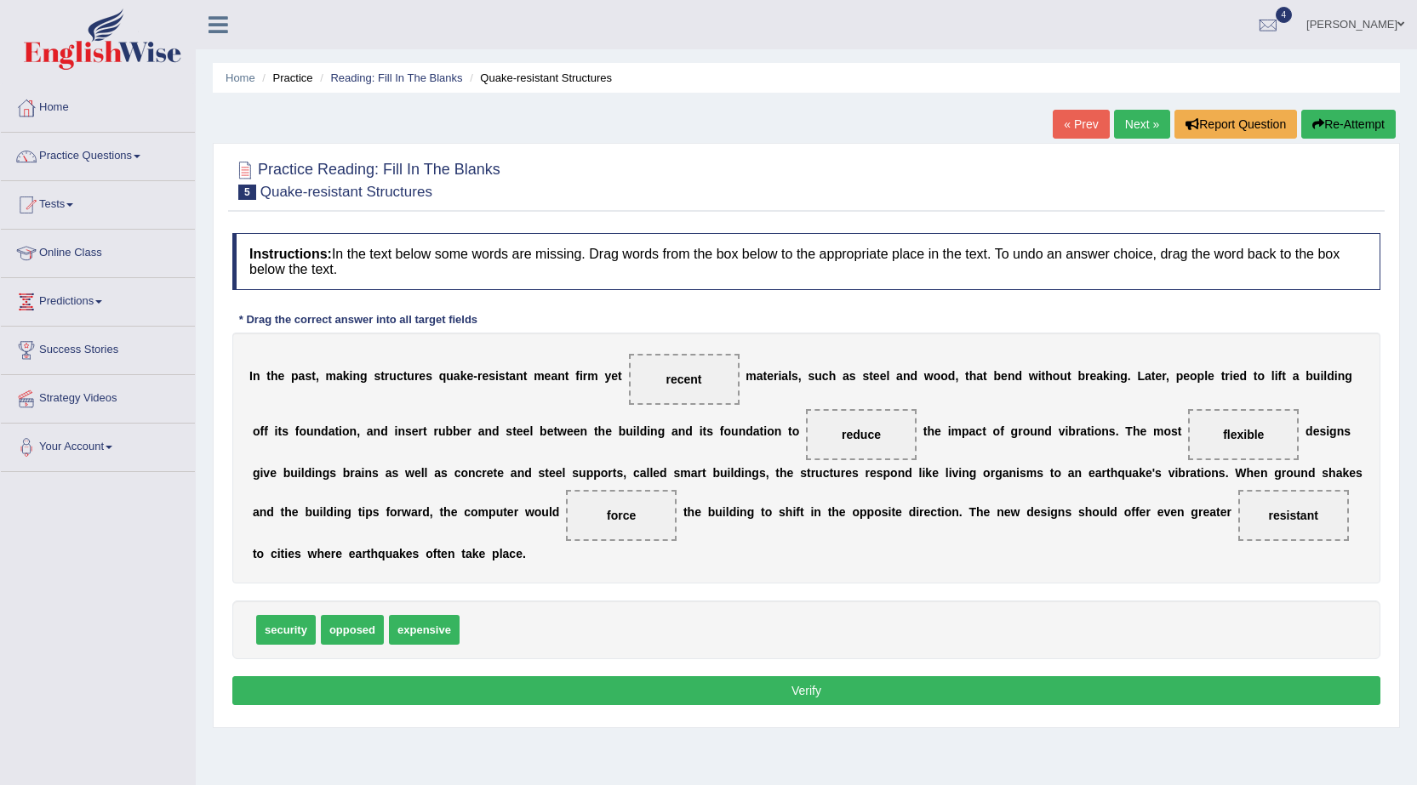
click at [725, 693] on button "Verify" at bounding box center [806, 690] width 1148 height 29
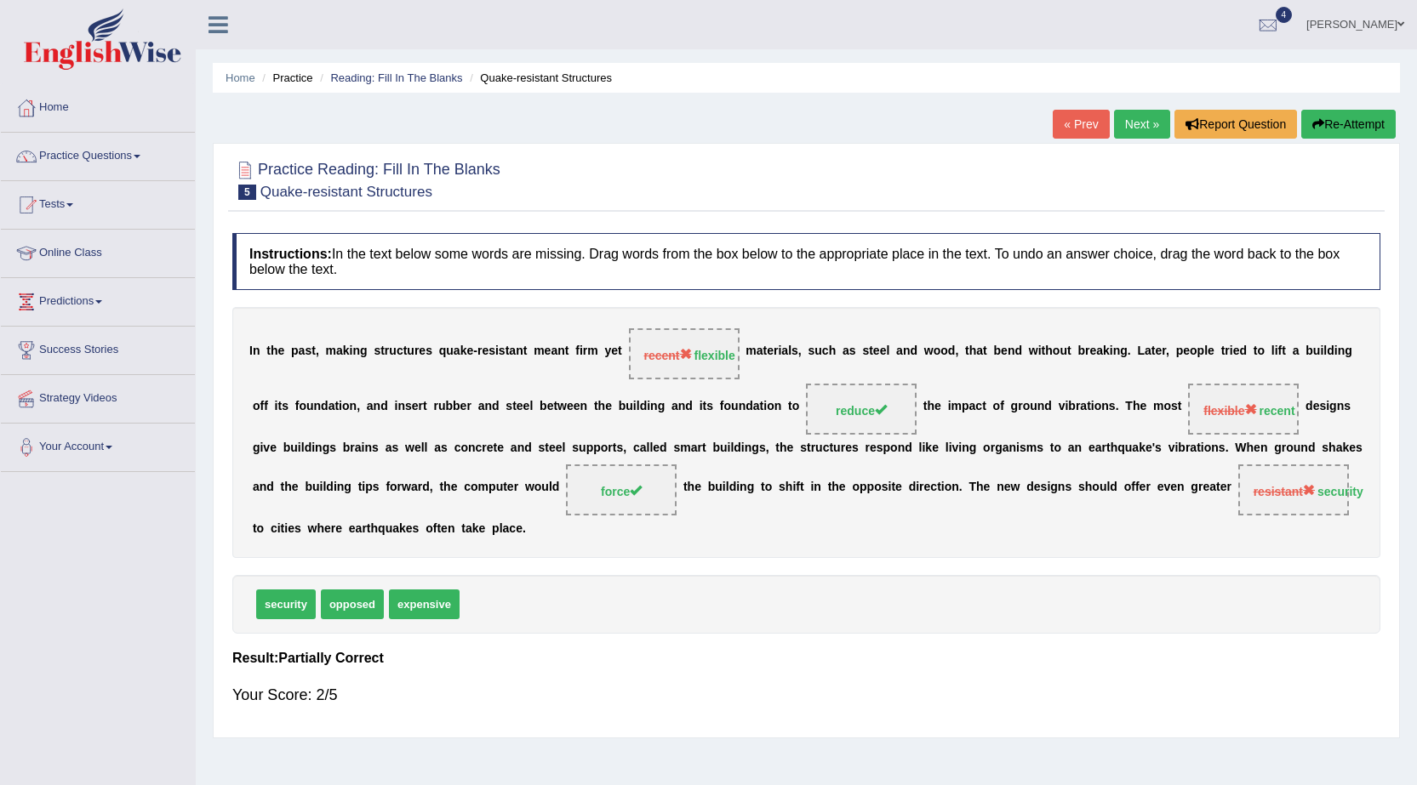
click at [1140, 126] on link "Next »" at bounding box center [1142, 124] width 56 height 29
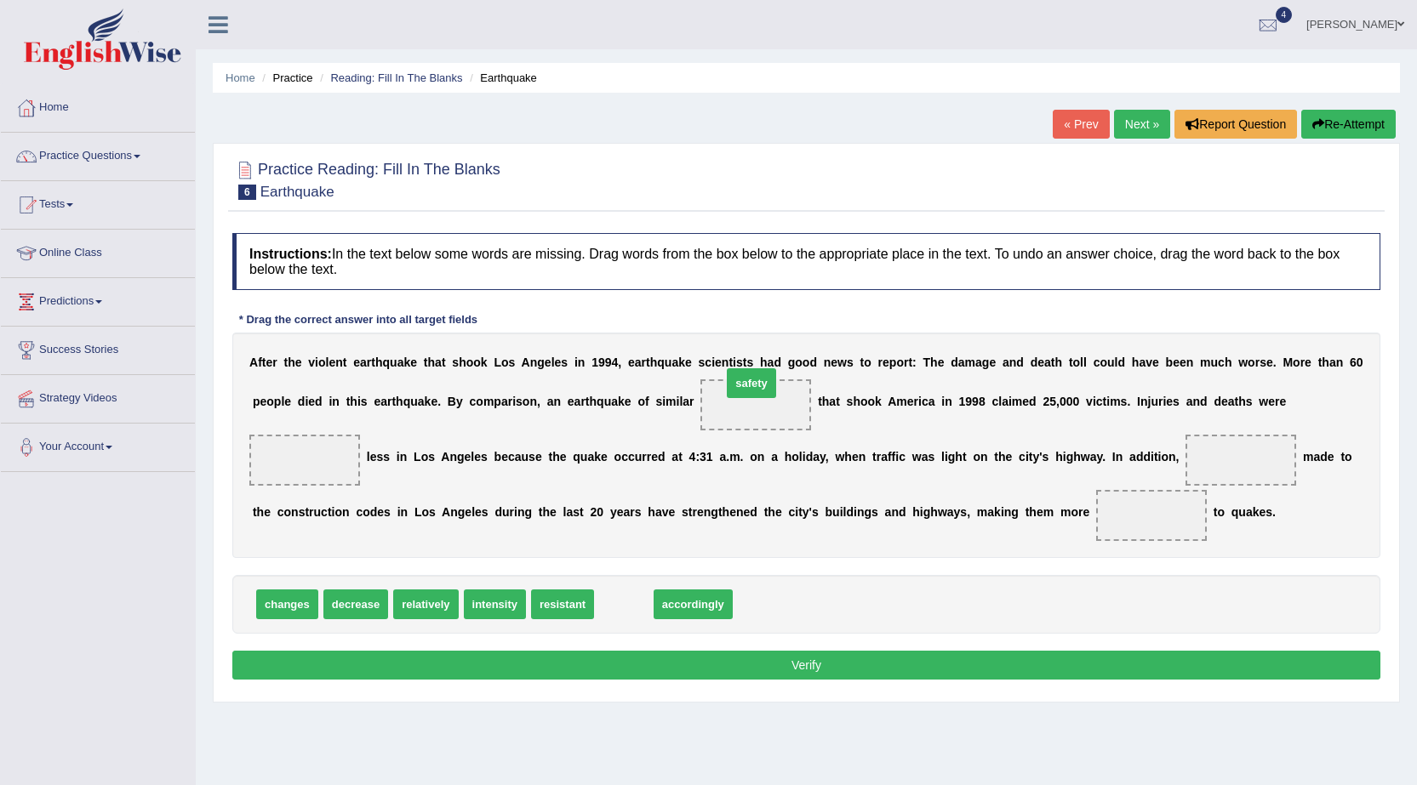
drag, startPoint x: 624, startPoint y: 606, endPoint x: 751, endPoint y: 385, distance: 255.4
drag, startPoint x: 550, startPoint y: 604, endPoint x: 1219, endPoint y: 453, distance: 685.5
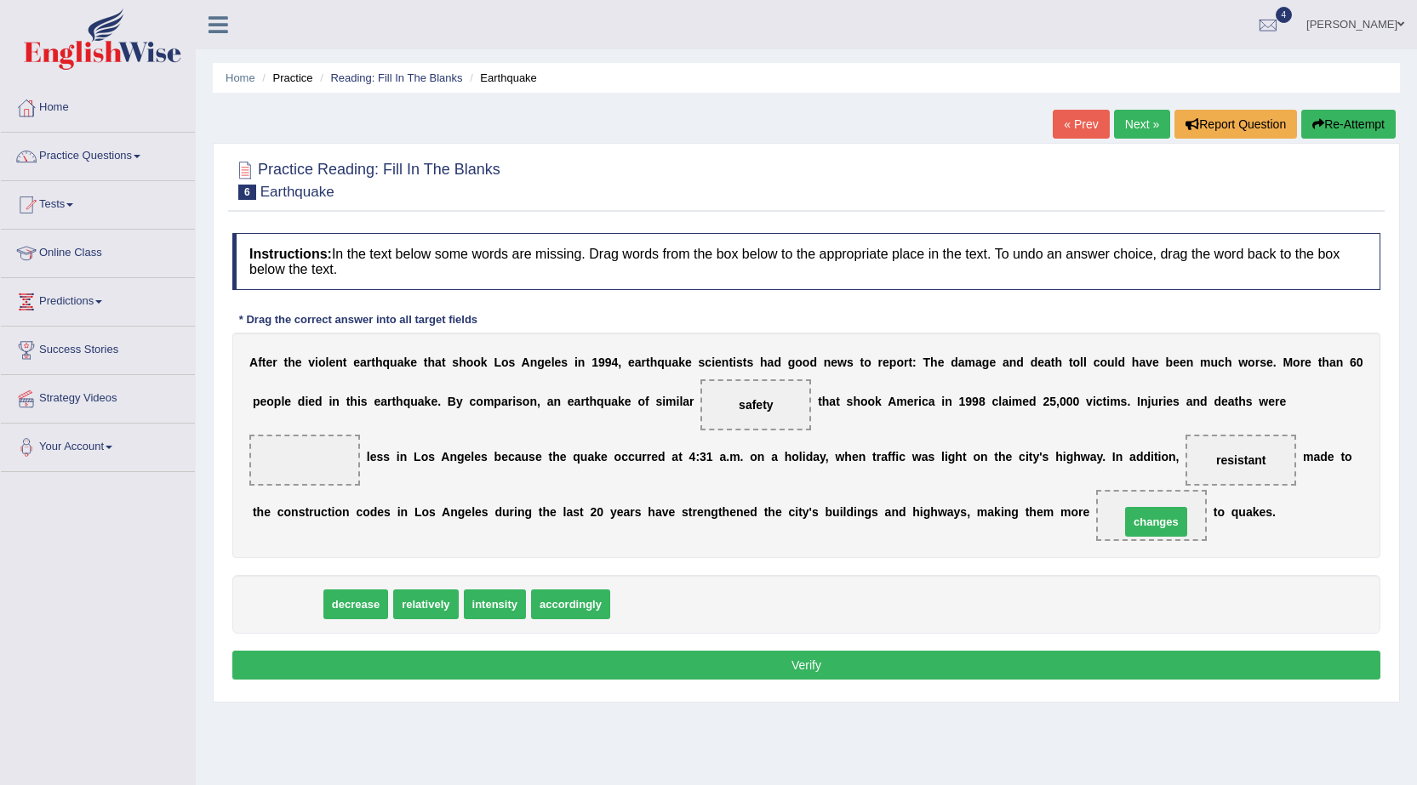
drag, startPoint x: 305, startPoint y: 595, endPoint x: 1167, endPoint y: 516, distance: 866.3
drag, startPoint x: 304, startPoint y: 593, endPoint x: 330, endPoint y: 452, distance: 143.7
click at [307, 670] on button "Verify" at bounding box center [806, 665] width 1148 height 29
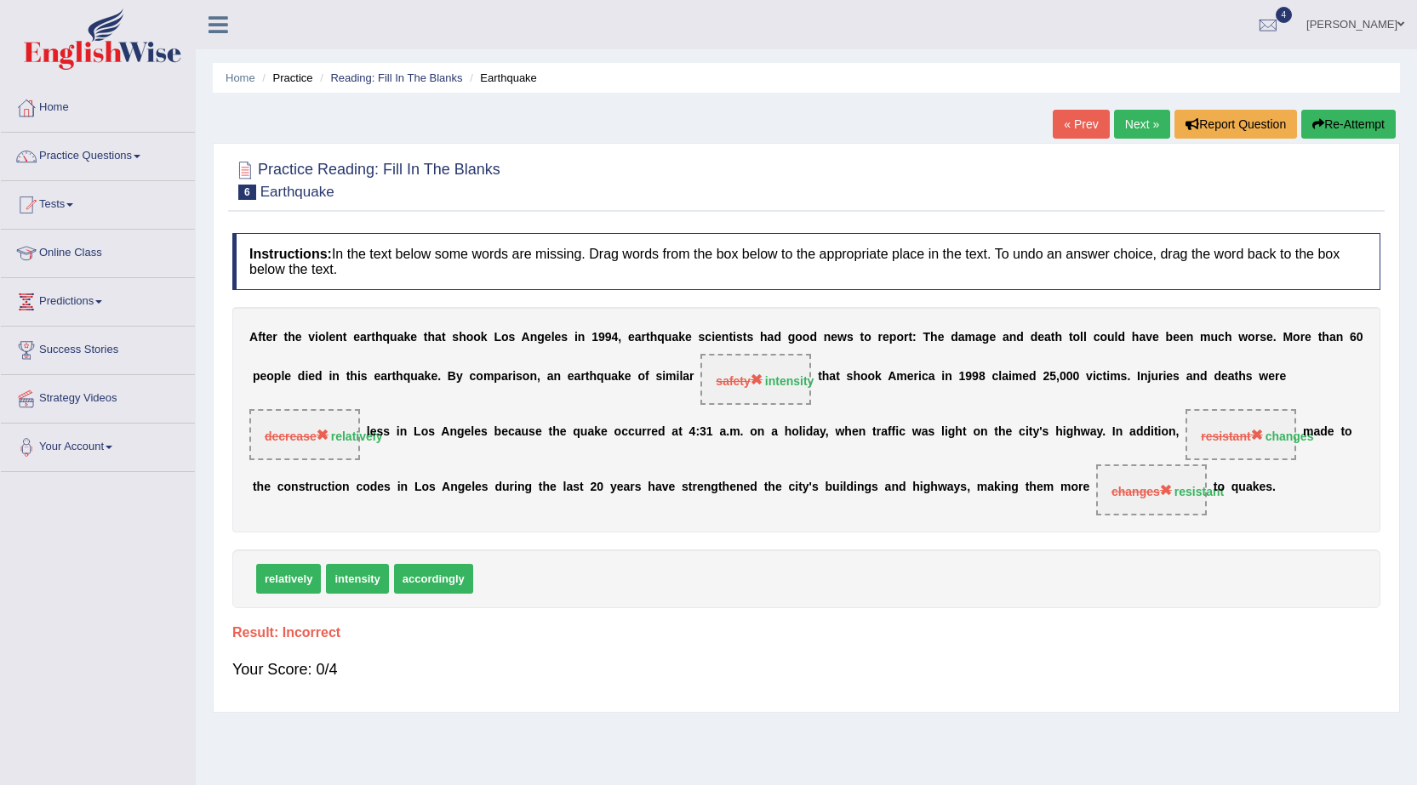
click at [1147, 127] on link "Next »" at bounding box center [1142, 124] width 56 height 29
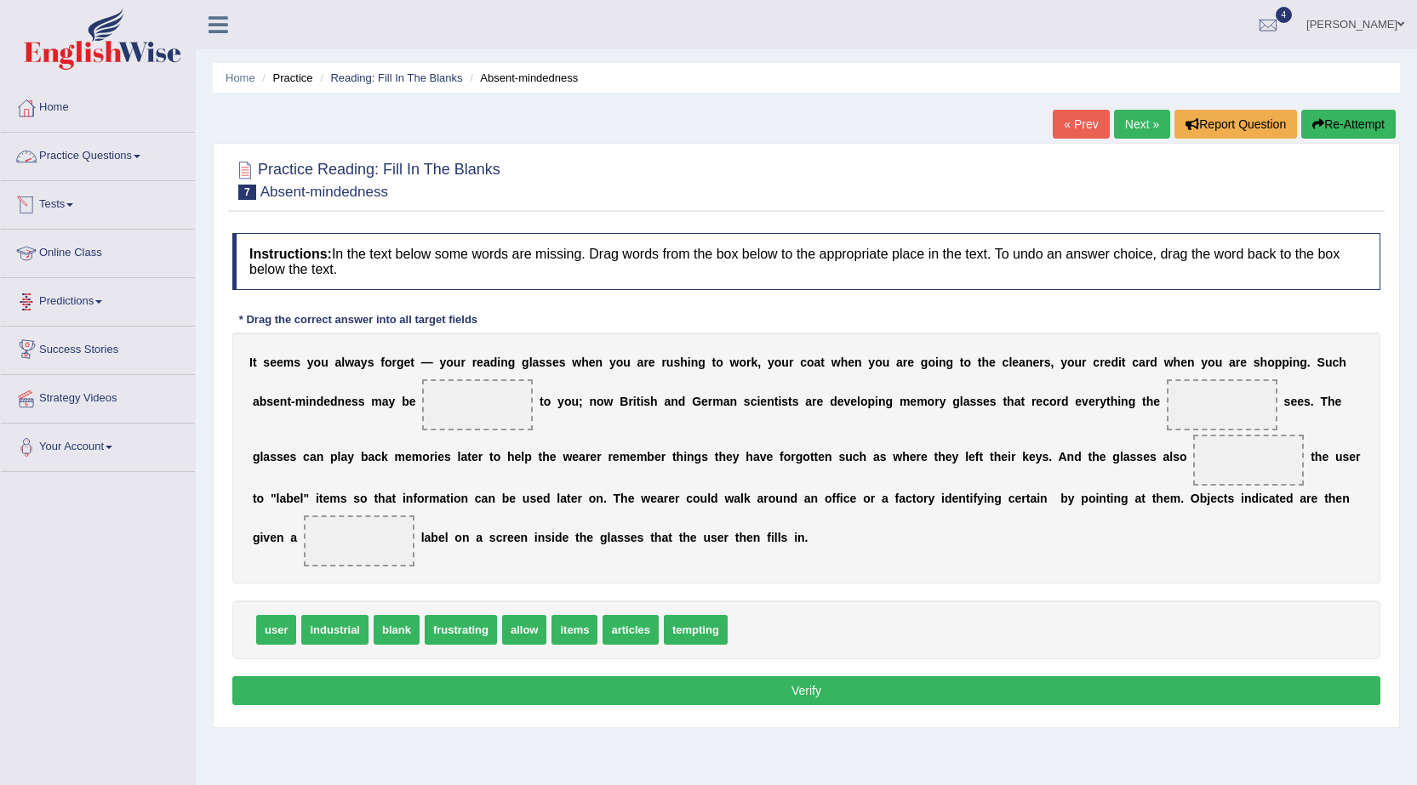
click at [118, 152] on link "Practice Questions" at bounding box center [98, 154] width 194 height 43
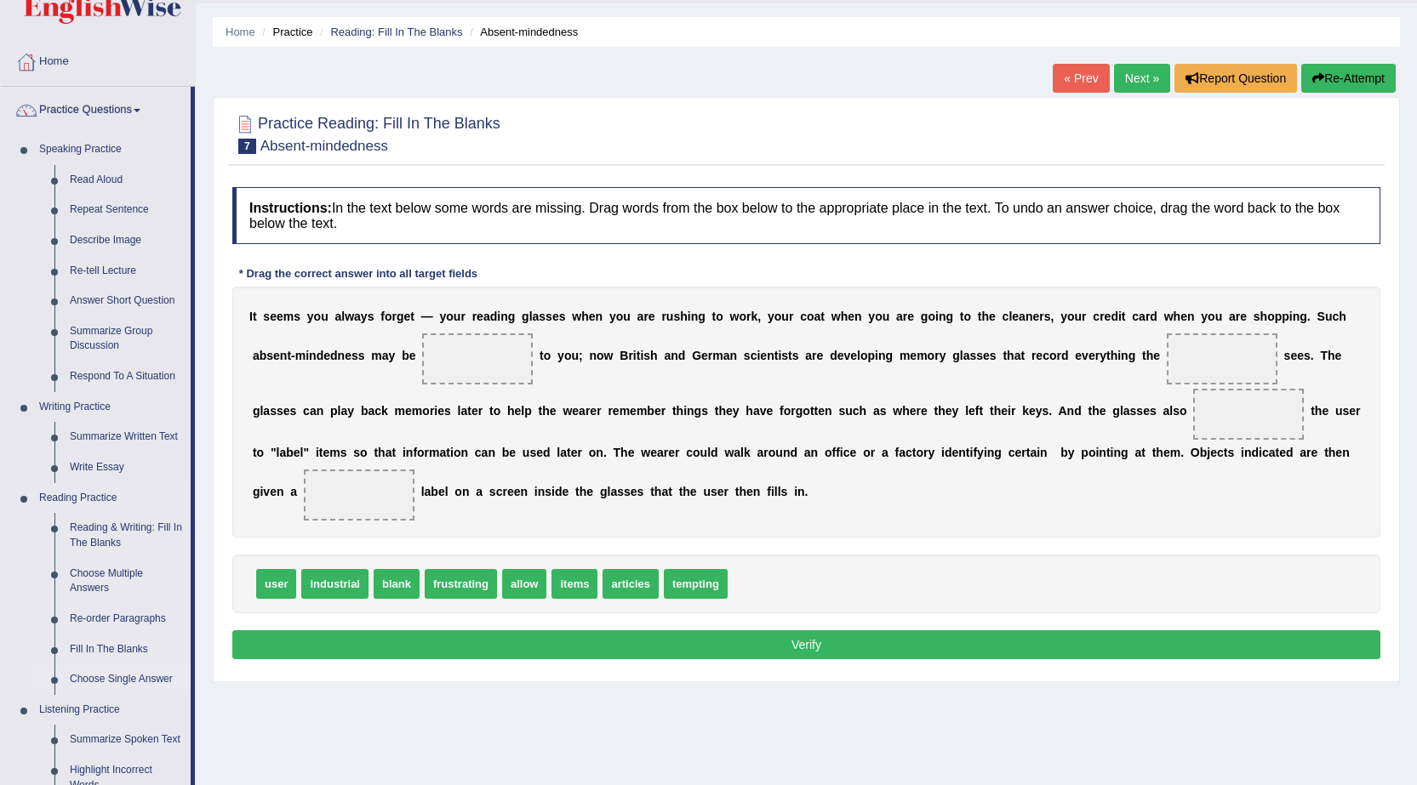
scroll to position [85, 0]
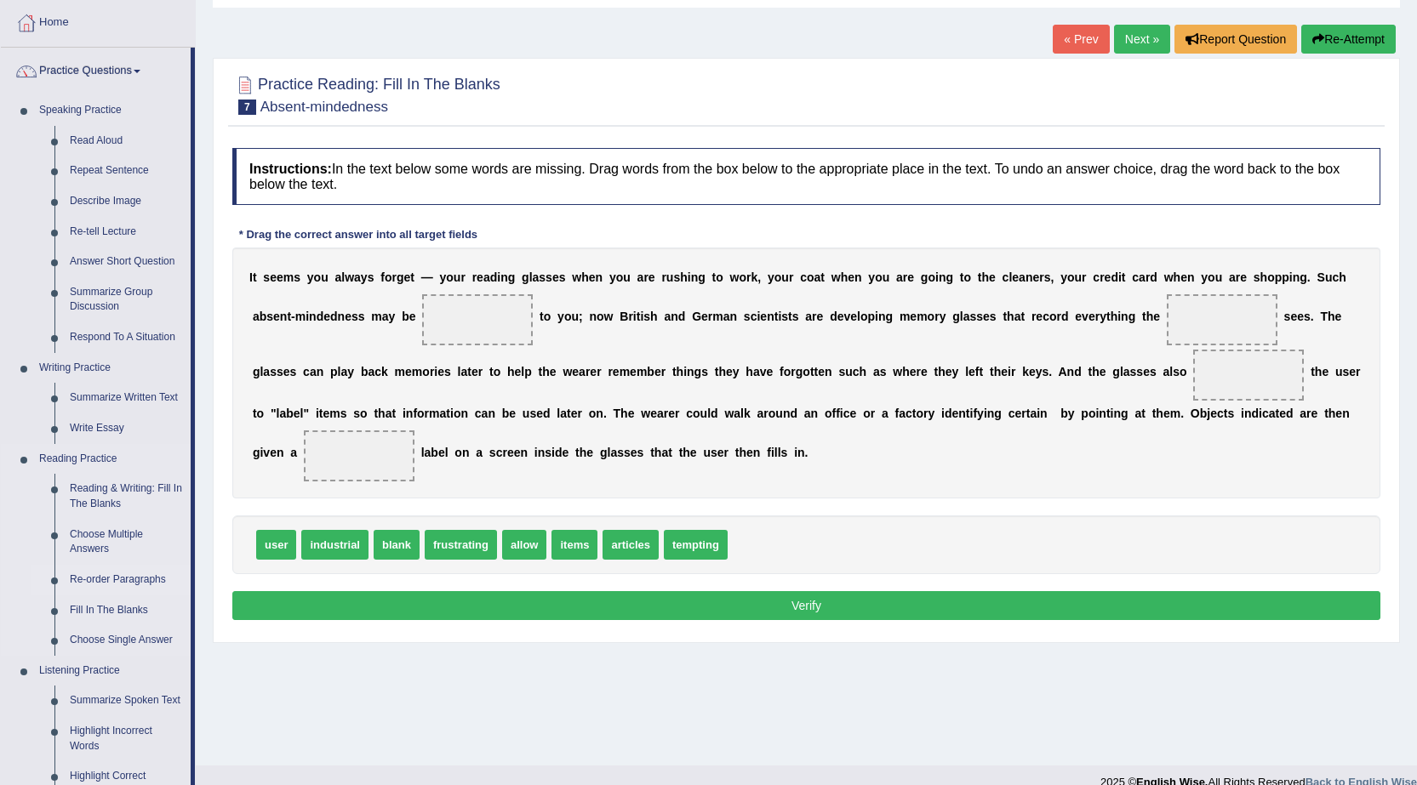
click at [120, 579] on link "Re-order Paragraphs" at bounding box center [126, 580] width 128 height 31
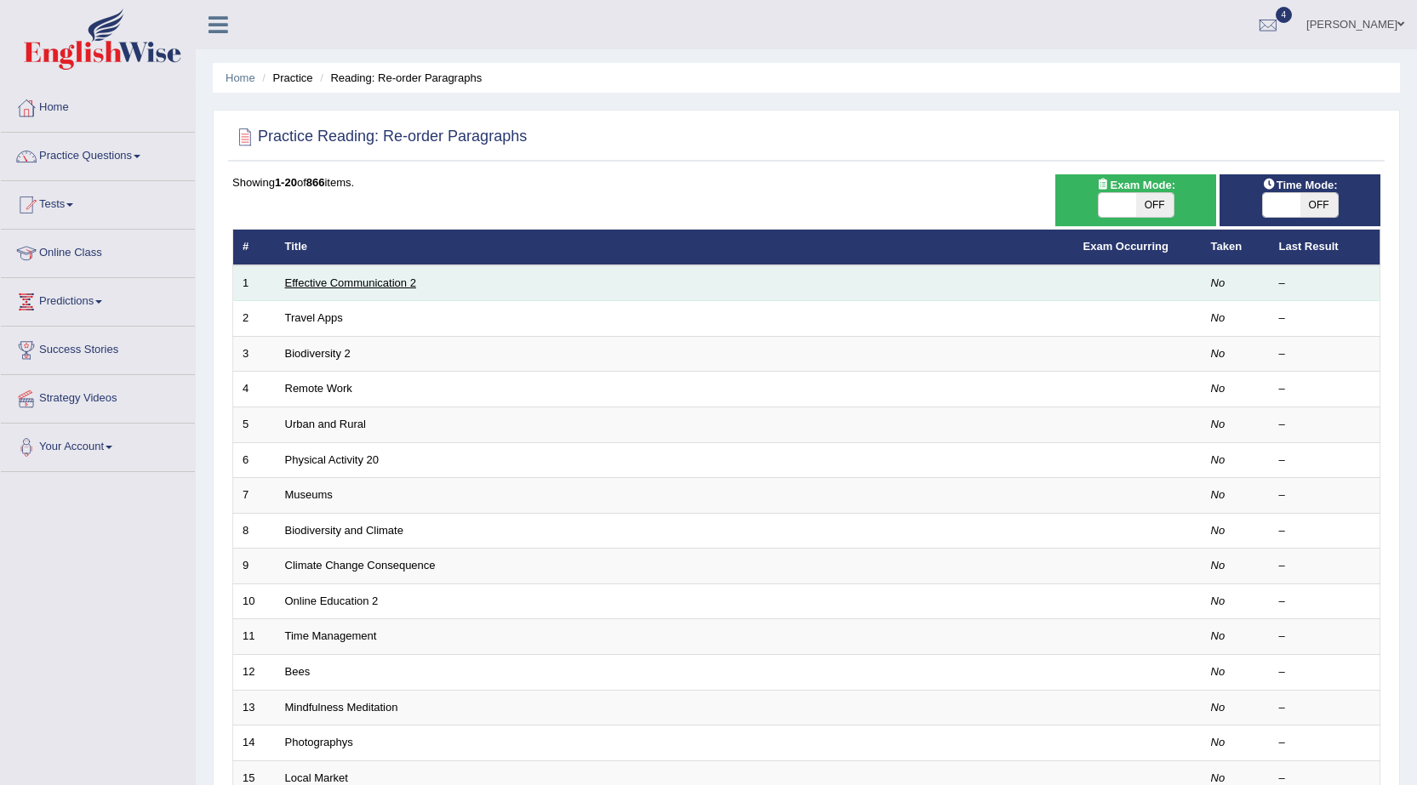
click at [350, 282] on link "Effective Communication 2" at bounding box center [350, 283] width 131 height 13
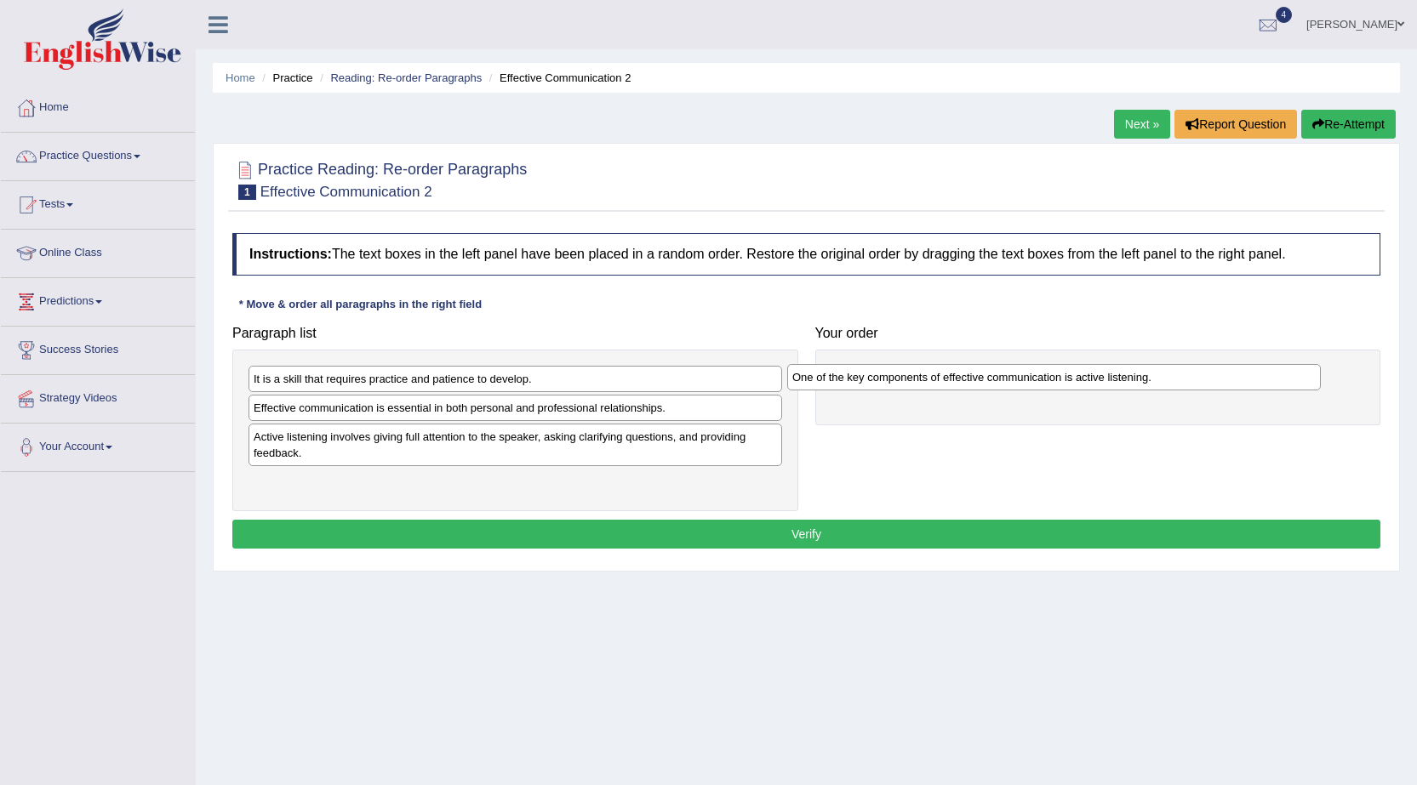
drag, startPoint x: 436, startPoint y: 488, endPoint x: 974, endPoint y: 383, distance: 548.6
click at [974, 383] on div "One of the key components of effective communication is active listening." at bounding box center [1053, 377] width 533 height 26
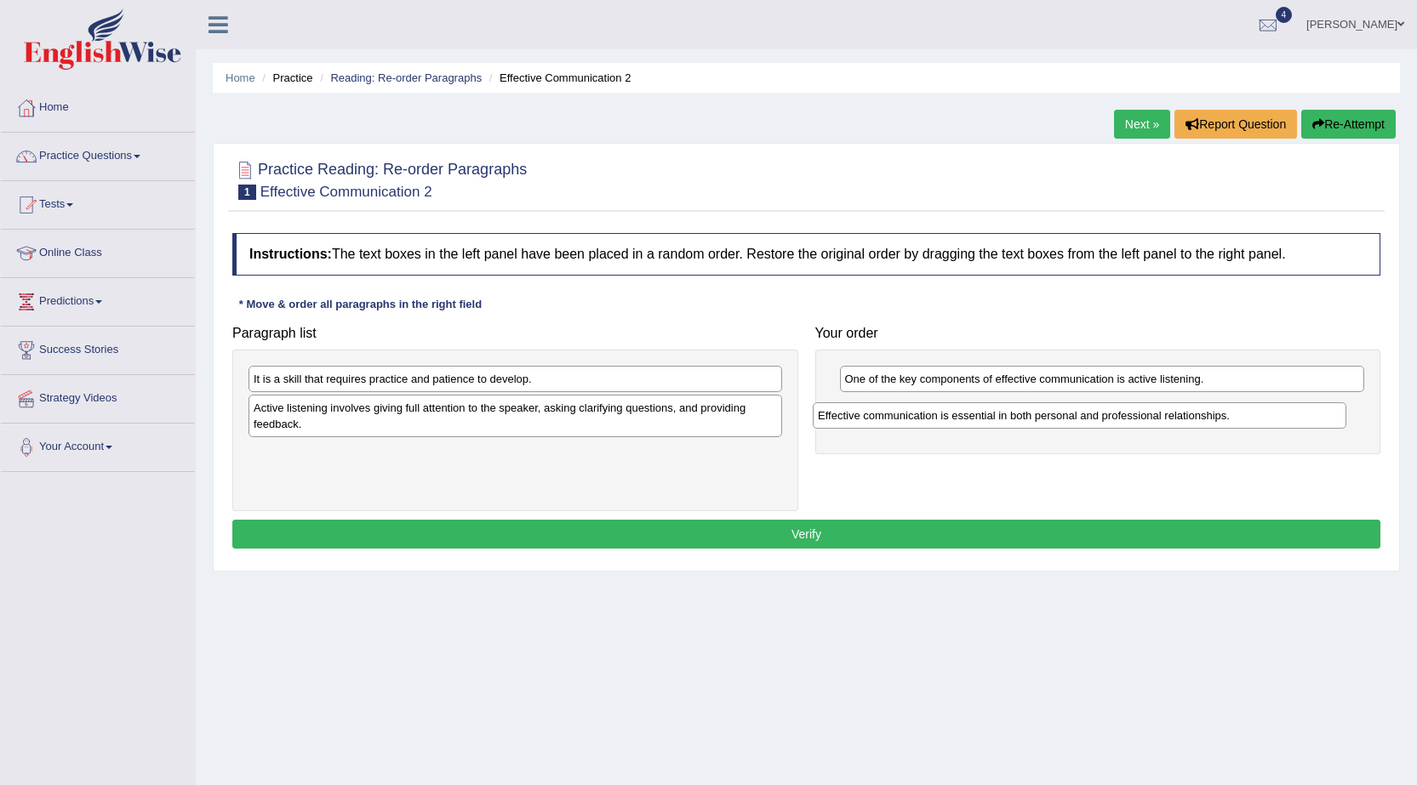
drag, startPoint x: 710, startPoint y: 419, endPoint x: 1274, endPoint y: 426, distance: 563.3
click at [1274, 426] on div "Effective communication is essential in both personal and professional relation…" at bounding box center [1079, 415] width 533 height 26
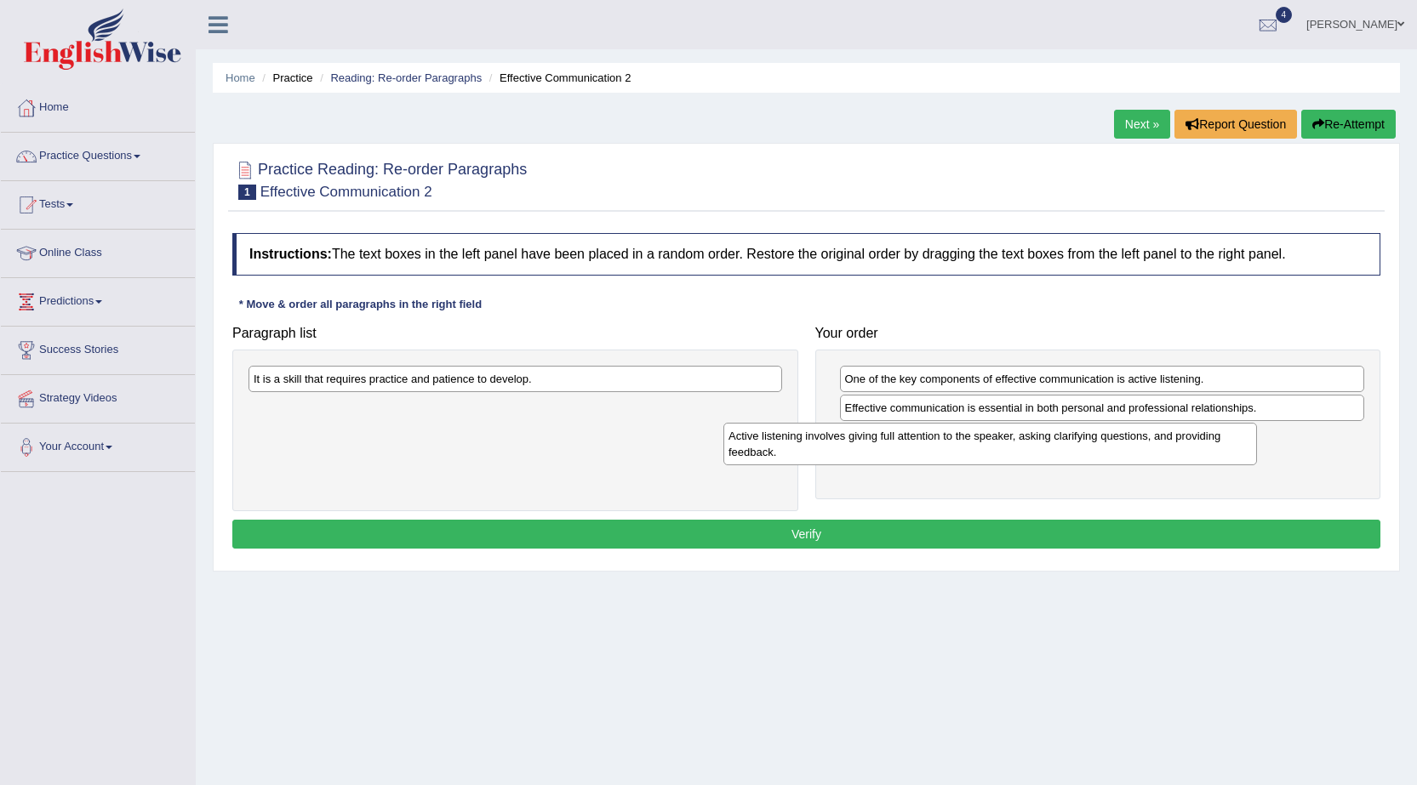
drag, startPoint x: 603, startPoint y: 427, endPoint x: 1078, endPoint y: 455, distance: 475.6
click at [1078, 455] on div "Active listening involves giving full attention to the speaker, asking clarifyi…" at bounding box center [989, 444] width 533 height 43
drag, startPoint x: 704, startPoint y: 362, endPoint x: 876, endPoint y: 439, distance: 189.3
click at [972, 478] on div "Paragraph list It is a skill that requires practice and patience to develop. Co…" at bounding box center [806, 414] width 1165 height 194
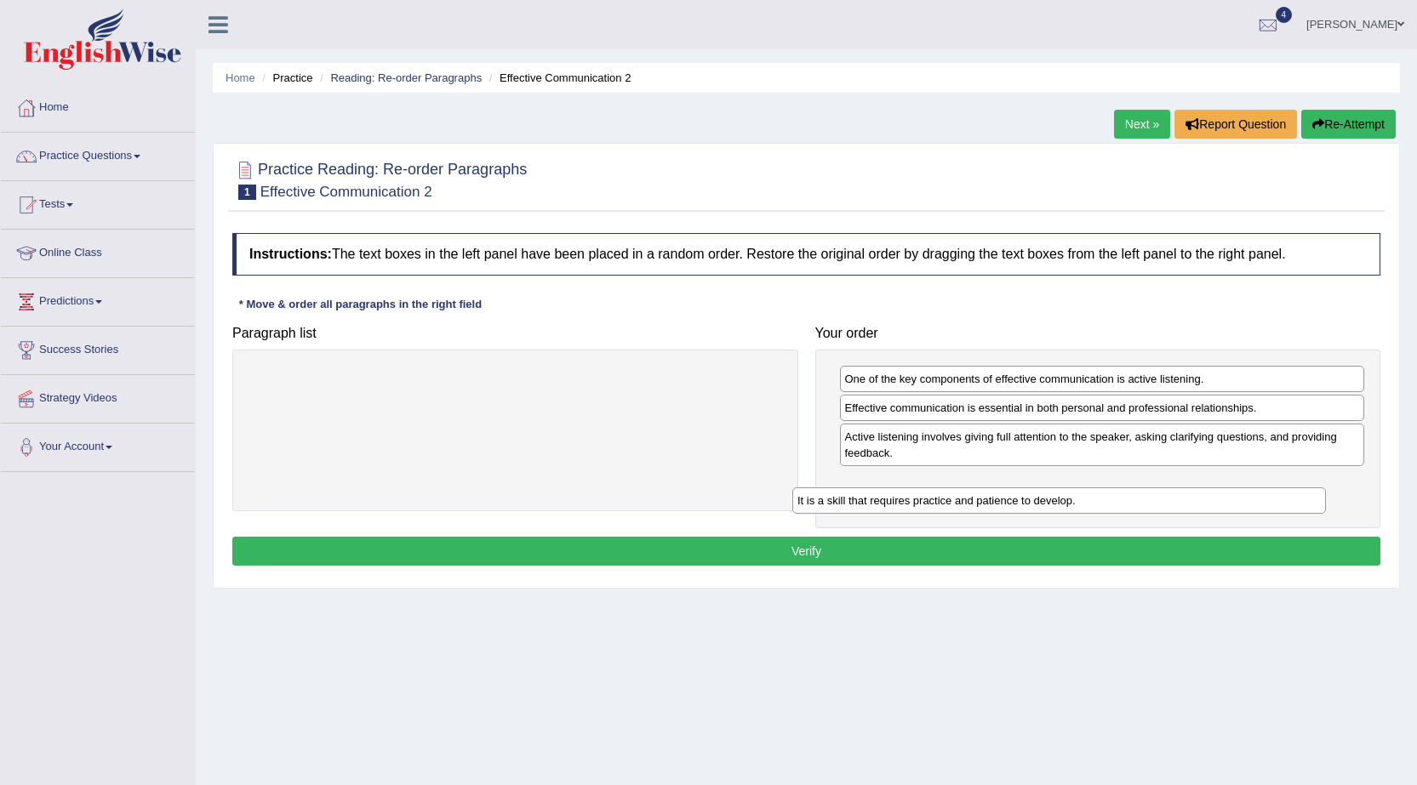
drag, startPoint x: 771, startPoint y: 381, endPoint x: 1314, endPoint y: 503, distance: 557.1
click at [1314, 503] on div "It is a skill that requires practice and patience to develop." at bounding box center [1058, 501] width 533 height 26
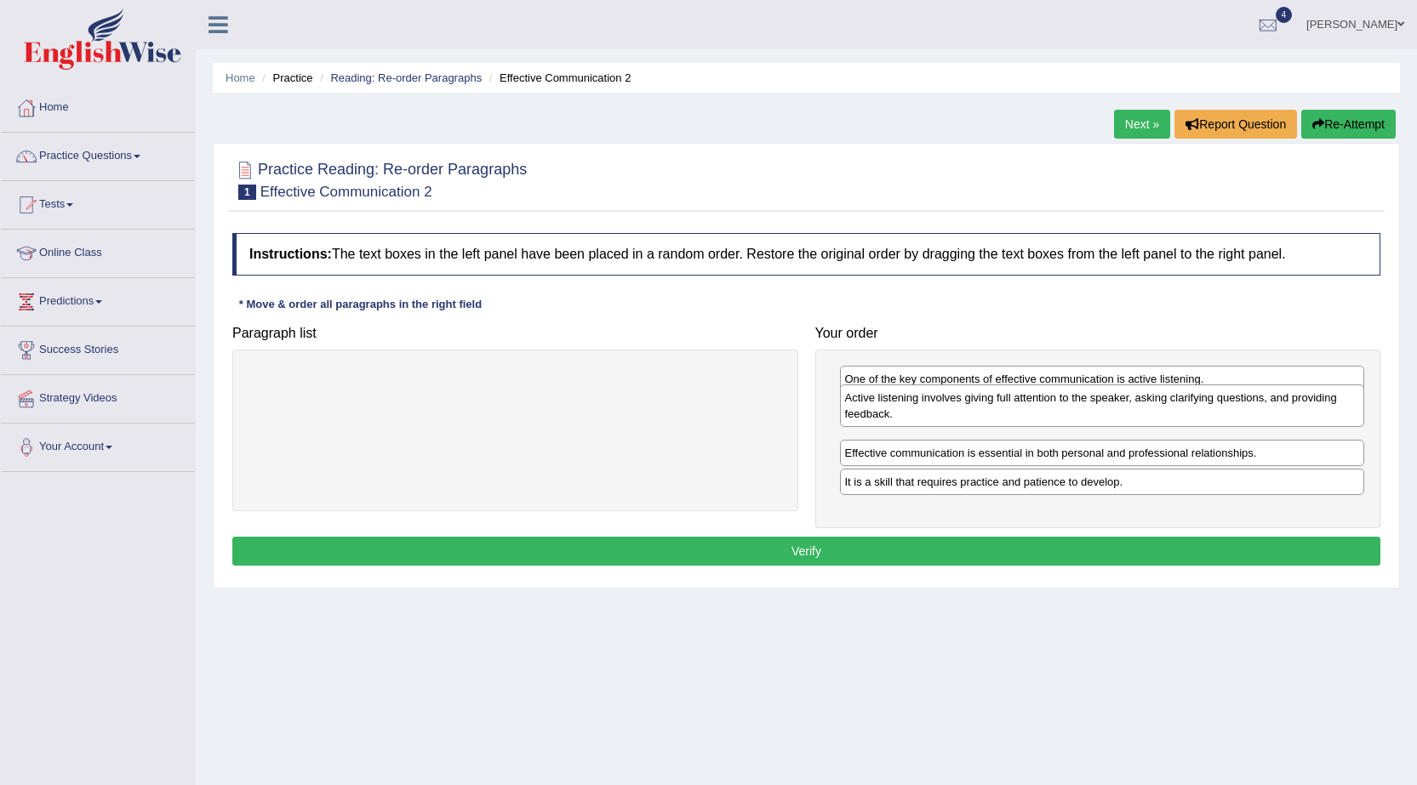
drag, startPoint x: 964, startPoint y: 457, endPoint x: 962, endPoint y: 421, distance: 35.8
click at [962, 421] on div "Active listening involves giving full attention to the speaker, asking clarifyi…" at bounding box center [1102, 406] width 525 height 43
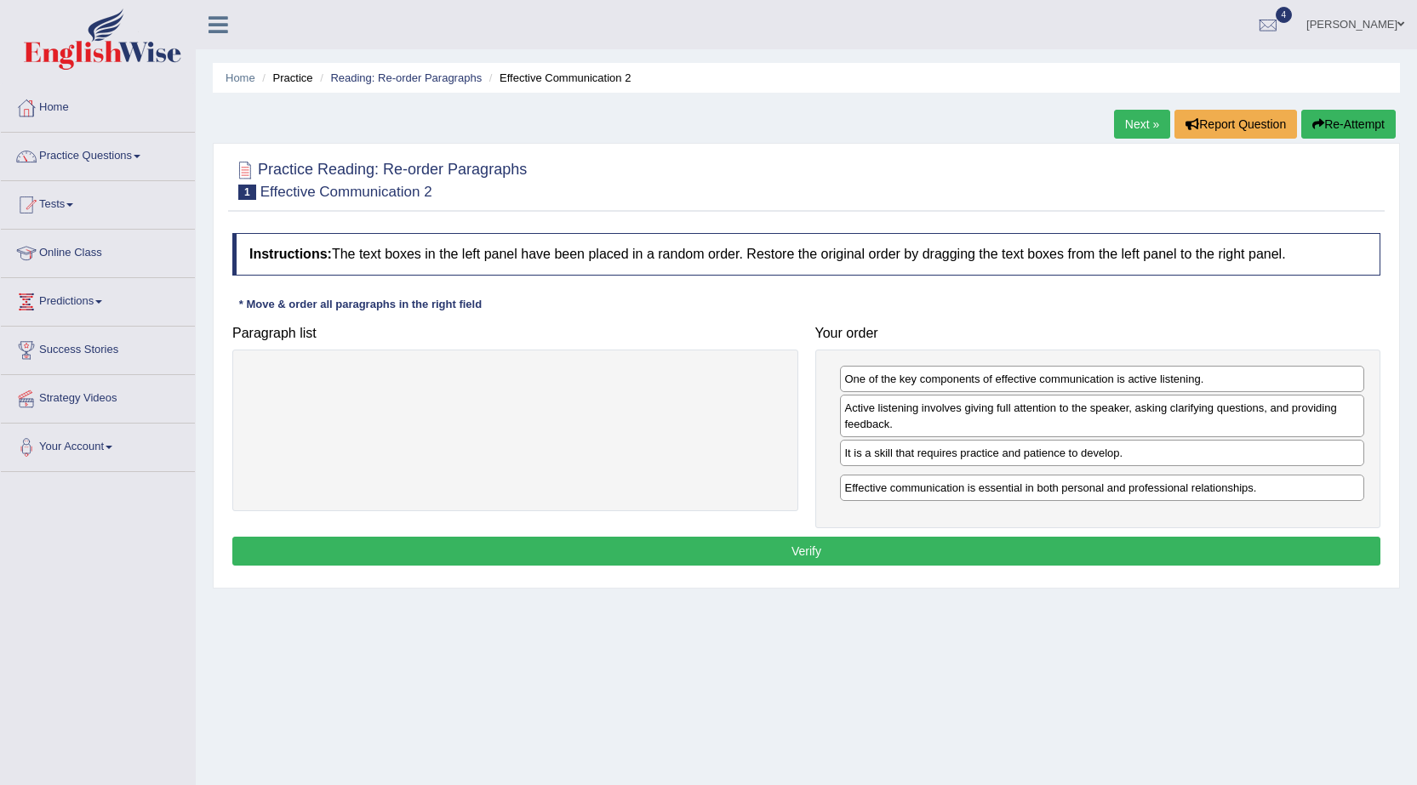
drag, startPoint x: 959, startPoint y: 459, endPoint x: 959, endPoint y: 493, distance: 34.9
click at [959, 493] on div "Effective communication is essential in both personal and professional relation…" at bounding box center [1102, 488] width 525 height 26
click at [1125, 553] on button "Verify" at bounding box center [806, 551] width 1148 height 29
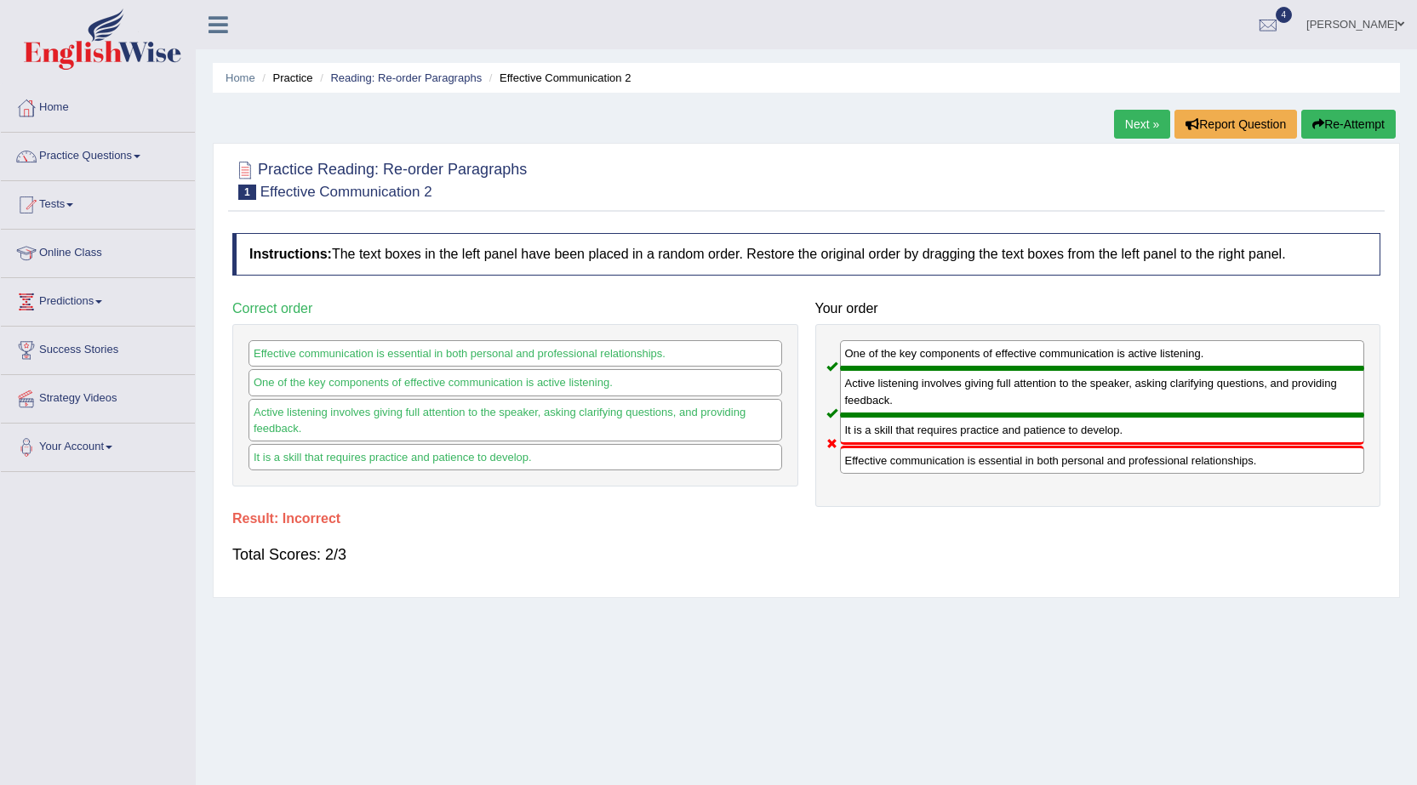
drag, startPoint x: 996, startPoint y: 475, endPoint x: 979, endPoint y: 374, distance: 101.8
click at [959, 410] on div "One of the key components of effective communication is active listening. Activ…" at bounding box center [1098, 415] width 566 height 183
click at [1128, 123] on link "Next »" at bounding box center [1142, 124] width 56 height 29
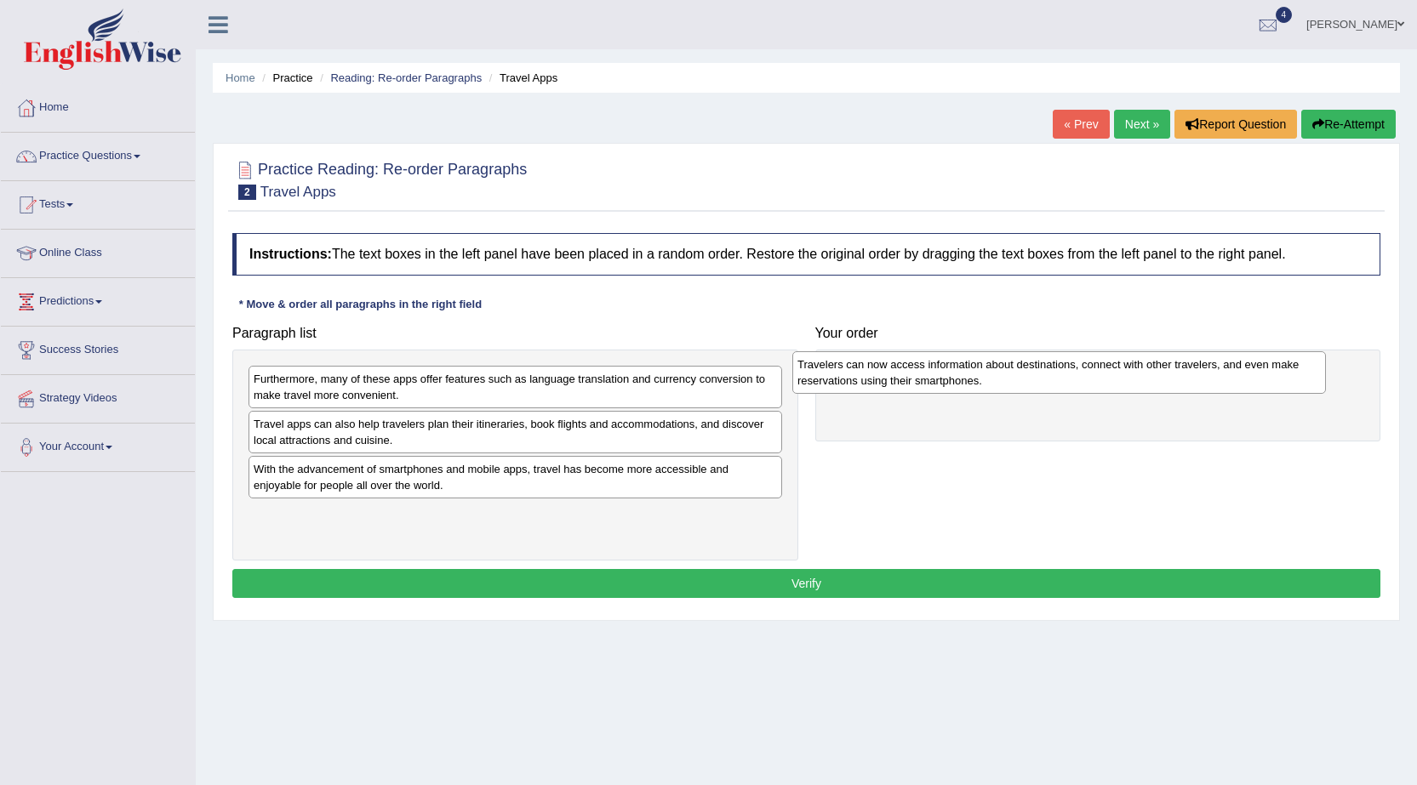
drag, startPoint x: 515, startPoint y: 391, endPoint x: 1059, endPoint y: 376, distance: 544.7
click at [1059, 376] on div "Travelers can now access information about destinations, connect with other tra…" at bounding box center [1058, 372] width 533 height 43
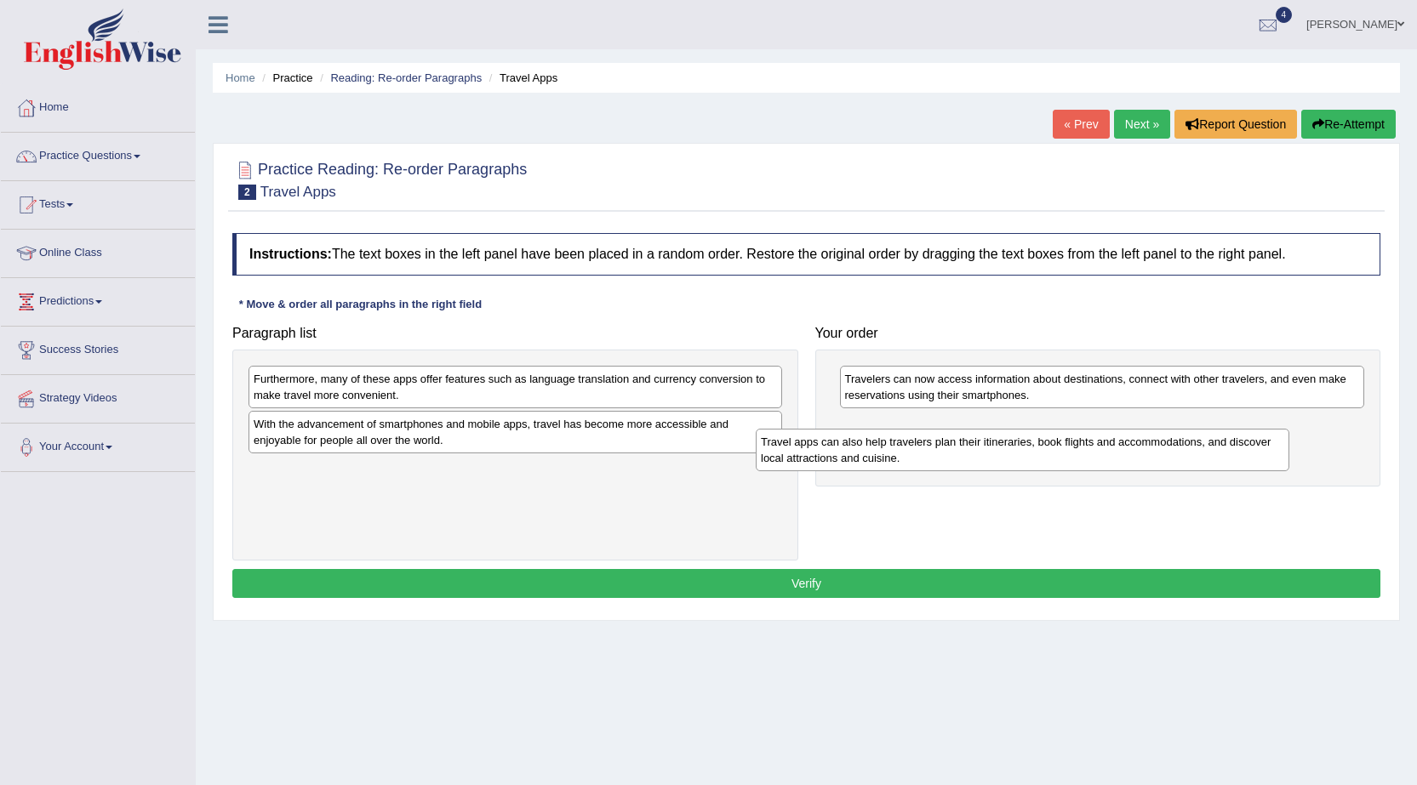
drag, startPoint x: 593, startPoint y: 429, endPoint x: 1100, endPoint y: 447, distance: 507.4
click at [1100, 447] on div "Travel apps can also help travelers plan their itineraries, book flights and ac…" at bounding box center [1022, 450] width 533 height 43
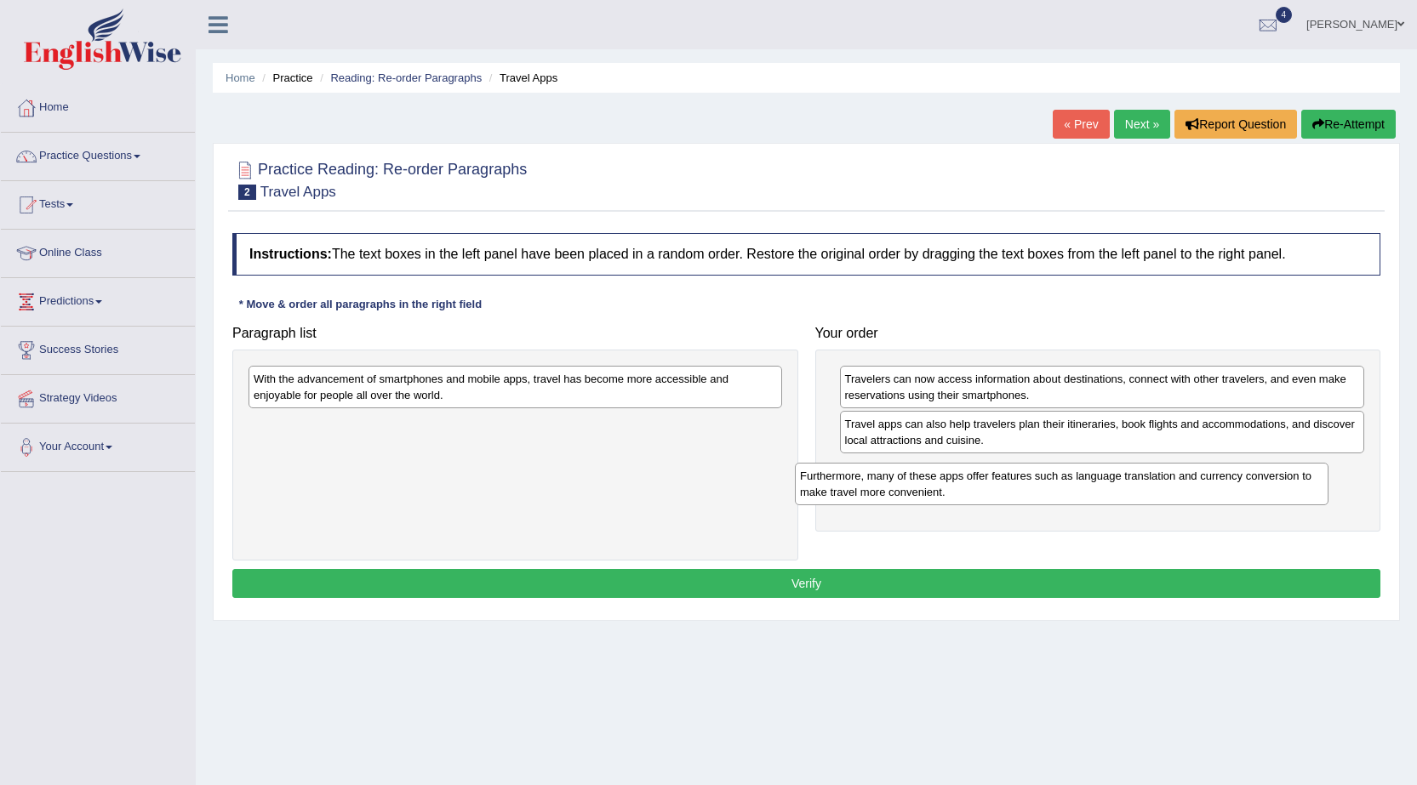
drag, startPoint x: 682, startPoint y: 381, endPoint x: 1229, endPoint y: 478, distance: 554.8
click at [1229, 478] on div "Furthermore, many of these apps offer features such as language translation and…" at bounding box center [1061, 484] width 533 height 43
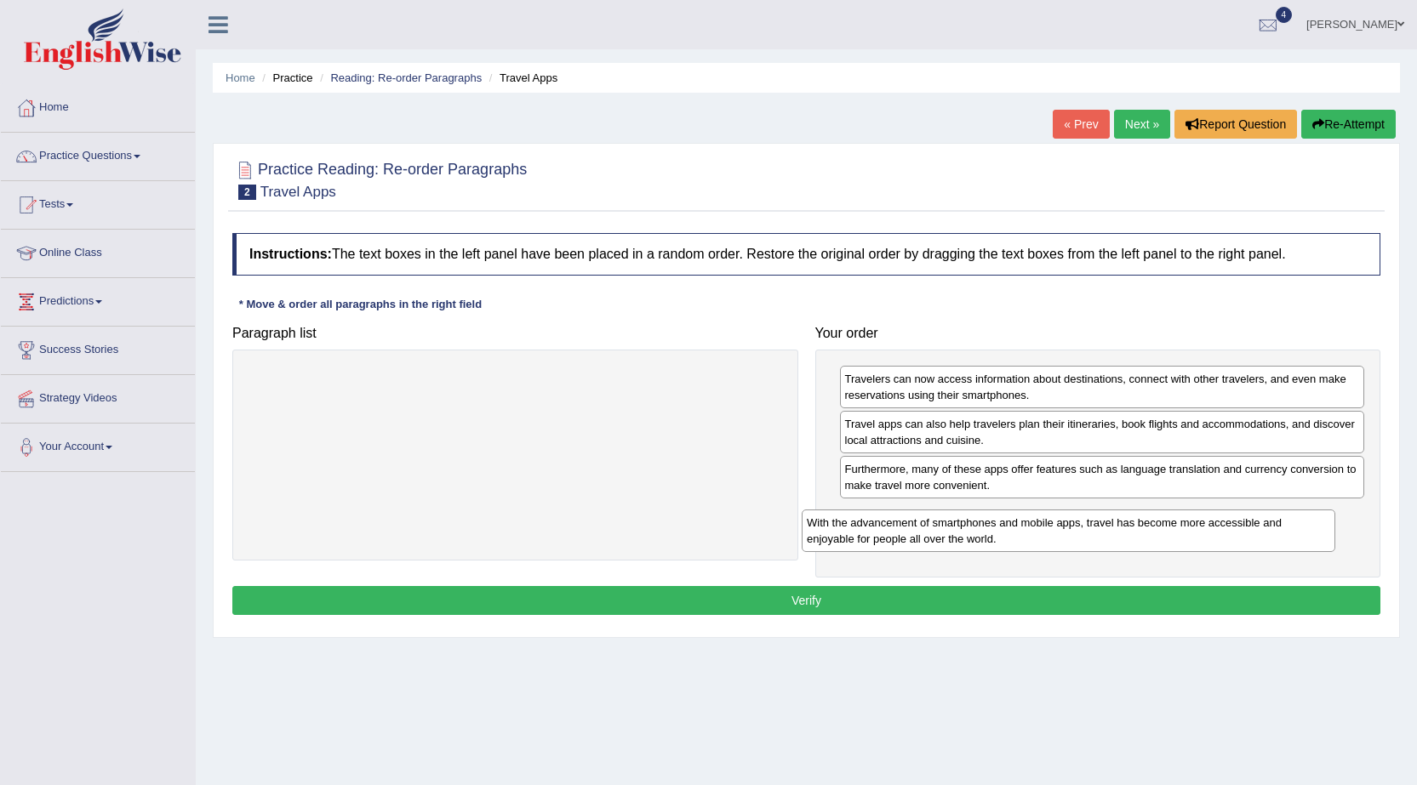
drag, startPoint x: 760, startPoint y: 405, endPoint x: 1314, endPoint y: 549, distance: 572.2
click at [1314, 549] on div "With the advancement of smartphones and mobile apps, travel has become more acc…" at bounding box center [1067, 531] width 533 height 43
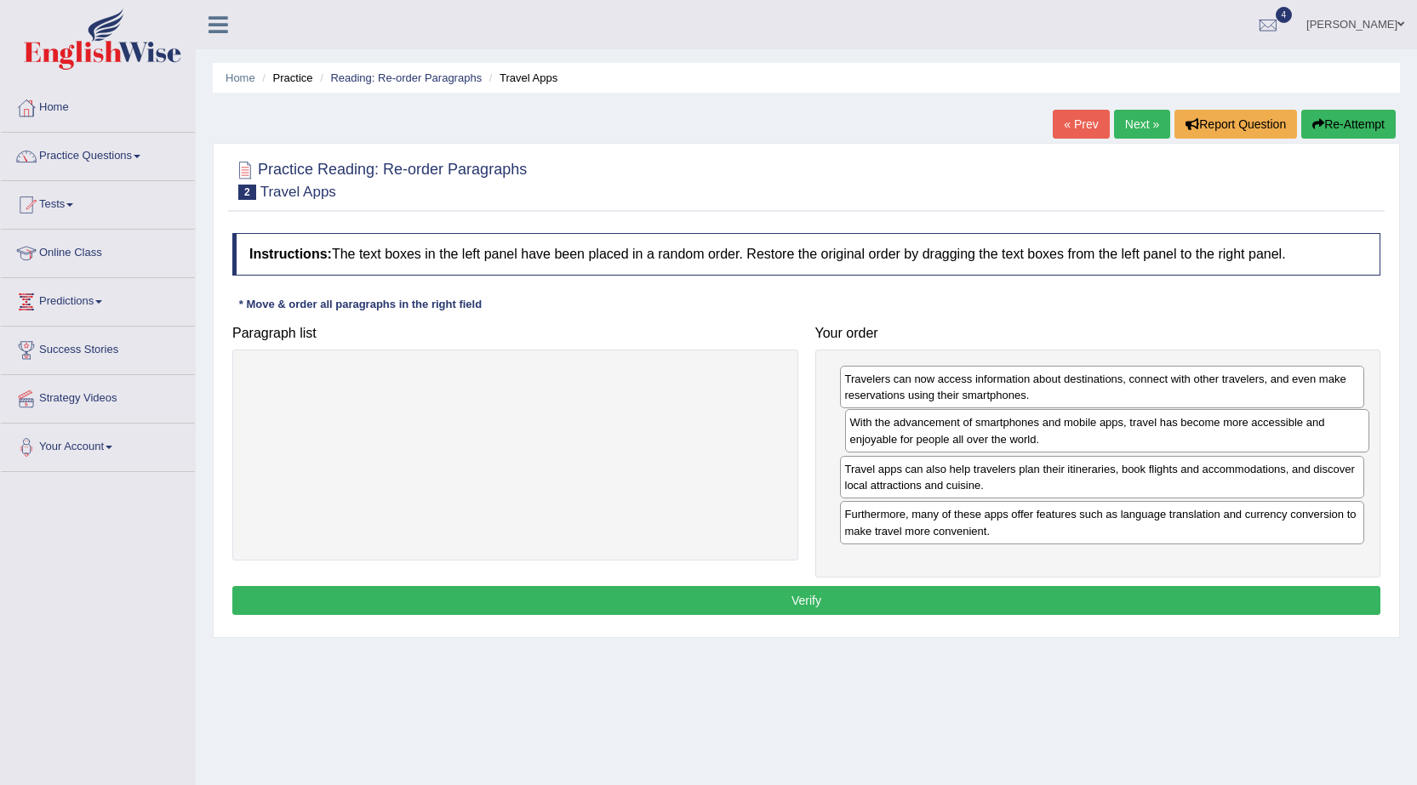
drag, startPoint x: 1262, startPoint y: 539, endPoint x: 1267, endPoint y: 447, distance: 92.0
click at [1267, 447] on div "With the advancement of smartphones and mobile apps, travel has become more acc…" at bounding box center [1107, 430] width 525 height 43
click at [1240, 606] on button "Verify" at bounding box center [806, 600] width 1148 height 29
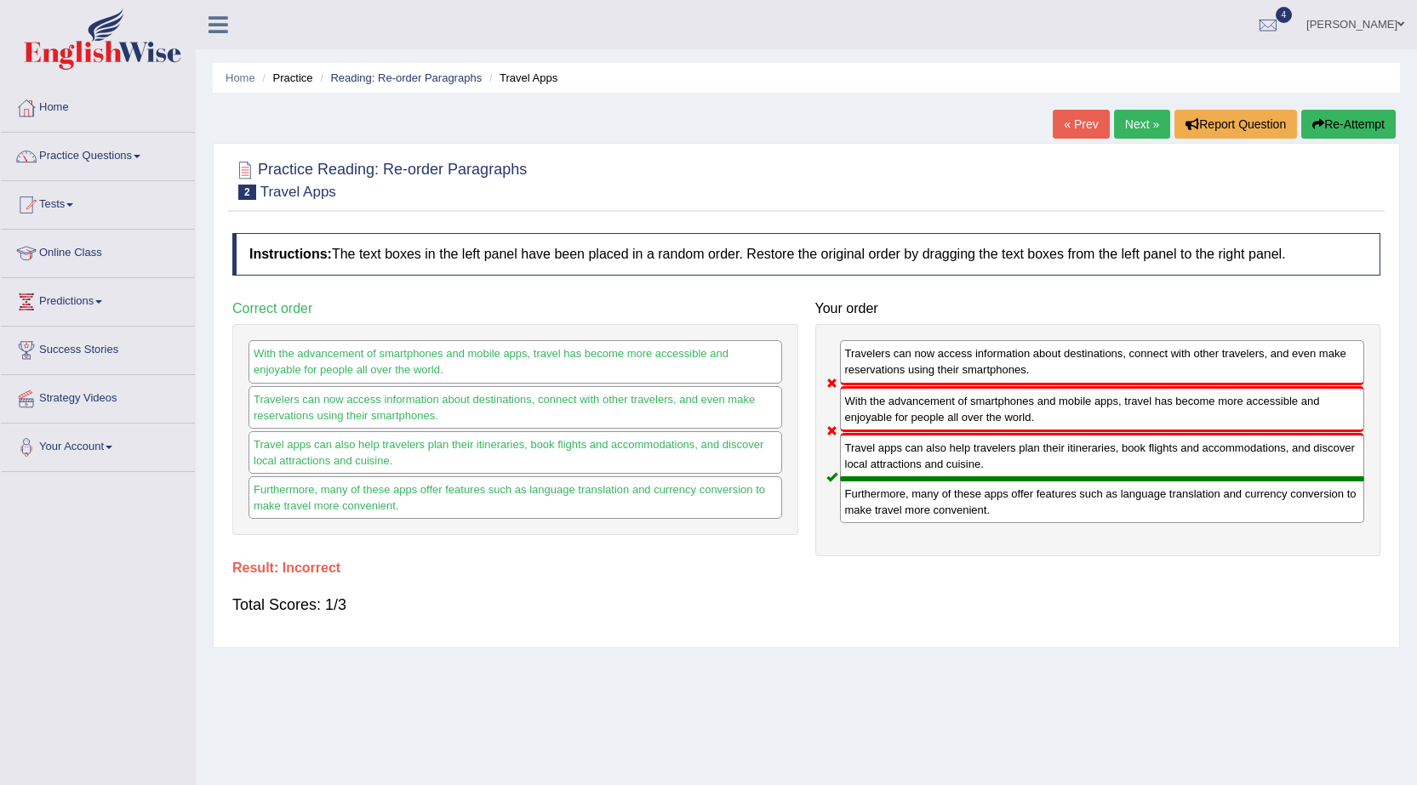
drag, startPoint x: 1033, startPoint y: 436, endPoint x: 1029, endPoint y: 412, distance: 24.2
click at [1029, 412] on div "Travelers can now access information about destinations, connect with other tra…" at bounding box center [1098, 440] width 566 height 232
click at [1046, 359] on div "Travelers can now access information about destinations, connect with other tra…" at bounding box center [1102, 362] width 525 height 44
drag, startPoint x: 1046, startPoint y: 359, endPoint x: 1056, endPoint y: 375, distance: 19.1
click at [1056, 375] on div "Travelers can now access information about destinations, connect with other tra…" at bounding box center [1102, 362] width 525 height 44
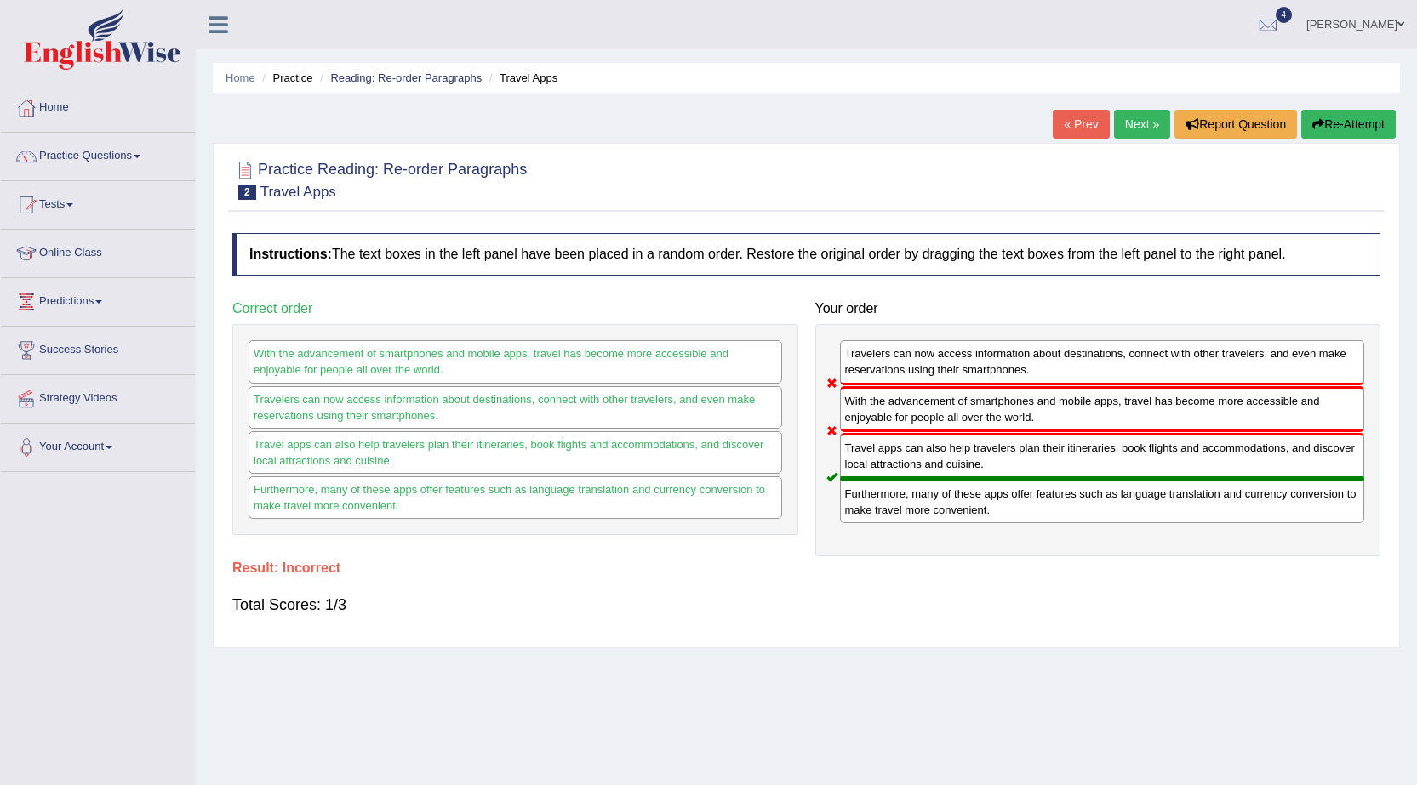
click at [1114, 128] on link "Next »" at bounding box center [1142, 124] width 56 height 29
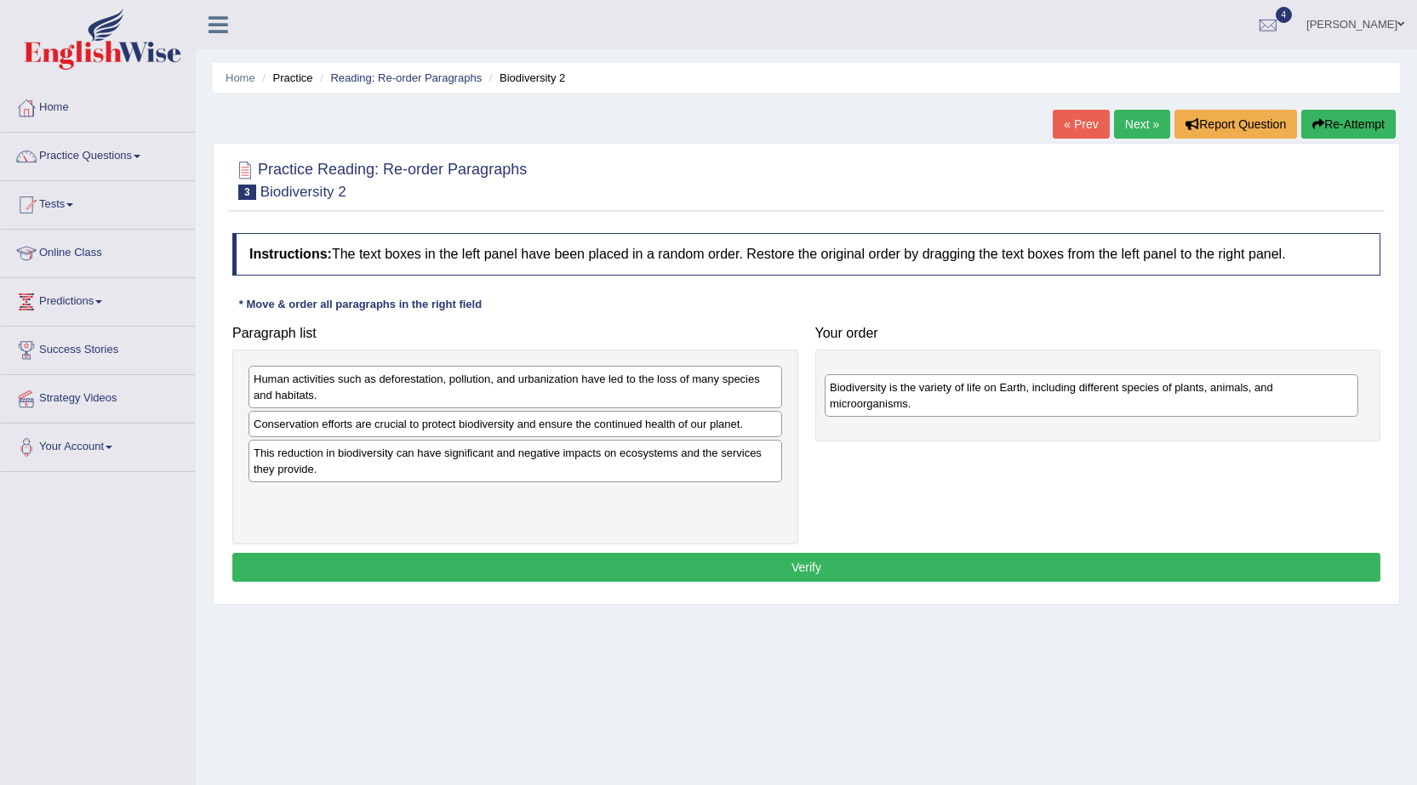
drag, startPoint x: 502, startPoint y: 380, endPoint x: 1061, endPoint y: 389, distance: 559.0
click at [1062, 389] on div "Biodiversity is the variety of life on Earth, including different species of pl…" at bounding box center [1090, 395] width 533 height 43
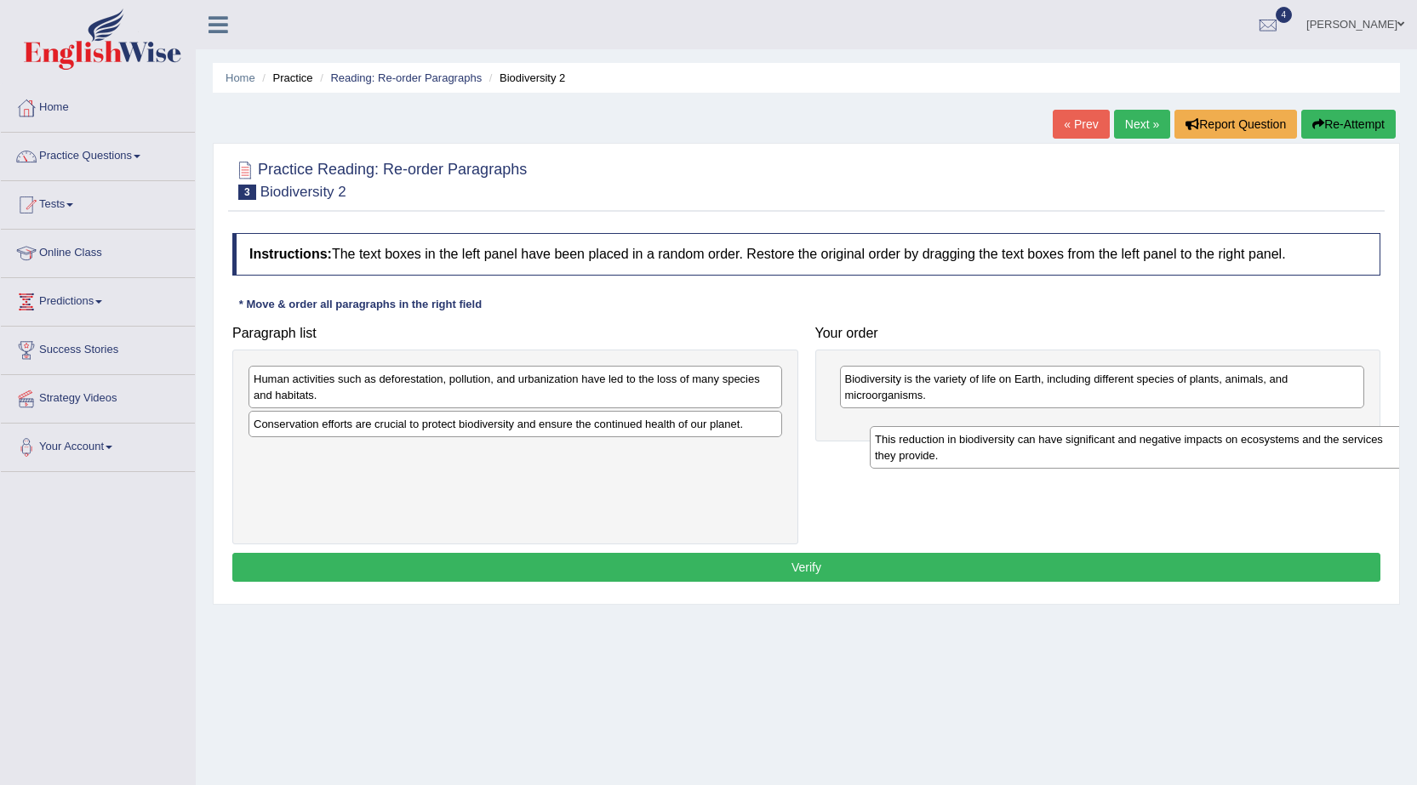
drag, startPoint x: 683, startPoint y: 459, endPoint x: 1299, endPoint y: 448, distance: 616.1
click at [1299, 448] on div "This reduction in biodiversity can have significant and negative impacts on eco…" at bounding box center [1136, 447] width 533 height 43
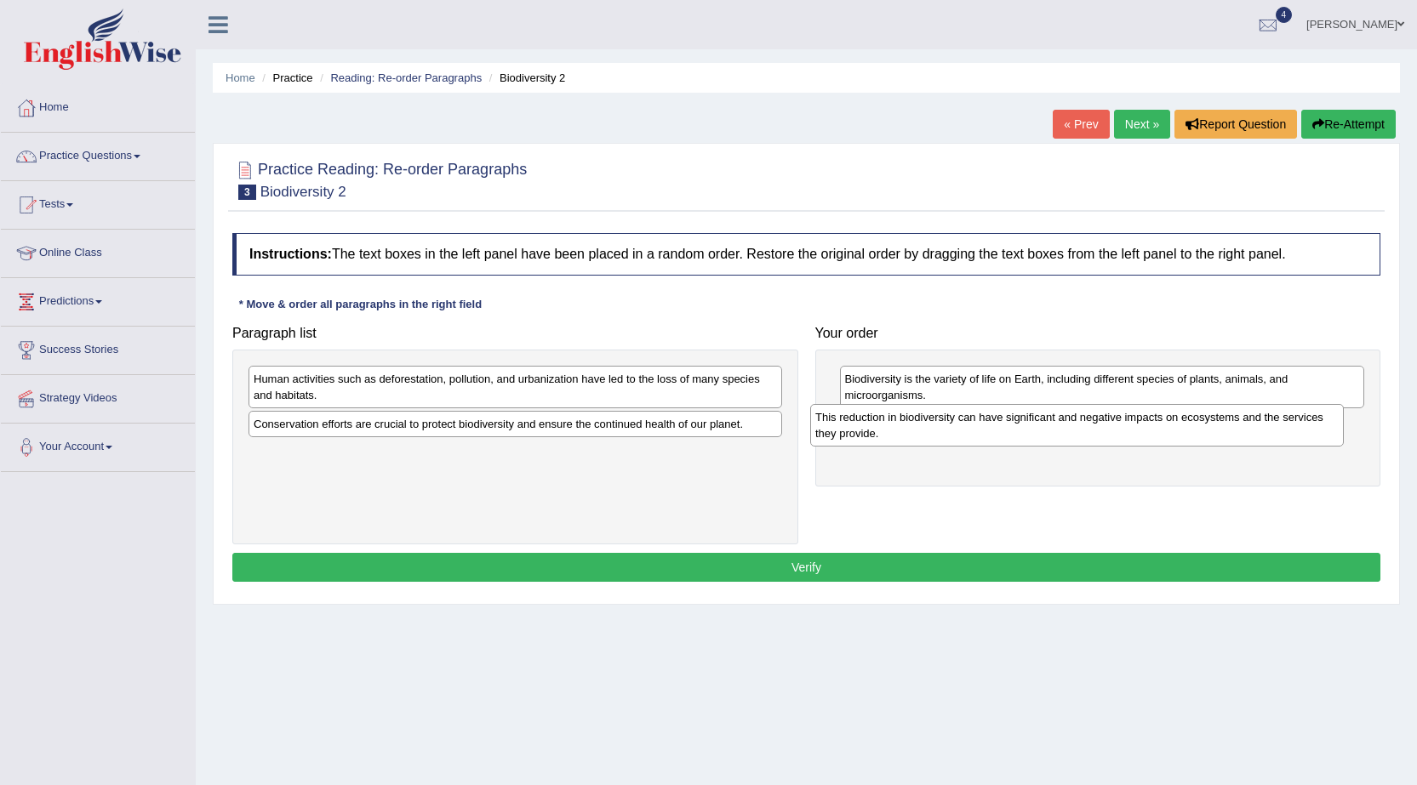
drag, startPoint x: 758, startPoint y: 471, endPoint x: 1320, endPoint y: 436, distance: 562.7
click at [1320, 436] on div "This reduction in biodiversity can have significant and negative impacts on eco…" at bounding box center [1076, 425] width 533 height 43
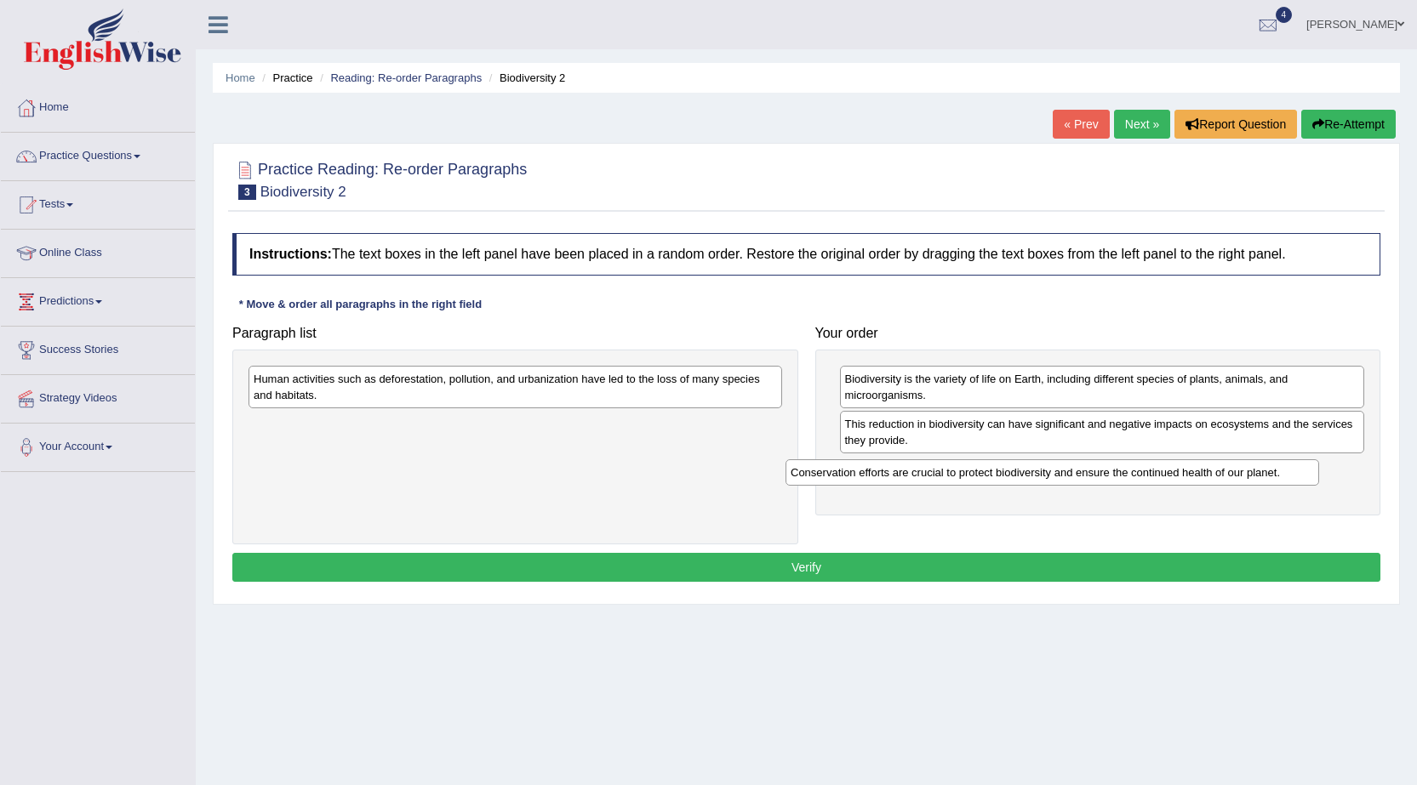
drag, startPoint x: 375, startPoint y: 423, endPoint x: 901, endPoint y: 475, distance: 528.3
click at [901, 475] on div "Conservation efforts are crucial to protect biodiversity and ensure the continu…" at bounding box center [1051, 472] width 533 height 26
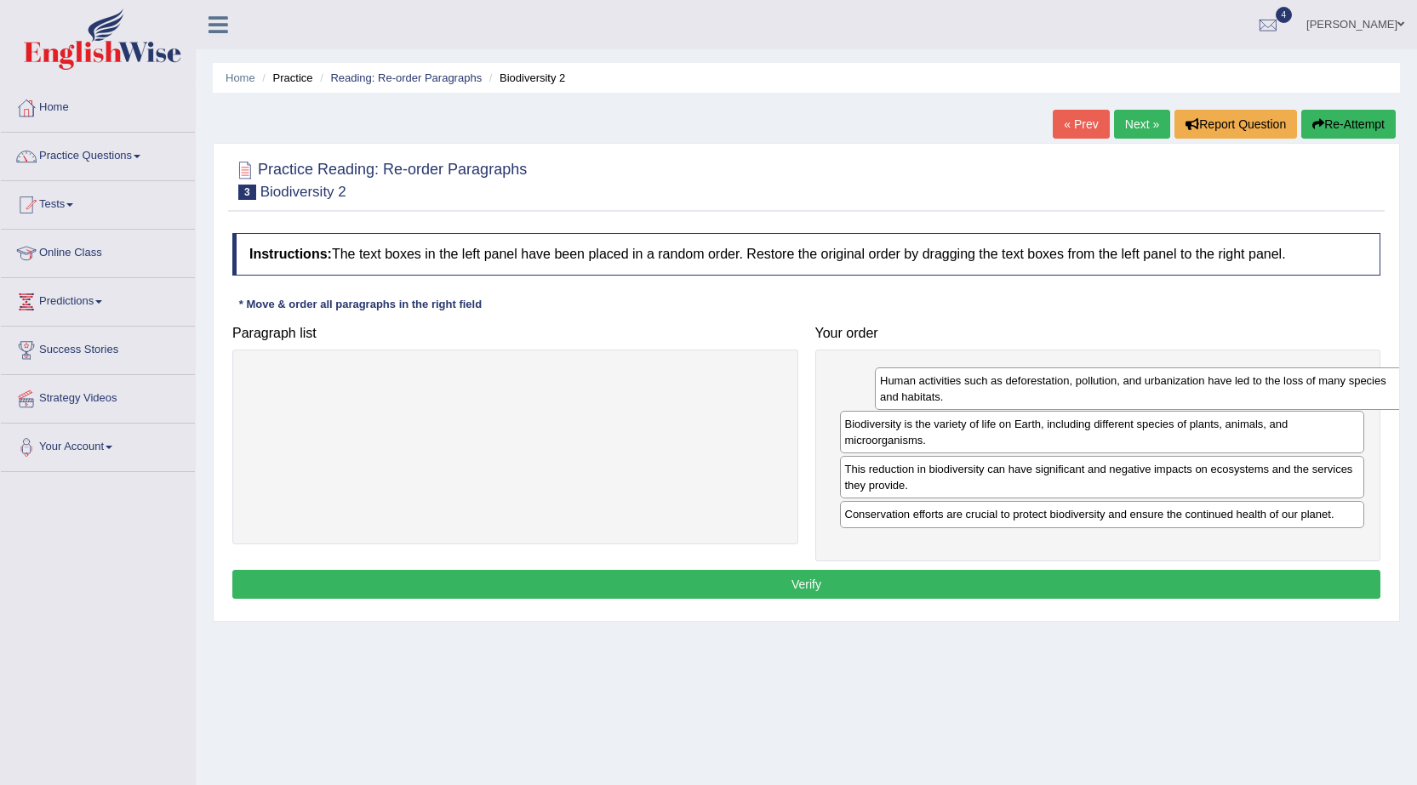
drag, startPoint x: 670, startPoint y: 392, endPoint x: 1295, endPoint y: 394, distance: 625.3
click at [1295, 394] on div "Human activities such as deforestation, pollution, and urbanization have led to…" at bounding box center [1141, 389] width 533 height 43
click at [1235, 581] on button "Verify" at bounding box center [806, 584] width 1148 height 29
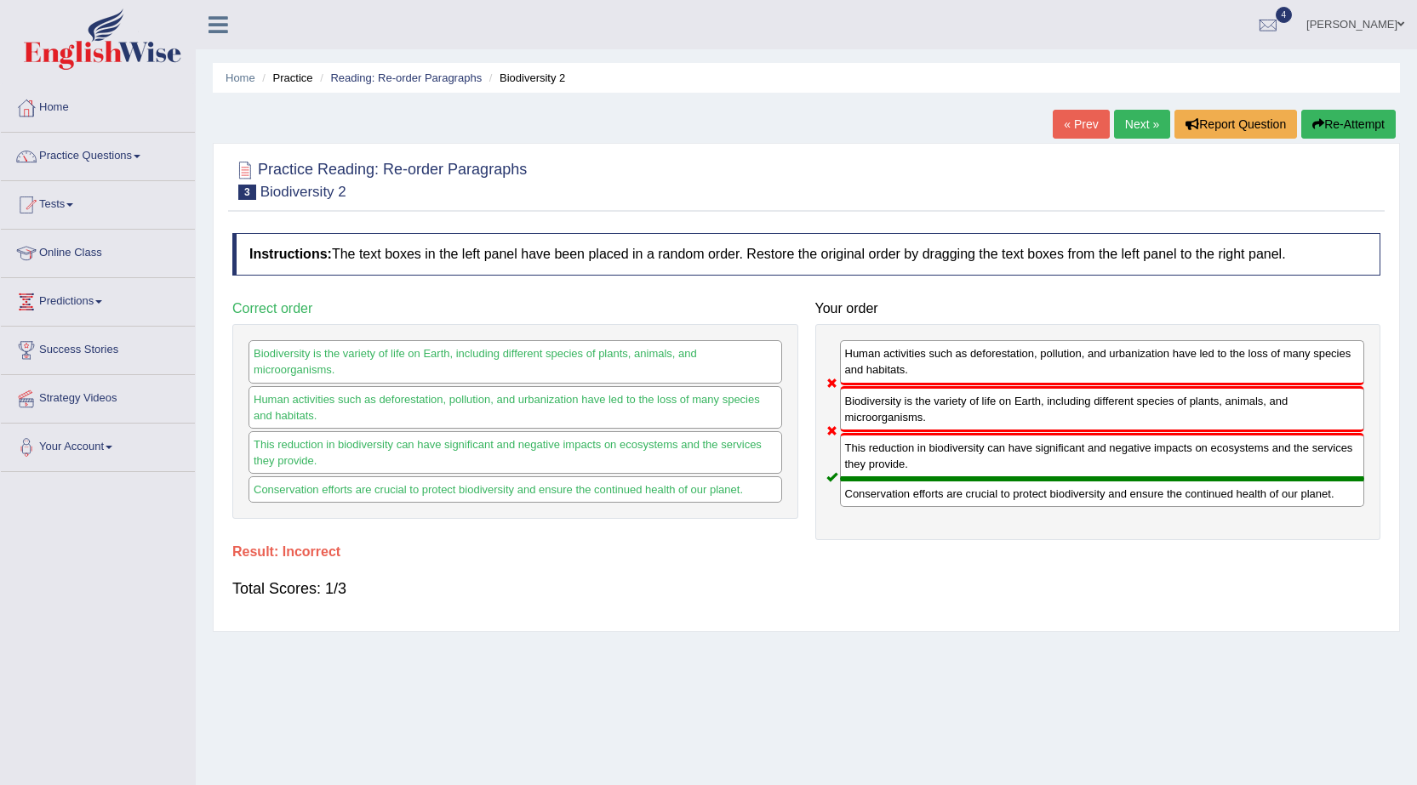
drag, startPoint x: 837, startPoint y: 381, endPoint x: 831, endPoint y: 352, distance: 29.5
click at [836, 371] on div "Human activities such as deforestation, pollution, and urbanization have led to…" at bounding box center [1098, 432] width 566 height 216
drag, startPoint x: 831, startPoint y: 356, endPoint x: 836, endPoint y: 368, distance: 13.7
click at [836, 368] on div "Human activities such as deforestation, pollution, and urbanization have led to…" at bounding box center [1098, 432] width 566 height 216
drag, startPoint x: 922, startPoint y: 484, endPoint x: 922, endPoint y: 456, distance: 28.1
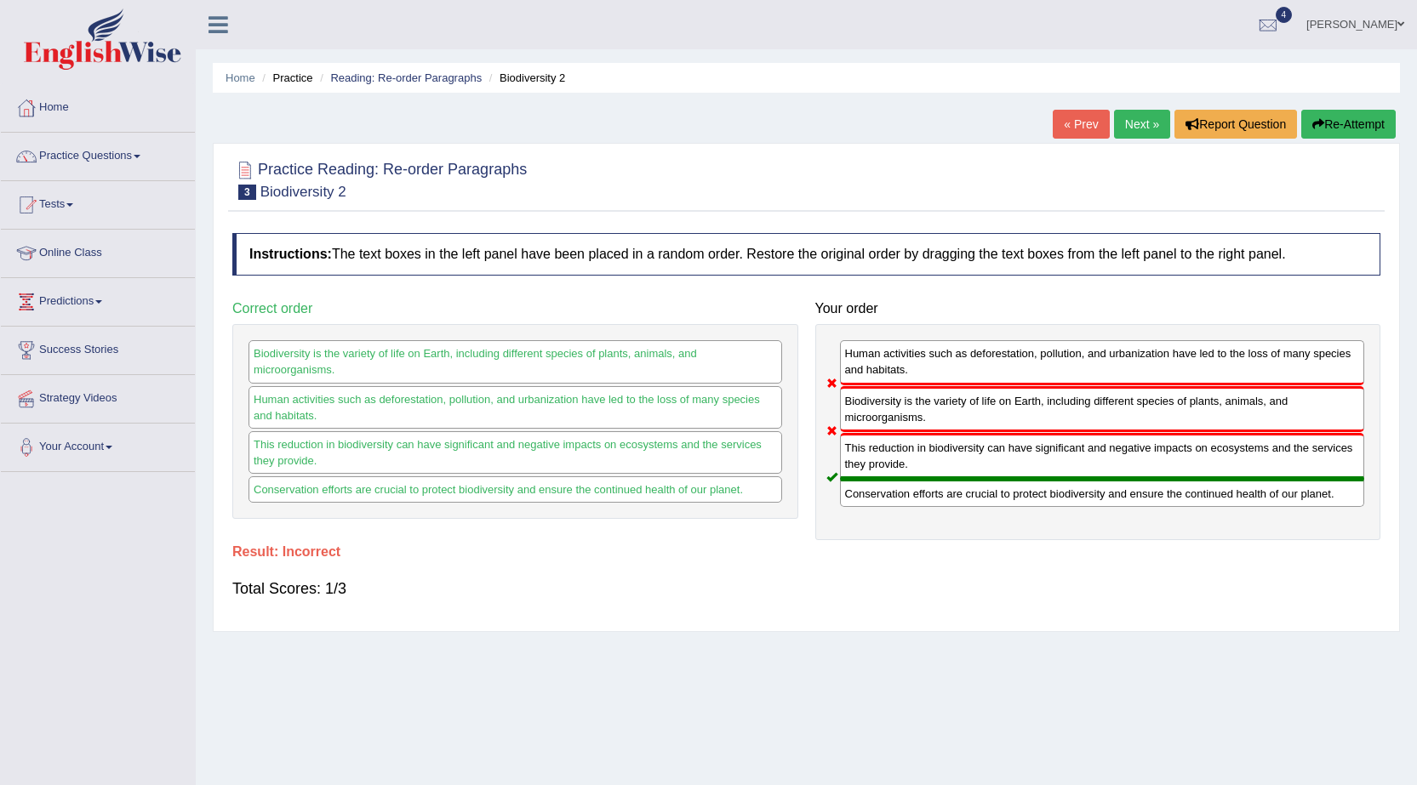
click at [925, 465] on div "This reduction in biodiversity can have significant and negative impacts on eco…" at bounding box center [1102, 456] width 525 height 46
click at [915, 468] on div "This reduction in biodiversity can have significant and negative impacts on eco…" at bounding box center [1102, 456] width 525 height 46
click at [1127, 117] on link "Next »" at bounding box center [1142, 124] width 56 height 29
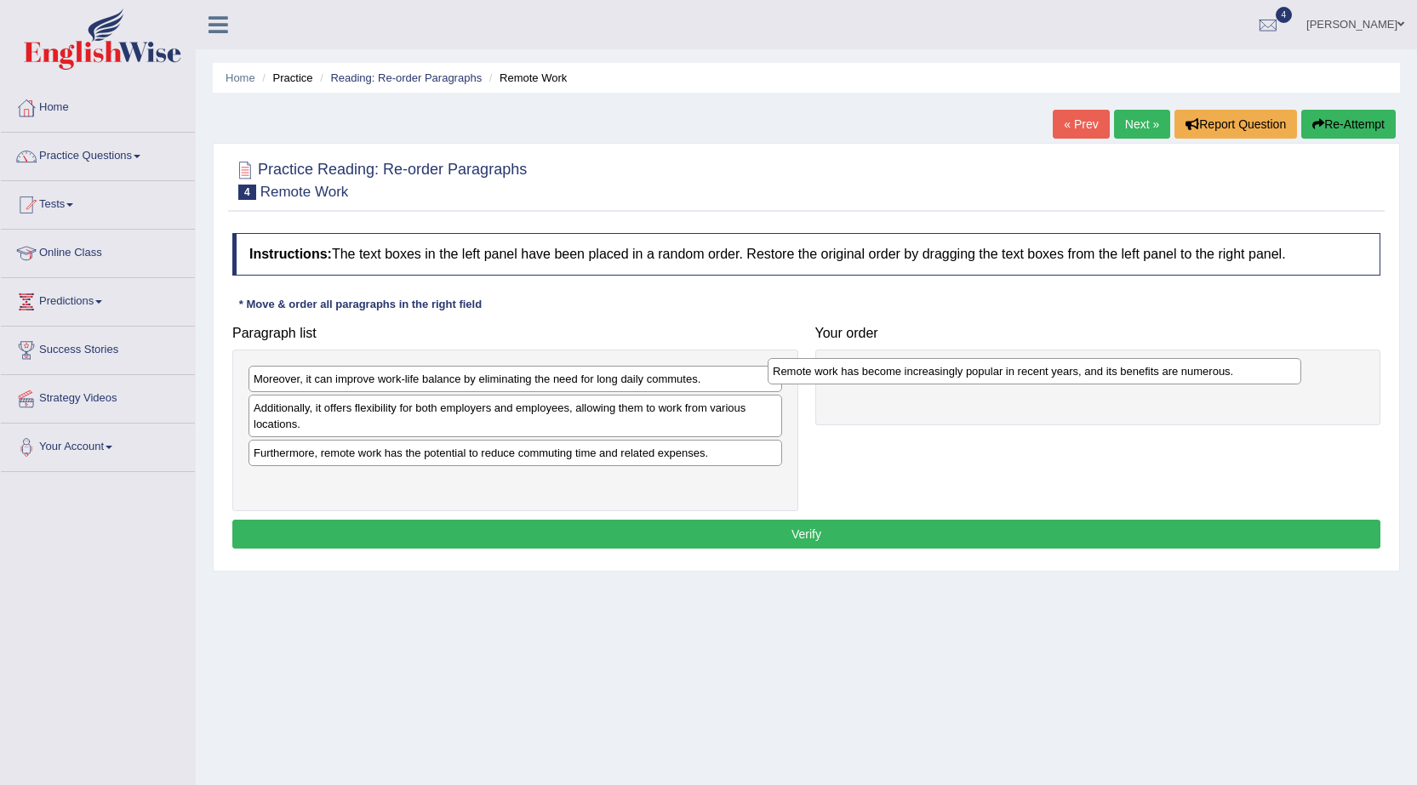
drag, startPoint x: 622, startPoint y: 367, endPoint x: 1143, endPoint y: 359, distance: 520.7
click at [1143, 359] on div "Remote work has become increasingly popular in recent years, and its benefits a…" at bounding box center [1033, 371] width 533 height 26
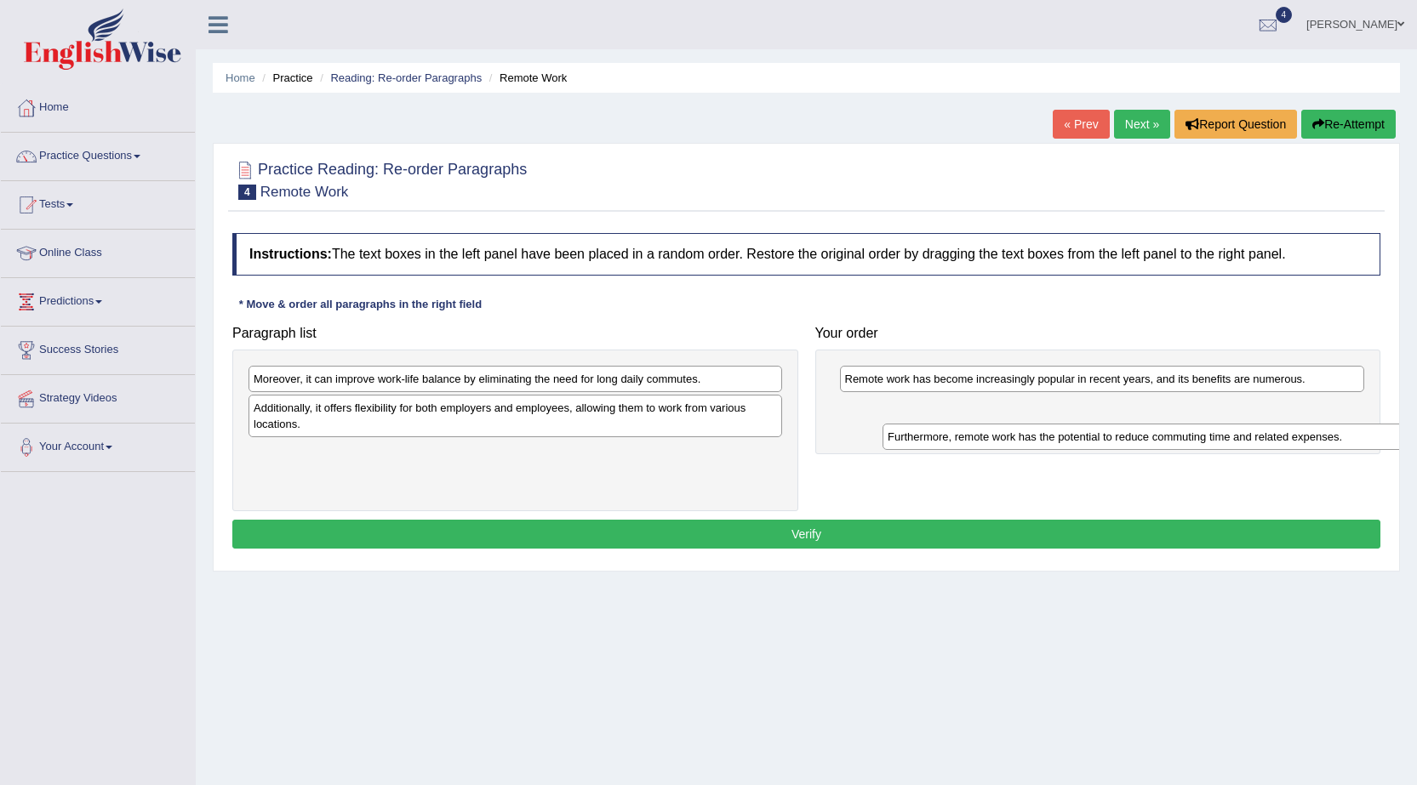
drag, startPoint x: 516, startPoint y: 461, endPoint x: 1106, endPoint y: 413, distance: 592.4
click at [1112, 424] on div "Furthermore, remote work has the potential to reduce commuting time and related…" at bounding box center [1148, 437] width 533 height 26
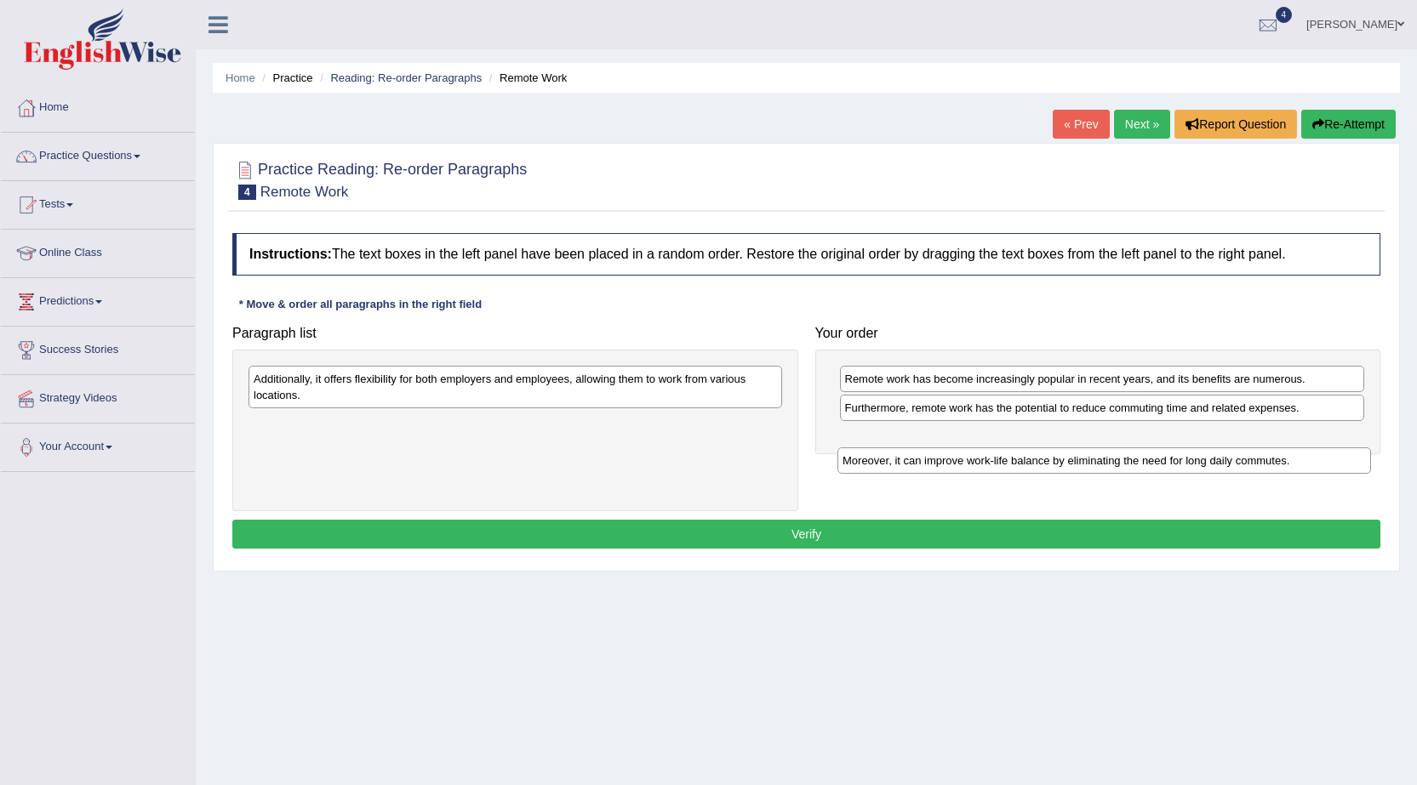
drag, startPoint x: 567, startPoint y: 381, endPoint x: 1120, endPoint y: 453, distance: 557.7
click at [1120, 453] on div "Moreover, it can improve work-life balance by eliminating the need for long dai…" at bounding box center [1103, 461] width 533 height 26
drag, startPoint x: 694, startPoint y: 418, endPoint x: 1249, endPoint y: 450, distance: 555.7
click at [1249, 450] on div "Moreover, it can improve work-life balance by eliminating the need for long dai…" at bounding box center [1070, 455] width 533 height 26
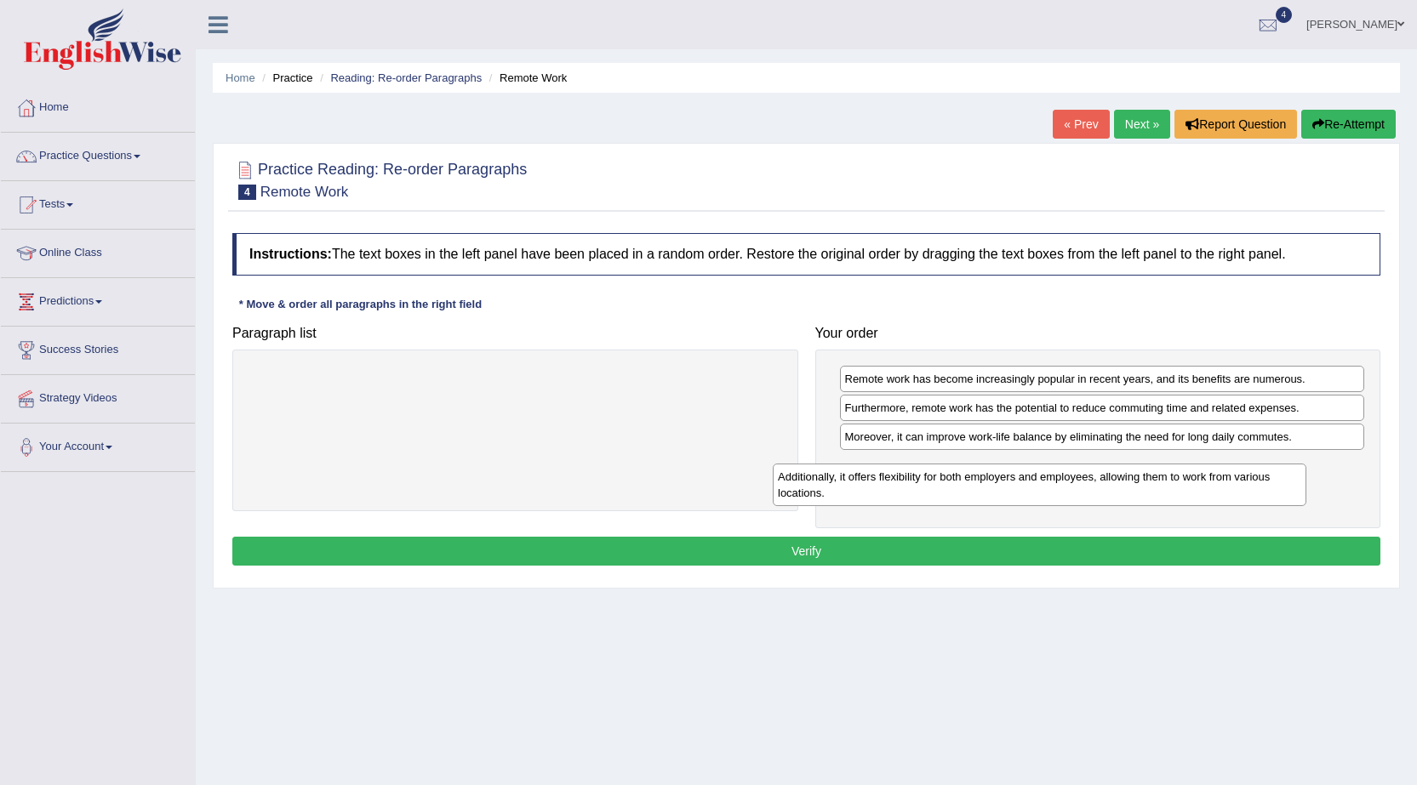
drag, startPoint x: 744, startPoint y: 400, endPoint x: 1269, endPoint y: 498, distance: 533.1
click at [1269, 498] on div "Additionally, it offers flexibility for both employers and employees, allowing …" at bounding box center [1039, 485] width 533 height 43
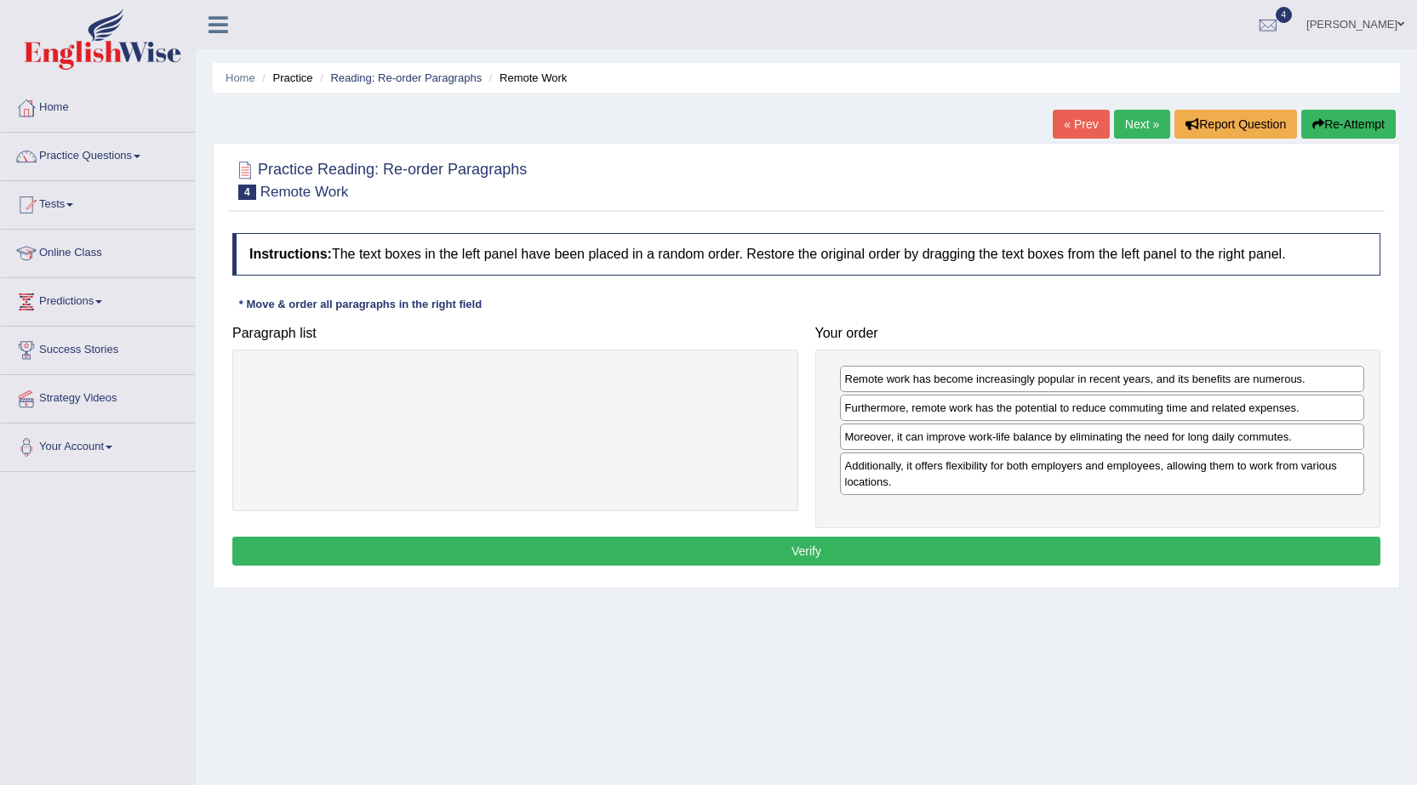
click at [1203, 543] on button "Verify" at bounding box center [806, 551] width 1148 height 29
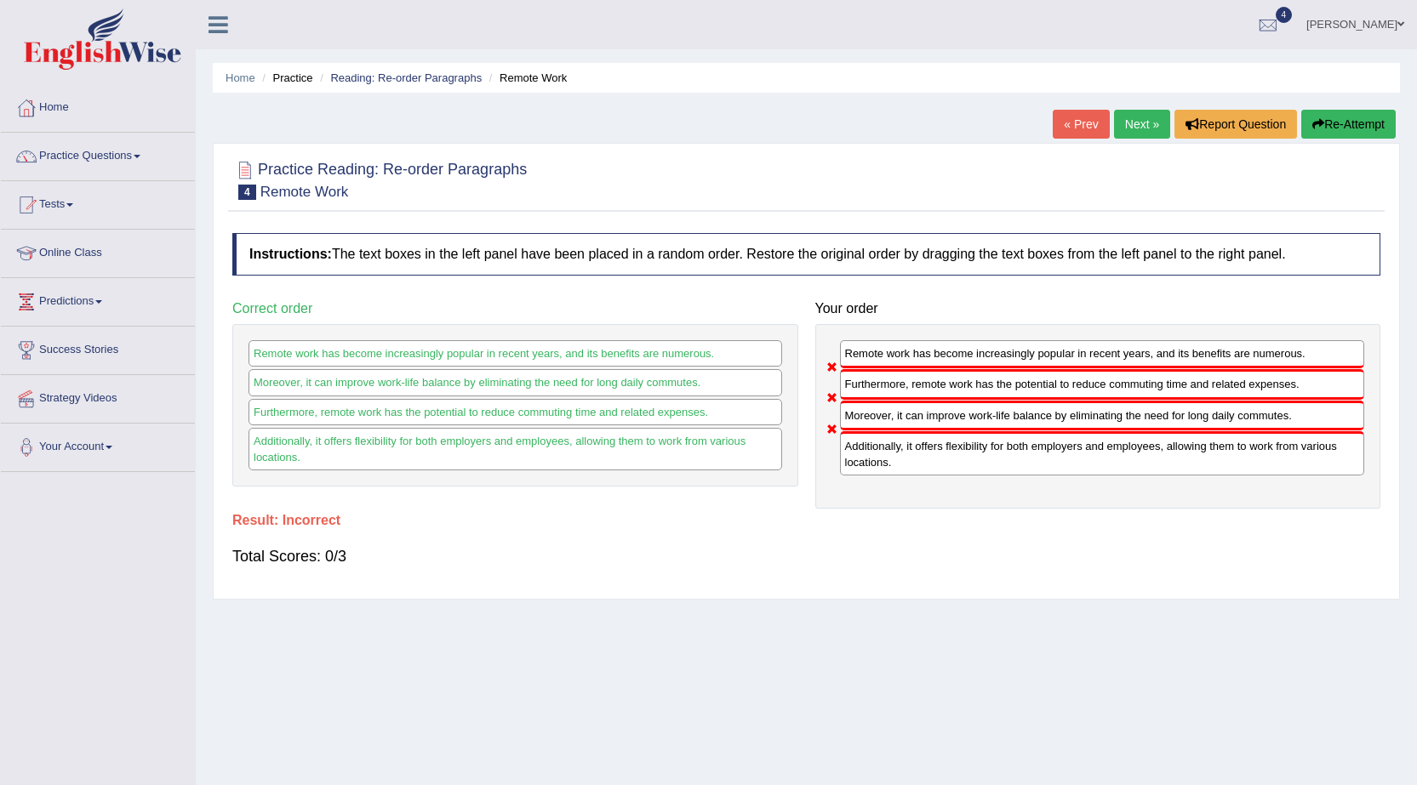
click at [1322, 120] on button "Re-Attempt" at bounding box center [1348, 124] width 94 height 29
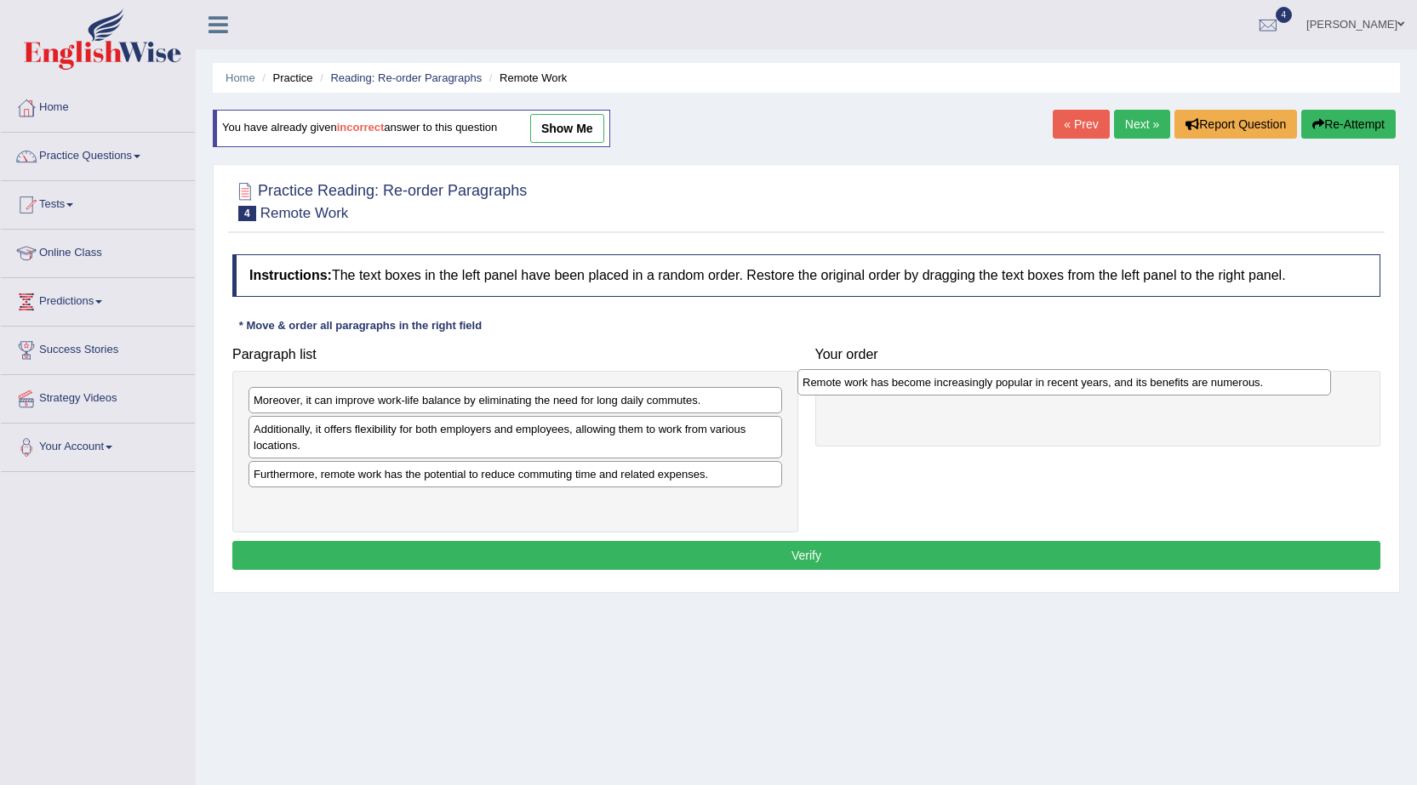
drag, startPoint x: 612, startPoint y: 405, endPoint x: 1173, endPoint y: 375, distance: 562.3
click at [1173, 375] on div "Remote work has become increasingly popular in recent years, and its benefits a…" at bounding box center [1063, 382] width 533 height 26
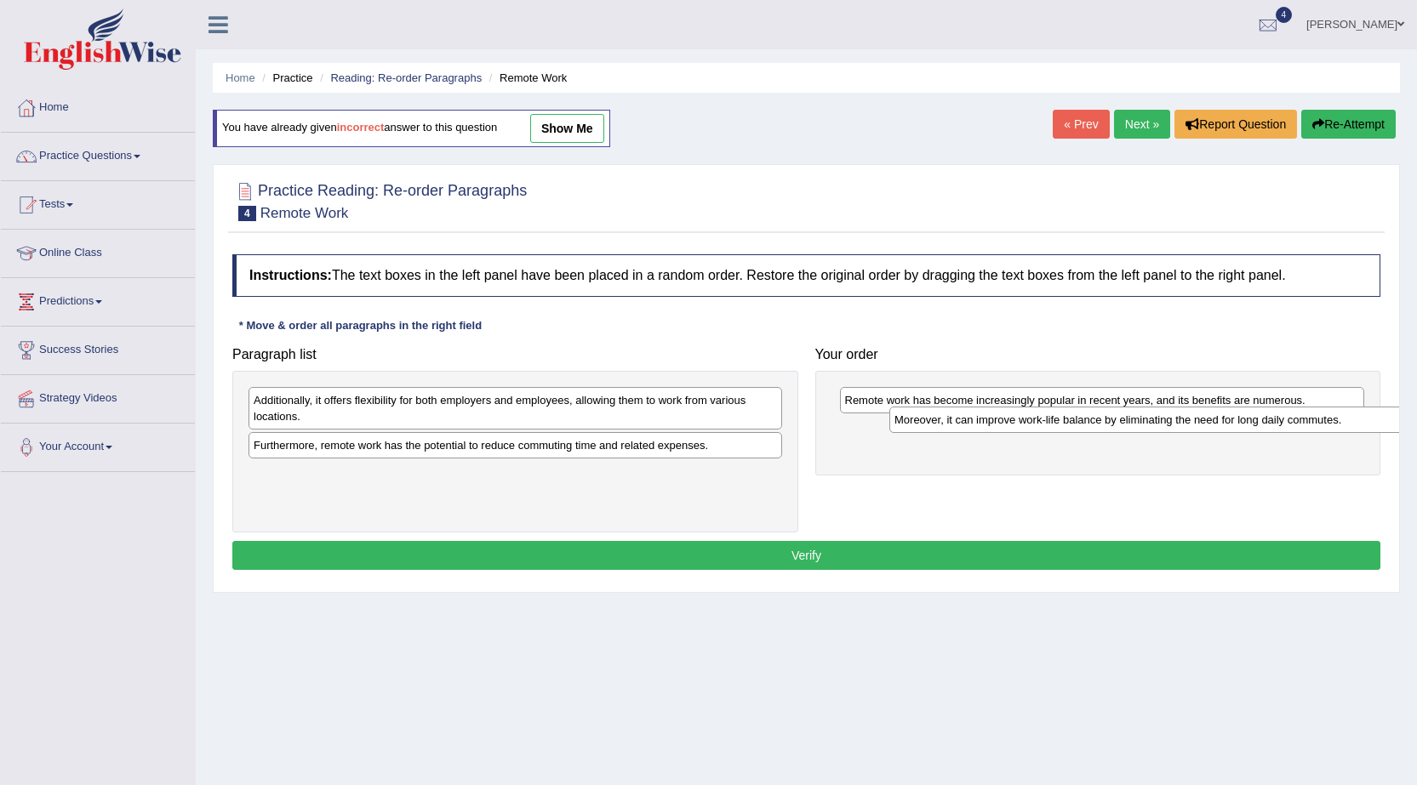
drag, startPoint x: 684, startPoint y: 395, endPoint x: 1282, endPoint y: 430, distance: 599.1
click at [1320, 414] on div "Moreover, it can improve work-life balance by eliminating the need for long dai…" at bounding box center [1155, 420] width 533 height 26
drag, startPoint x: 782, startPoint y: 451, endPoint x: 630, endPoint y: 520, distance: 167.2
click at [867, 514] on div "Paragraph list Additionally, it offers flexibility for both employers and emplo…" at bounding box center [806, 436] width 1165 height 194
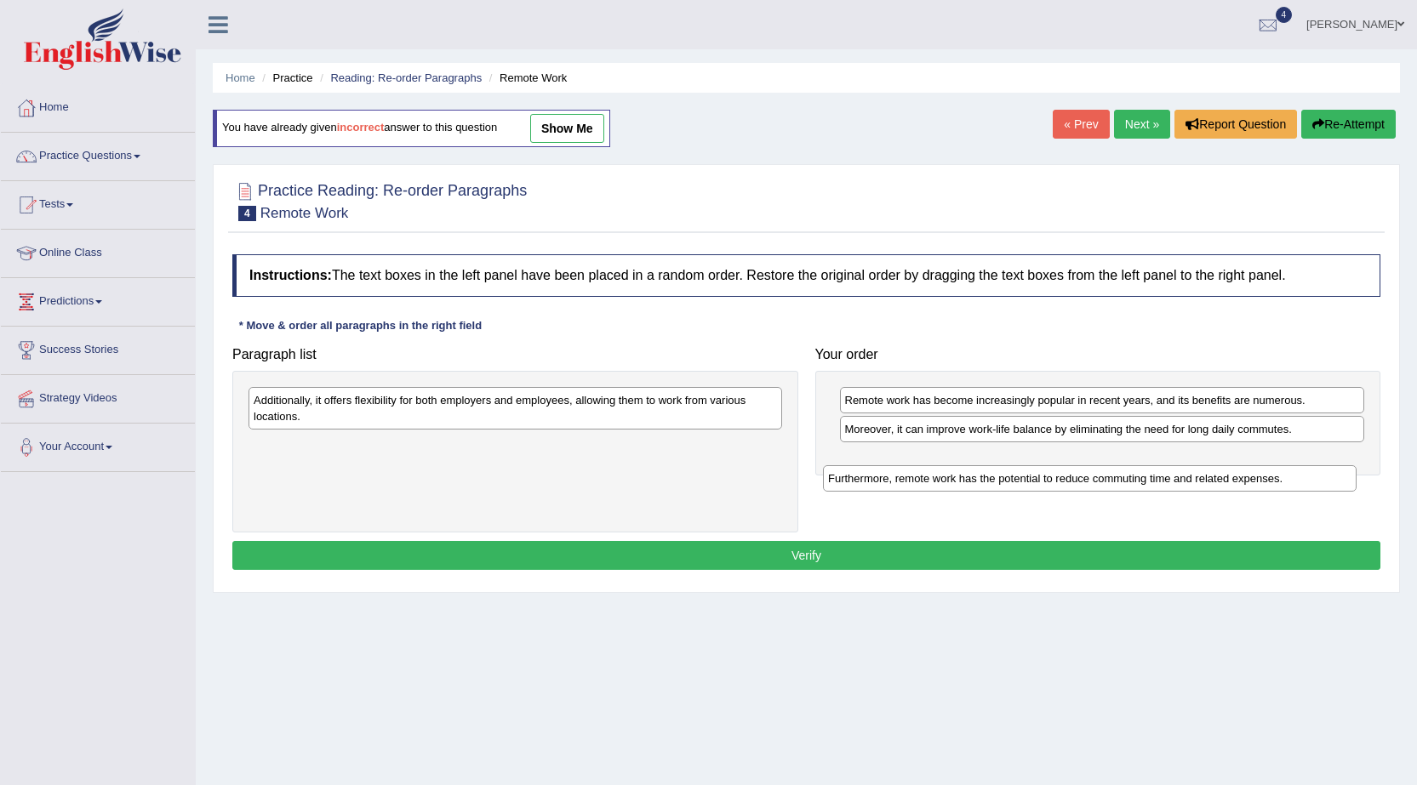
drag, startPoint x: 666, startPoint y: 441, endPoint x: 1251, endPoint y: 472, distance: 585.3
click at [1251, 472] on div "Furthermore, remote work has the potential to reduce commuting time and related…" at bounding box center [1089, 478] width 533 height 26
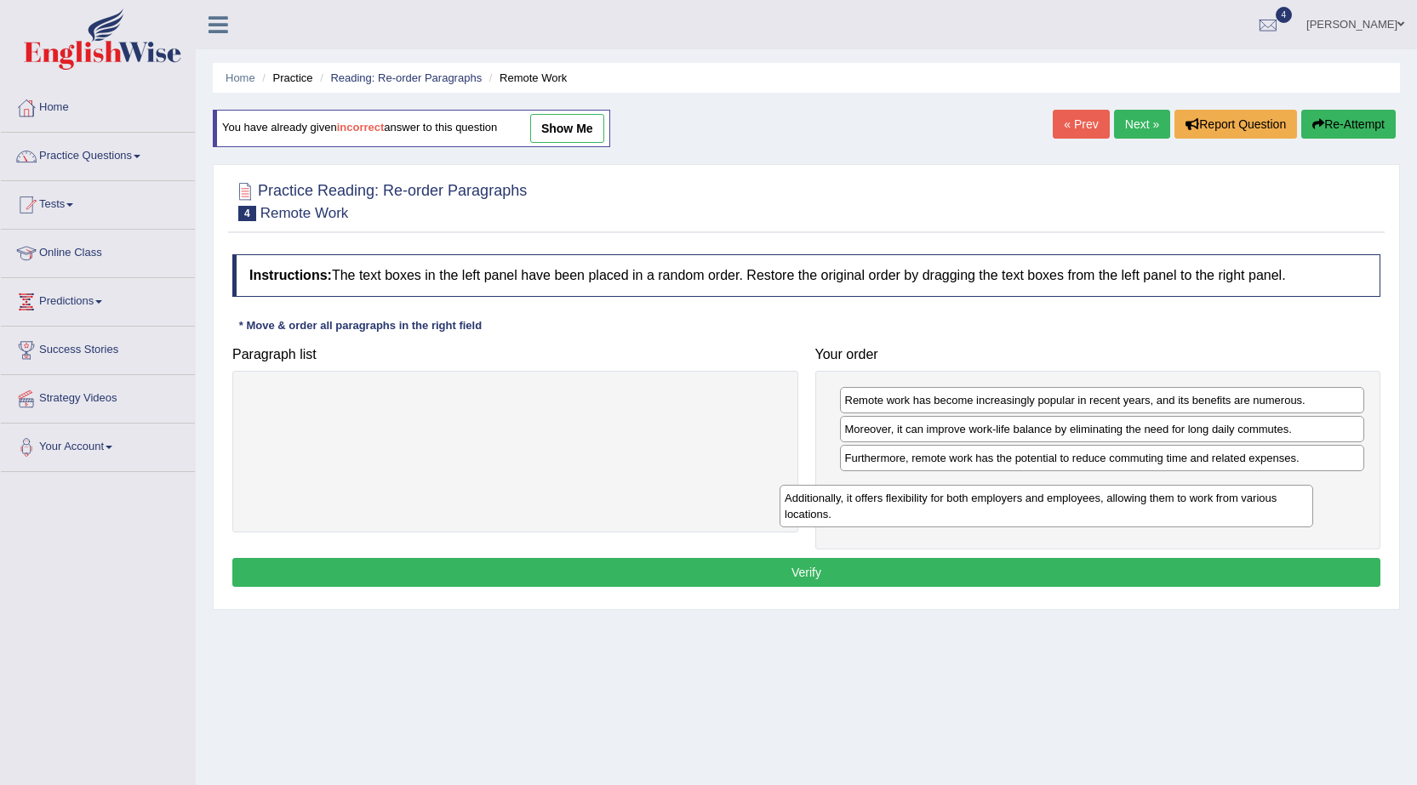
drag, startPoint x: 636, startPoint y: 413, endPoint x: 1200, endPoint y: 488, distance: 569.0
click at [1200, 488] on div "Additionally, it offers flexibility for both employers and employees, allowing …" at bounding box center [1045, 506] width 533 height 43
click at [1161, 568] on button "Verify" at bounding box center [806, 572] width 1148 height 29
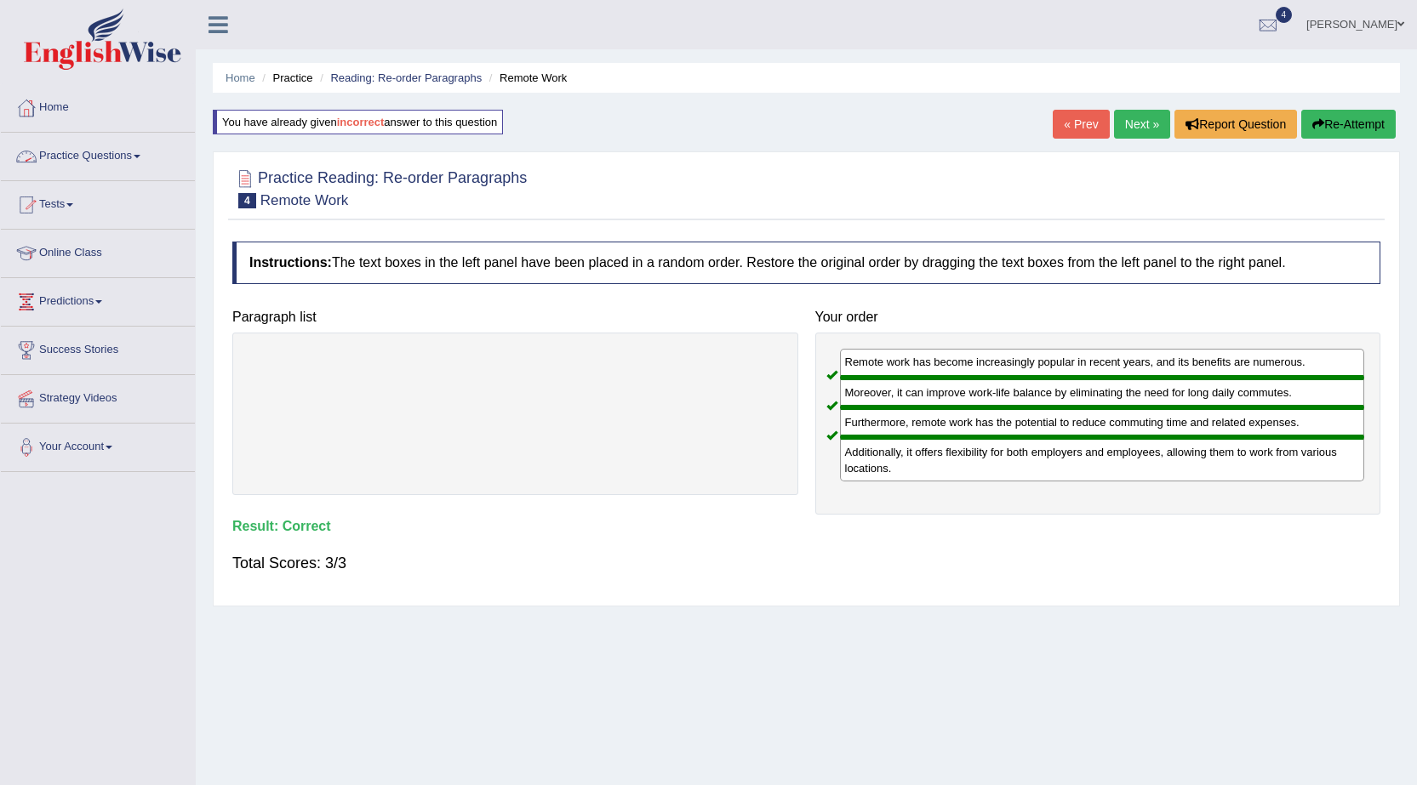
click at [88, 157] on link "Practice Questions" at bounding box center [98, 154] width 194 height 43
